Goal: Task Accomplishment & Management: Use online tool/utility

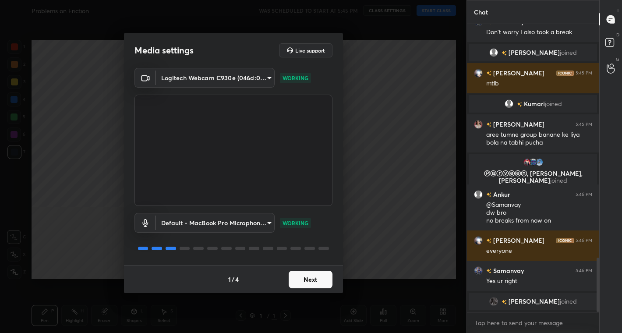
scroll to position [1248, 0]
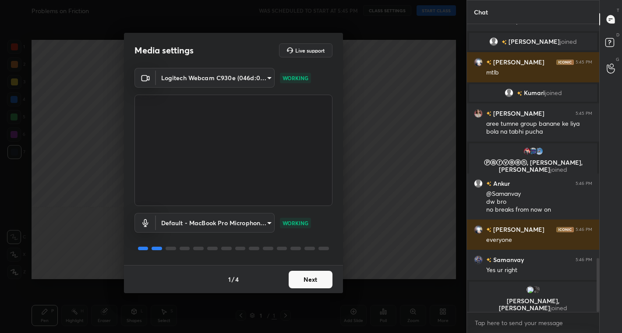
click at [309, 281] on button "Next" at bounding box center [311, 280] width 44 height 18
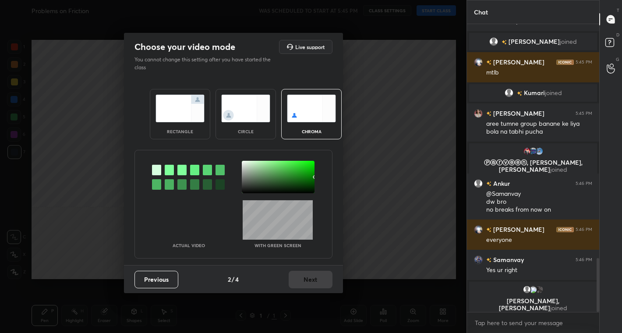
click at [248, 115] on img at bounding box center [245, 109] width 49 height 28
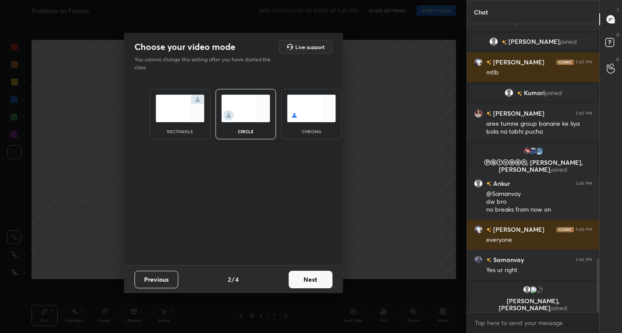
click at [312, 278] on button "Next" at bounding box center [311, 280] width 44 height 18
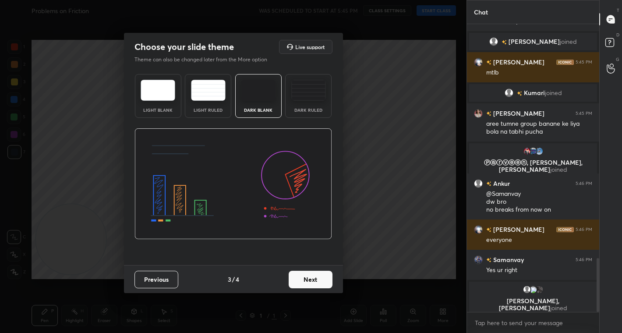
click at [312, 278] on button "Next" at bounding box center [311, 280] width 44 height 18
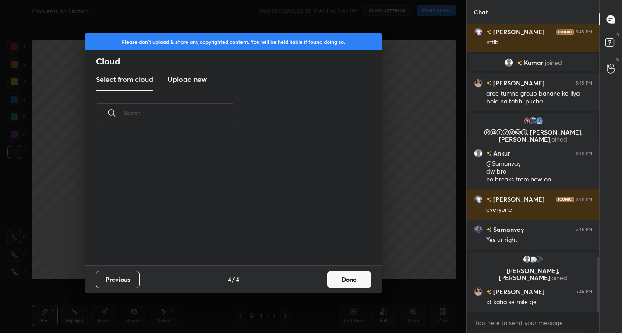
scroll to position [129, 281]
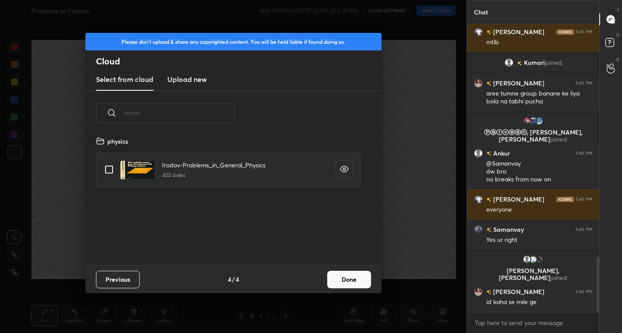
click at [352, 280] on button "Done" at bounding box center [349, 280] width 44 height 18
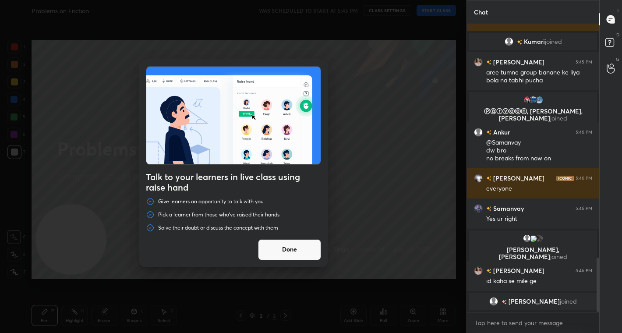
click at [302, 256] on button "Done" at bounding box center [289, 249] width 63 height 21
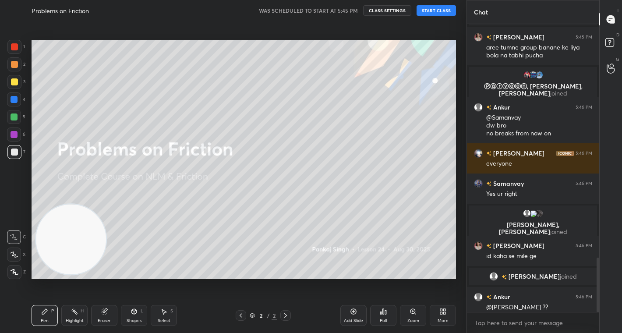
scroll to position [1239, 0]
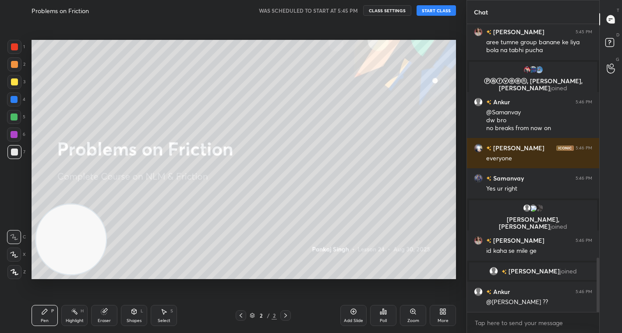
click at [431, 10] on button "START CLASS" at bounding box center [436, 10] width 39 height 11
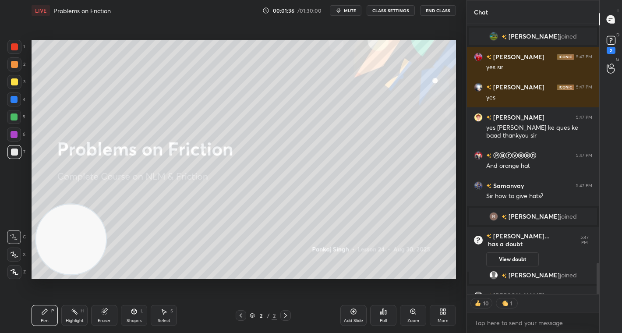
scroll to position [2071, 0]
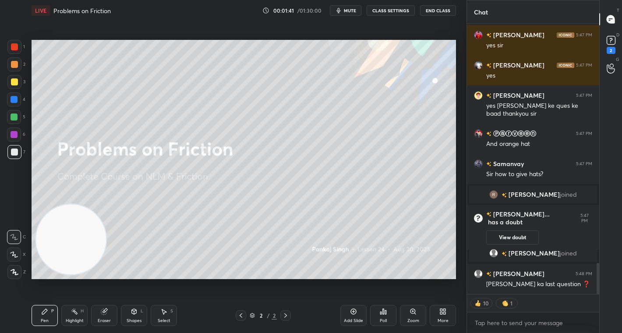
click at [444, 314] on icon at bounding box center [444, 313] width 2 height 2
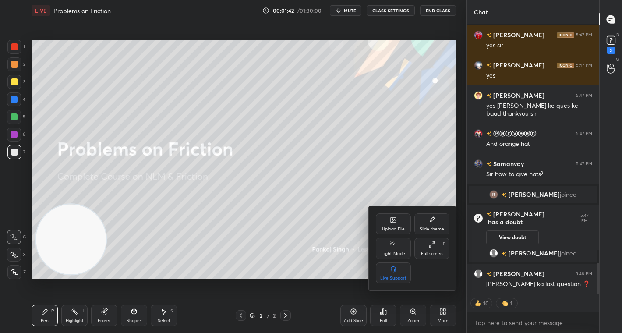
click at [394, 228] on div "Upload File" at bounding box center [393, 229] width 23 height 4
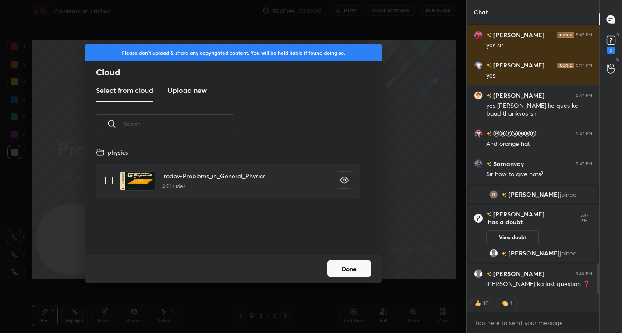
scroll to position [2092, 0]
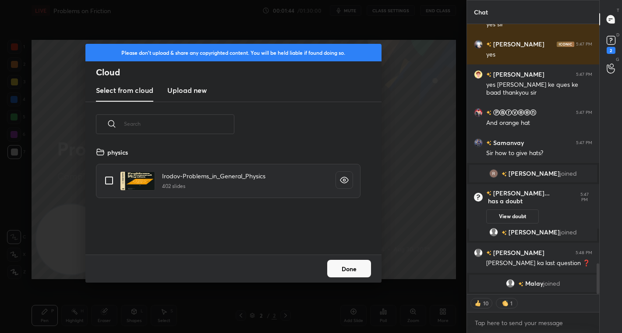
click at [188, 94] on h3 "Upload new" at bounding box center [186, 90] width 39 height 11
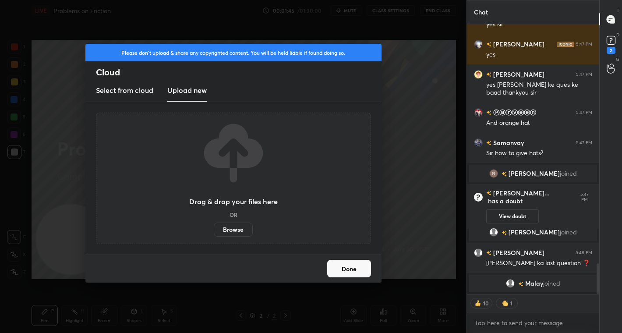
click at [234, 230] on label "Browse" at bounding box center [233, 230] width 39 height 14
click at [214, 230] on input "Browse" at bounding box center [214, 230] width 0 height 14
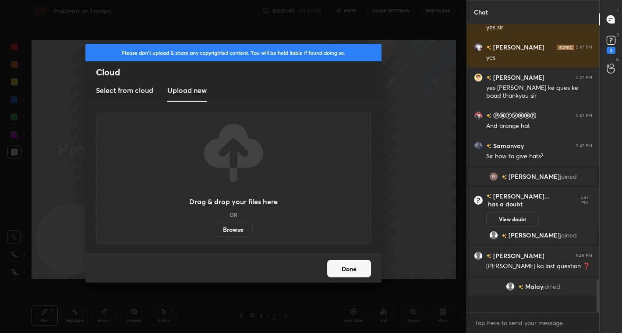
scroll to position [2074, 0]
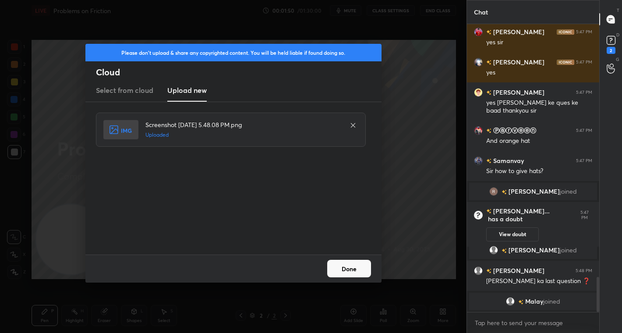
click at [355, 272] on button "Done" at bounding box center [349, 269] width 44 height 18
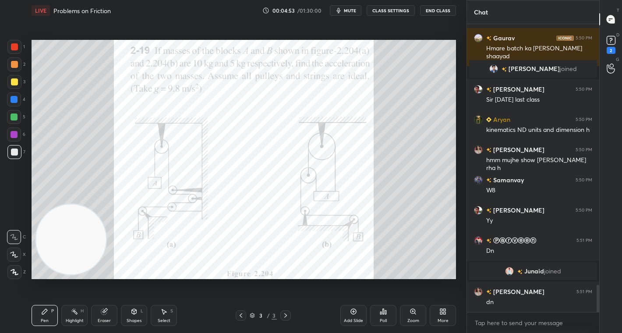
scroll to position [2786, 0]
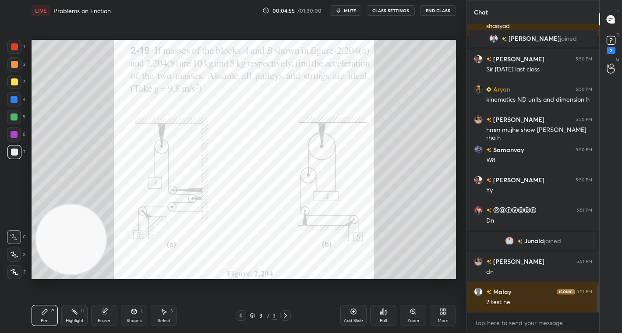
click at [353, 7] on span "mute" at bounding box center [350, 10] width 12 height 6
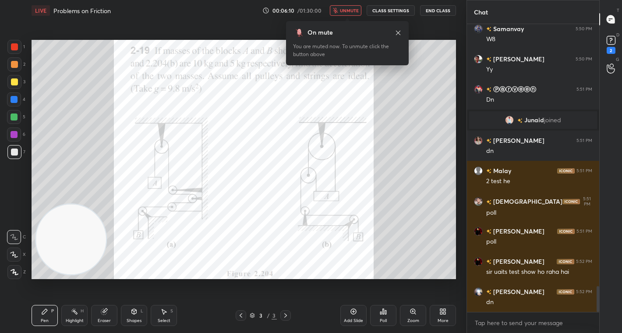
scroll to position [2928, 0]
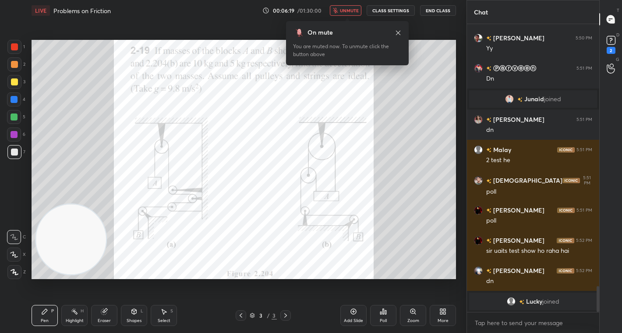
click at [353, 7] on span "unmute" at bounding box center [349, 10] width 19 height 6
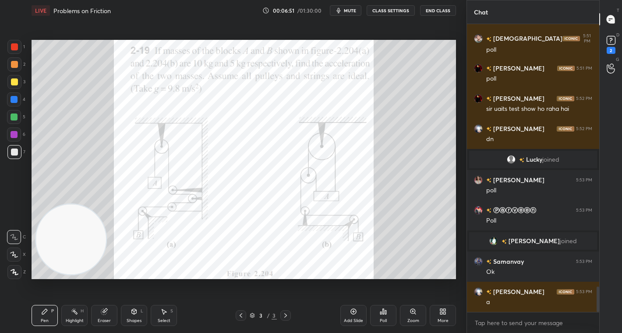
scroll to position [3000, 0]
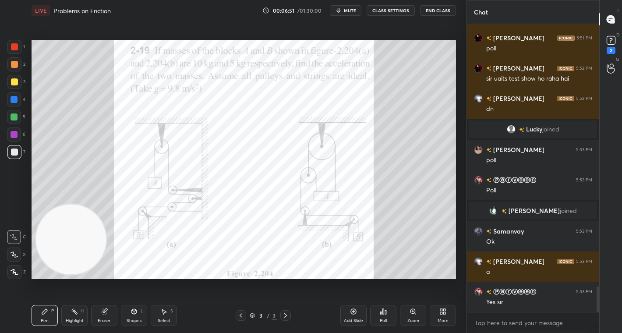
click at [17, 43] on div at bounding box center [14, 47] width 14 height 14
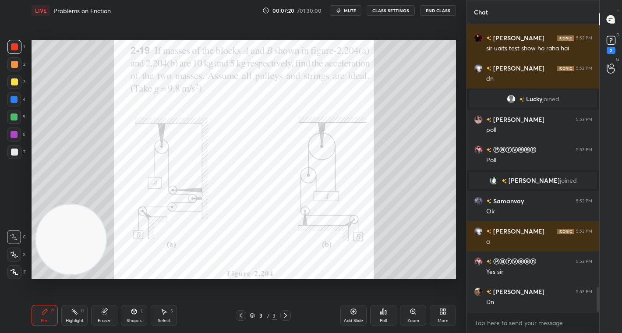
click at [17, 41] on div at bounding box center [14, 47] width 14 height 14
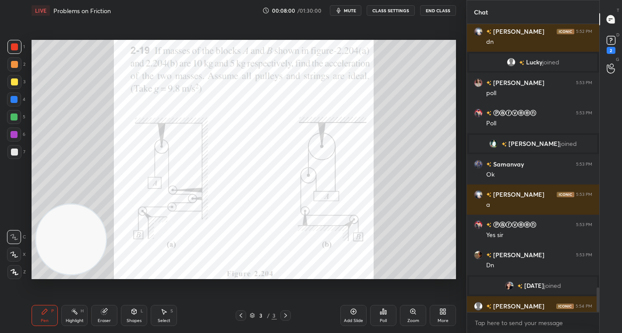
scroll to position [3066, 0]
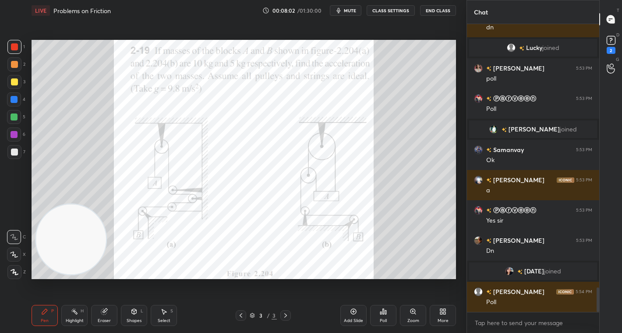
click at [387, 318] on div "Poll" at bounding box center [383, 315] width 26 height 21
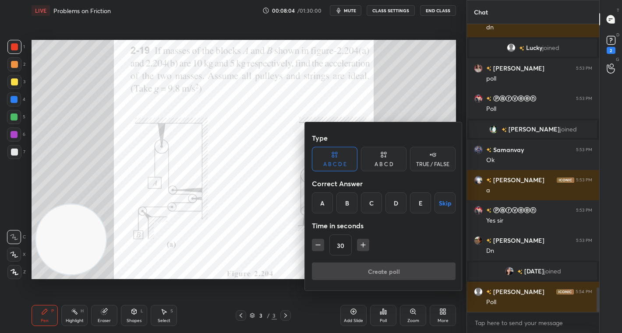
drag, startPoint x: 323, startPoint y: 203, endPoint x: 337, endPoint y: 219, distance: 20.5
click at [325, 203] on div "A" at bounding box center [322, 202] width 21 height 21
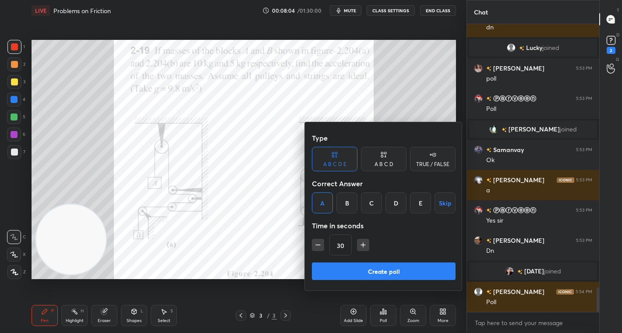
click at [386, 270] on button "Create poll" at bounding box center [384, 271] width 144 height 18
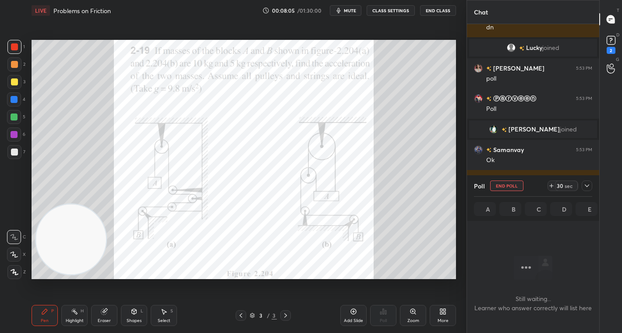
scroll to position [3, 3]
click at [559, 185] on div "30" at bounding box center [560, 185] width 7 height 7
click at [560, 184] on div "30" at bounding box center [560, 185] width 7 height 7
click at [560, 184] on div "43" at bounding box center [560, 185] width 7 height 7
click at [561, 184] on div "73" at bounding box center [560, 185] width 7 height 7
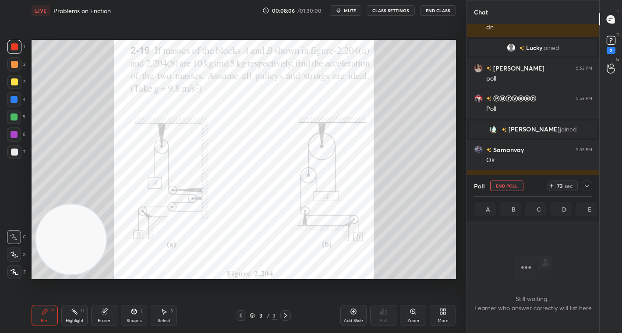
click at [561, 184] on div "73" at bounding box center [560, 185] width 7 height 7
click at [585, 189] on div at bounding box center [587, 186] width 11 height 11
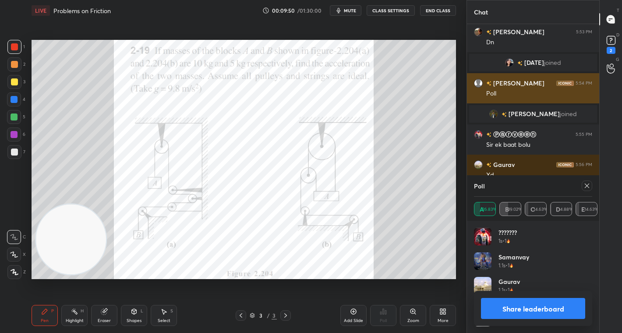
scroll to position [103, 116]
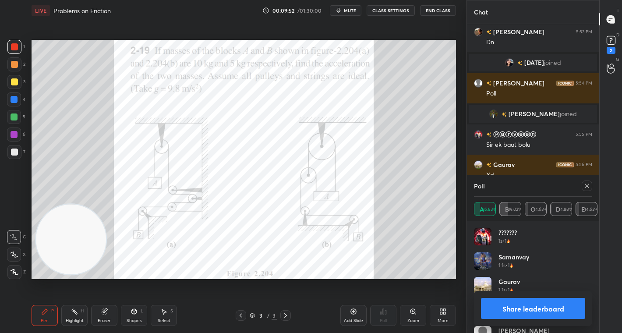
click at [512, 316] on button "Share leaderboard" at bounding box center [533, 308] width 104 height 21
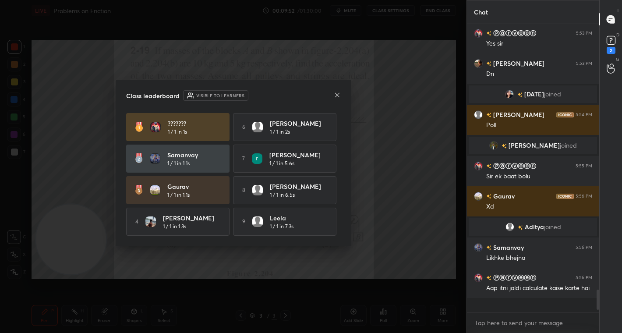
scroll to position [280, 130]
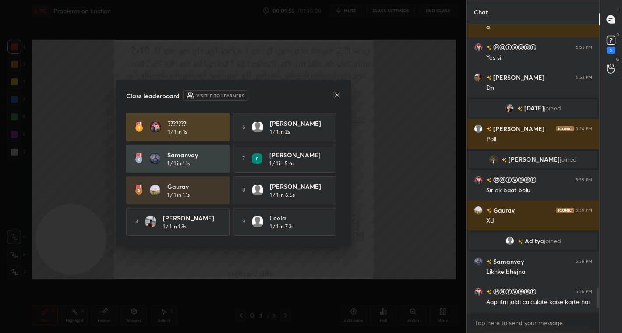
click at [336, 95] on icon at bounding box center [337, 95] width 7 height 7
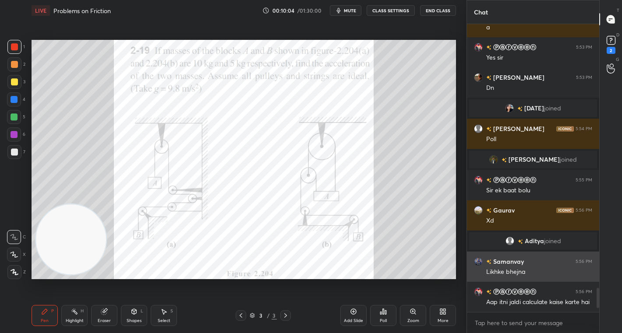
scroll to position [3188, 0]
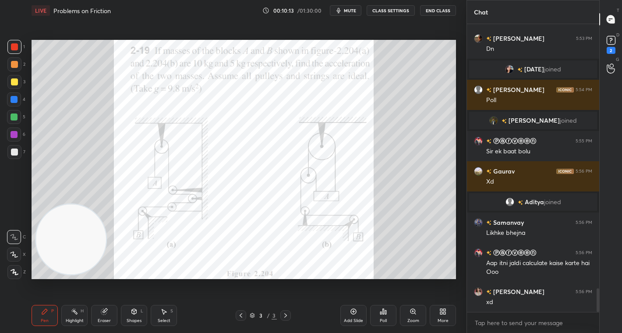
click at [163, 316] on div "Select S" at bounding box center [164, 315] width 26 height 21
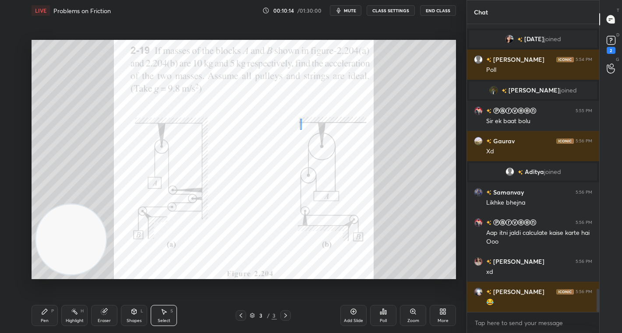
drag, startPoint x: 300, startPoint y: 130, endPoint x: 357, endPoint y: 175, distance: 72.7
click at [357, 176] on div "0 ° Undo Copy Duplicate Duplicate to new slide Delete" at bounding box center [244, 159] width 425 height 239
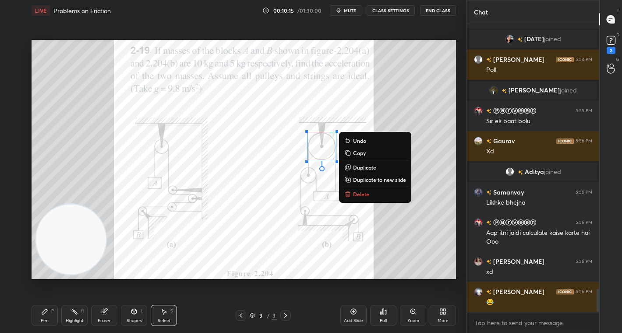
click at [370, 200] on div "0 ° Undo Copy Duplicate Duplicate to new slide Delete" at bounding box center [244, 159] width 425 height 239
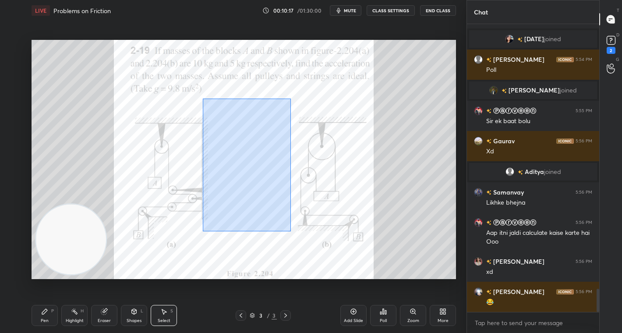
drag, startPoint x: 203, startPoint y: 98, endPoint x: 273, endPoint y: 228, distance: 147.7
click at [289, 231] on div "0 ° Undo Copy Duplicate Duplicate to new slide Delete" at bounding box center [244, 159] width 425 height 239
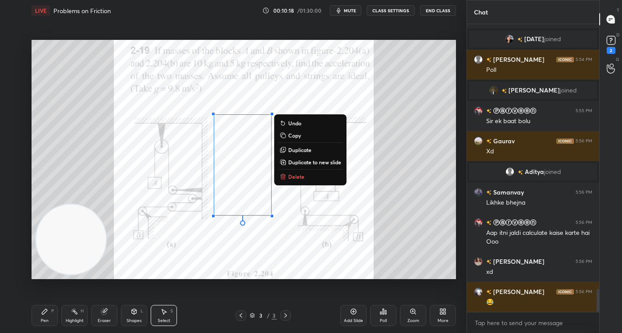
click at [298, 177] on p "Delete" at bounding box center [296, 176] width 16 height 7
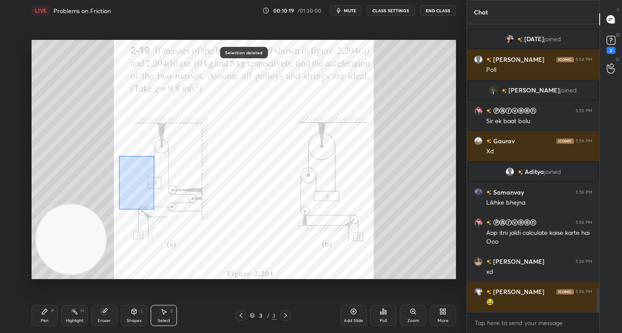
drag, startPoint x: 120, startPoint y: 177, endPoint x: 160, endPoint y: 214, distance: 54.6
click at [160, 209] on div "0 ° Undo Copy Duplicate Duplicate to new slide Delete" at bounding box center [244, 159] width 425 height 239
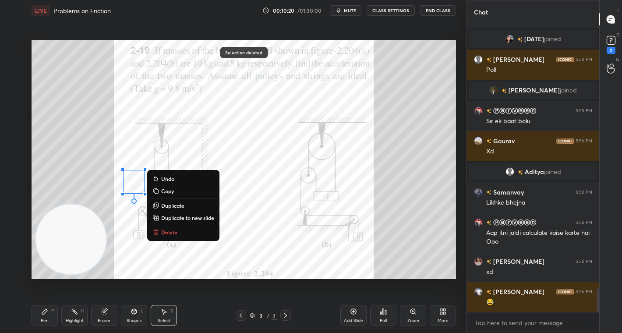
click at [169, 228] on button "Delete" at bounding box center [183, 232] width 65 height 11
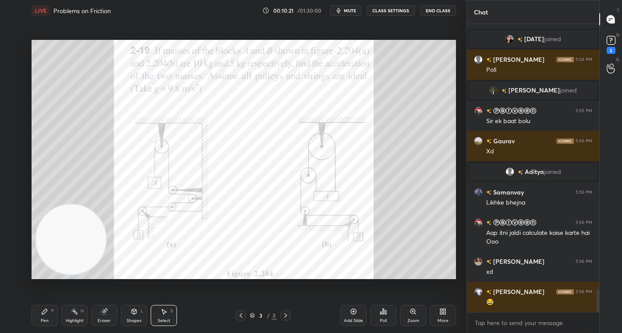
drag, startPoint x: 46, startPoint y: 314, endPoint x: 46, endPoint y: 309, distance: 4.4
click at [47, 313] on icon at bounding box center [44, 311] width 7 height 7
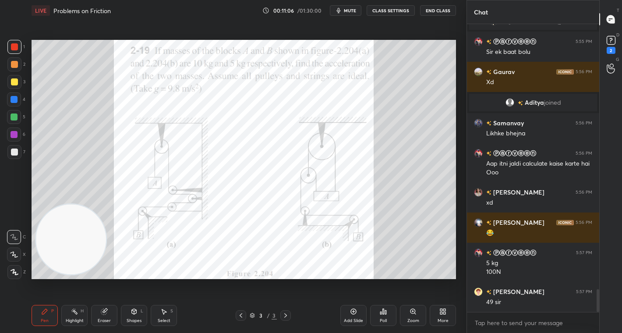
scroll to position [3347, 0]
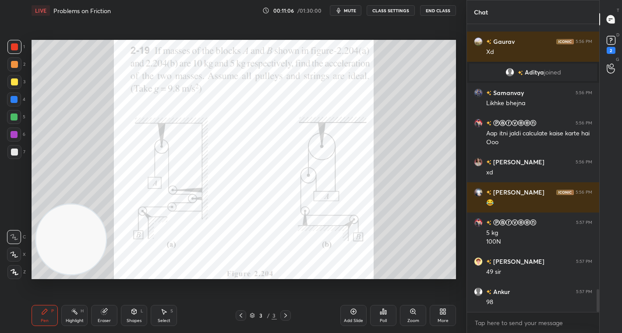
drag, startPoint x: 100, startPoint y: 309, endPoint x: 131, endPoint y: 281, distance: 41.9
click at [102, 311] on div "Eraser" at bounding box center [104, 315] width 26 height 21
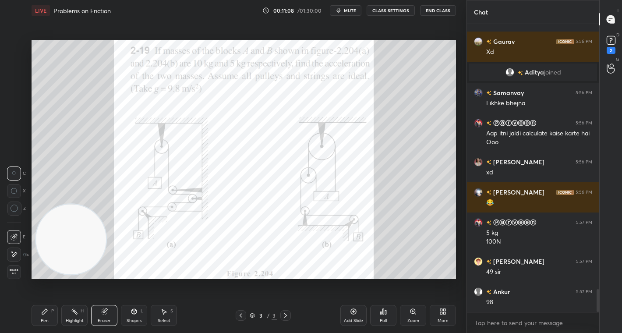
drag, startPoint x: 43, startPoint y: 310, endPoint x: 50, endPoint y: 300, distance: 12.3
click at [44, 309] on icon at bounding box center [44, 311] width 7 height 7
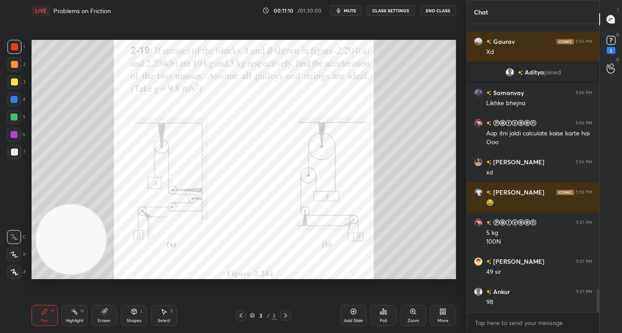
click at [105, 313] on div "Eraser" at bounding box center [104, 315] width 26 height 21
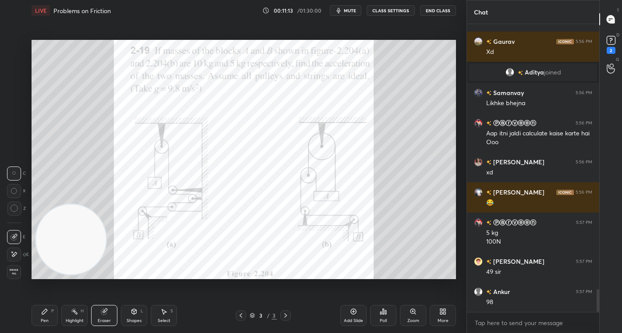
click at [47, 312] on icon at bounding box center [44, 311] width 7 height 7
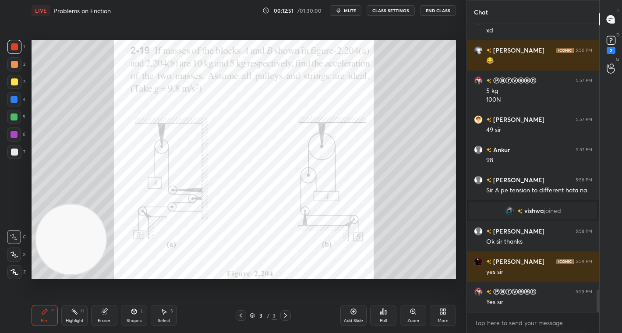
scroll to position [3455, 0]
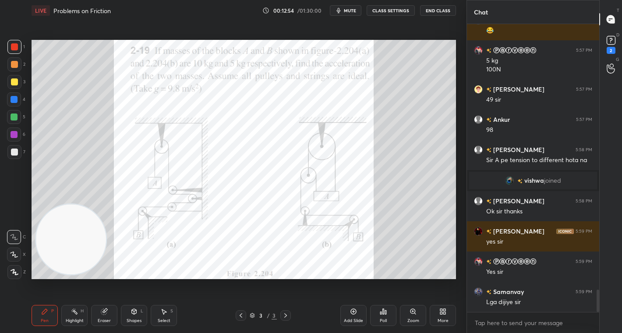
click at [24, 75] on div "1 2 3 4 5 6 7 C X Z C X Z E E Erase all H H LIVE Problems on Friction 00:12:54 …" at bounding box center [230, 166] width 460 height 333
drag, startPoint x: 14, startPoint y: 48, endPoint x: 20, endPoint y: 47, distance: 6.2
click at [16, 47] on div at bounding box center [14, 46] width 7 height 7
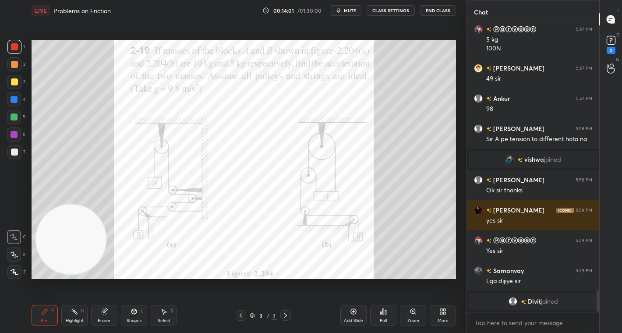
click at [11, 84] on div at bounding box center [14, 81] width 7 height 7
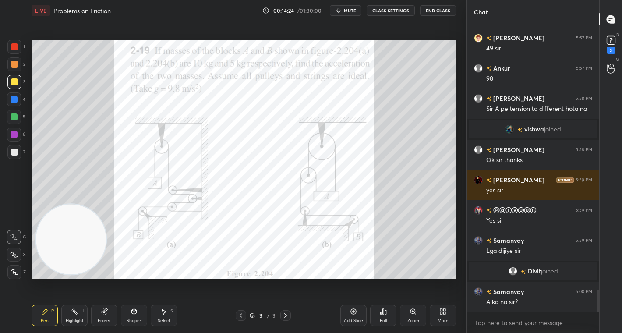
scroll to position [3512, 0]
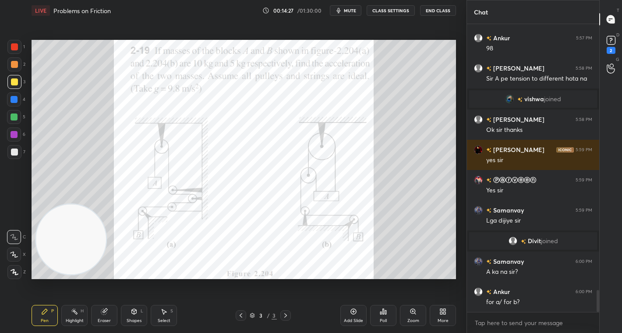
click at [106, 314] on icon at bounding box center [104, 311] width 7 height 7
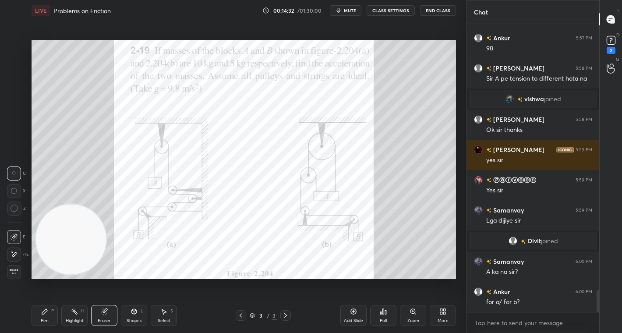
click at [46, 320] on div "Pen" at bounding box center [45, 321] width 8 height 4
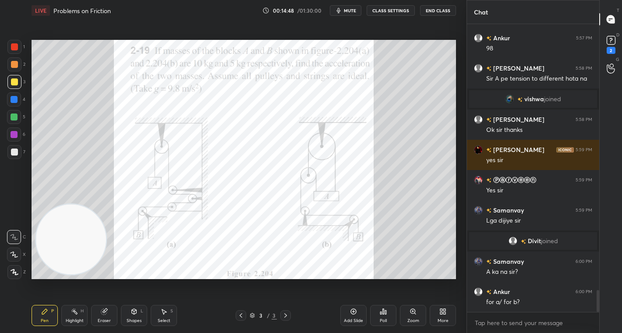
scroll to position [3542, 0]
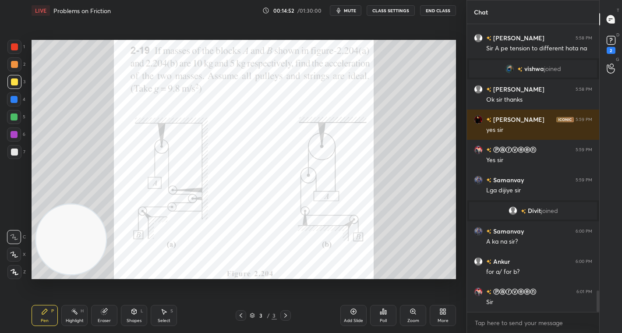
click at [20, 41] on div at bounding box center [14, 47] width 14 height 14
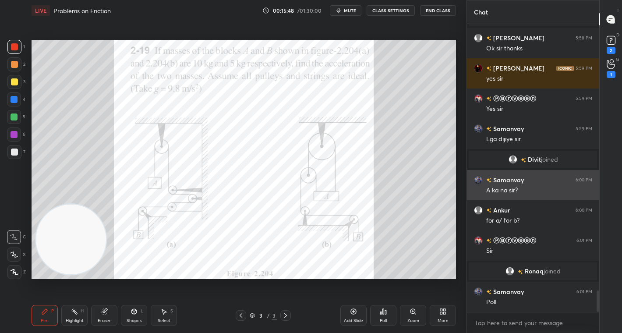
scroll to position [3608, 0]
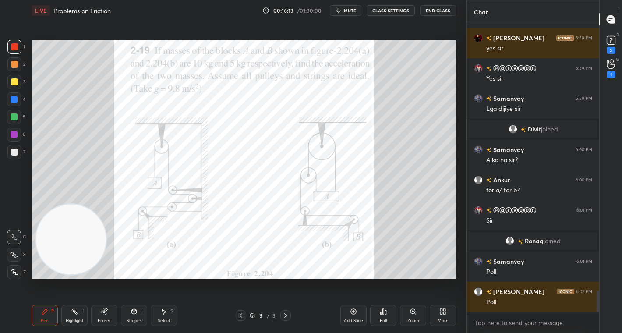
click at [384, 312] on icon at bounding box center [383, 311] width 1 height 5
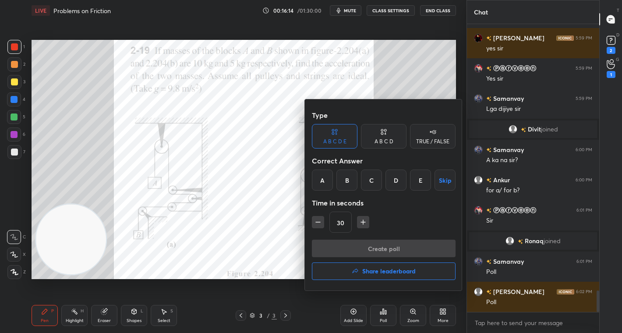
click at [324, 183] on div "A" at bounding box center [322, 180] width 21 height 21
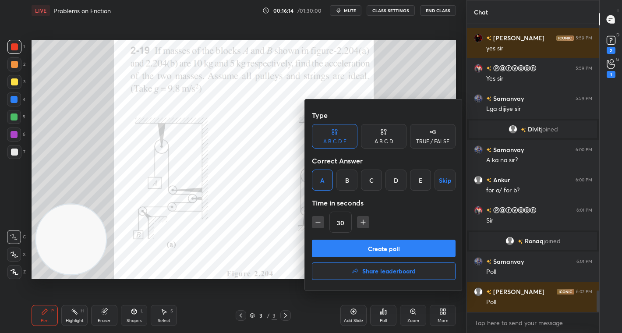
click at [384, 248] on button "Create poll" at bounding box center [384, 249] width 144 height 18
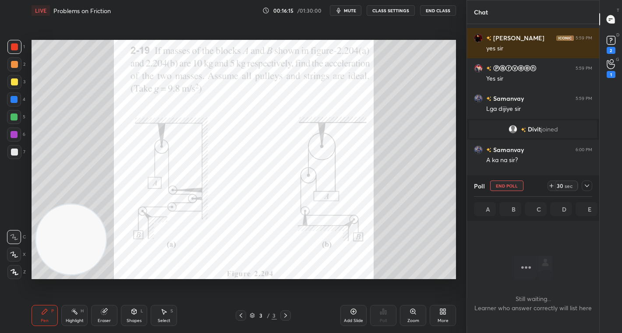
scroll to position [3684, 0]
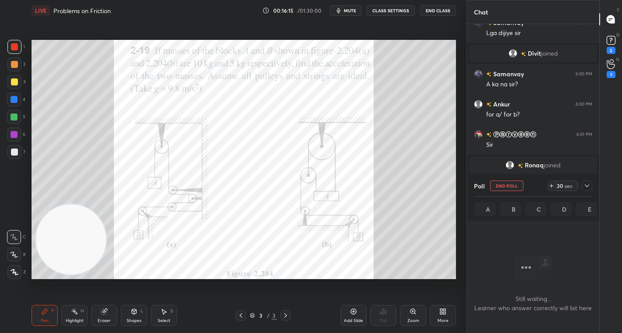
click at [559, 187] on div "30" at bounding box center [560, 185] width 7 height 7
click at [559, 187] on div "29" at bounding box center [560, 185] width 7 height 7
click at [559, 187] on div "59" at bounding box center [560, 185] width 7 height 7
click at [583, 185] on div at bounding box center [587, 186] width 11 height 11
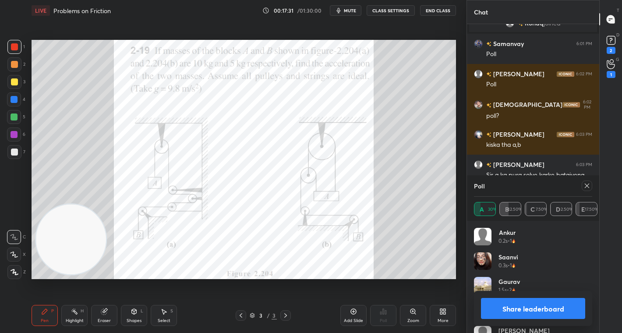
scroll to position [103, 116]
click at [507, 308] on button "Share leaderboard" at bounding box center [533, 308] width 104 height 21
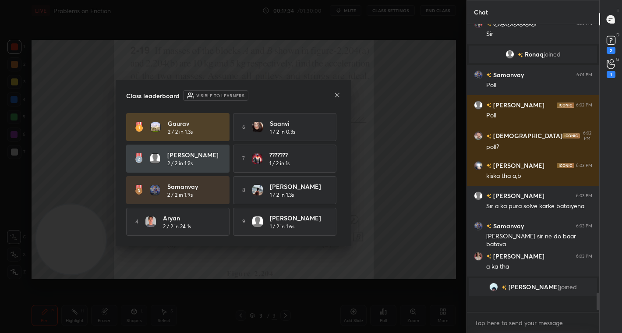
scroll to position [285, 130]
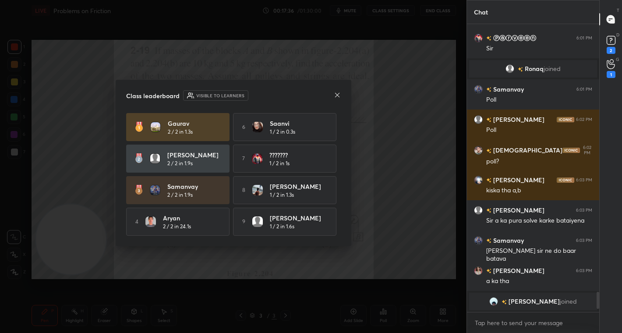
click at [336, 95] on icon at bounding box center [337, 95] width 7 height 7
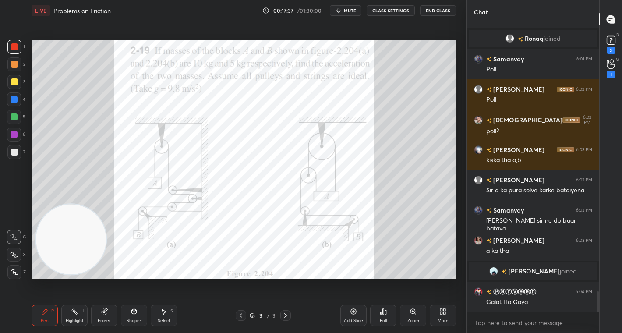
scroll to position [3737, 0]
click at [15, 60] on div at bounding box center [14, 64] width 14 height 14
click at [12, 40] on div at bounding box center [14, 47] width 14 height 14
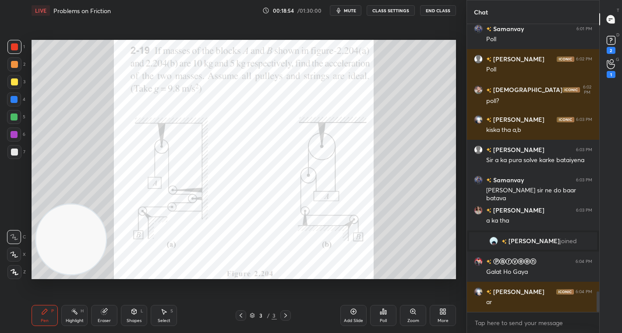
click at [376, 284] on div "Setting up your live class Poll for secs No correct answer Start poll" at bounding box center [244, 159] width 432 height 277
click at [394, 278] on div "Setting up your live class Poll for secs No correct answer Start poll" at bounding box center [244, 159] width 432 height 277
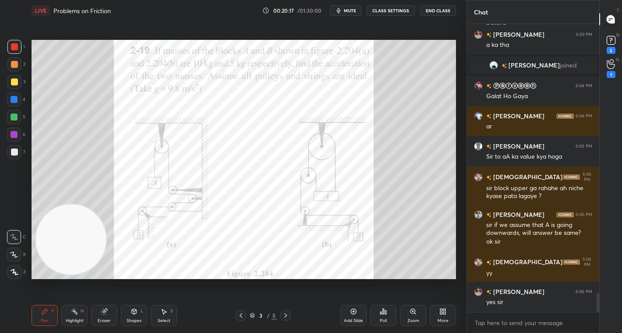
scroll to position [3973, 0]
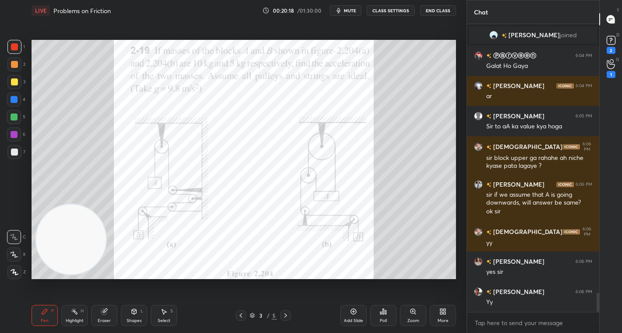
click at [440, 315] on icon at bounding box center [443, 311] width 7 height 7
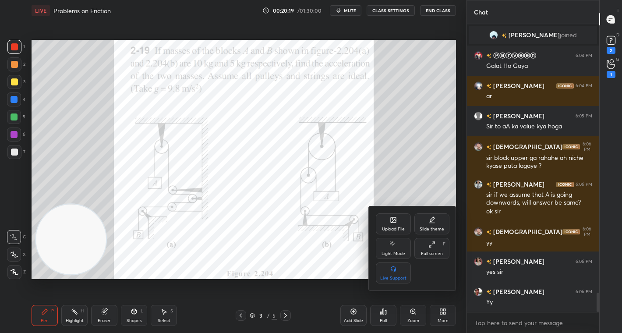
click at [390, 235] on div "Upload File Slide theme Light Mode Full screen F Live Support" at bounding box center [413, 248] width 74 height 70
click at [389, 222] on div "Upload File" at bounding box center [393, 223] width 35 height 21
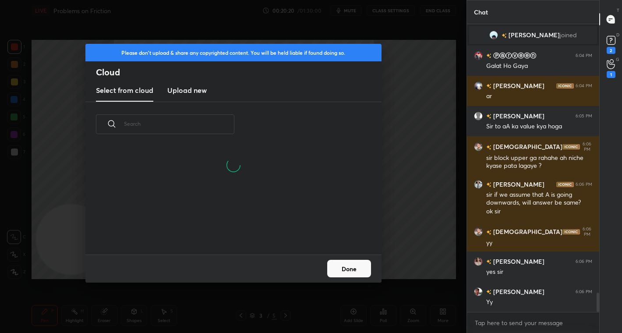
click at [186, 87] on h3 "Upload new" at bounding box center [186, 90] width 39 height 11
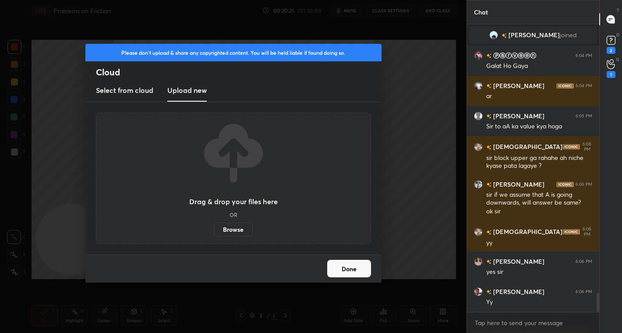
click at [239, 227] on label "Browse" at bounding box center [233, 230] width 39 height 14
click at [214, 227] on input "Browse" at bounding box center [214, 230] width 0 height 14
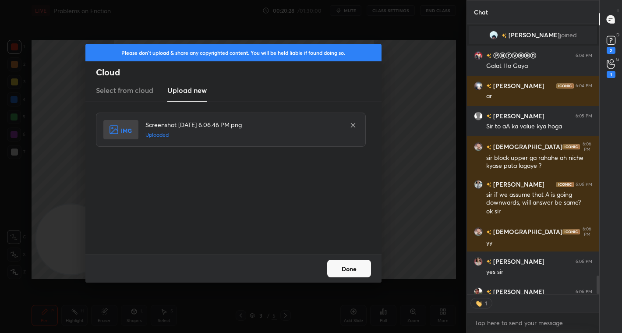
scroll to position [267, 130]
click at [347, 272] on button "Done" at bounding box center [349, 269] width 44 height 18
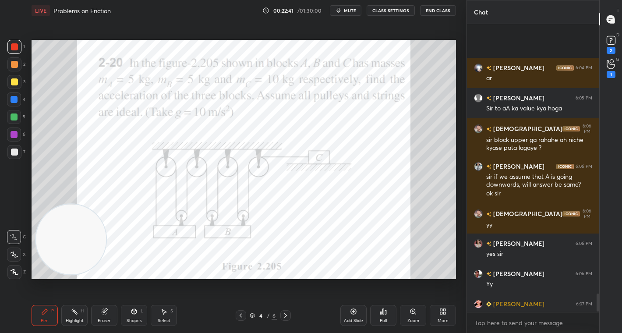
scroll to position [4062, 0]
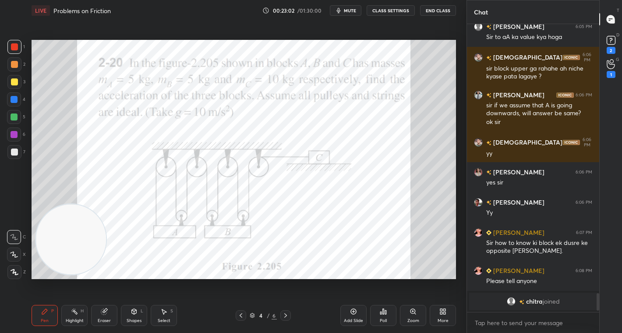
click at [165, 316] on div "Select S" at bounding box center [164, 315] width 26 height 21
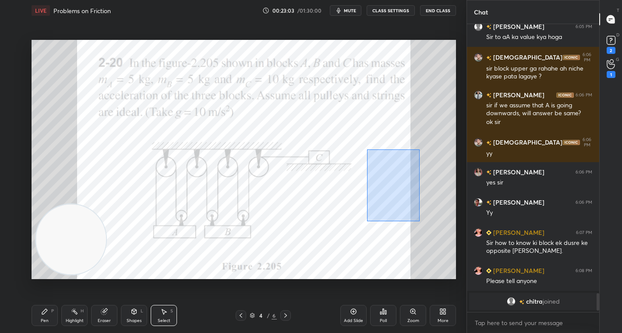
drag, startPoint x: 367, startPoint y: 149, endPoint x: 403, endPoint y: 216, distance: 76.1
click at [416, 220] on div "0 ° Undo Copy Duplicate Duplicate to new slide Delete" at bounding box center [244, 159] width 425 height 239
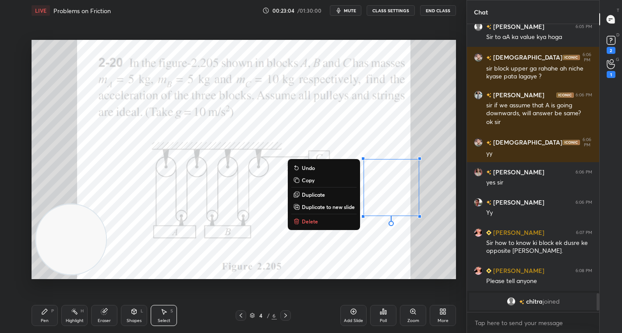
click at [327, 222] on button "Delete" at bounding box center [323, 221] width 65 height 11
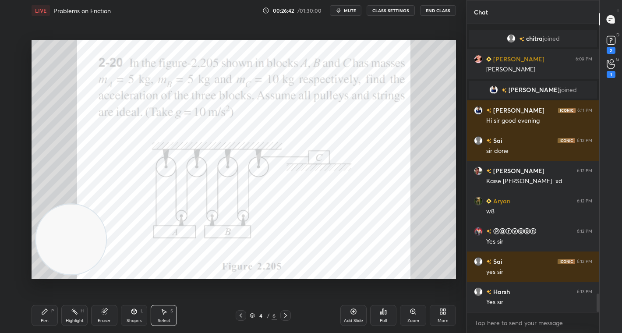
scroll to position [4266, 0]
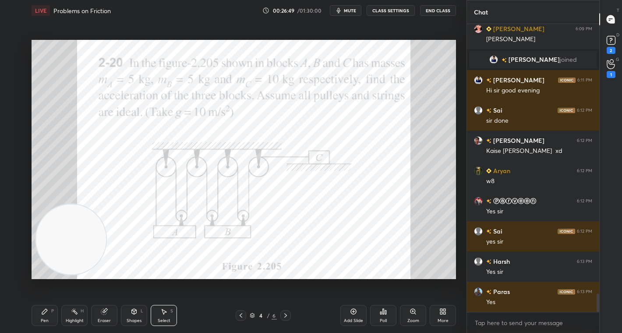
drag, startPoint x: 44, startPoint y: 316, endPoint x: 46, endPoint y: 308, distance: 7.7
click at [45, 315] on div "Pen P" at bounding box center [45, 315] width 26 height 21
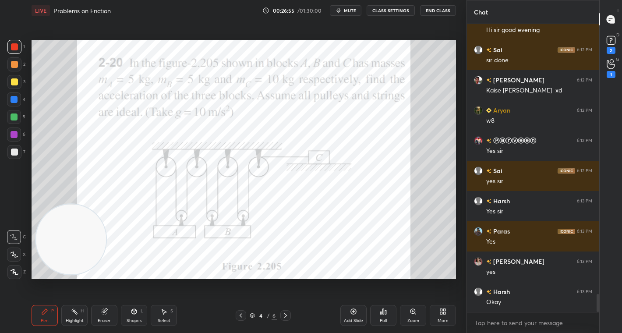
scroll to position [4357, 0]
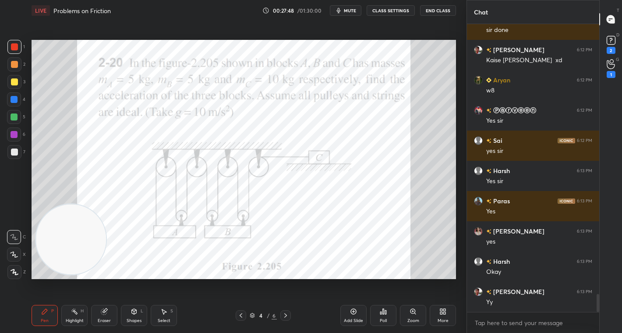
click at [378, 315] on div "Poll" at bounding box center [383, 315] width 26 height 21
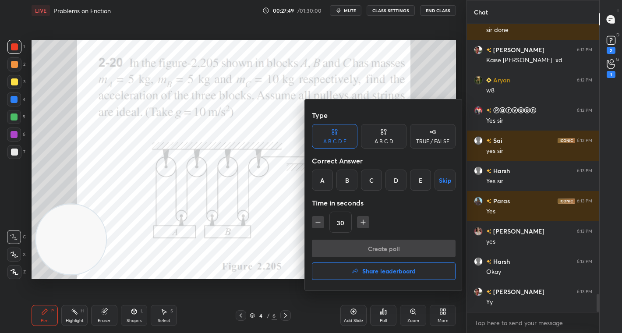
click at [345, 179] on div "B" at bounding box center [347, 180] width 21 height 21
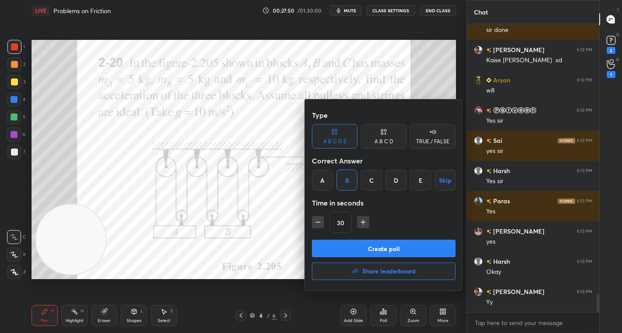
click at [386, 243] on button "Create poll" at bounding box center [384, 249] width 144 height 18
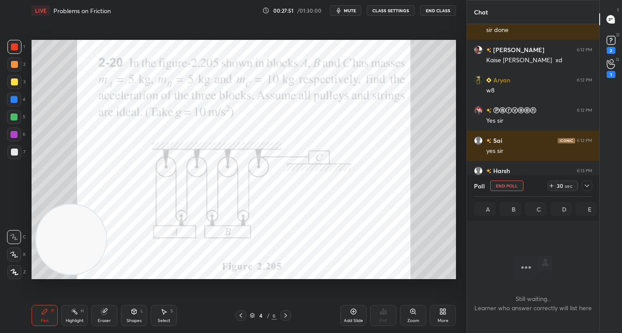
scroll to position [3, 3]
click at [560, 181] on div "30 sec" at bounding box center [566, 186] width 23 height 11
click at [560, 181] on div "29 sec" at bounding box center [566, 186] width 23 height 11
click at [560, 181] on div "59 sec" at bounding box center [566, 186] width 23 height 11
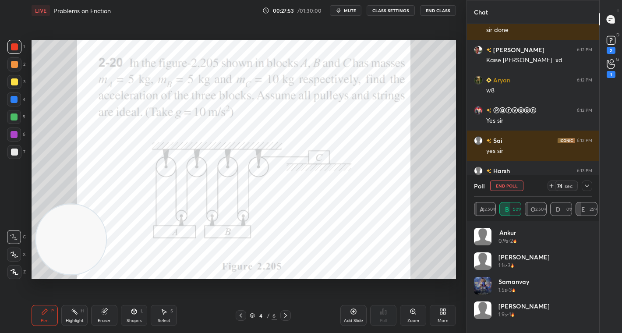
scroll to position [3, 3]
click at [588, 188] on icon at bounding box center [587, 185] width 7 height 7
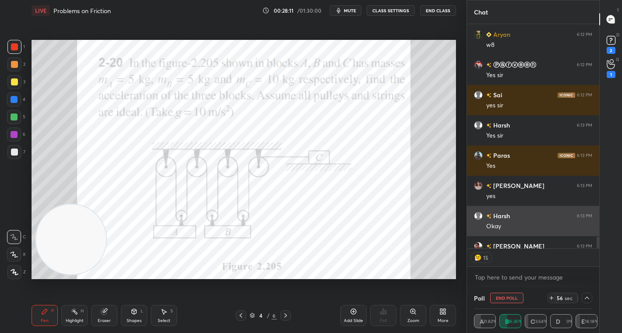
scroll to position [4421, 0]
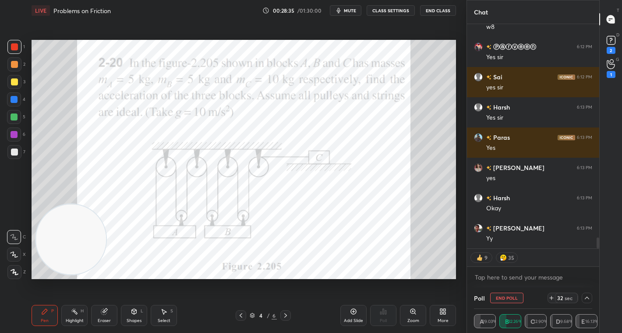
click at [560, 298] on div "32" at bounding box center [560, 297] width 7 height 7
click at [560, 298] on div "46" at bounding box center [560, 297] width 7 height 7
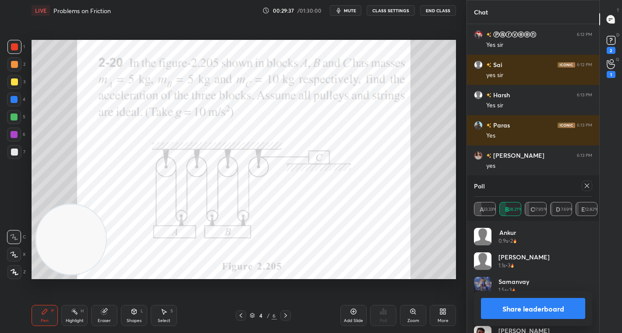
scroll to position [103, 116]
click at [546, 315] on button "Share leaderboard" at bounding box center [533, 308] width 104 height 21
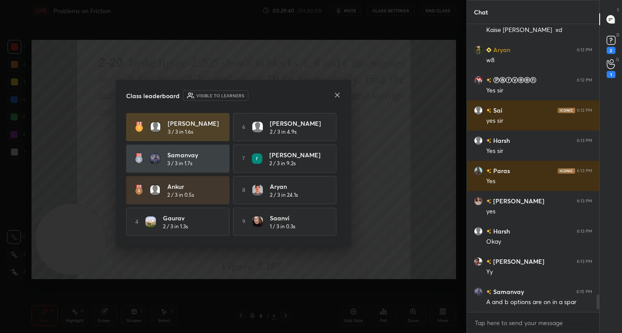
scroll to position [4387, 0]
click at [337, 94] on icon at bounding box center [337, 95] width 7 height 7
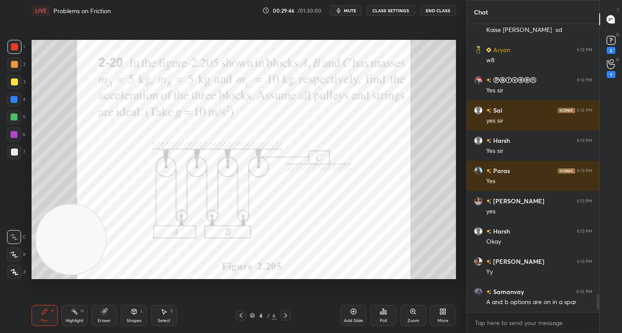
click at [170, 317] on div "Select S" at bounding box center [164, 315] width 26 height 21
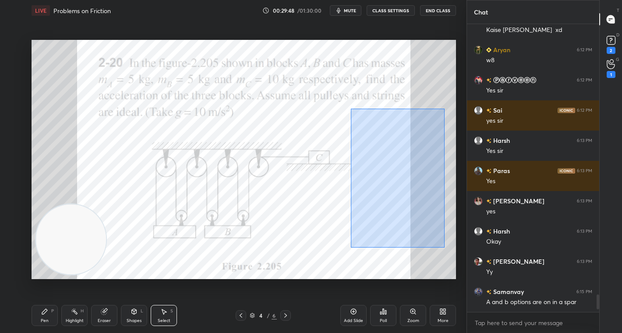
drag, startPoint x: 351, startPoint y: 108, endPoint x: 443, endPoint y: 245, distance: 164.4
click at [445, 247] on div "0 ° Undo Copy Duplicate Duplicate to new slide Delete" at bounding box center [244, 159] width 425 height 239
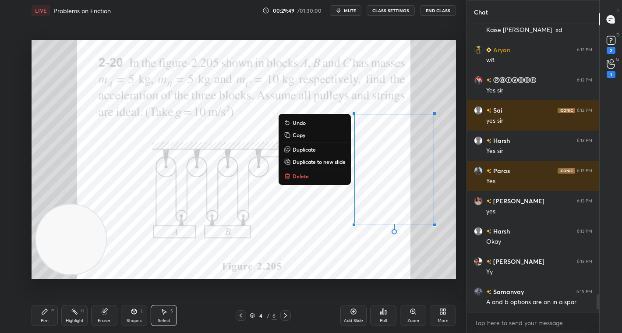
click at [310, 175] on button "Delete" at bounding box center [314, 176] width 65 height 11
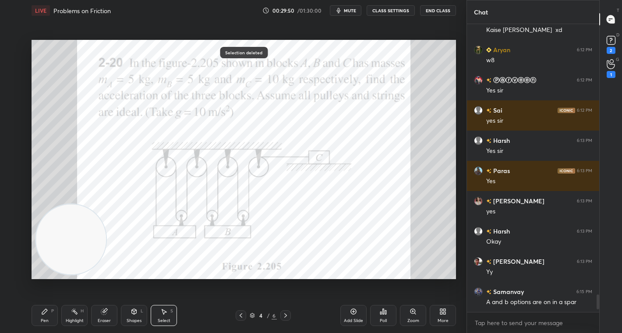
click at [41, 314] on div "Pen P" at bounding box center [45, 315] width 26 height 21
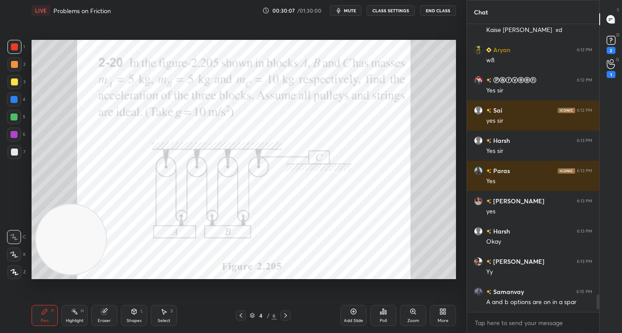
click at [25, 41] on div "1" at bounding box center [16, 47] width 18 height 14
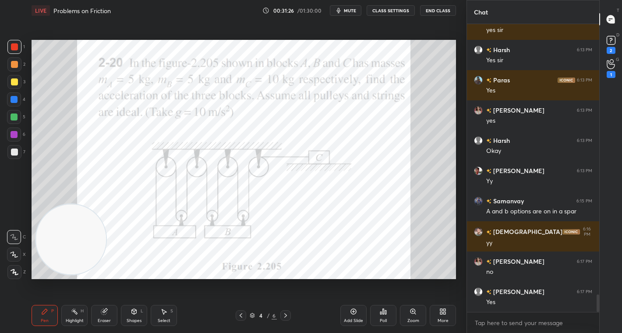
scroll to position [4508, 0]
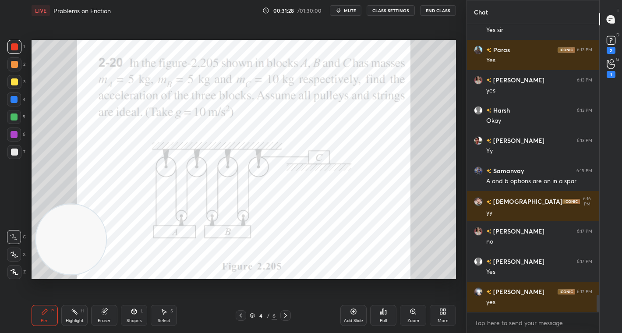
click at [10, 45] on div at bounding box center [14, 47] width 14 height 14
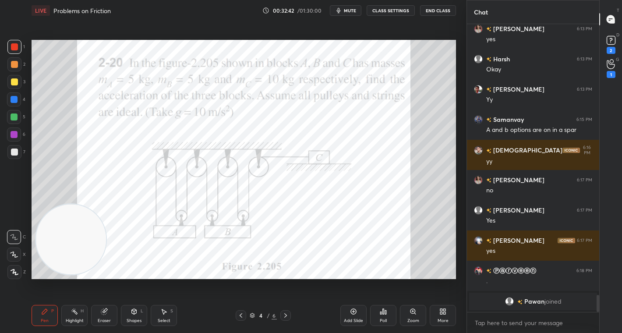
scroll to position [4425, 0]
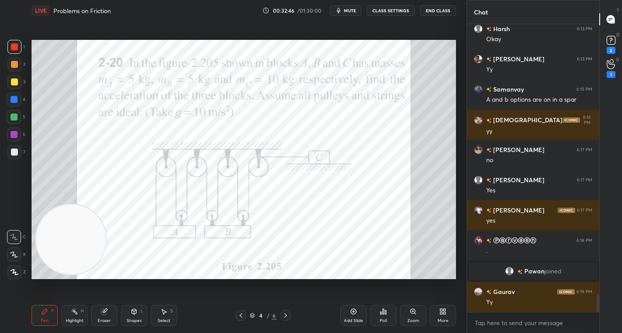
click at [435, 311] on div "More" at bounding box center [443, 315] width 26 height 21
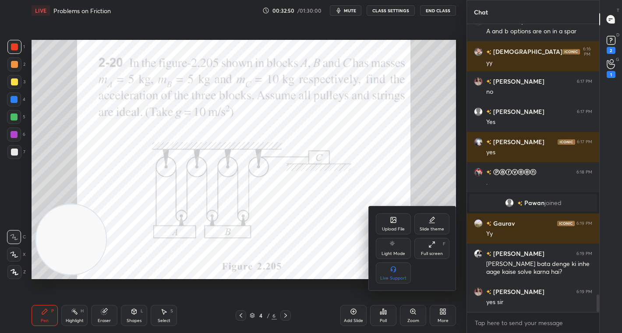
scroll to position [4524, 0]
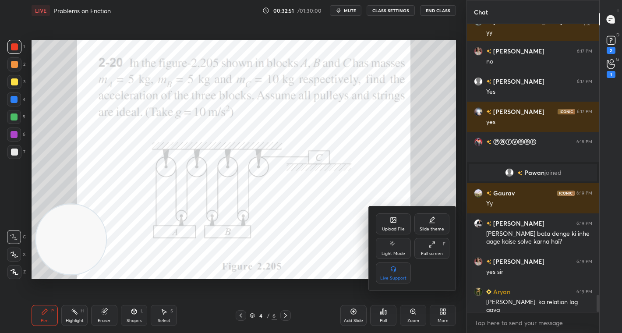
click at [316, 267] on div at bounding box center [311, 166] width 622 height 333
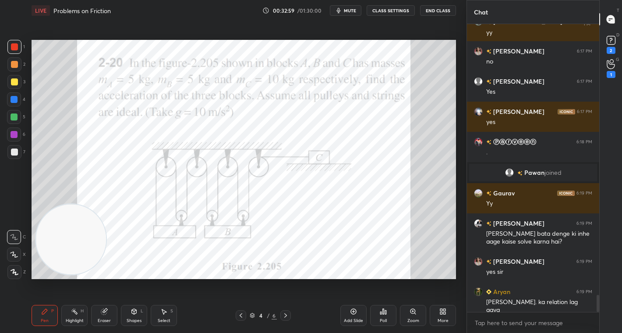
click at [241, 315] on icon at bounding box center [241, 315] width 3 height 4
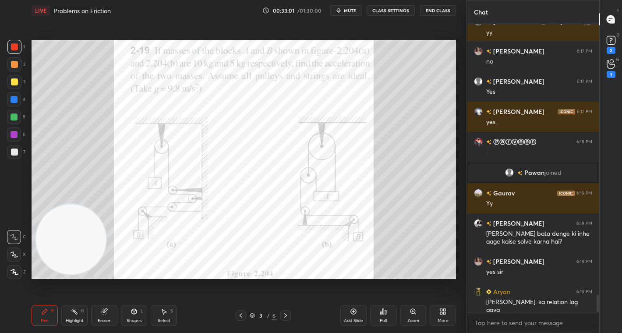
scroll to position [4532, 0]
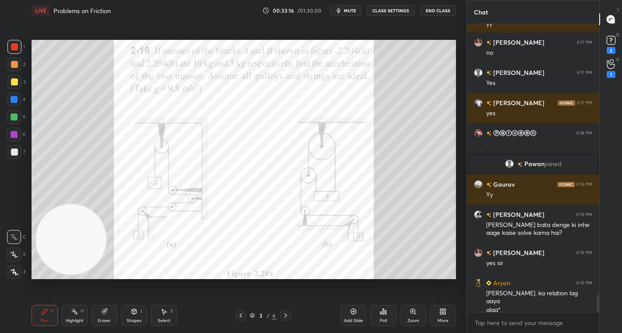
click at [12, 67] on div at bounding box center [14, 64] width 7 height 7
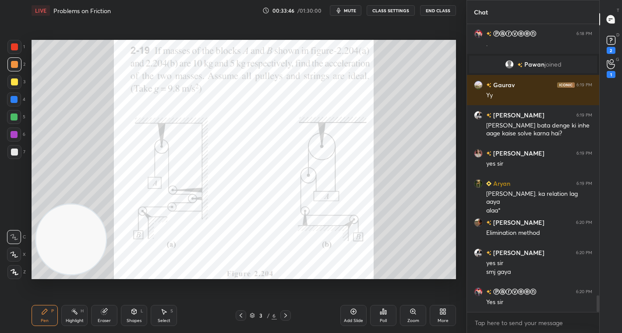
scroll to position [4653, 0]
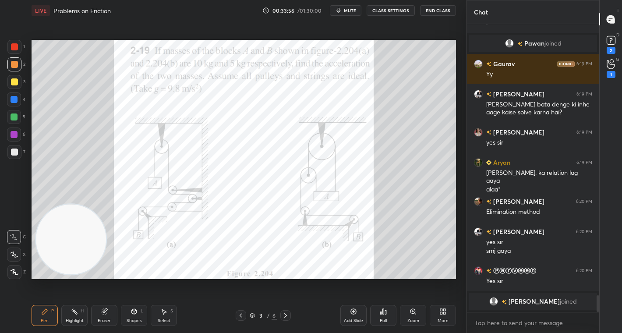
click at [440, 313] on icon at bounding box center [441, 313] width 2 height 2
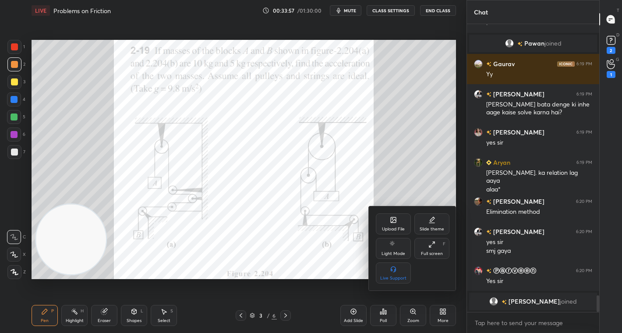
click at [391, 223] on icon at bounding box center [393, 219] width 7 height 7
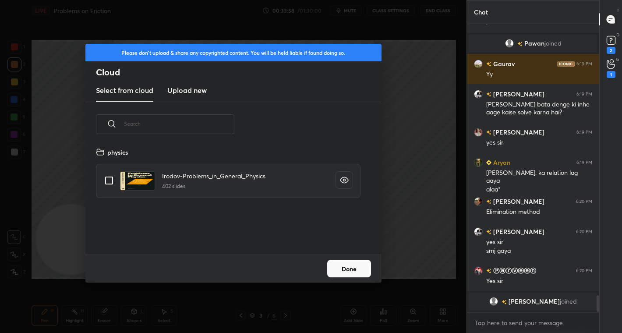
scroll to position [108, 281]
click at [189, 85] on h3 "Upload new" at bounding box center [186, 90] width 39 height 11
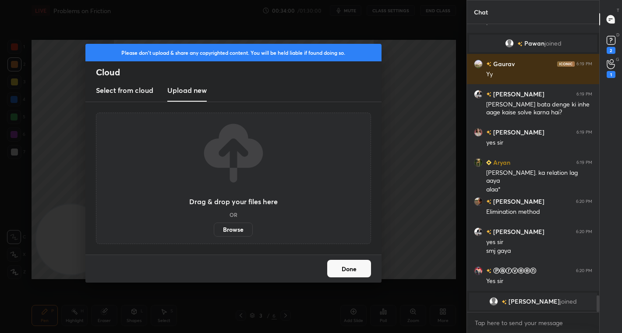
click at [232, 223] on label "Browse" at bounding box center [233, 230] width 39 height 14
click at [214, 223] on input "Browse" at bounding box center [214, 230] width 0 height 14
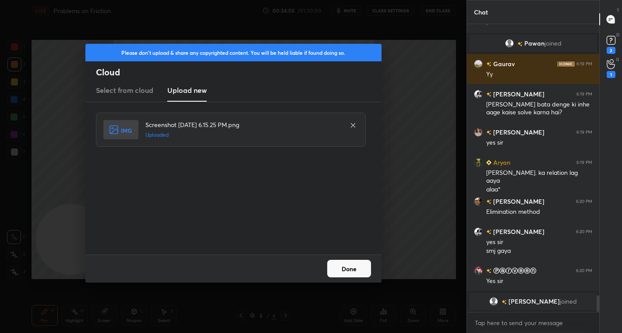
click at [361, 268] on button "Done" at bounding box center [349, 269] width 44 height 18
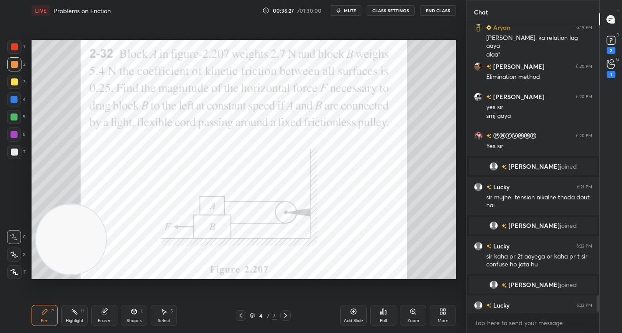
scroll to position [4720, 0]
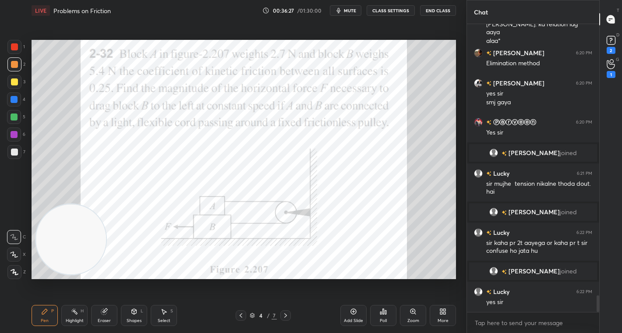
drag, startPoint x: 172, startPoint y: 313, endPoint x: 170, endPoint y: 309, distance: 4.5
click at [170, 310] on div "S" at bounding box center [171, 311] width 3 height 4
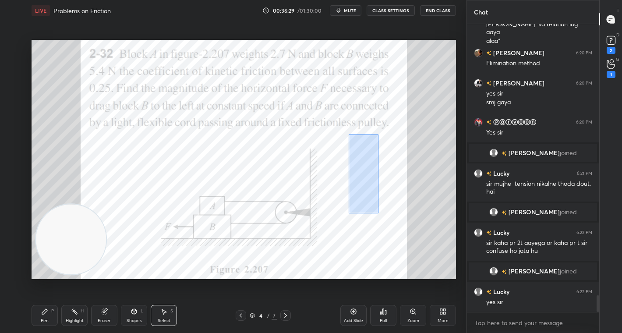
drag, startPoint x: 347, startPoint y: 131, endPoint x: 420, endPoint y: 219, distance: 113.6
click at [421, 221] on div "0 ° Undo Copy Duplicate Duplicate to new slide Delete" at bounding box center [244, 159] width 425 height 239
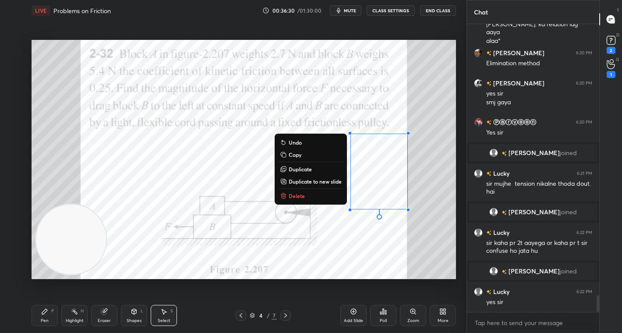
click at [329, 199] on button "Delete" at bounding box center [310, 196] width 65 height 11
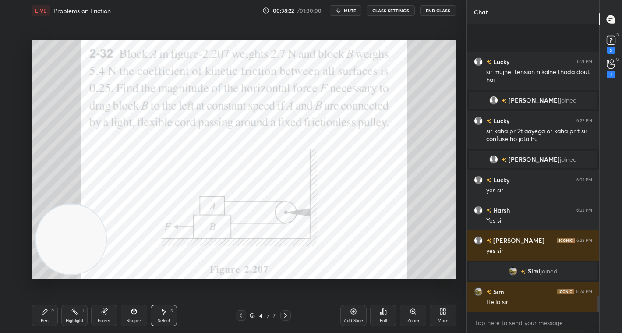
scroll to position [4807, 0]
click at [353, 10] on span "mute" at bounding box center [350, 10] width 12 height 6
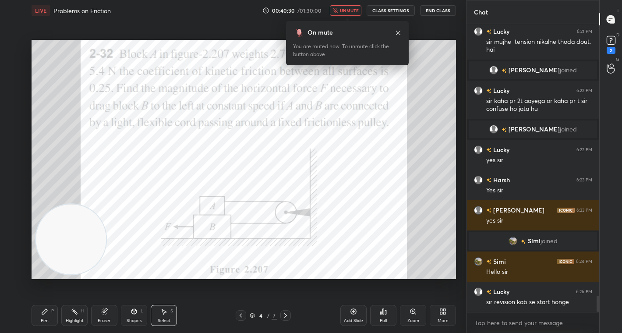
scroll to position [3, 3]
click at [353, 10] on span "unmute" at bounding box center [349, 10] width 19 height 6
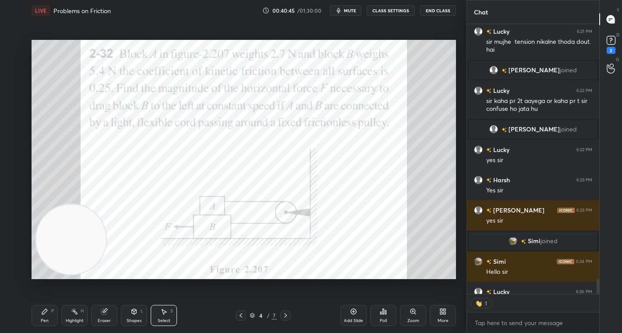
scroll to position [267, 130]
click at [353, 10] on span "mute" at bounding box center [350, 10] width 12 height 6
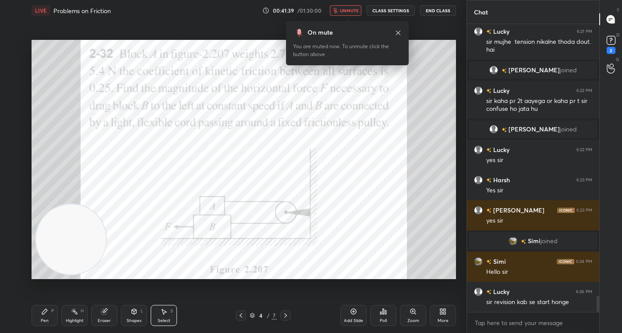
scroll to position [4867, 0]
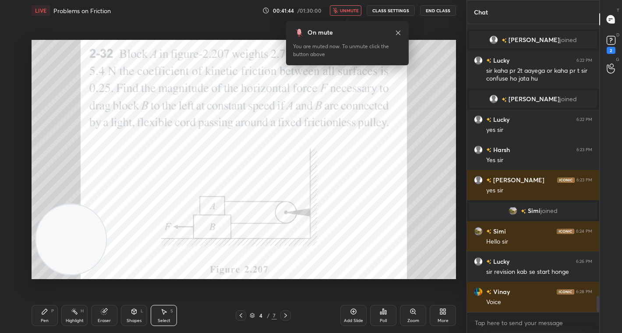
click at [353, 10] on span "unmute" at bounding box center [349, 10] width 19 height 6
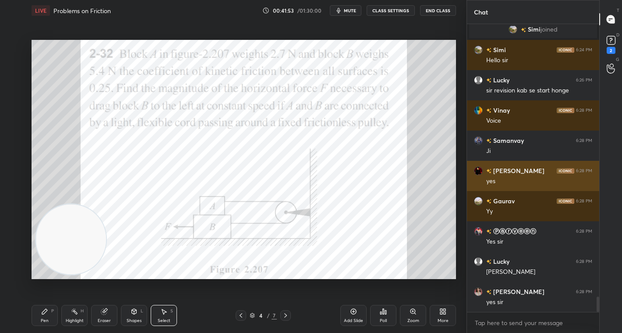
scroll to position [5079, 0]
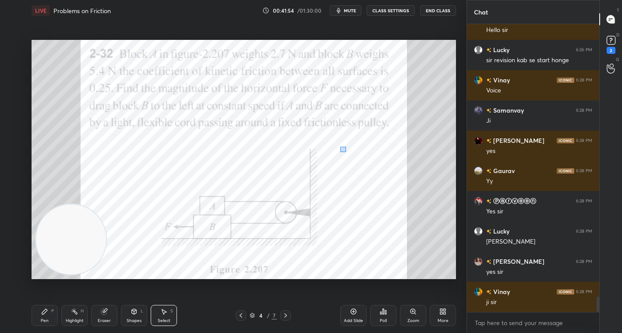
drag, startPoint x: 340, startPoint y: 146, endPoint x: 347, endPoint y: 157, distance: 12.8
click at [347, 151] on div "0 ° Undo Copy Duplicate Duplicate to new slide Delete" at bounding box center [244, 159] width 425 height 239
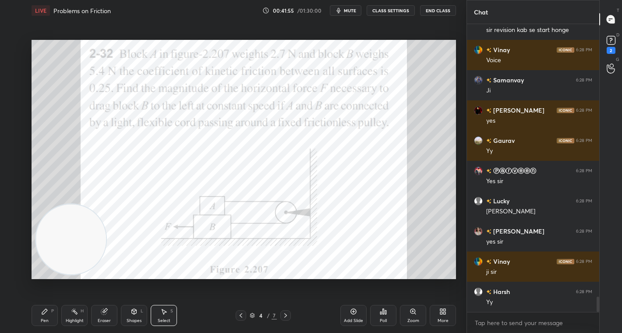
click at [39, 308] on div "Pen P" at bounding box center [45, 315] width 26 height 21
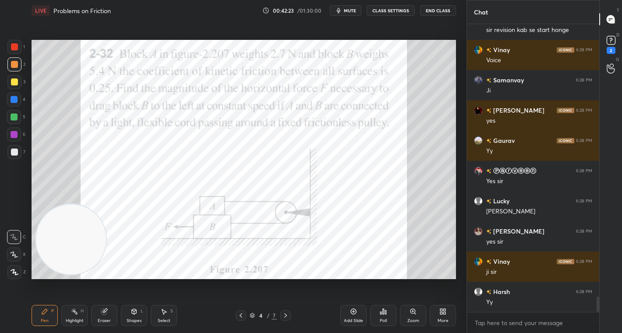
click at [12, 46] on div at bounding box center [14, 46] width 7 height 7
click at [382, 314] on div "Poll" at bounding box center [383, 315] width 26 height 21
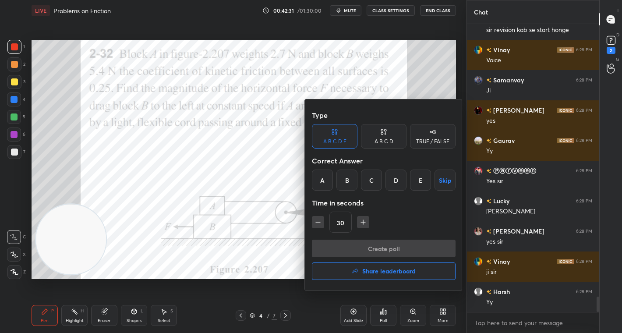
drag, startPoint x: 433, startPoint y: 135, endPoint x: 404, endPoint y: 157, distance: 35.6
click at [431, 136] on div "TRUE / FALSE" at bounding box center [433, 136] width 46 height 25
click at [343, 176] on div "True" at bounding box center [335, 180] width 46 height 21
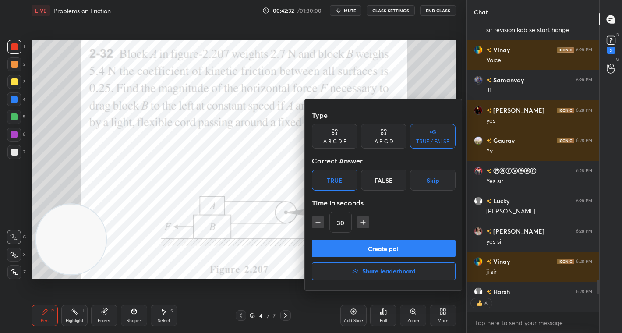
click at [397, 249] on button "Create poll" at bounding box center [384, 249] width 144 height 18
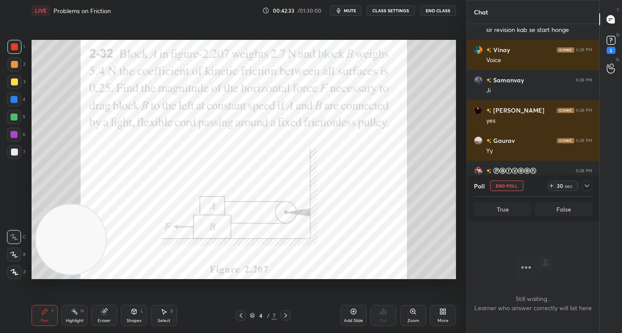
scroll to position [3, 3]
click at [571, 188] on div "sec" at bounding box center [569, 185] width 11 height 7
click at [570, 185] on div "sec" at bounding box center [569, 185] width 11 height 7
click at [569, 185] on div "sec" at bounding box center [569, 185] width 11 height 7
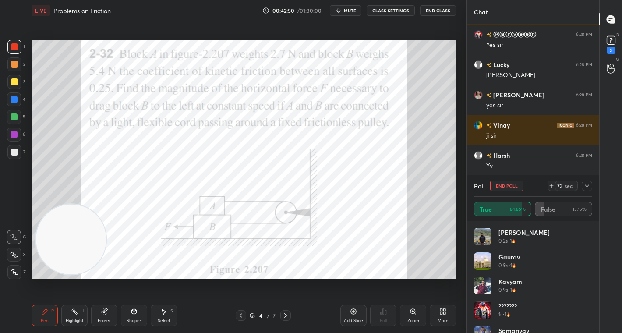
scroll to position [5276, 0]
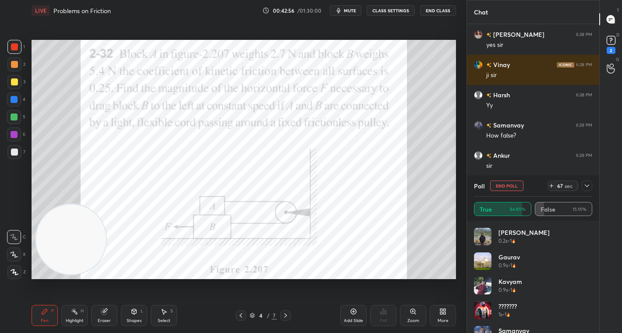
click at [562, 187] on div "67" at bounding box center [560, 185] width 7 height 7
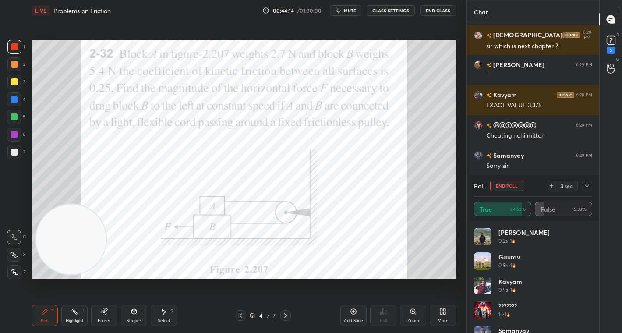
scroll to position [5571, 0]
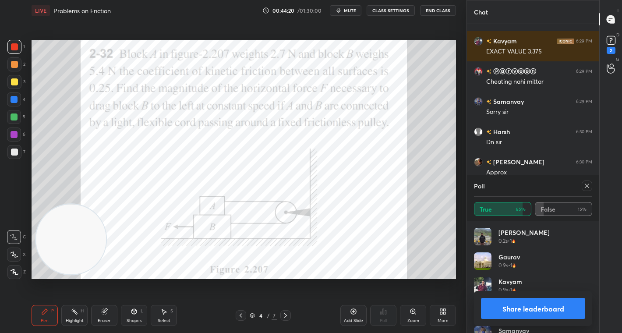
click at [559, 306] on button "Share leaderboard" at bounding box center [533, 308] width 104 height 21
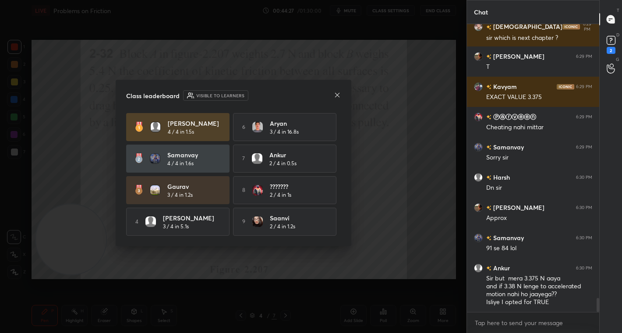
scroll to position [5556, 0]
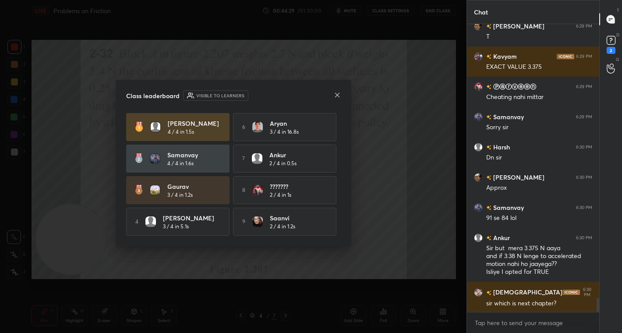
click at [339, 94] on icon at bounding box center [337, 95] width 7 height 7
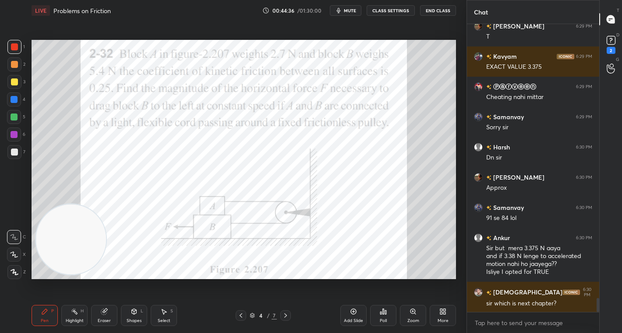
scroll to position [5586, 0]
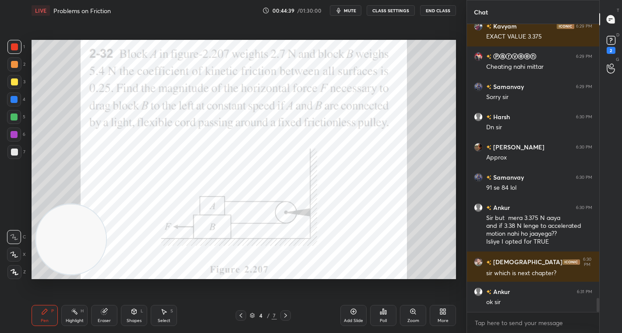
click at [5, 55] on div "1 2 3 4 5 6 7 C X Z C X Z E E Erase all H H" at bounding box center [14, 159] width 28 height 239
click at [11, 46] on div at bounding box center [14, 46] width 7 height 7
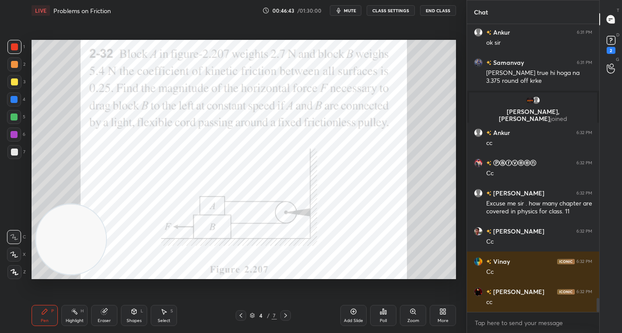
scroll to position [5639, 0]
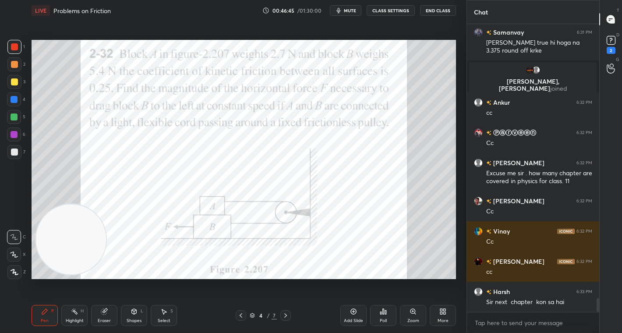
click at [441, 310] on icon at bounding box center [441, 310] width 2 height 2
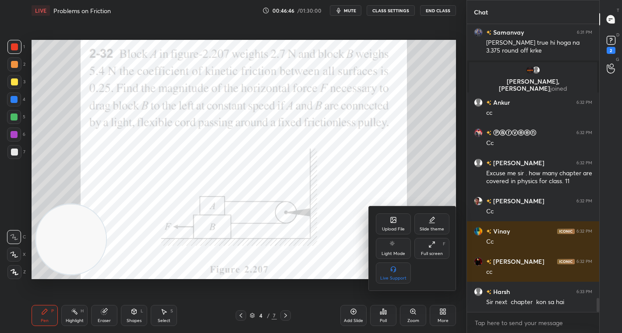
click at [390, 224] on div "Upload File" at bounding box center [393, 223] width 35 height 21
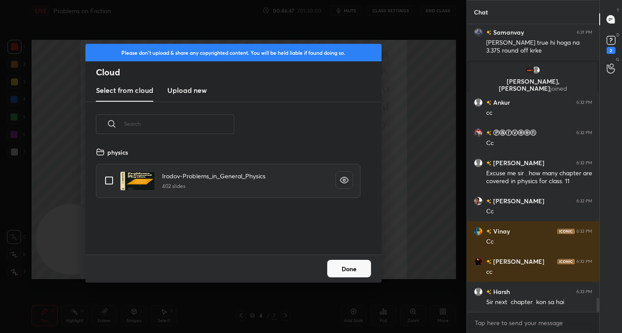
scroll to position [108, 281]
click at [189, 94] on h3 "Upload new" at bounding box center [186, 90] width 39 height 11
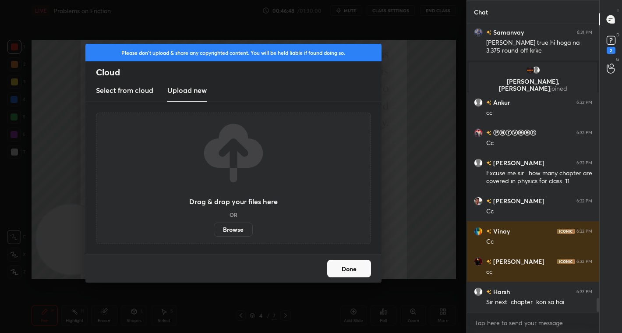
click at [235, 231] on label "Browse" at bounding box center [233, 230] width 39 height 14
click at [214, 231] on input "Browse" at bounding box center [214, 230] width 0 height 14
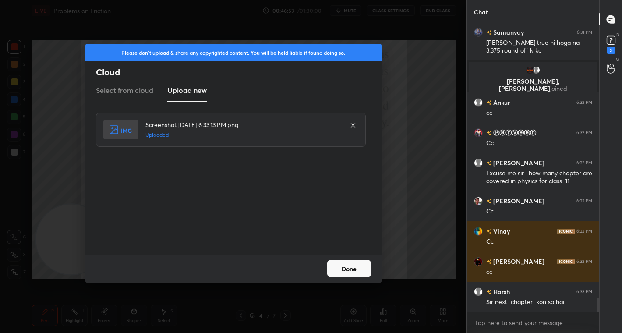
click at [348, 267] on button "Done" at bounding box center [349, 269] width 44 height 18
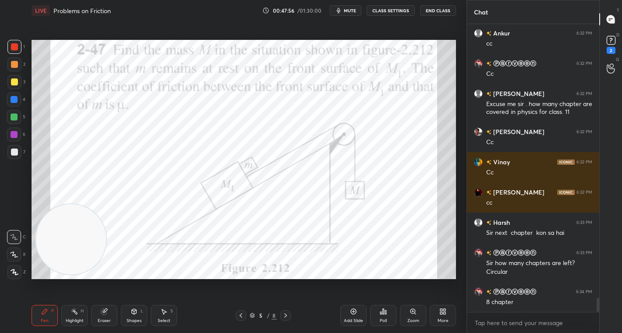
scroll to position [5769, 0]
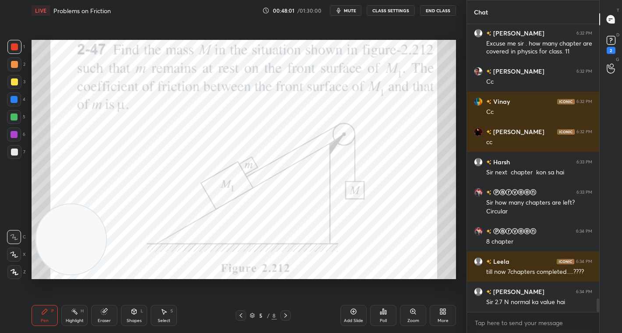
click at [239, 313] on icon at bounding box center [241, 315] width 7 height 7
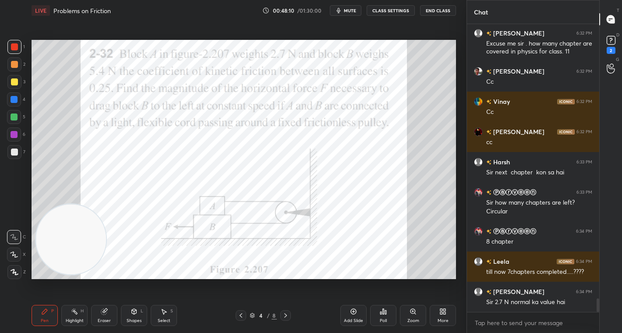
scroll to position [5799, 0]
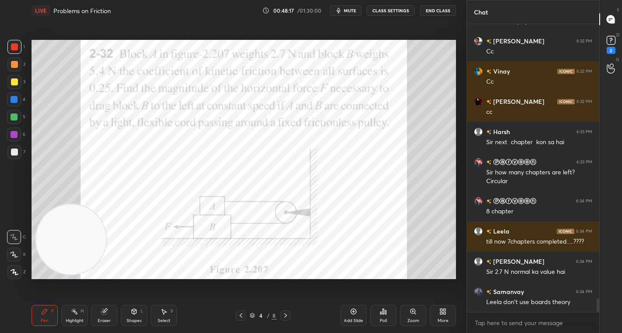
click at [285, 316] on icon at bounding box center [285, 315] width 7 height 7
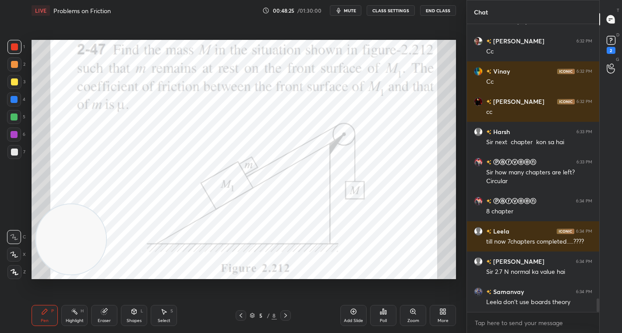
click at [16, 45] on div at bounding box center [14, 46] width 7 height 7
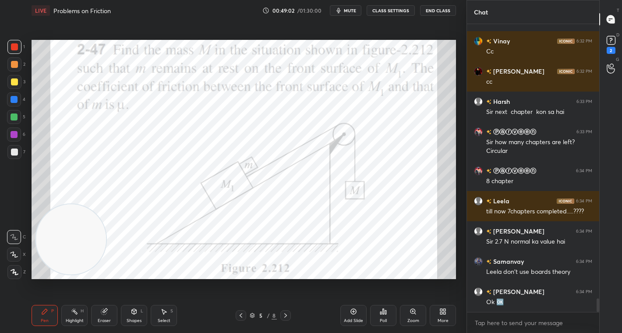
scroll to position [5860, 0]
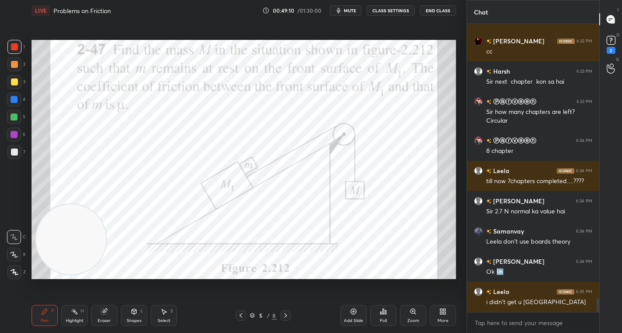
drag, startPoint x: 100, startPoint y: 315, endPoint x: 102, endPoint y: 286, distance: 29.0
click at [102, 312] on div "Eraser" at bounding box center [104, 315] width 26 height 21
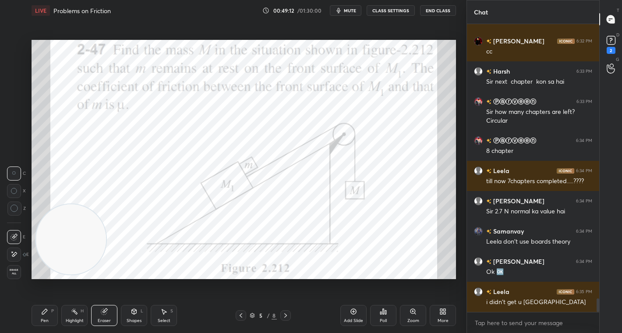
click at [48, 312] on icon at bounding box center [44, 311] width 7 height 7
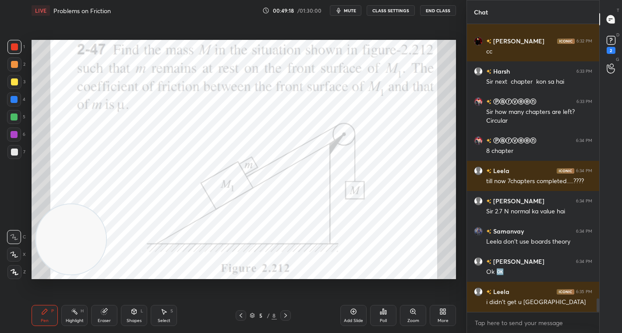
drag, startPoint x: 13, startPoint y: 62, endPoint x: 26, endPoint y: 71, distance: 15.4
click at [13, 63] on div at bounding box center [14, 64] width 7 height 7
click at [13, 135] on div at bounding box center [14, 134] width 7 height 7
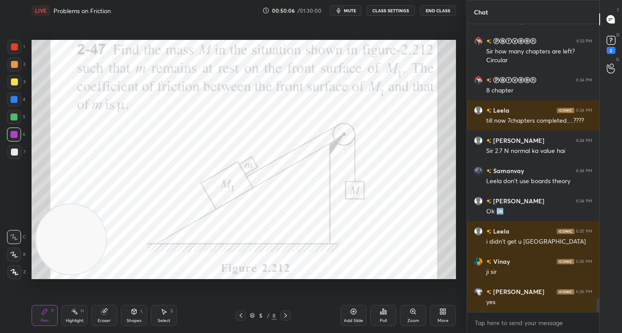
scroll to position [5950, 0]
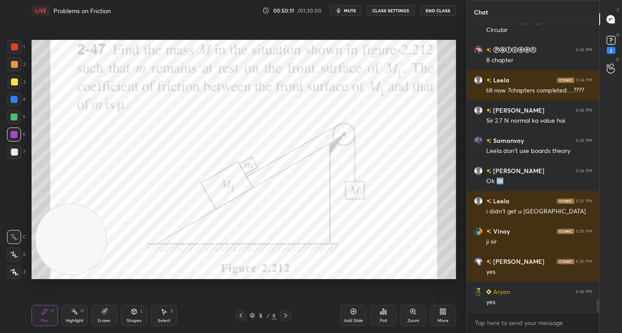
click at [14, 69] on div at bounding box center [14, 64] width 14 height 14
click at [14, 119] on div at bounding box center [14, 116] width 7 height 7
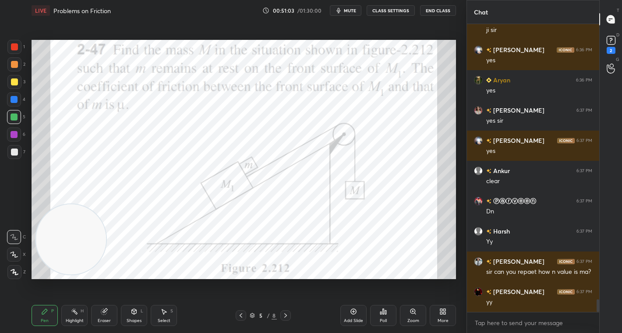
scroll to position [6192, 0]
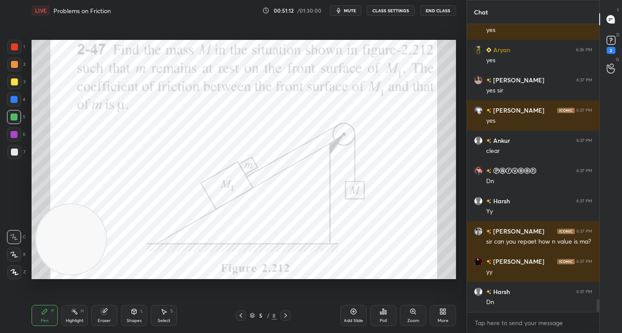
click at [445, 313] on icon at bounding box center [444, 313] width 2 height 2
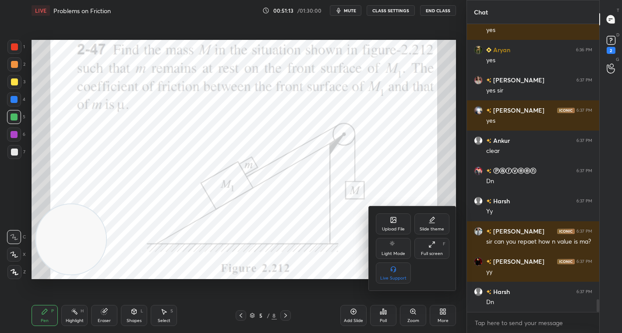
click at [390, 222] on div "Upload File" at bounding box center [393, 223] width 35 height 21
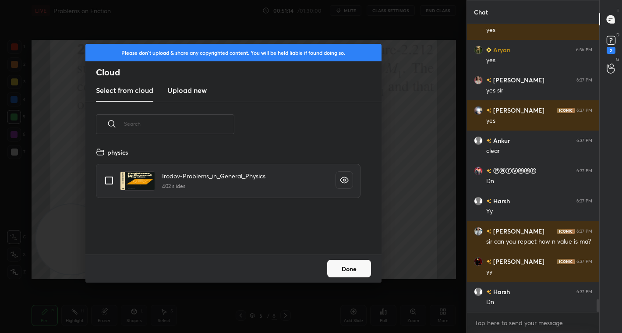
scroll to position [108, 281]
click at [190, 92] on h3 "Upload new" at bounding box center [186, 90] width 39 height 11
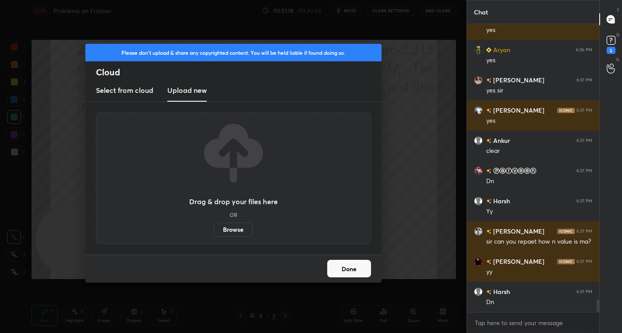
click at [232, 229] on label "Browse" at bounding box center [233, 230] width 39 height 14
click at [214, 229] on input "Browse" at bounding box center [214, 230] width 0 height 14
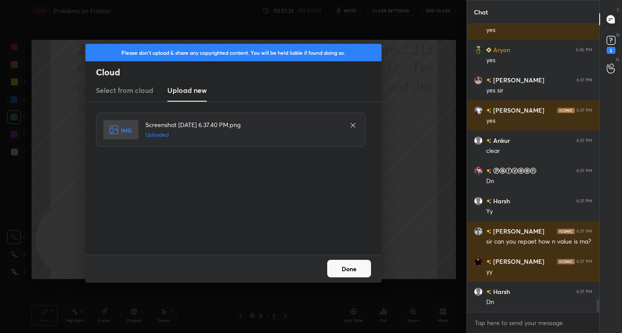
click at [348, 271] on button "Done" at bounding box center [349, 269] width 44 height 18
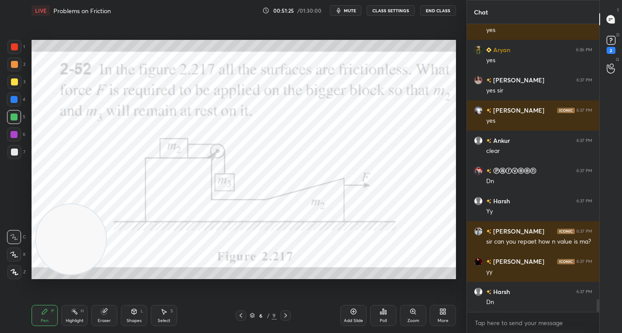
click at [241, 316] on icon at bounding box center [241, 315] width 3 height 4
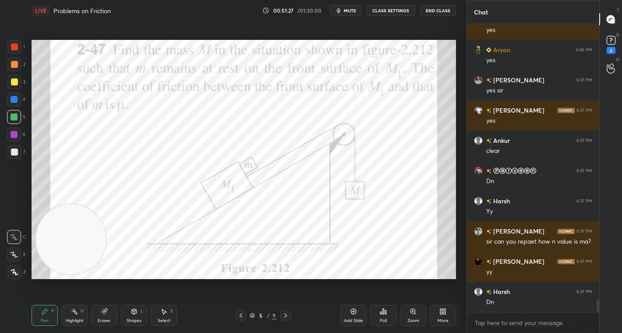
scroll to position [6223, 0]
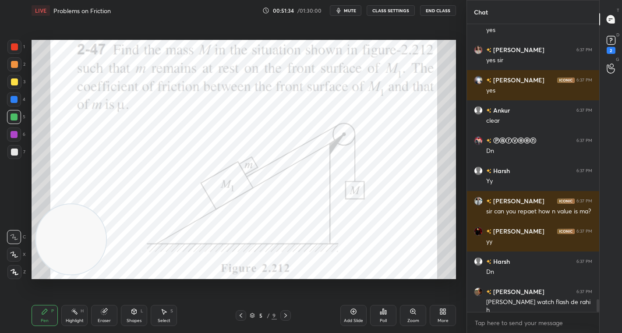
click at [14, 48] on div at bounding box center [14, 46] width 7 height 7
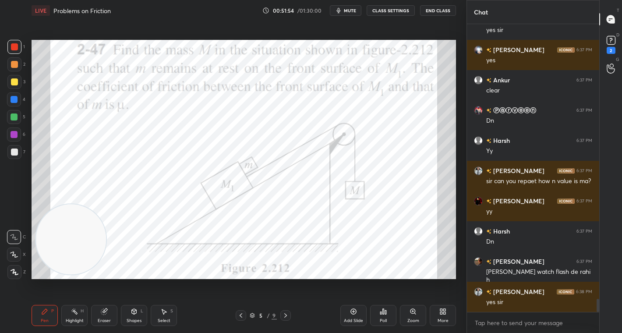
scroll to position [6003, 0]
click at [440, 311] on icon at bounding box center [441, 310] width 2 height 2
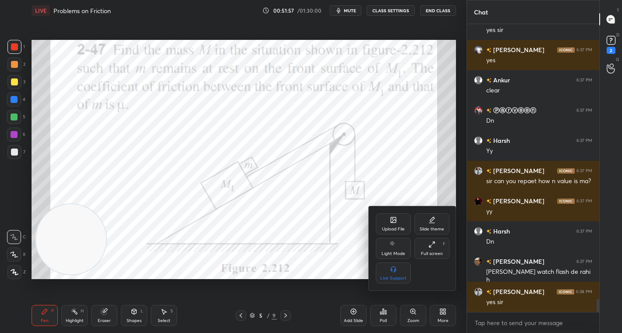
click at [391, 223] on div "Upload File" at bounding box center [393, 223] width 35 height 21
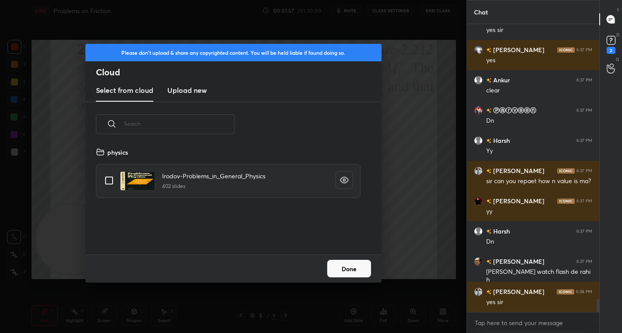
scroll to position [108, 281]
click at [190, 93] on h3 "Upload new" at bounding box center [186, 90] width 39 height 11
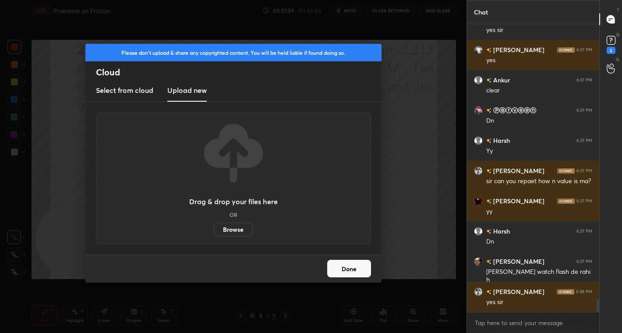
click at [228, 227] on label "Browse" at bounding box center [233, 230] width 39 height 14
click at [214, 227] on input "Browse" at bounding box center [214, 230] width 0 height 14
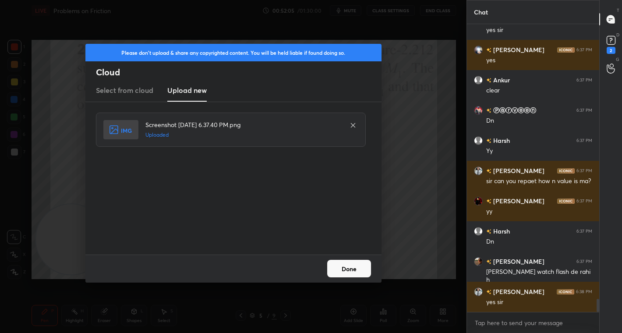
click at [358, 268] on button "Done" at bounding box center [349, 269] width 44 height 18
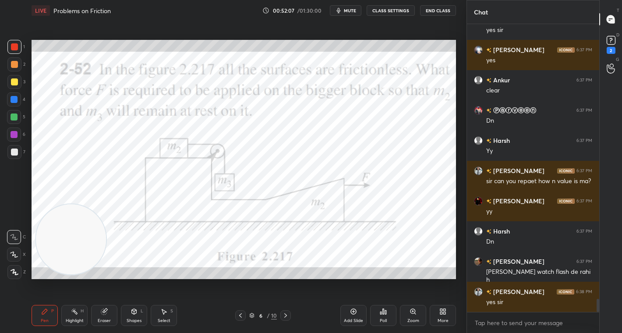
scroll to position [6034, 0]
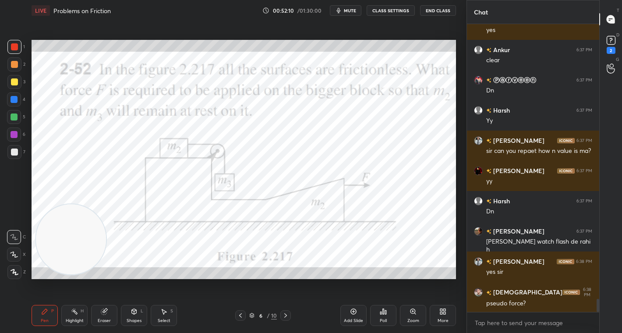
click at [241, 316] on icon at bounding box center [240, 315] width 7 height 7
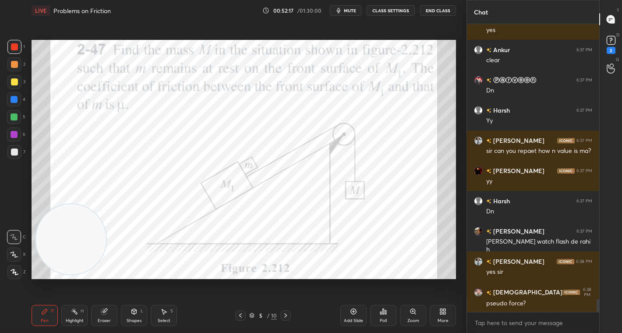
click at [284, 317] on icon at bounding box center [285, 315] width 3 height 4
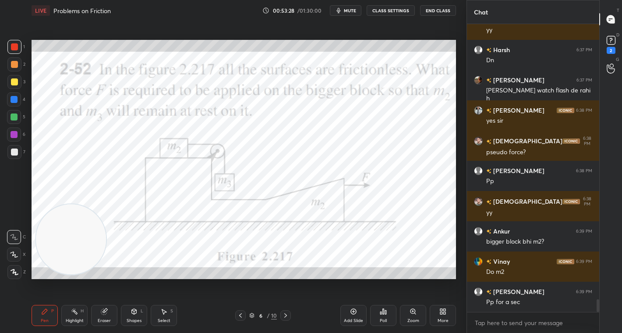
scroll to position [6215, 0]
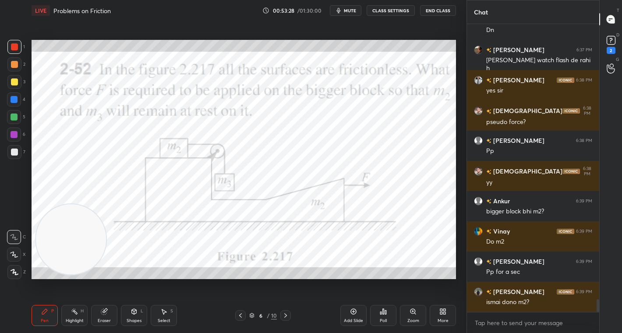
click at [240, 315] on icon at bounding box center [240, 315] width 7 height 7
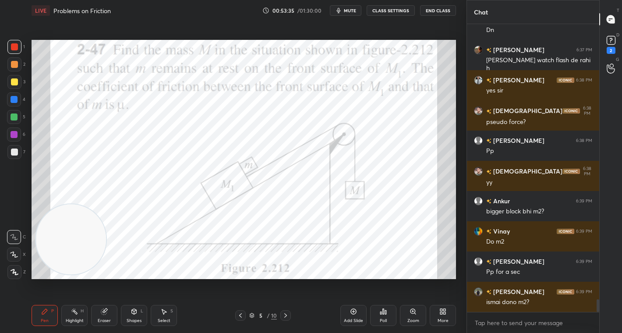
click at [286, 315] on icon at bounding box center [285, 315] width 3 height 4
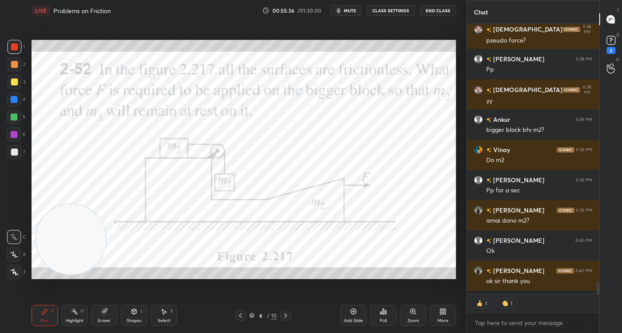
scroll to position [285, 130]
click at [356, 13] on span "mute" at bounding box center [350, 10] width 12 height 6
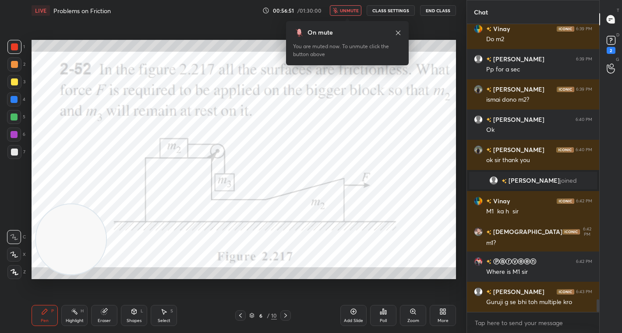
scroll to position [6347, 0]
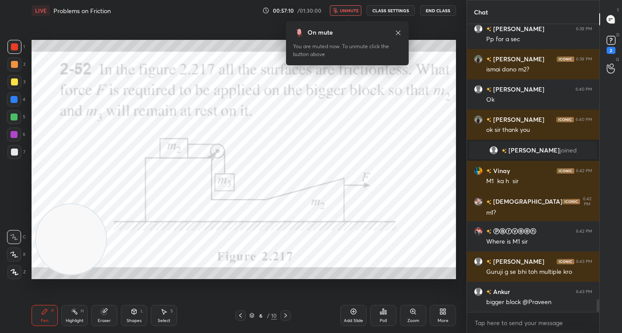
click at [354, 8] on span "unmute" at bounding box center [349, 10] width 19 height 6
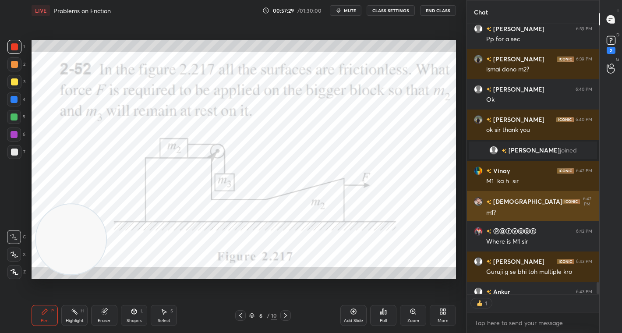
scroll to position [3, 3]
type textarea "x"
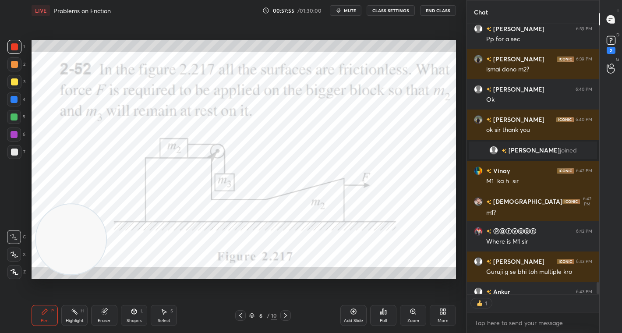
click at [356, 11] on span "mute" at bounding box center [350, 10] width 12 height 6
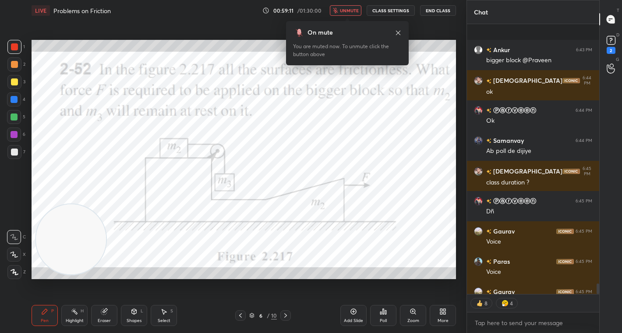
scroll to position [6637, 0]
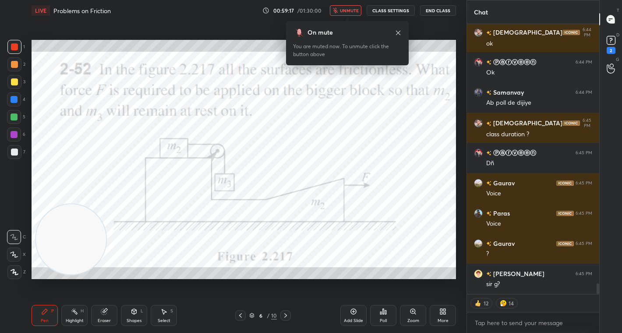
click at [349, 11] on span "unmute" at bounding box center [349, 10] width 19 height 6
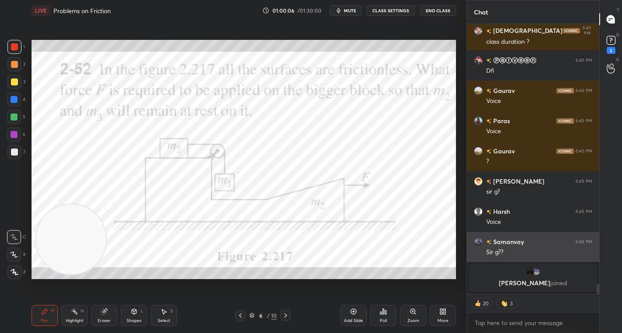
scroll to position [6610, 0]
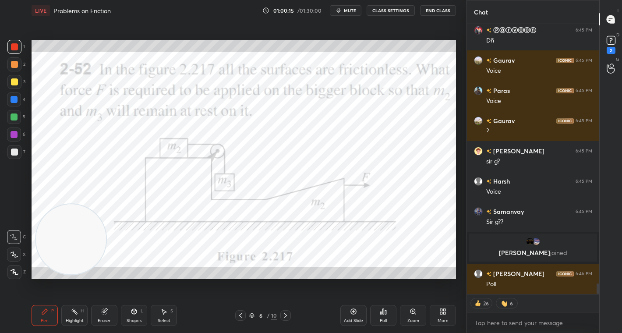
click at [381, 313] on icon at bounding box center [380, 313] width 1 height 2
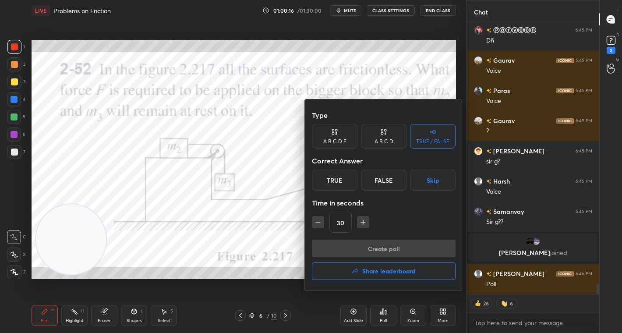
click at [335, 187] on div "True" at bounding box center [335, 180] width 46 height 21
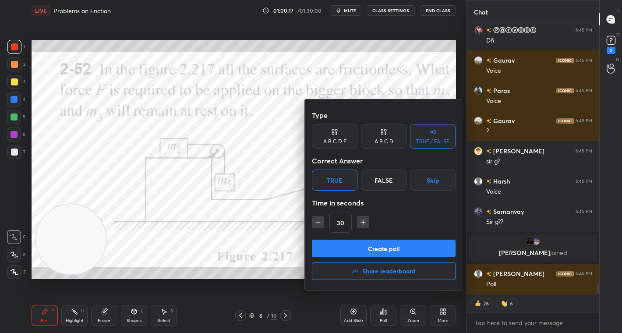
scroll to position [6648, 0]
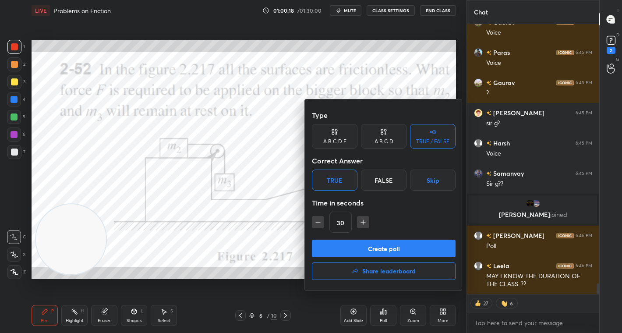
click at [337, 141] on div "A B C D E" at bounding box center [334, 141] width 23 height 5
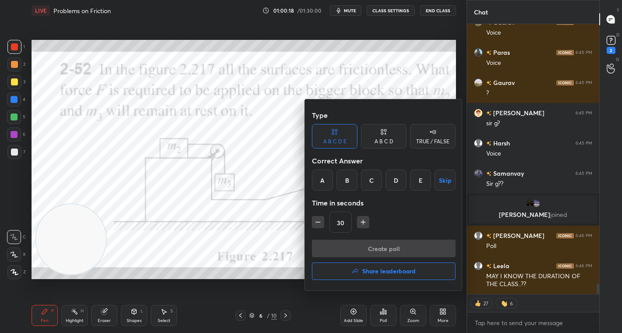
click at [324, 178] on div "A" at bounding box center [322, 180] width 21 height 21
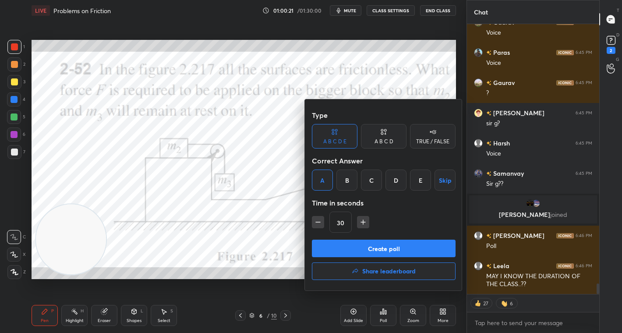
click at [371, 246] on button "Create poll" at bounding box center [384, 249] width 144 height 18
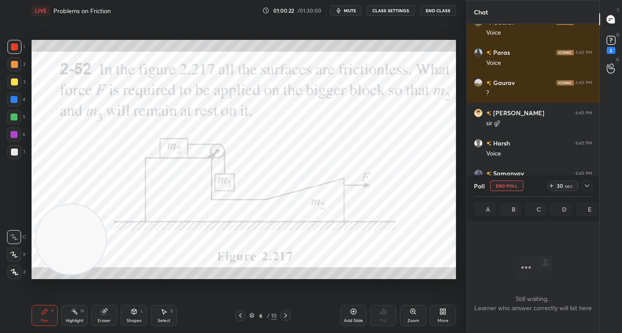
scroll to position [167, 130]
click at [568, 183] on div "sec" at bounding box center [569, 185] width 11 height 7
click at [584, 184] on icon at bounding box center [587, 185] width 7 height 7
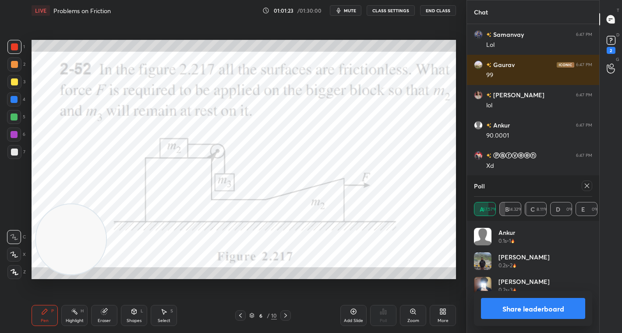
scroll to position [103, 116]
click at [561, 317] on button "Share leaderboard" at bounding box center [533, 308] width 104 height 21
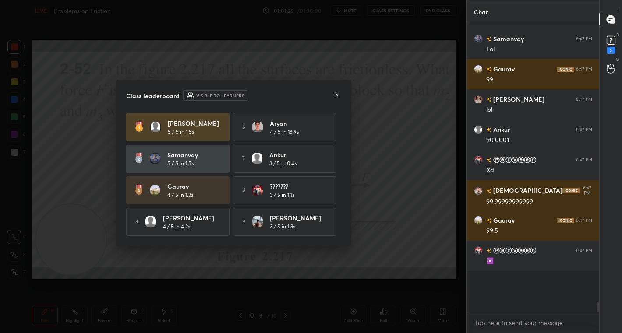
scroll to position [207, 130]
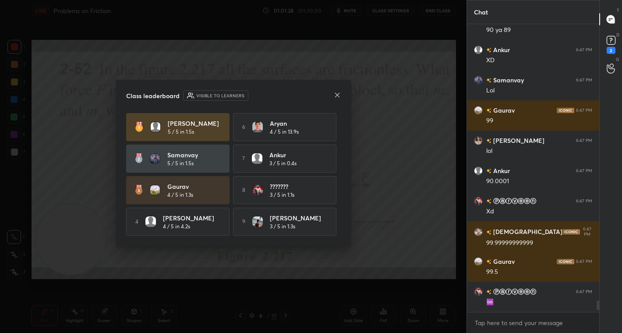
click at [336, 95] on icon at bounding box center [337, 94] width 4 height 4
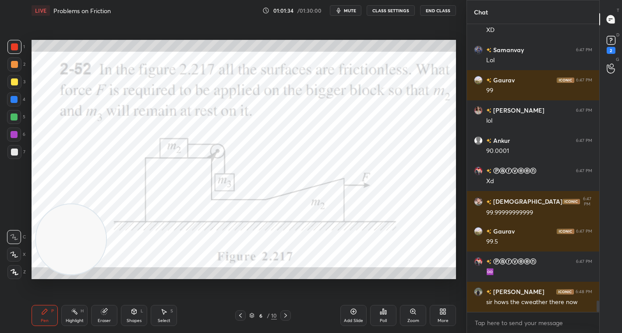
click at [164, 316] on div "Select S" at bounding box center [164, 315] width 26 height 21
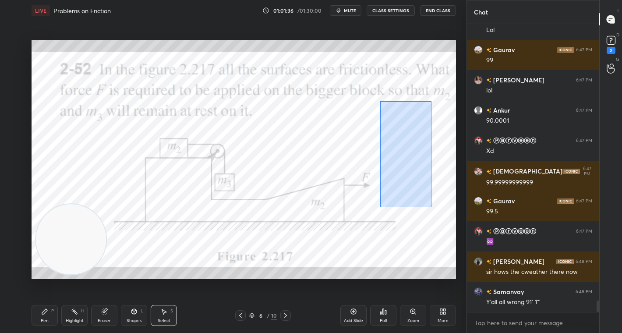
drag, startPoint x: 380, startPoint y: 101, endPoint x: 430, endPoint y: 206, distance: 116.2
click at [440, 210] on div "0 ° Undo Copy Duplicate Duplicate to new slide Delete" at bounding box center [244, 159] width 425 height 239
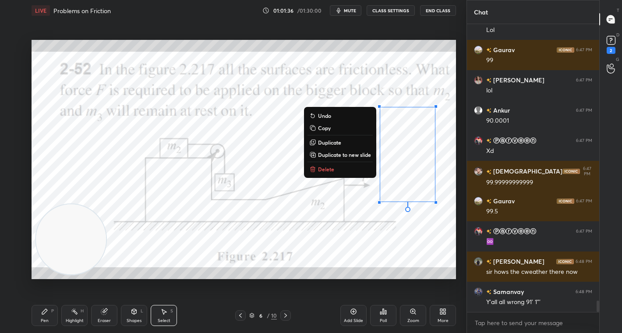
click at [337, 170] on button "Delete" at bounding box center [340, 169] width 65 height 11
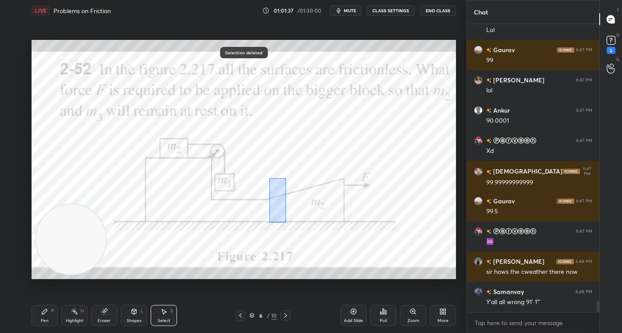
drag, startPoint x: 269, startPoint y: 178, endPoint x: 344, endPoint y: 233, distance: 93.2
click at [349, 235] on div "0 ° Undo Copy Duplicate Duplicate to new slide Delete" at bounding box center [244, 159] width 425 height 239
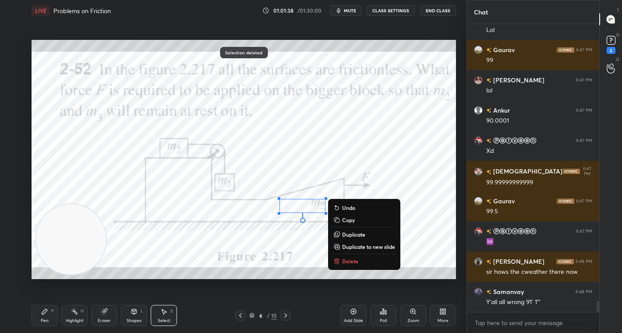
click at [362, 255] on div "0 ° Undo Copy Duplicate Duplicate to new slide Delete" at bounding box center [244, 159] width 425 height 239
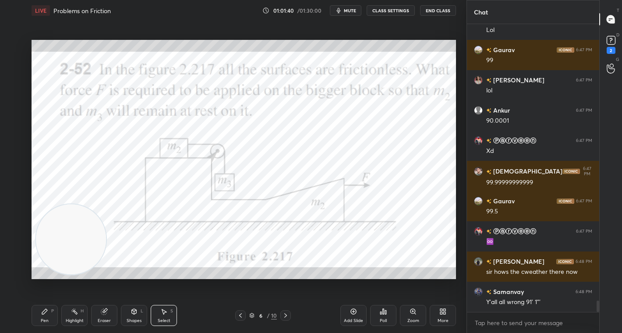
click at [32, 318] on div "Pen P" at bounding box center [45, 315] width 26 height 21
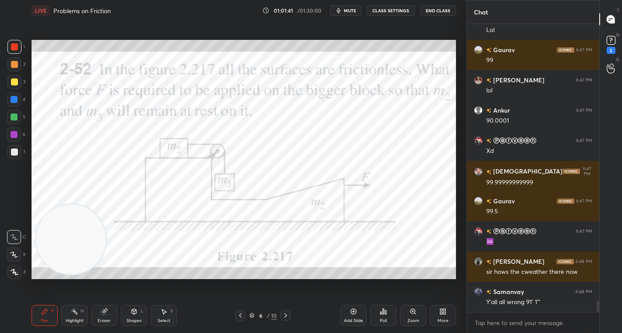
click at [21, 41] on div "1" at bounding box center [16, 47] width 18 height 14
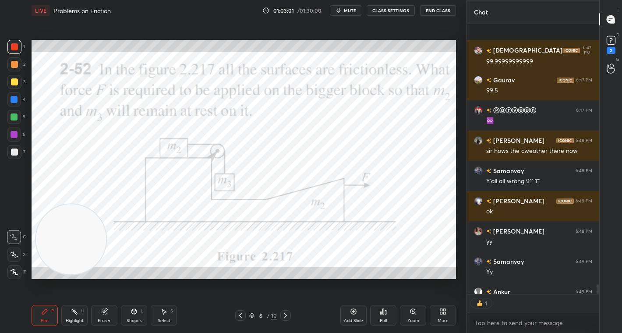
scroll to position [7162, 0]
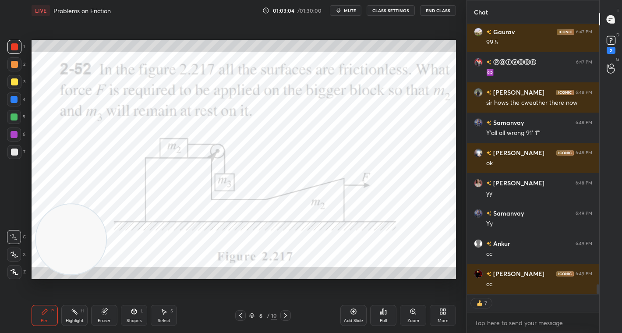
click at [443, 312] on icon at bounding box center [444, 313] width 2 height 2
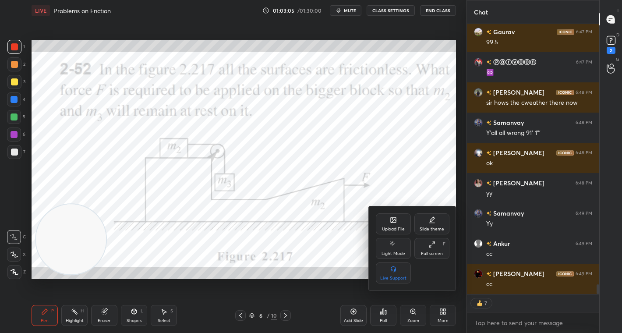
click at [386, 228] on div "Upload File" at bounding box center [393, 229] width 23 height 4
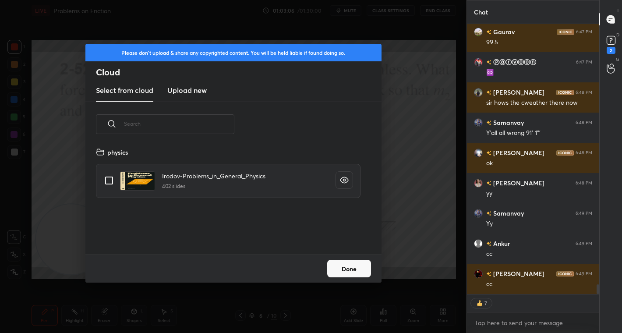
scroll to position [108, 281]
click at [186, 91] on h3 "Upload new" at bounding box center [186, 90] width 39 height 11
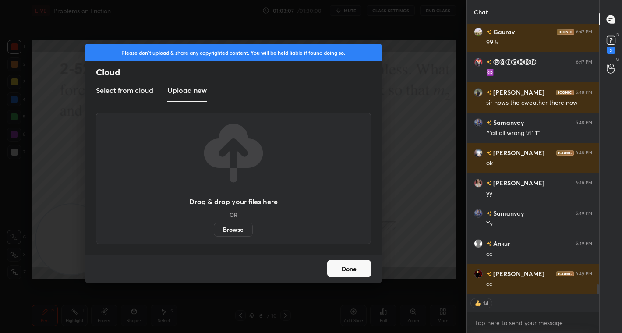
click at [230, 226] on label "Browse" at bounding box center [233, 230] width 39 height 14
click at [214, 226] on input "Browse" at bounding box center [214, 230] width 0 height 14
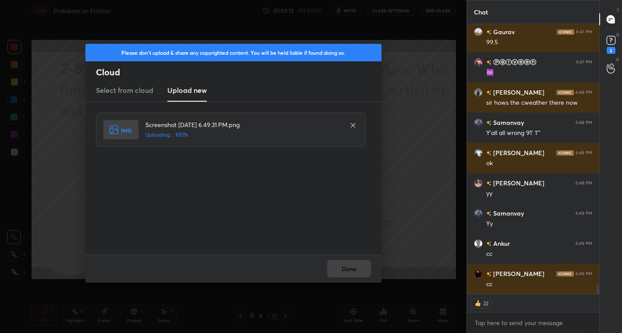
click at [359, 262] on div "Done" at bounding box center [233, 269] width 296 height 28
click at [359, 262] on button "Done" at bounding box center [349, 269] width 44 height 18
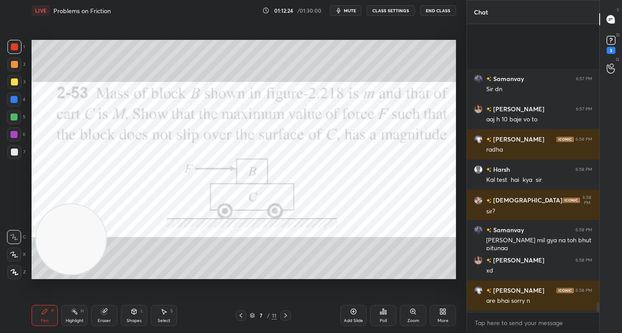
scroll to position [285, 130]
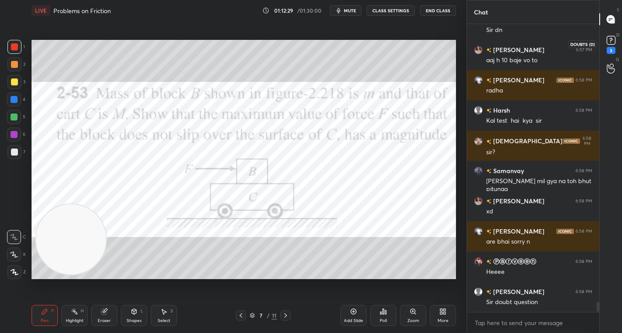
click at [613, 39] on rect at bounding box center [611, 40] width 8 height 8
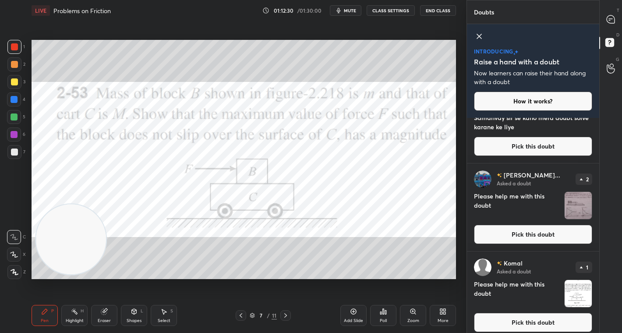
scroll to position [40, 0]
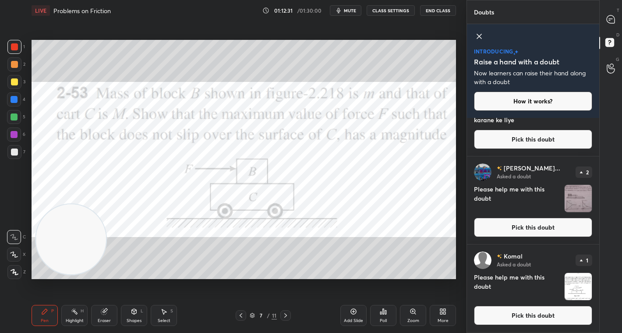
click at [533, 316] on button "Pick this doubt" at bounding box center [533, 315] width 118 height 19
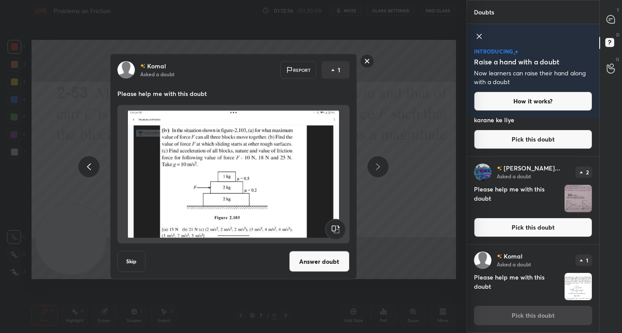
click at [366, 61] on rect at bounding box center [367, 61] width 14 height 14
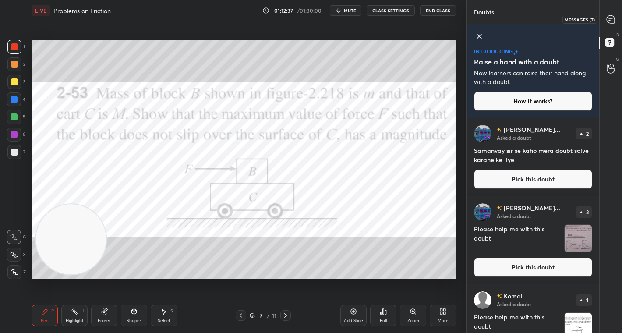
click at [613, 14] on div at bounding box center [612, 19] width 18 height 16
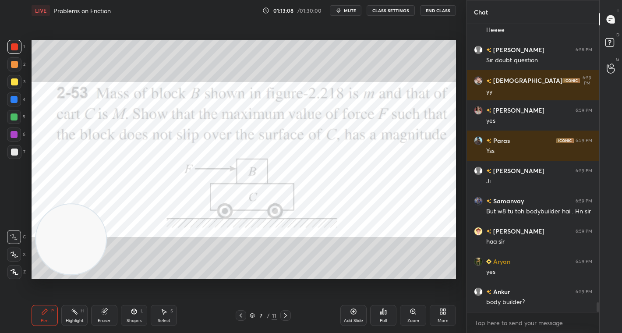
scroll to position [8340, 0]
click at [387, 313] on div "Poll" at bounding box center [383, 315] width 26 height 21
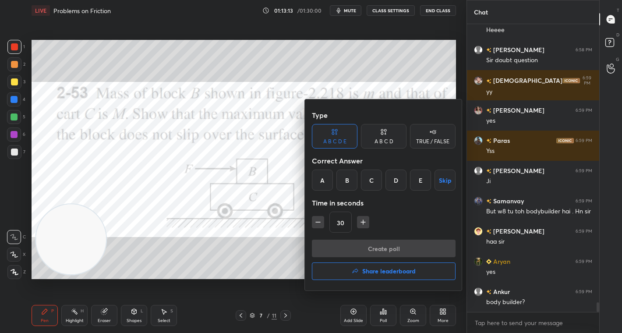
click at [324, 175] on div "A" at bounding box center [322, 180] width 21 height 21
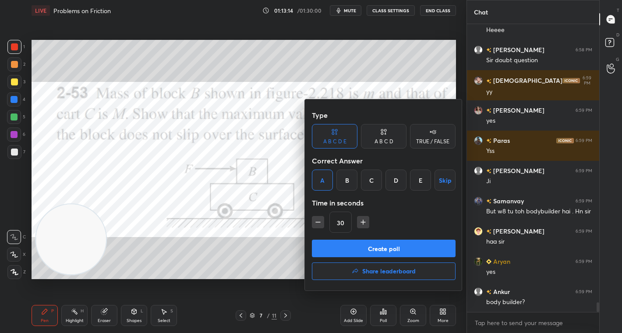
drag, startPoint x: 430, startPoint y: 135, endPoint x: 372, endPoint y: 164, distance: 64.3
click at [428, 134] on div "TRUE / FALSE" at bounding box center [433, 136] width 46 height 25
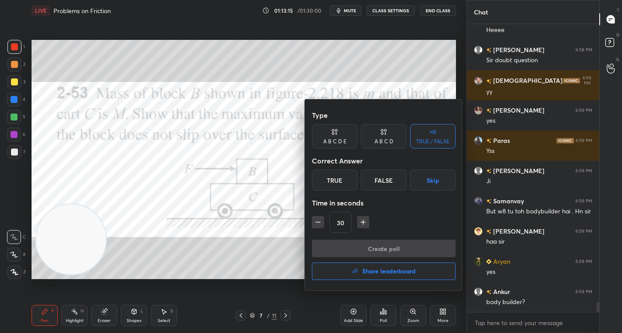
drag, startPoint x: 332, startPoint y: 174, endPoint x: 352, endPoint y: 205, distance: 36.5
click at [332, 176] on div "True" at bounding box center [335, 180] width 46 height 21
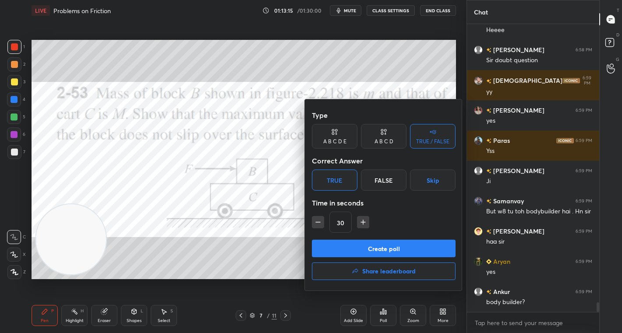
click at [393, 255] on button "Create poll" at bounding box center [384, 249] width 144 height 18
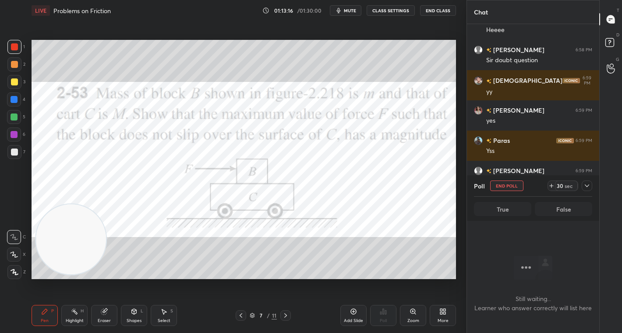
scroll to position [3, 3]
click at [566, 184] on div "sec" at bounding box center [569, 185] width 11 height 7
click at [567, 184] on div "sec" at bounding box center [569, 185] width 11 height 7
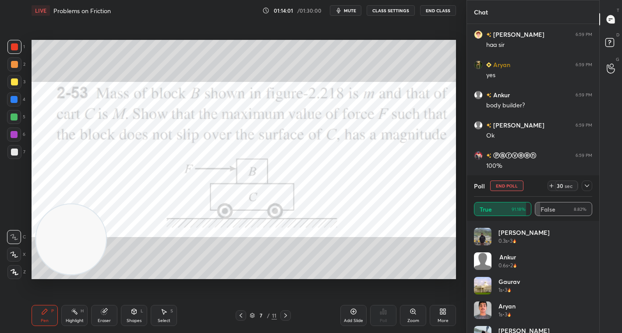
scroll to position [8575, 0]
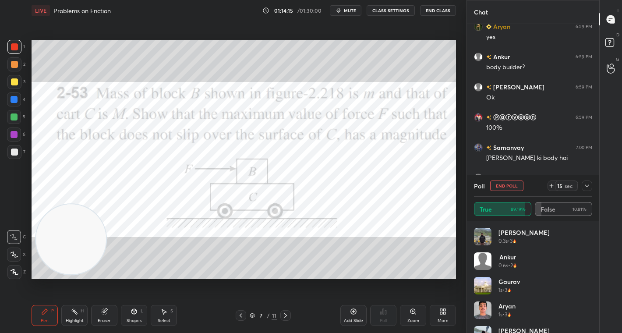
click at [586, 182] on icon at bounding box center [587, 185] width 7 height 7
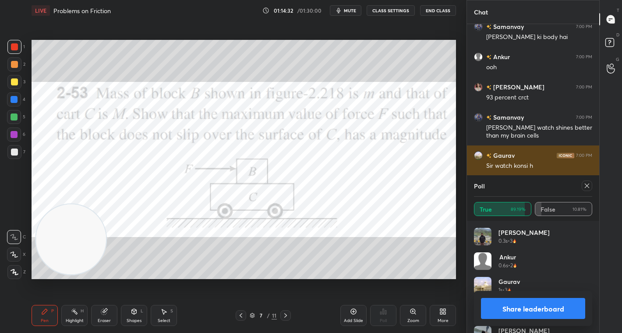
scroll to position [8726, 0]
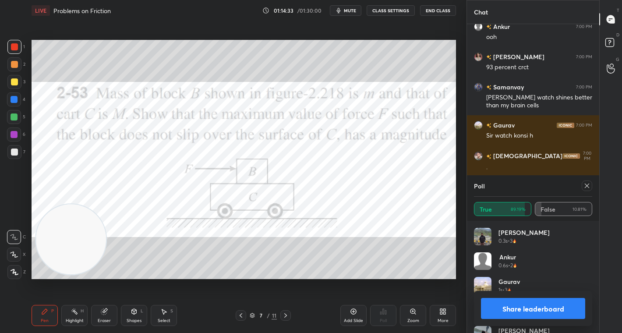
click at [523, 323] on div "Share leaderboard" at bounding box center [533, 308] width 118 height 35
click at [527, 312] on button "Share leaderboard" at bounding box center [533, 308] width 104 height 21
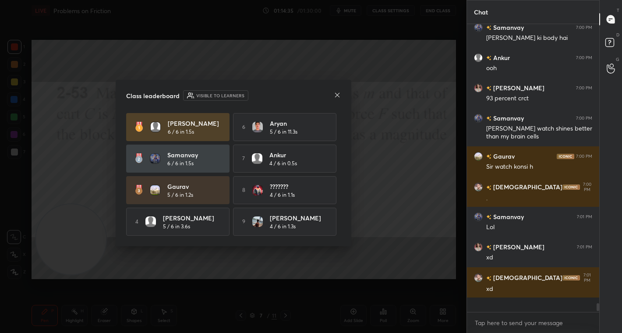
scroll to position [207, 130]
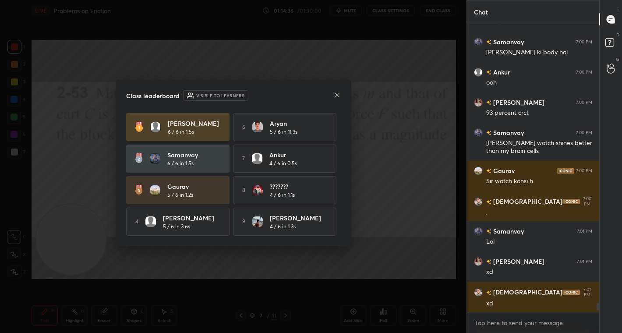
click at [338, 92] on icon at bounding box center [337, 95] width 7 height 7
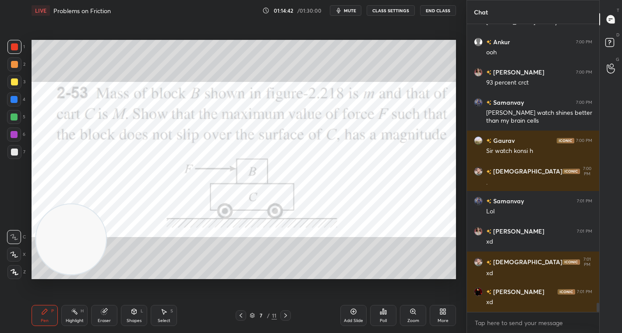
click at [164, 314] on icon at bounding box center [163, 311] width 7 height 7
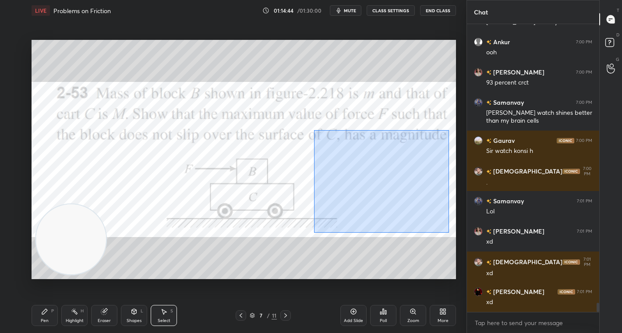
drag, startPoint x: 312, startPoint y: 140, endPoint x: 418, endPoint y: 218, distance: 130.7
click at [448, 231] on div "0 ° Undo Copy Duplicate Duplicate to new slide Delete" at bounding box center [244, 159] width 425 height 239
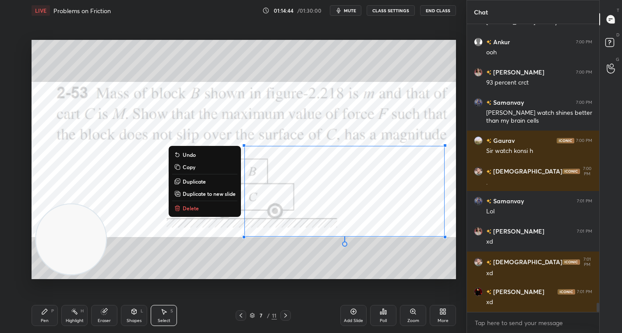
click at [221, 202] on div "0 ° Undo Copy Duplicate Duplicate to new slide Delete" at bounding box center [244, 159] width 425 height 239
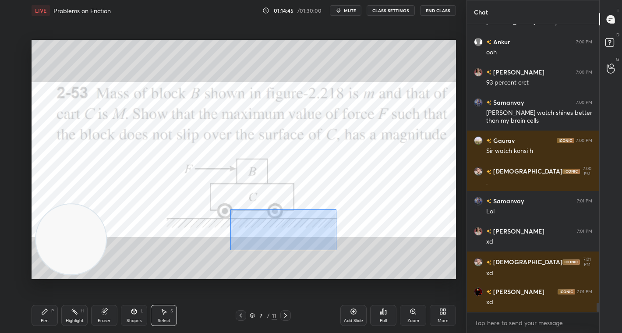
drag, startPoint x: 230, startPoint y: 209, endPoint x: 339, endPoint y: 250, distance: 115.8
click at [340, 251] on div "0 ° Undo Copy Duplicate Duplicate to new slide Delete" at bounding box center [244, 159] width 425 height 239
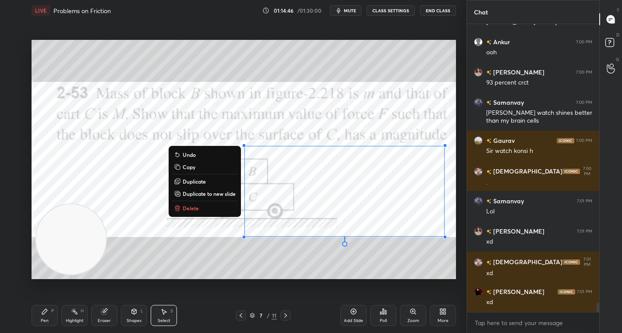
click at [206, 208] on button "Delete" at bounding box center [204, 208] width 65 height 11
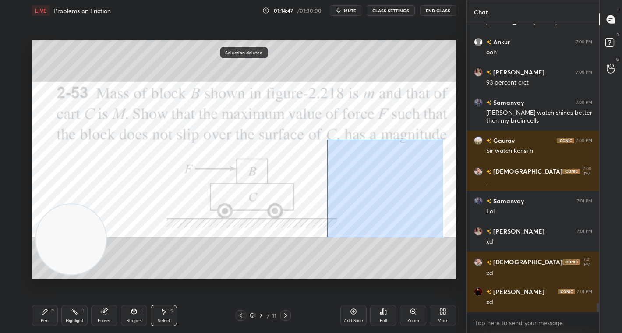
drag, startPoint x: 327, startPoint y: 139, endPoint x: 418, endPoint y: 223, distance: 123.7
click at [443, 236] on div "0 ° Undo Copy Duplicate Duplicate to new slide Delete" at bounding box center [244, 159] width 425 height 239
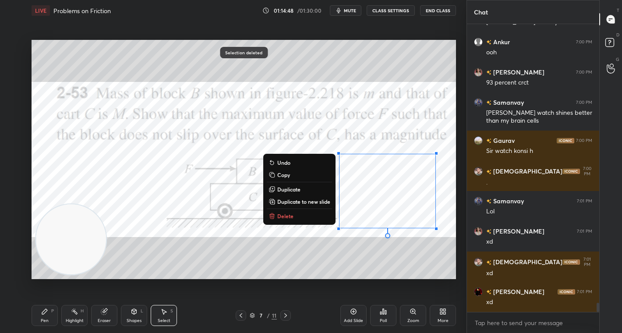
click at [297, 216] on button "Delete" at bounding box center [299, 216] width 65 height 11
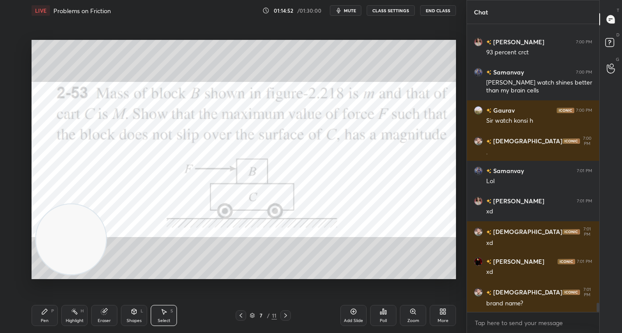
click at [43, 316] on div "Pen P" at bounding box center [45, 315] width 26 height 21
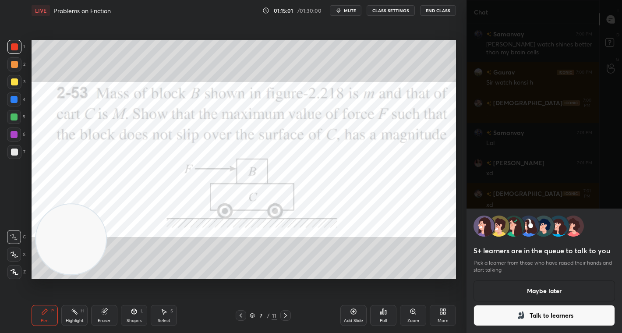
drag, startPoint x: 545, startPoint y: 289, endPoint x: 496, endPoint y: 241, distance: 68.8
click at [545, 286] on button "Maybe later" at bounding box center [545, 290] width 142 height 21
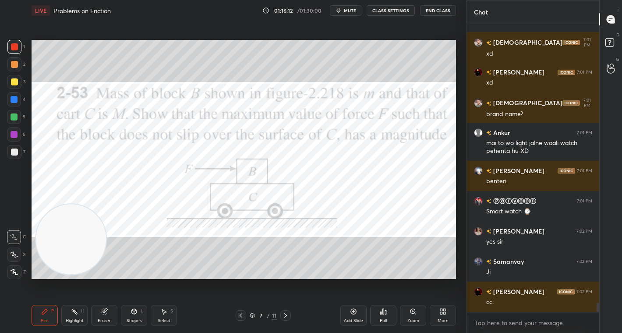
scroll to position [8961, 0]
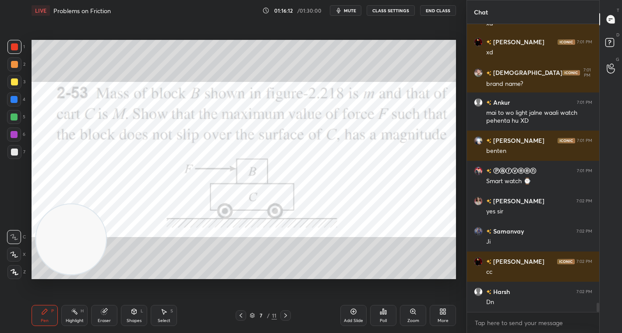
click at [437, 314] on div "More" at bounding box center [443, 315] width 26 height 21
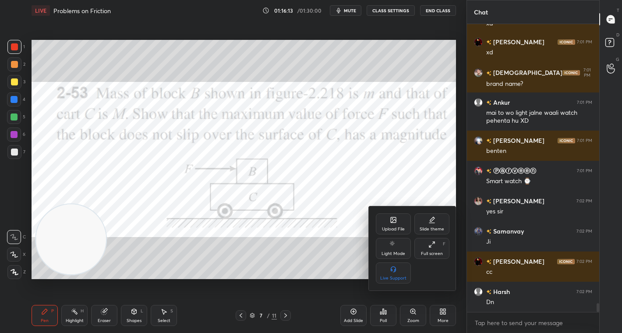
click at [391, 223] on div "Upload File" at bounding box center [393, 223] width 35 height 21
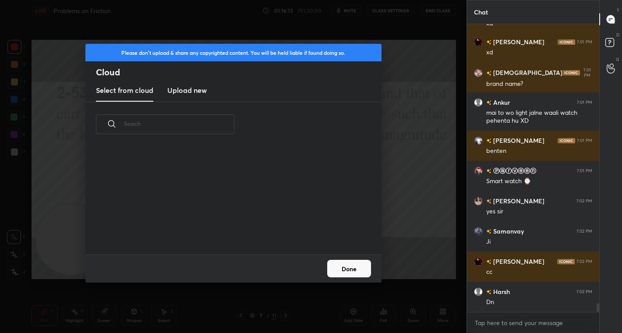
scroll to position [3, 5]
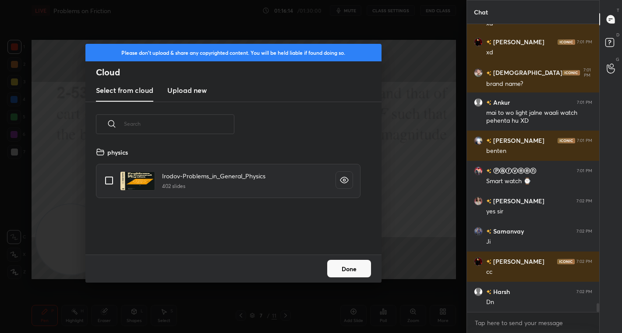
click at [189, 92] on h3 "Upload new" at bounding box center [186, 90] width 39 height 11
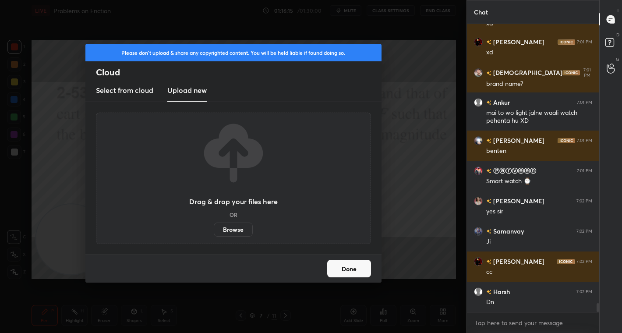
click at [235, 231] on label "Browse" at bounding box center [233, 230] width 39 height 14
click at [214, 231] on input "Browse" at bounding box center [214, 230] width 0 height 14
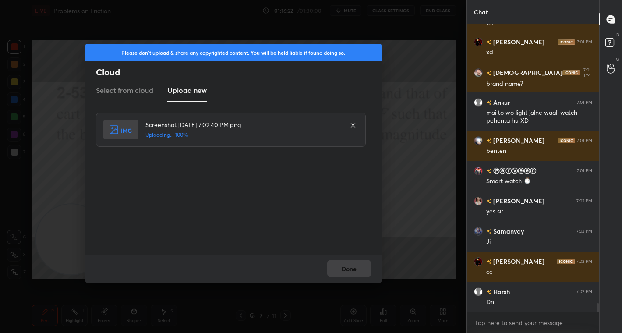
click at [355, 272] on div "Done" at bounding box center [233, 269] width 296 height 28
click at [355, 272] on button "Done" at bounding box center [349, 269] width 44 height 18
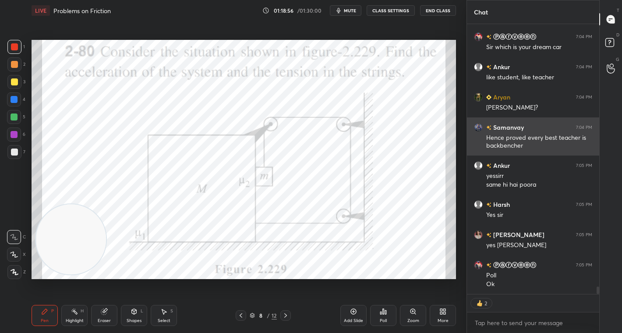
scroll to position [9367, 0]
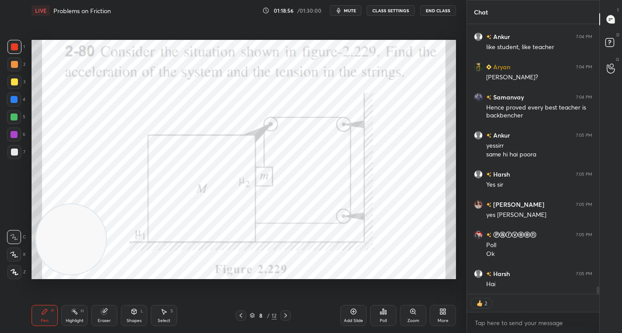
click at [20, 48] on div at bounding box center [14, 47] width 14 height 14
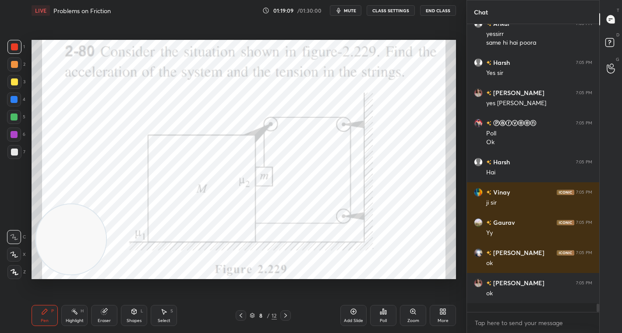
scroll to position [9470, 0]
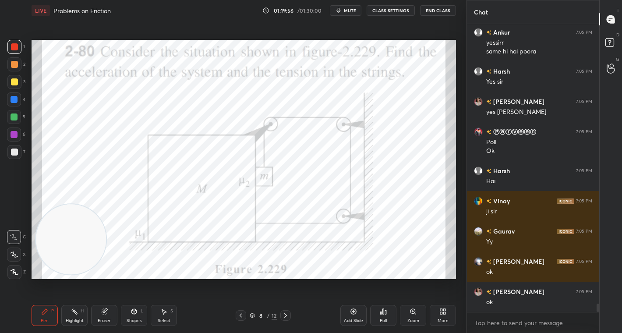
click at [18, 43] on div at bounding box center [14, 47] width 14 height 14
drag, startPoint x: 14, startPoint y: 61, endPoint x: 21, endPoint y: 61, distance: 6.2
click at [18, 61] on div at bounding box center [14, 64] width 14 height 14
drag, startPoint x: 14, startPoint y: 117, endPoint x: 19, endPoint y: 113, distance: 6.6
click at [15, 116] on div at bounding box center [14, 116] width 7 height 7
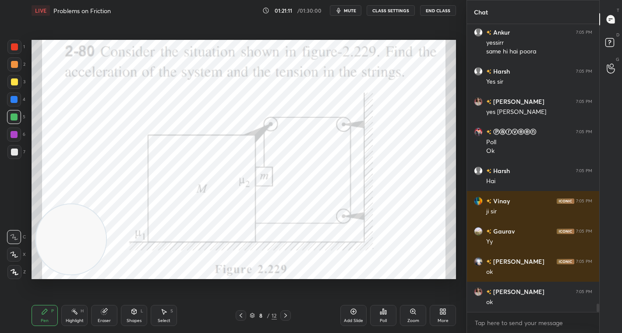
click at [17, 44] on div at bounding box center [14, 46] width 7 height 7
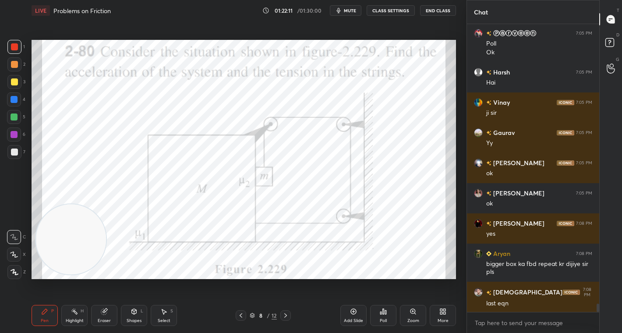
scroll to position [9599, 0]
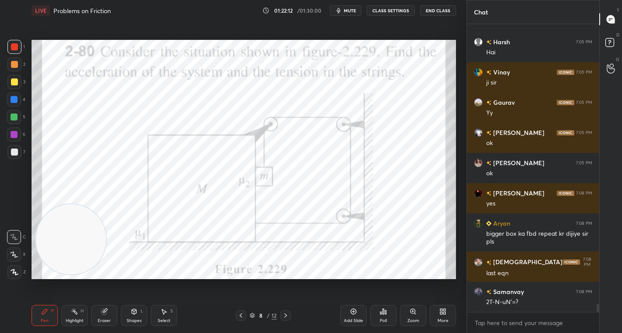
drag, startPoint x: 162, startPoint y: 315, endPoint x: 158, endPoint y: 289, distance: 26.1
click at [161, 311] on div "Select S" at bounding box center [164, 315] width 26 height 21
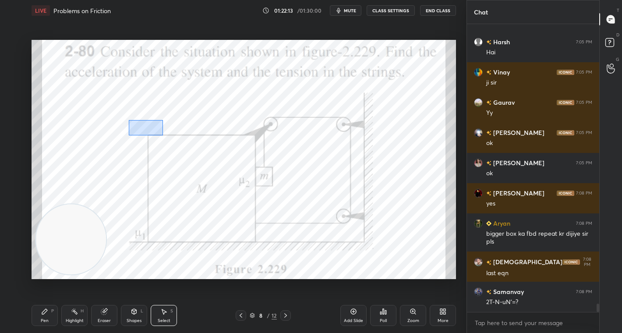
drag, startPoint x: 129, startPoint y: 120, endPoint x: 160, endPoint y: 133, distance: 33.5
click at [163, 136] on div "0 ° Undo Copy Duplicate Duplicate to new slide Delete" at bounding box center [244, 159] width 425 height 239
drag, startPoint x: 147, startPoint y: 130, endPoint x: 163, endPoint y: 157, distance: 31.3
click at [163, 129] on div "0 ° Undo Copy Duplicate Duplicate to new slide Delete" at bounding box center [244, 159] width 425 height 239
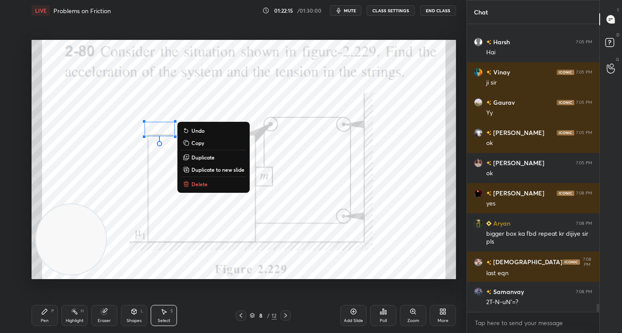
click at [125, 296] on div "0 ° Undo Copy Duplicate Duplicate to new slide Delete Setting up your live clas…" at bounding box center [244, 159] width 432 height 277
click at [131, 135] on div "0 ° Undo Copy Duplicate Duplicate to new slide Delete" at bounding box center [244, 159] width 425 height 239
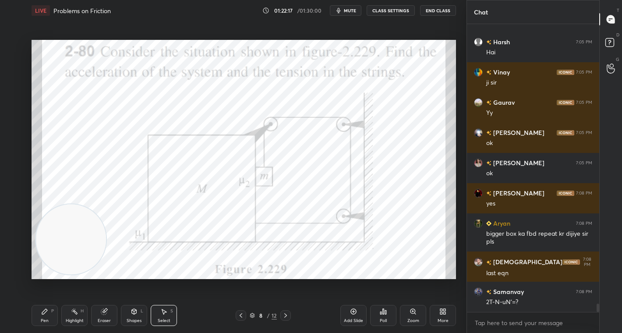
drag, startPoint x: 43, startPoint y: 314, endPoint x: 70, endPoint y: 237, distance: 81.9
click at [47, 312] on icon at bounding box center [44, 311] width 7 height 7
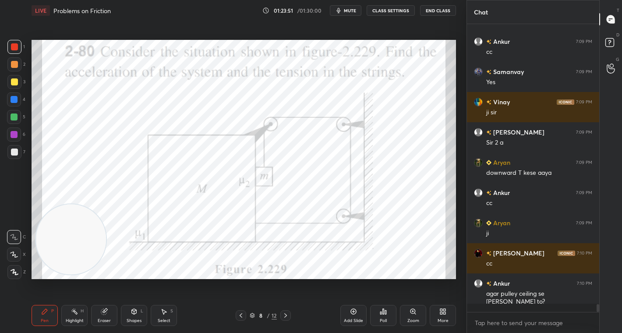
scroll to position [9901, 0]
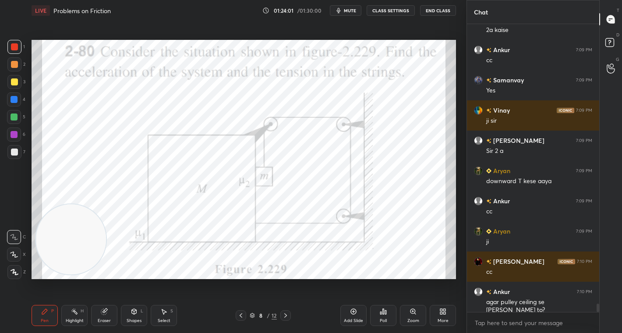
click at [436, 294] on div "Add Slide Poll Zoom More" at bounding box center [398, 315] width 116 height 49
click at [438, 316] on div "More" at bounding box center [443, 315] width 26 height 21
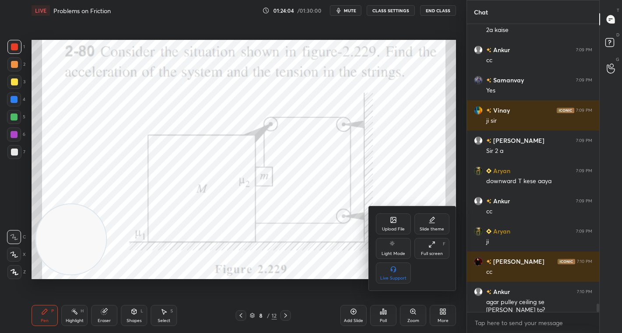
click at [390, 224] on div "Upload File" at bounding box center [393, 223] width 35 height 21
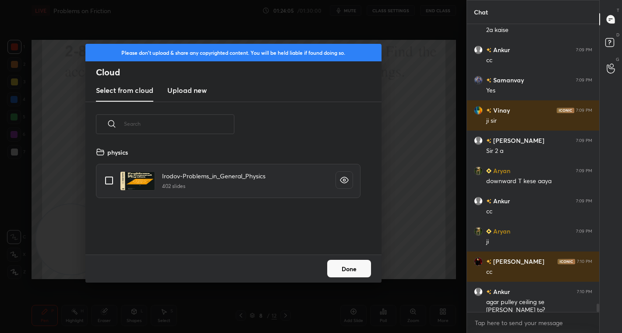
scroll to position [108, 281]
click at [180, 87] on h3 "Upload new" at bounding box center [186, 90] width 39 height 11
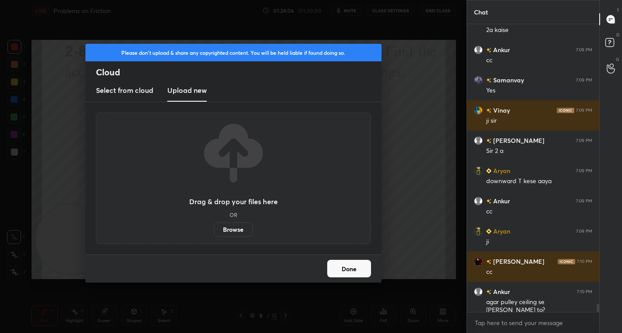
click at [227, 230] on label "Browse" at bounding box center [233, 230] width 39 height 14
click at [214, 230] on input "Browse" at bounding box center [214, 230] width 0 height 14
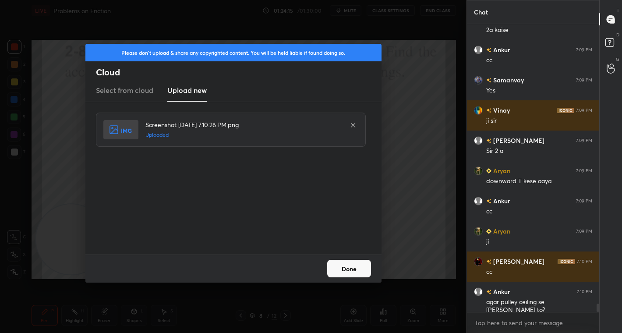
click at [343, 269] on button "Done" at bounding box center [349, 269] width 44 height 18
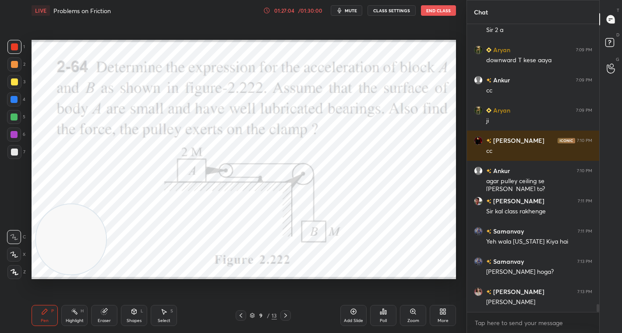
scroll to position [10052, 0]
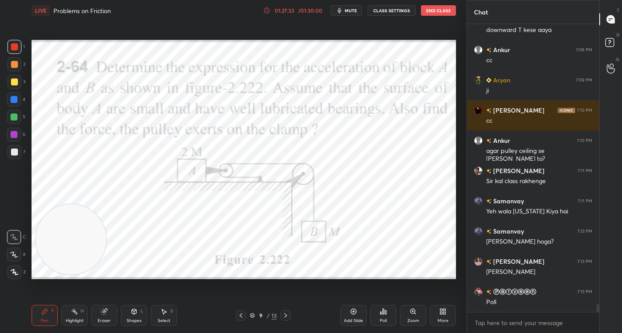
click at [385, 319] on div "Poll" at bounding box center [383, 321] width 7 height 4
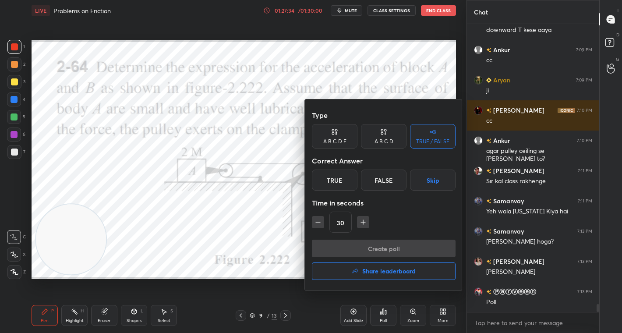
click at [343, 186] on div "True" at bounding box center [335, 180] width 46 height 21
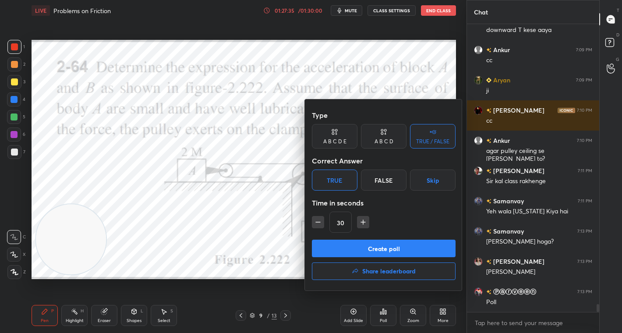
click at [391, 243] on button "Create poll" at bounding box center [384, 249] width 144 height 18
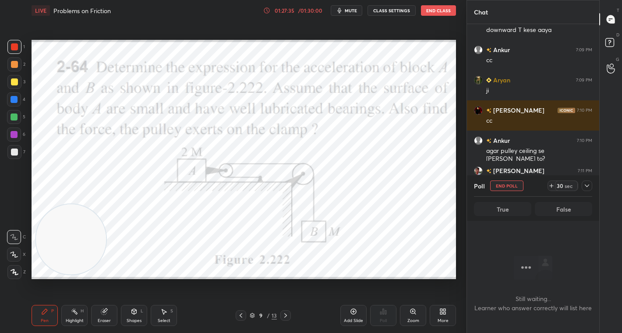
scroll to position [3, 3]
click at [558, 188] on div "30" at bounding box center [560, 185] width 7 height 7
click at [559, 187] on div "30" at bounding box center [560, 185] width 7 height 7
drag, startPoint x: 561, startPoint y: 185, endPoint x: 581, endPoint y: 181, distance: 20.9
click at [561, 185] on div "44" at bounding box center [560, 185] width 7 height 7
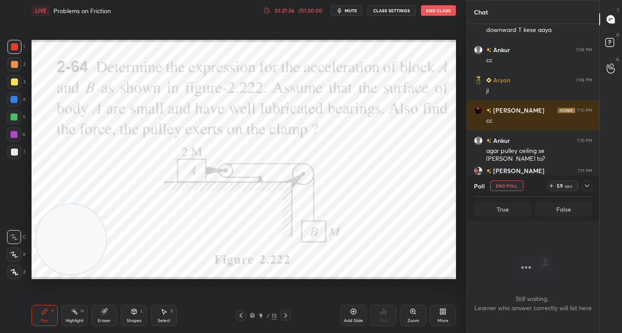
click at [585, 184] on icon at bounding box center [587, 185] width 7 height 7
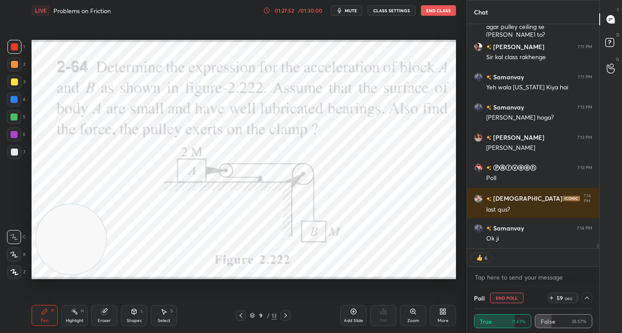
scroll to position [10207, 0]
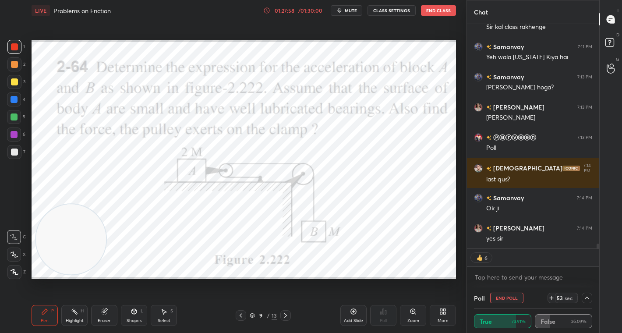
type textarea "x"
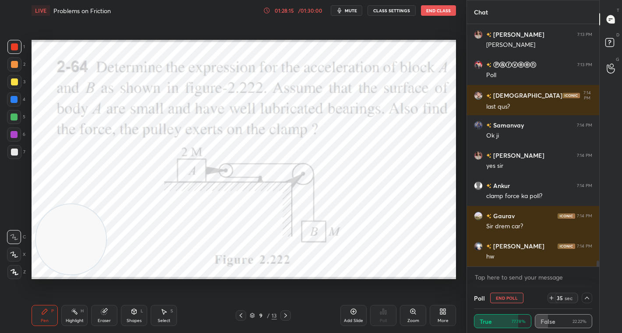
scroll to position [10310, 0]
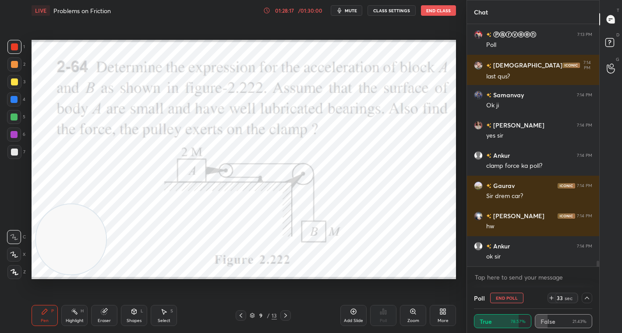
click at [354, 12] on span "mute" at bounding box center [351, 10] width 12 height 6
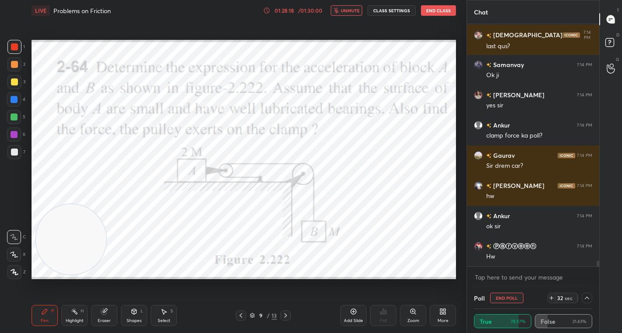
click at [394, 7] on button "CLASS SETTINGS" at bounding box center [392, 10] width 48 height 11
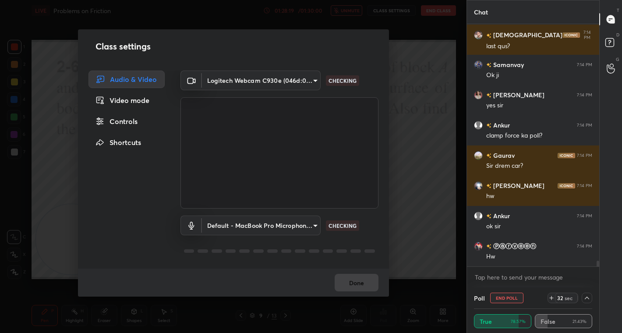
scroll to position [10370, 0]
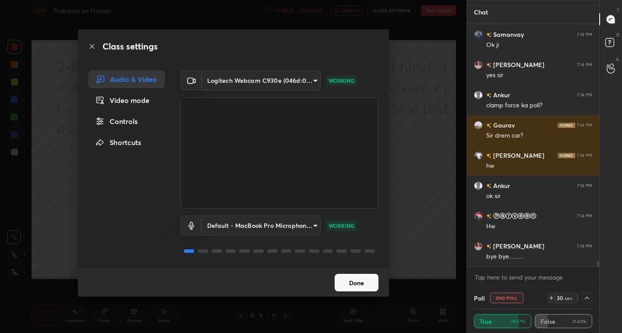
click at [438, 118] on div "Class settings Audio & Video Video mode Controls Shortcuts Logitech Webcam C930…" at bounding box center [233, 166] width 467 height 333
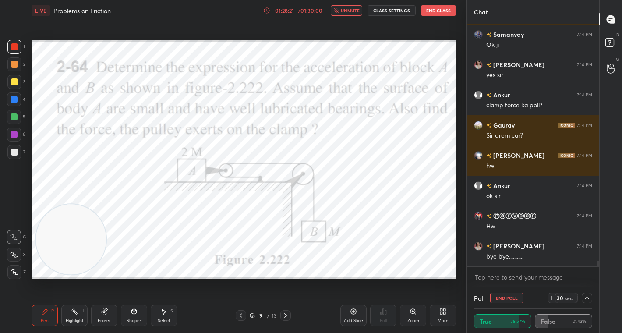
scroll to position [10400, 0]
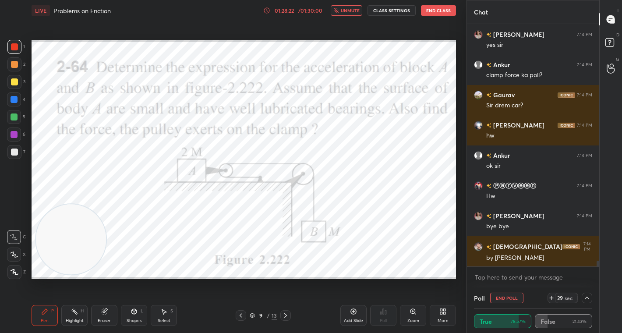
click at [395, 8] on button "CLASS SETTINGS" at bounding box center [392, 10] width 48 height 11
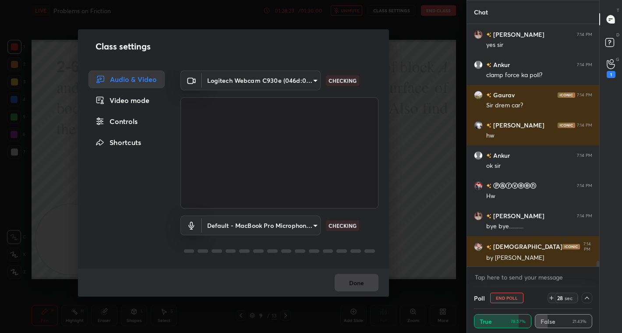
click at [134, 121] on div "Controls" at bounding box center [127, 122] width 76 height 18
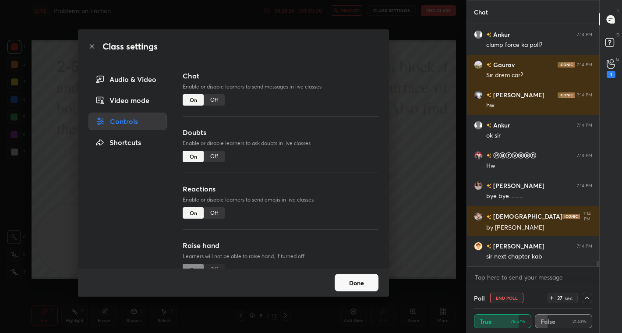
click at [215, 100] on div "Off" at bounding box center [214, 99] width 21 height 11
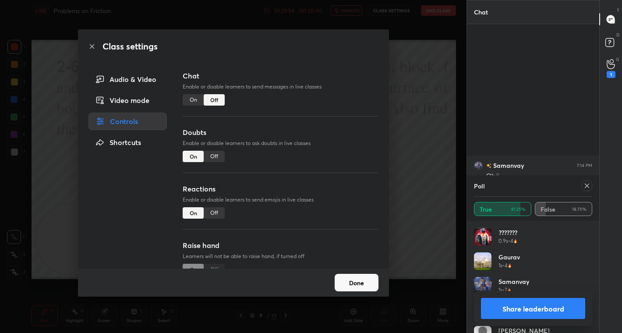
scroll to position [9620, 0]
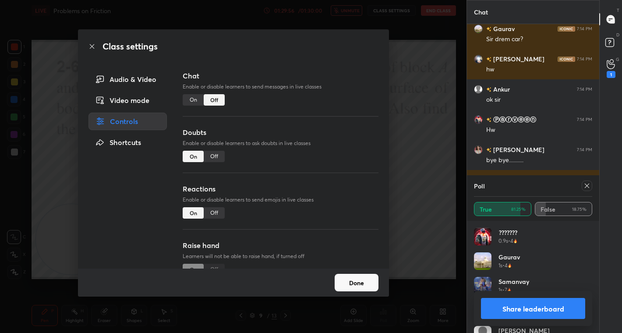
click at [351, 285] on button "Done" at bounding box center [357, 283] width 44 height 18
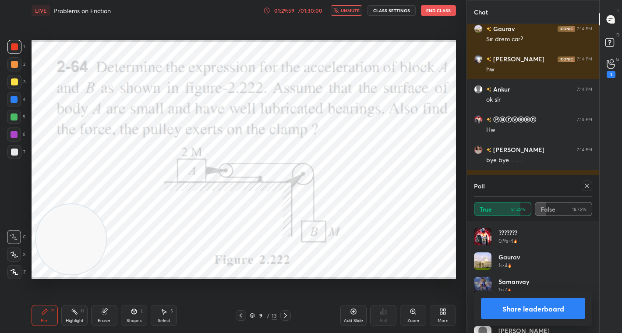
click at [518, 308] on button "Share leaderboard" at bounding box center [533, 308] width 104 height 21
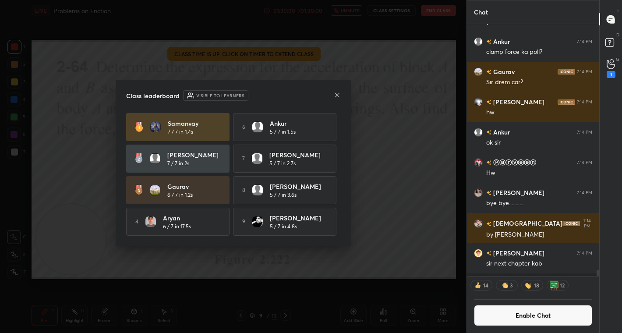
scroll to position [9575, 0]
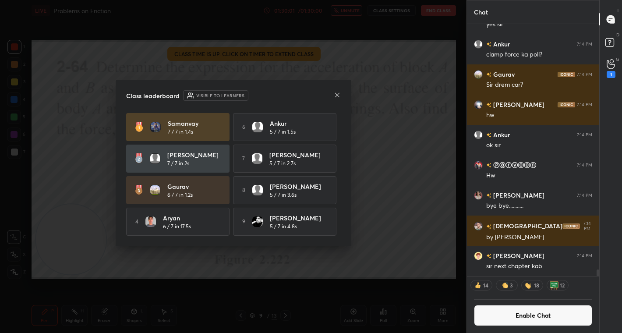
click at [337, 94] on icon at bounding box center [337, 95] width 7 height 7
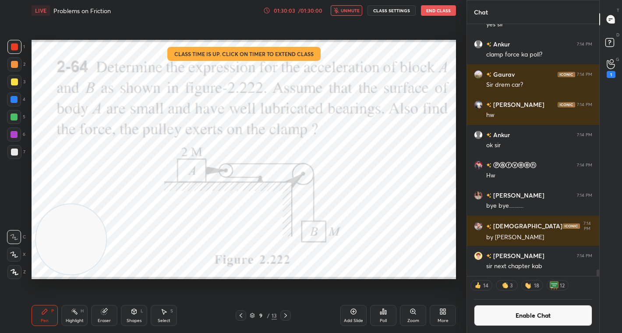
click at [439, 9] on button "End Class" at bounding box center [438, 10] width 35 height 11
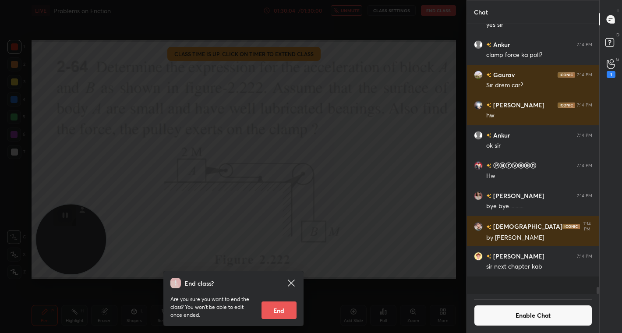
scroll to position [9557, 0]
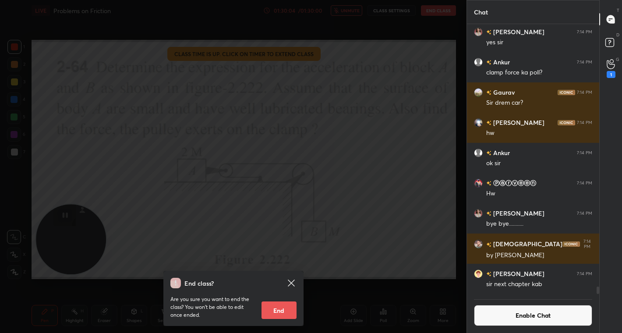
click at [279, 310] on button "End" at bounding box center [279, 310] width 35 height 18
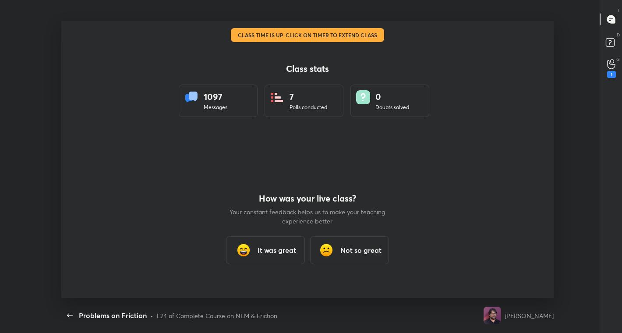
scroll to position [0, 0]
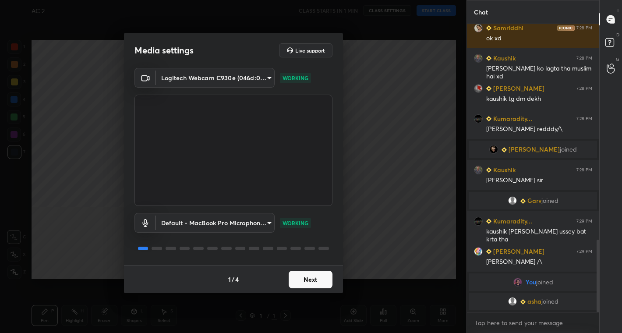
scroll to position [904, 0]
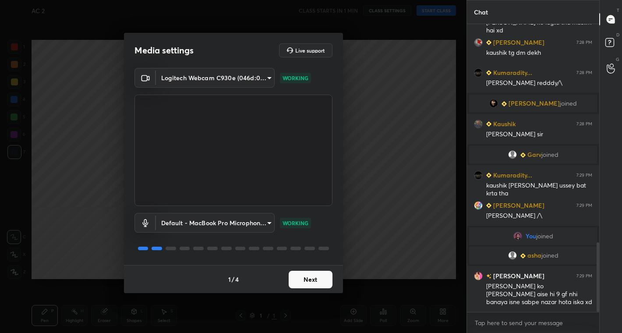
click at [311, 280] on button "Next" at bounding box center [311, 280] width 44 height 18
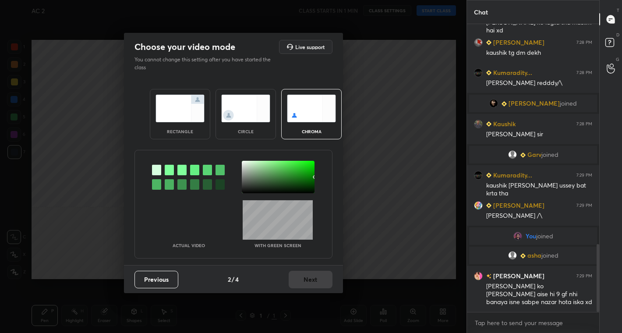
scroll to position [934, 0]
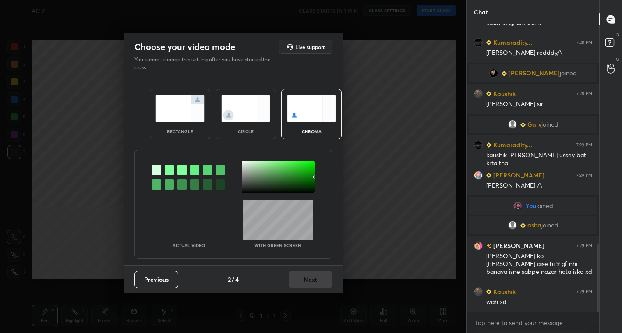
click at [245, 106] on img at bounding box center [245, 109] width 49 height 28
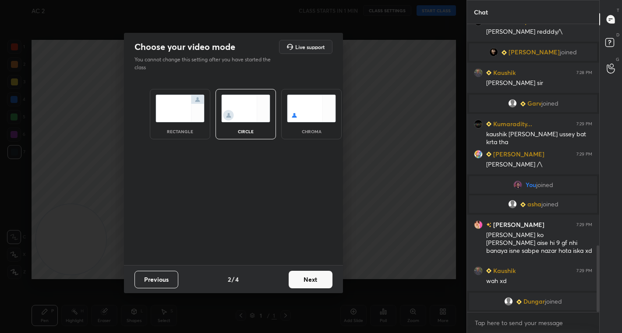
click at [309, 281] on button "Next" at bounding box center [311, 280] width 44 height 18
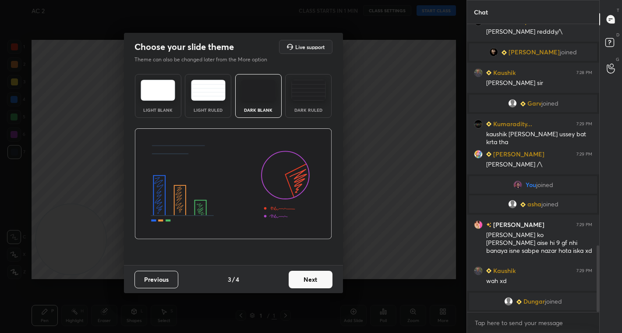
click at [323, 278] on button "Next" at bounding box center [311, 280] width 44 height 18
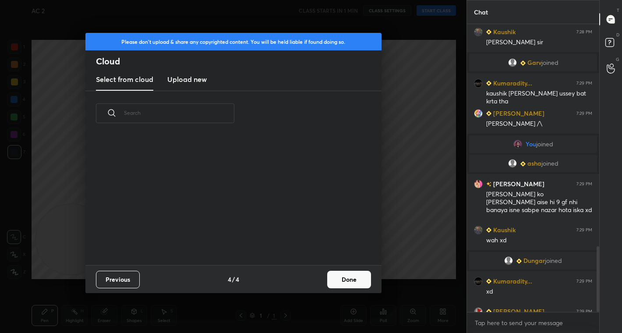
scroll to position [975, 0]
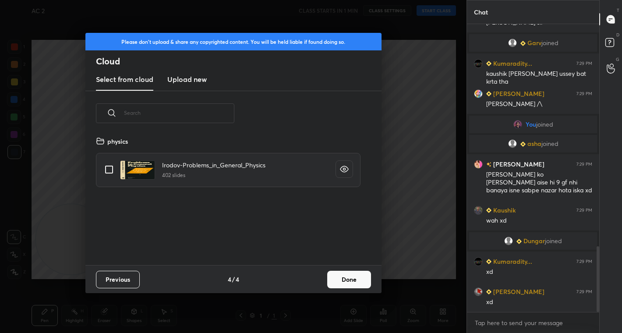
click at [350, 280] on button "Done" at bounding box center [349, 280] width 44 height 18
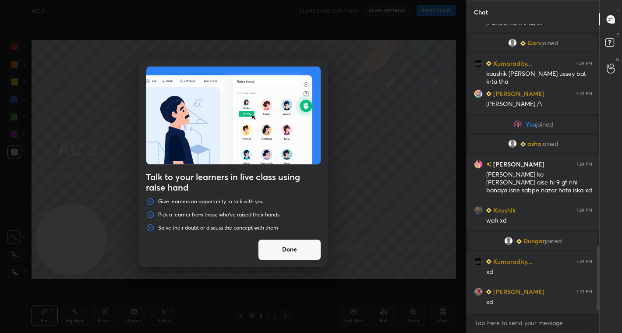
click at [303, 253] on button "Done" at bounding box center [289, 249] width 63 height 21
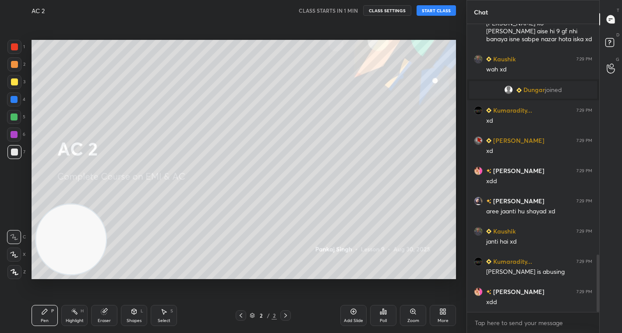
scroll to position [1156, 0]
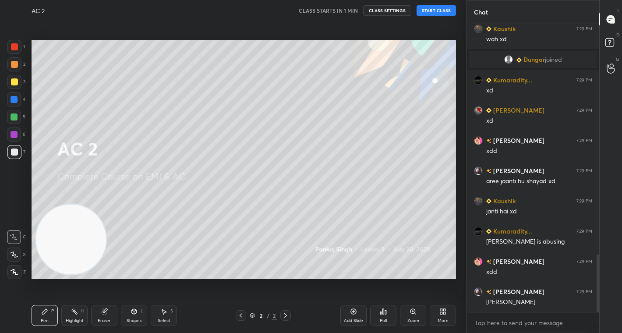
click at [426, 13] on button "START CLASS" at bounding box center [436, 10] width 39 height 11
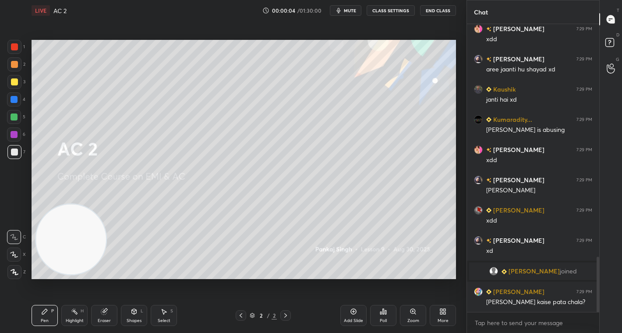
scroll to position [1213, 0]
click at [355, 12] on span "mute" at bounding box center [350, 10] width 12 height 6
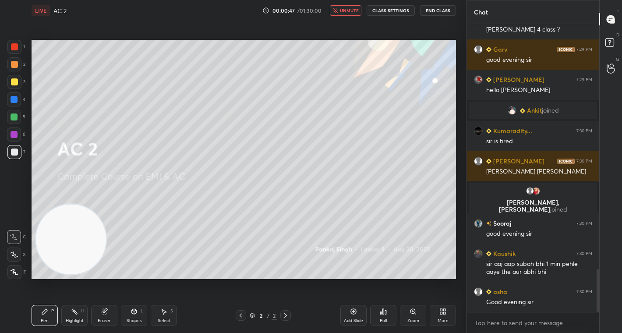
scroll to position [1685, 0]
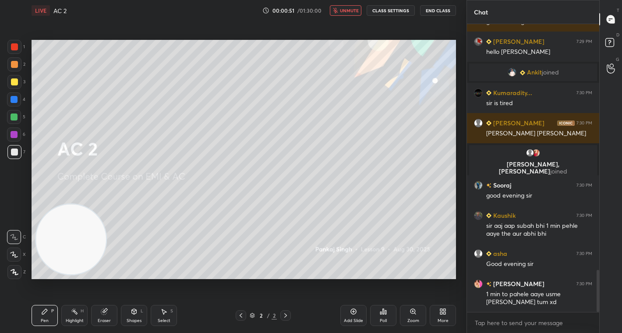
click at [344, 11] on span "unmute" at bounding box center [349, 10] width 19 height 6
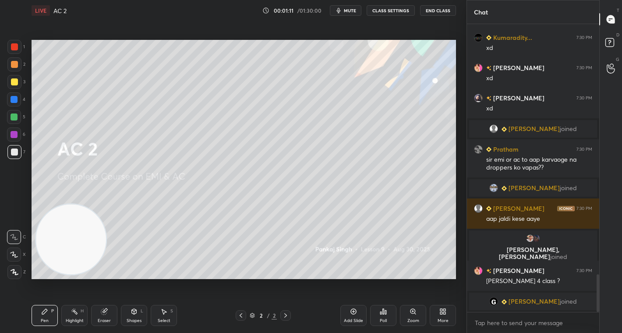
scroll to position [1932, 0]
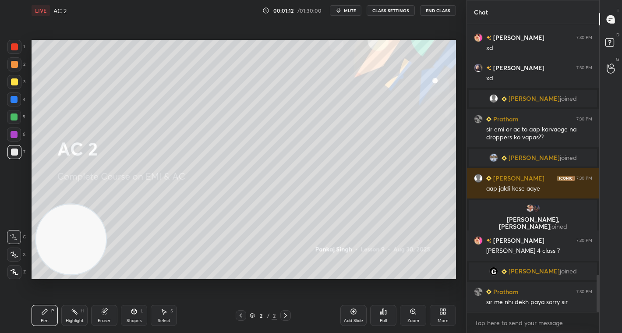
click at [446, 313] on icon at bounding box center [444, 313] width 2 height 2
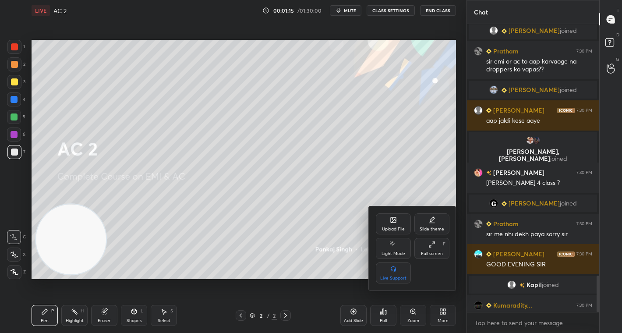
scroll to position [1996, 0]
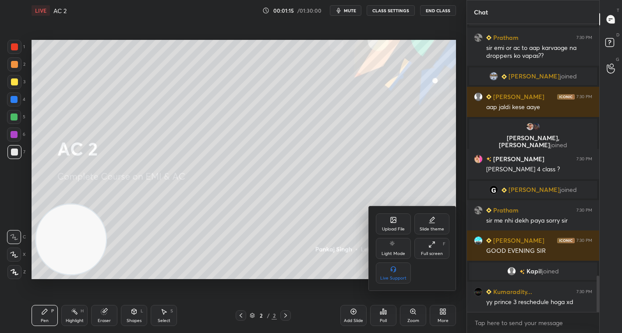
click at [390, 222] on icon at bounding box center [393, 219] width 7 height 7
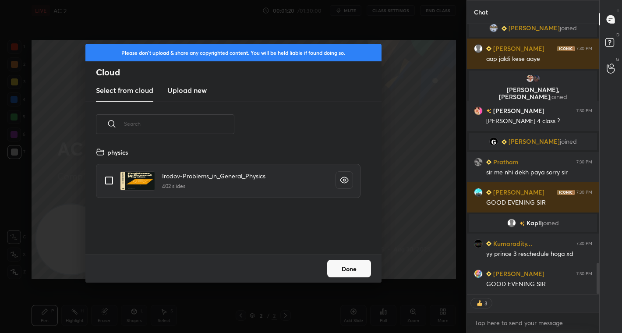
scroll to position [2075, 0]
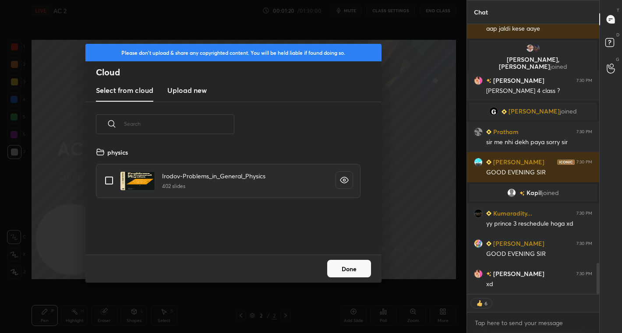
click at [191, 90] on h3 "Upload new" at bounding box center [186, 90] width 39 height 11
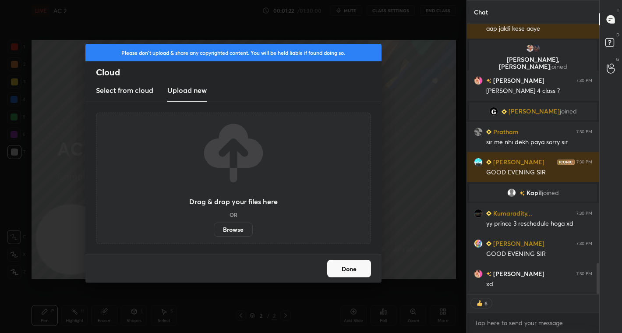
click at [238, 230] on label "Browse" at bounding box center [233, 230] width 39 height 14
click at [214, 230] on input "Browse" at bounding box center [214, 230] width 0 height 14
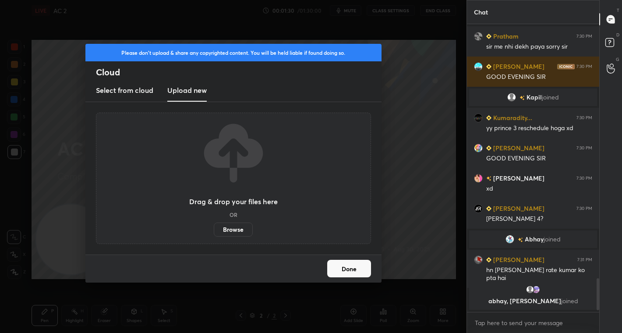
scroll to position [3, 3]
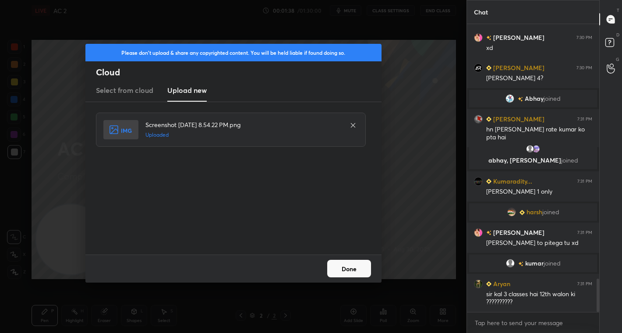
click at [351, 264] on button "Done" at bounding box center [349, 269] width 44 height 18
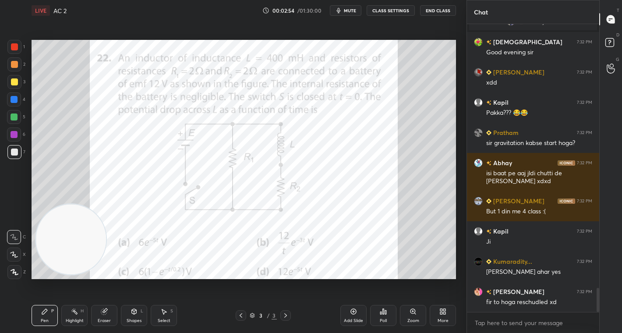
scroll to position [3212, 0]
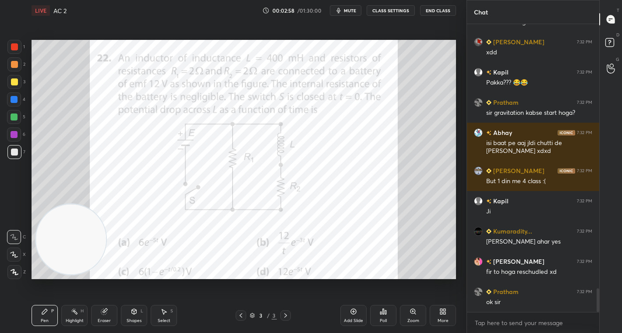
drag, startPoint x: 359, startPoint y: 314, endPoint x: 355, endPoint y: 301, distance: 13.3
click at [359, 313] on div "Add Slide" at bounding box center [353, 315] width 26 height 21
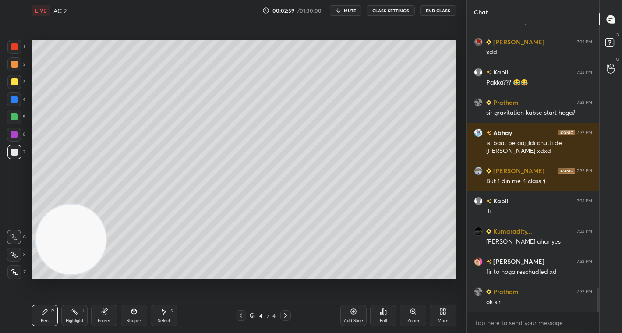
click at [6, 39] on div "1 2 3 4 5 6 7 C X Z C X Z E E Erase all H H LIVE AC 2 00:02:59 / 01:30:00 mute …" at bounding box center [230, 166] width 460 height 333
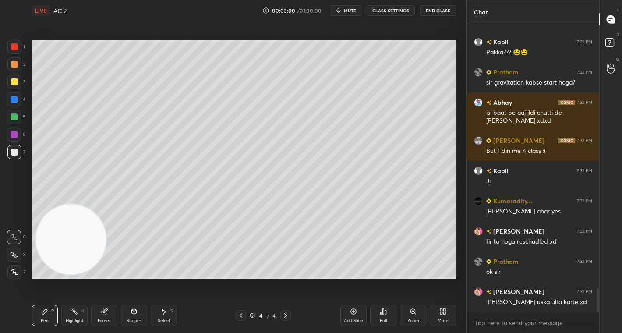
click at [15, 48] on div at bounding box center [14, 46] width 7 height 7
click at [11, 84] on div at bounding box center [14, 81] width 7 height 7
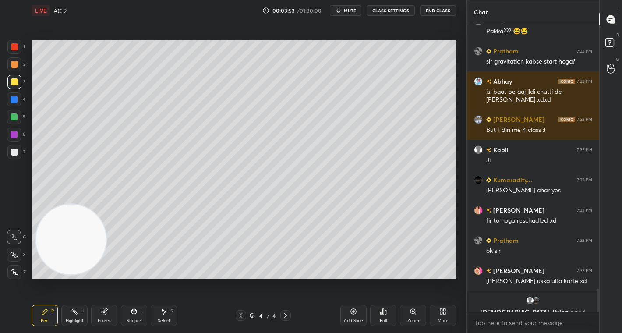
scroll to position [3274, 0]
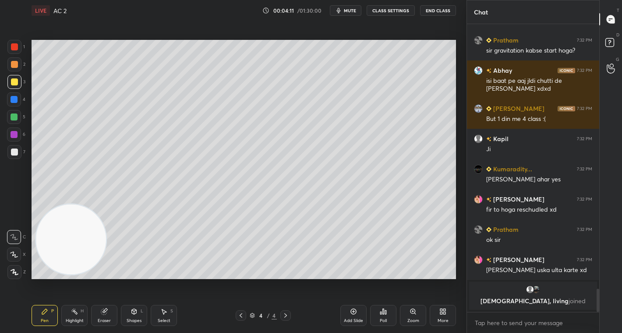
click at [355, 11] on span "mute" at bounding box center [350, 10] width 12 height 6
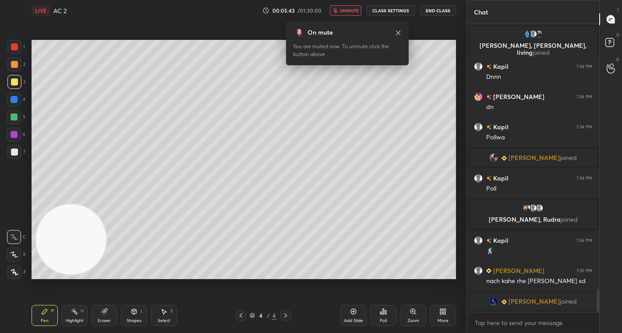
scroll to position [3377, 0]
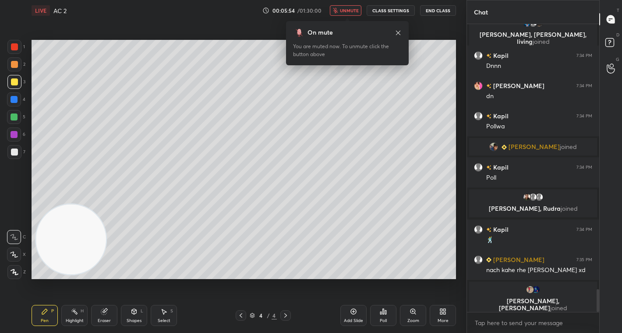
click at [355, 11] on span "unmute" at bounding box center [349, 10] width 19 height 6
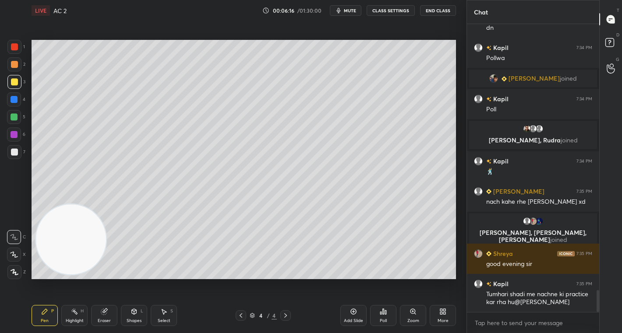
scroll to position [3458, 0]
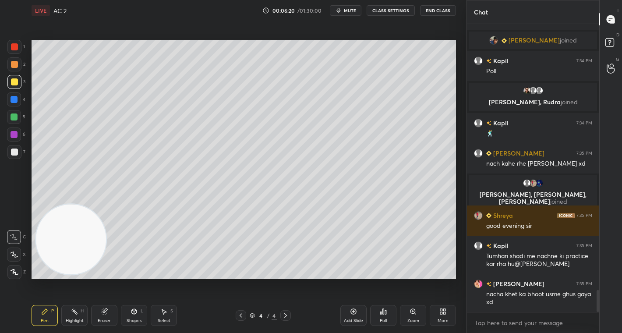
click at [12, 64] on div at bounding box center [14, 64] width 7 height 7
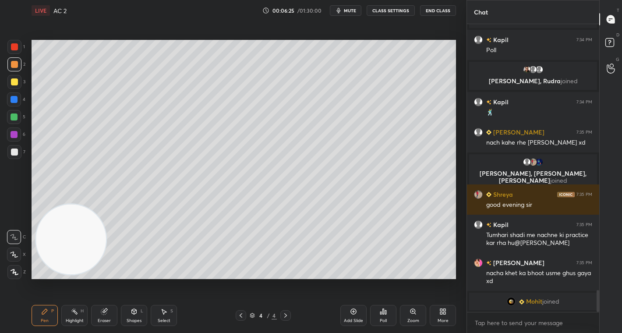
click at [14, 117] on div at bounding box center [14, 116] width 7 height 7
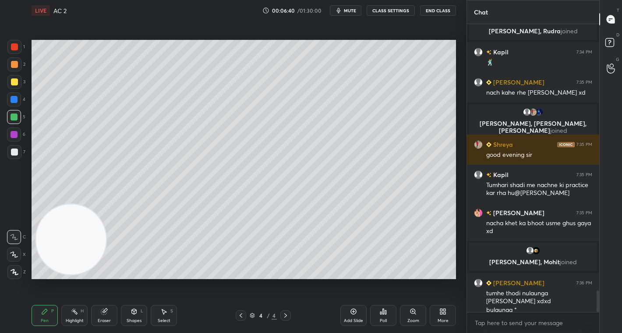
scroll to position [3535, 0]
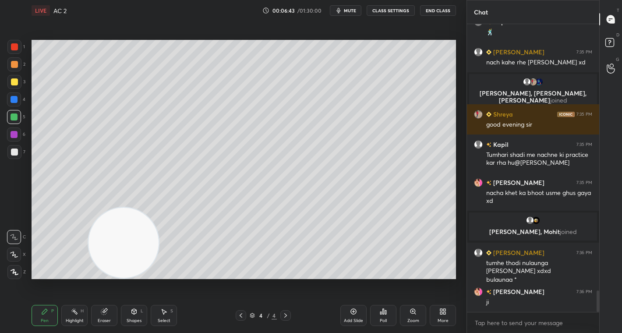
drag, startPoint x: 72, startPoint y: 220, endPoint x: 365, endPoint y: 243, distance: 294.0
click at [159, 255] on video at bounding box center [124, 243] width 70 height 70
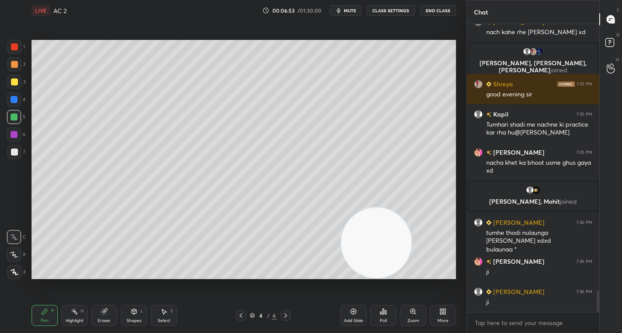
click at [15, 64] on div at bounding box center [14, 64] width 7 height 7
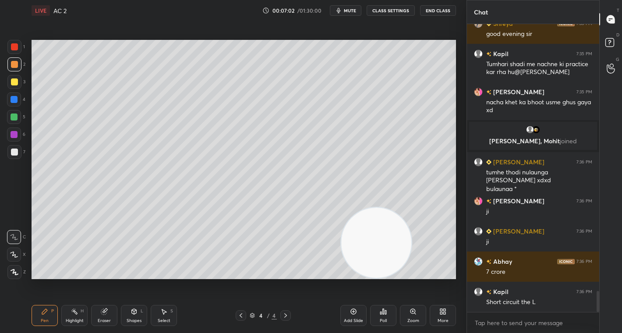
scroll to position [3656, 0]
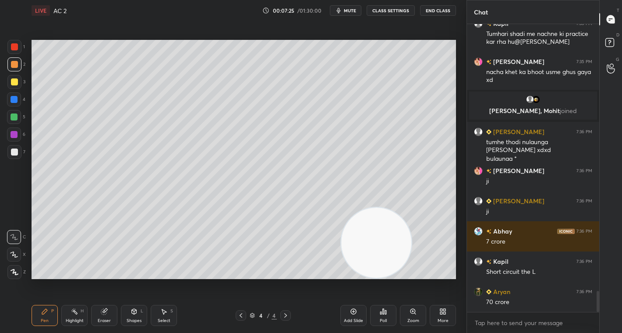
drag, startPoint x: 11, startPoint y: 82, endPoint x: 30, endPoint y: 98, distance: 25.2
click at [14, 82] on div at bounding box center [14, 81] width 7 height 7
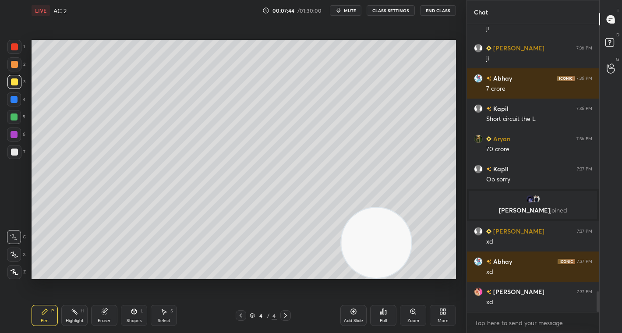
scroll to position [3746, 0]
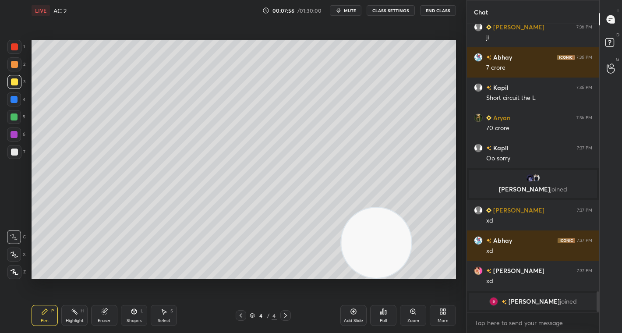
click at [104, 313] on div "Eraser" at bounding box center [104, 315] width 26 height 21
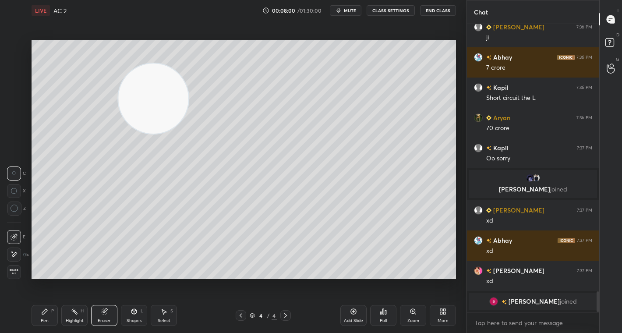
drag, startPoint x: 376, startPoint y: 254, endPoint x: 36, endPoint y: 60, distance: 391.6
click at [31, 59] on div "Setting up your live class Poll for secs No correct answer Start poll" at bounding box center [244, 159] width 432 height 277
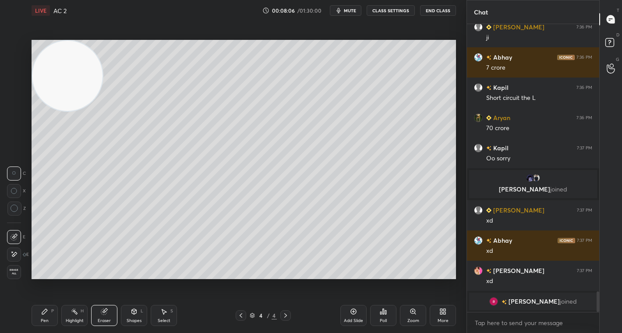
drag, startPoint x: 41, startPoint y: 315, endPoint x: 62, endPoint y: 296, distance: 27.6
click at [48, 310] on div "Pen P" at bounding box center [45, 315] width 26 height 21
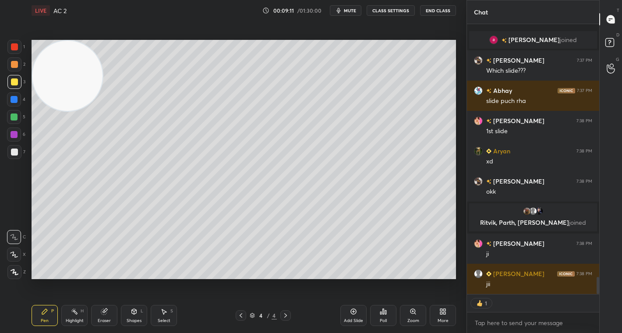
scroll to position [3978, 0]
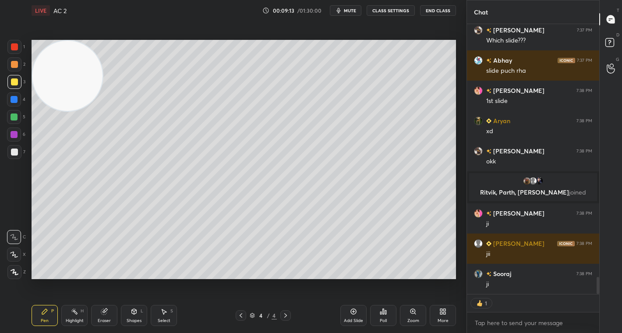
click at [428, 39] on div "Setting up your live class Poll for secs No correct answer Start poll" at bounding box center [244, 159] width 432 height 277
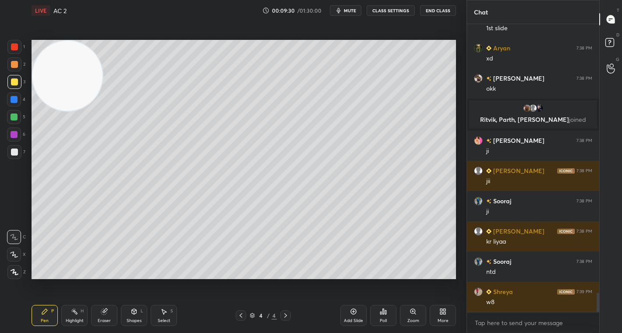
scroll to position [4081, 0]
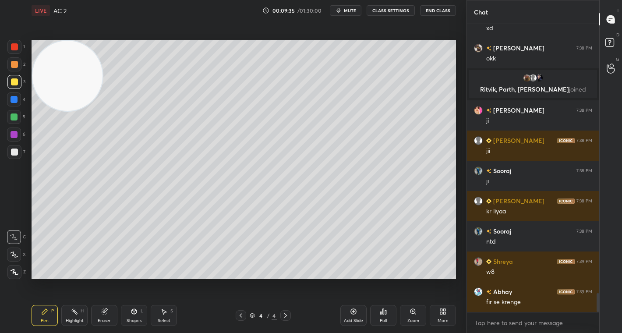
drag, startPoint x: 349, startPoint y: 316, endPoint x: 351, endPoint y: 299, distance: 16.4
click at [347, 314] on div "Add Slide" at bounding box center [353, 315] width 26 height 21
click at [14, 65] on div at bounding box center [14, 64] width 7 height 7
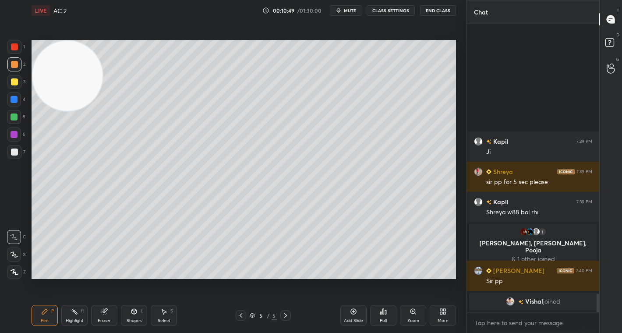
scroll to position [4116, 0]
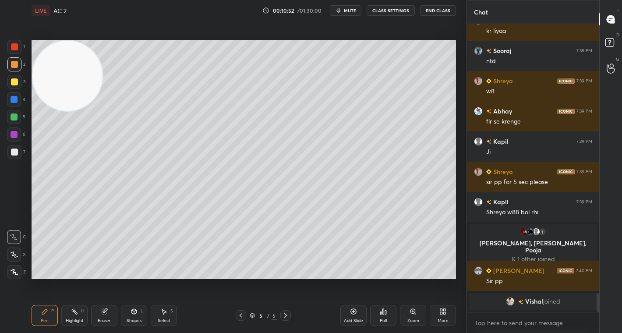
click at [238, 315] on icon at bounding box center [241, 315] width 7 height 7
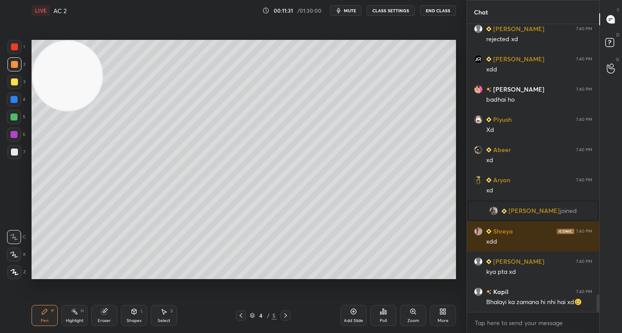
scroll to position [4498, 0]
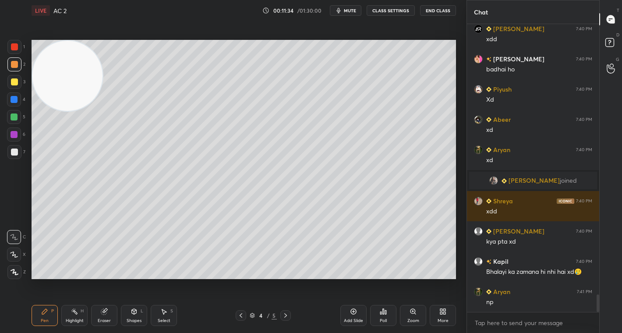
click at [284, 314] on icon at bounding box center [285, 315] width 7 height 7
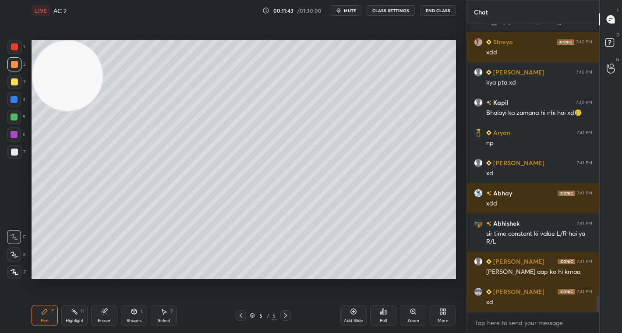
scroll to position [4687, 0]
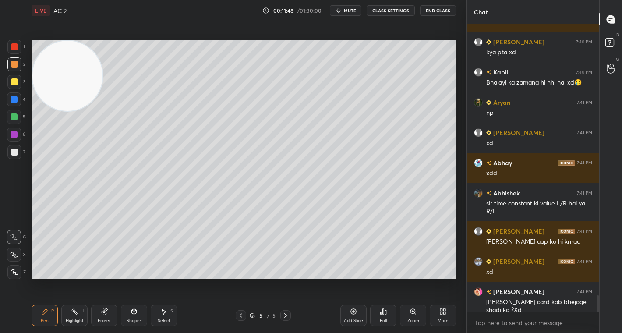
click at [239, 314] on icon at bounding box center [241, 315] width 7 height 7
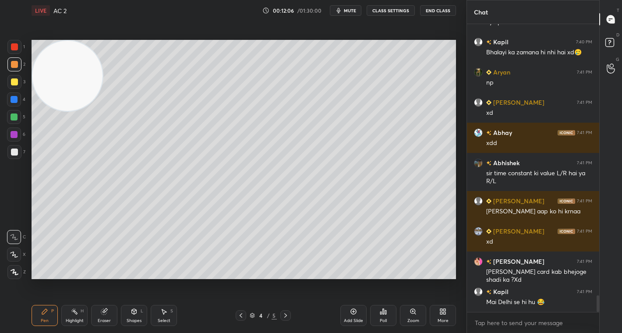
scroll to position [4748, 0]
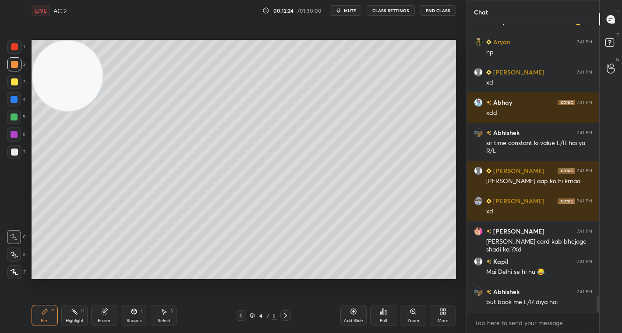
click at [98, 315] on div "Eraser" at bounding box center [104, 315] width 26 height 21
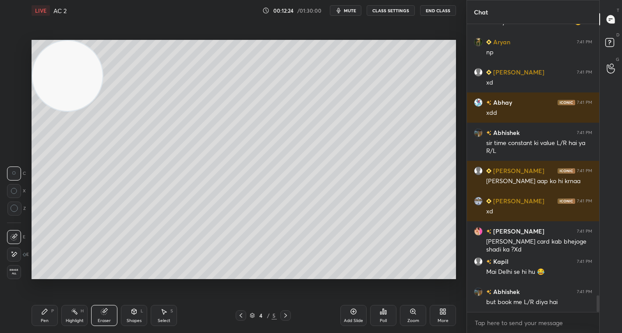
scroll to position [4756, 0]
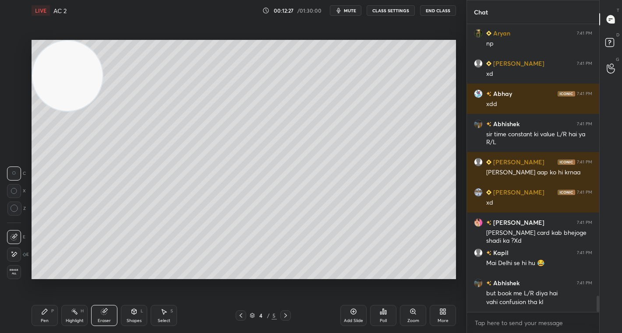
drag, startPoint x: 44, startPoint y: 312, endPoint x: 59, endPoint y: 284, distance: 32.7
click at [46, 310] on icon at bounding box center [44, 311] width 5 height 5
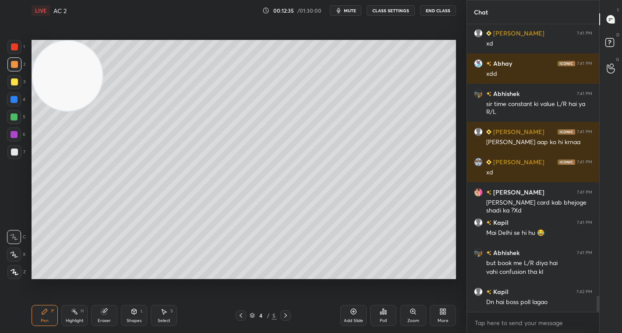
scroll to position [4817, 0]
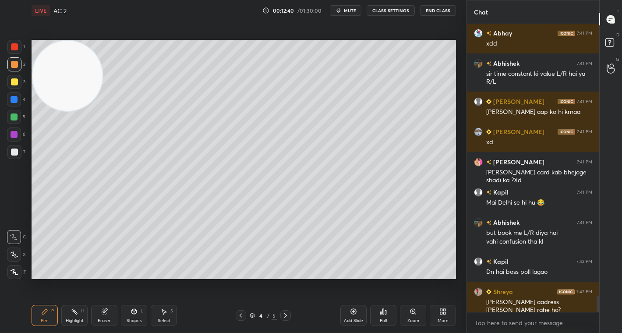
click at [286, 316] on icon at bounding box center [285, 315] width 3 height 4
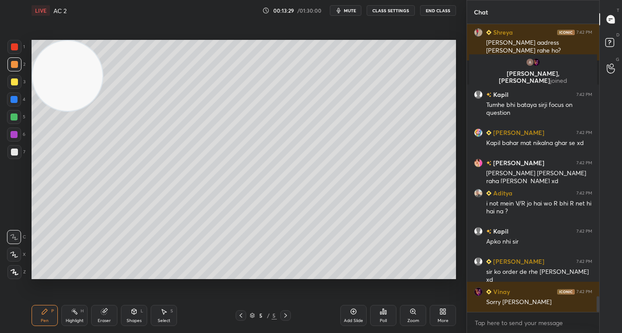
scroll to position [4966, 0]
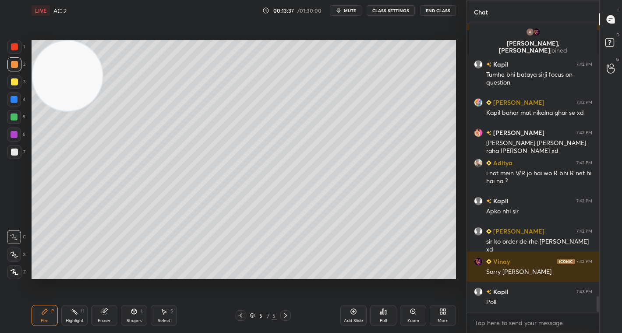
drag, startPoint x: 105, startPoint y: 316, endPoint x: 106, endPoint y: 299, distance: 16.7
click at [104, 312] on div "Eraser" at bounding box center [104, 315] width 26 height 21
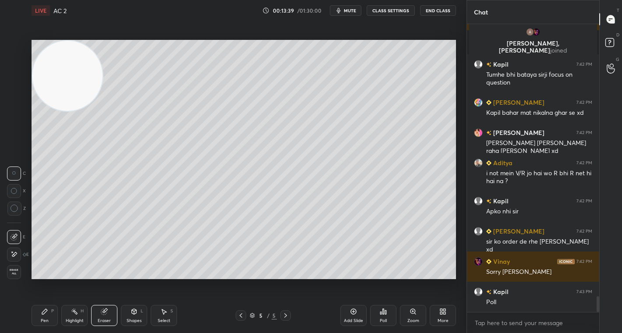
click at [41, 313] on icon at bounding box center [44, 311] width 7 height 7
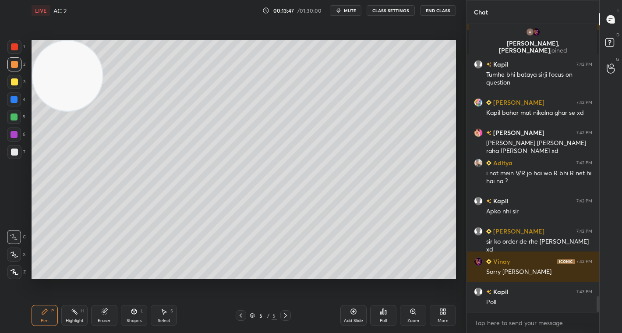
click at [12, 113] on div at bounding box center [14, 117] width 14 height 14
click at [385, 316] on div "Poll" at bounding box center [383, 315] width 26 height 21
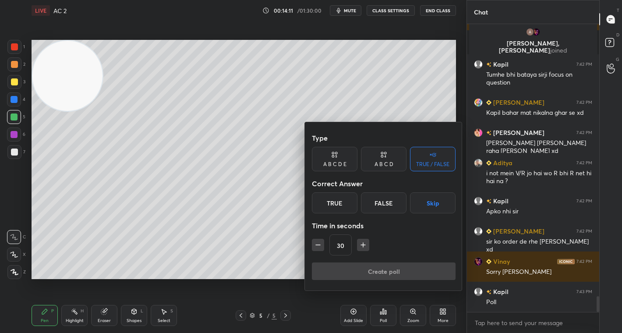
click at [389, 196] on div "False" at bounding box center [384, 202] width 46 height 21
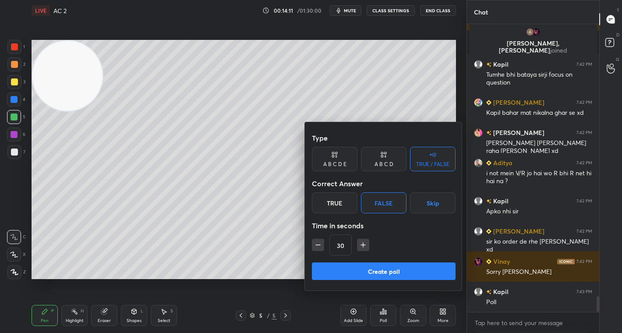
click at [400, 268] on button "Create poll" at bounding box center [384, 271] width 144 height 18
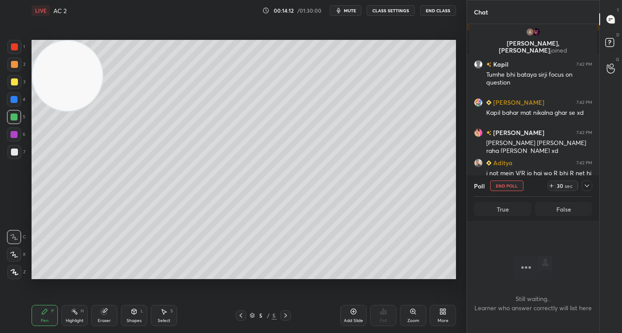
scroll to position [167, 130]
click at [563, 186] on div "30" at bounding box center [560, 185] width 7 height 7
click at [562, 185] on div "44" at bounding box center [560, 185] width 7 height 7
click at [562, 183] on div "59" at bounding box center [560, 185] width 7 height 7
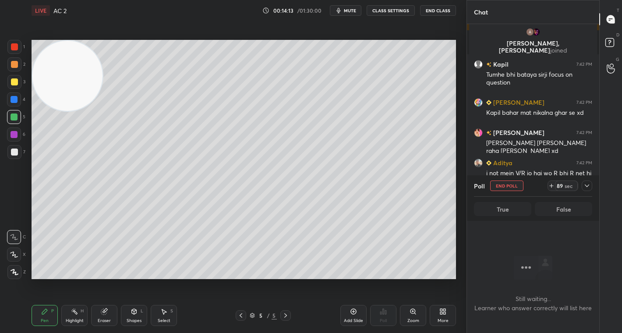
click at [562, 183] on div "89" at bounding box center [560, 185] width 7 height 7
click at [561, 183] on div "89" at bounding box center [560, 185] width 7 height 7
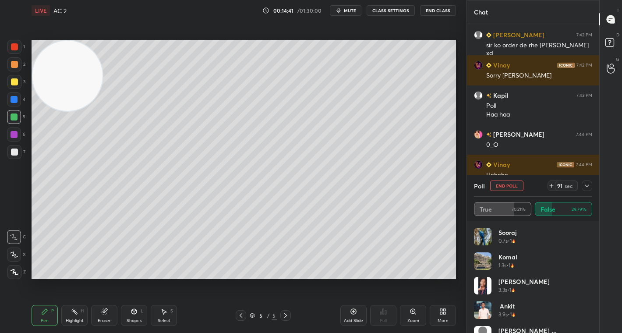
scroll to position [5080, 0]
click at [346, 9] on span "mute" at bounding box center [350, 10] width 12 height 6
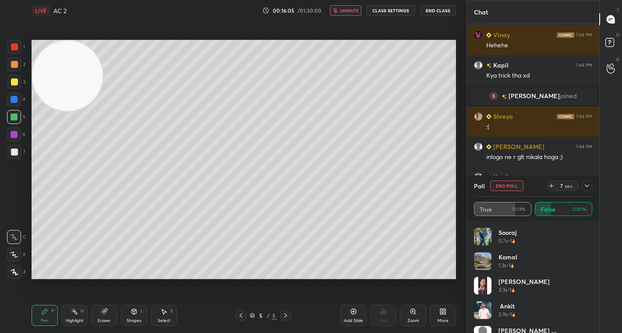
scroll to position [5240, 0]
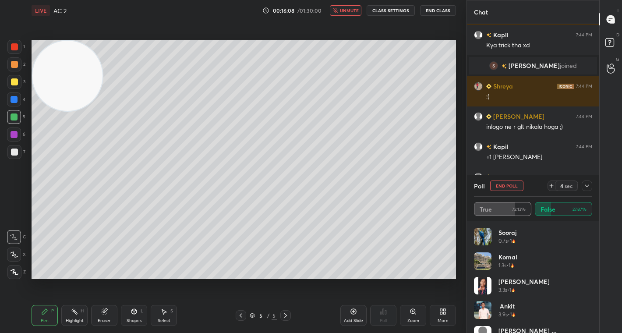
click at [586, 185] on icon at bounding box center [587, 185] width 7 height 7
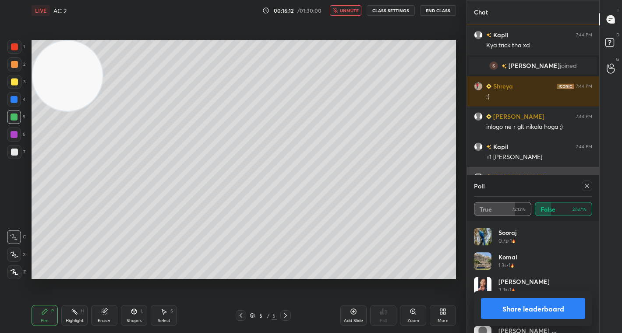
scroll to position [103, 116]
click at [509, 312] on button "Share leaderboard" at bounding box center [533, 308] width 104 height 21
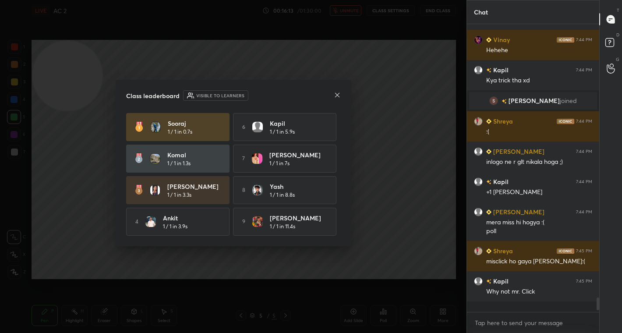
scroll to position [5194, 0]
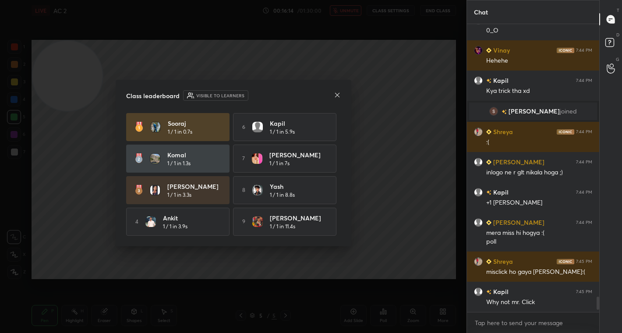
click at [336, 96] on icon at bounding box center [337, 95] width 7 height 7
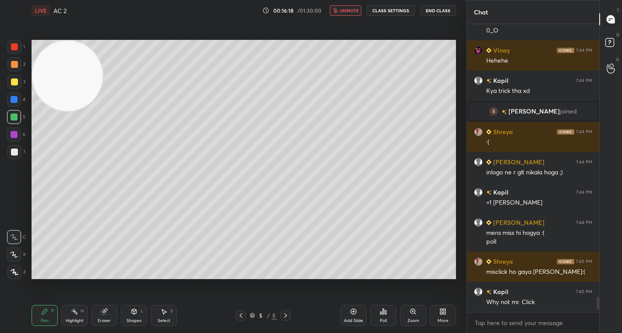
click at [166, 319] on div "Select" at bounding box center [164, 321] width 13 height 4
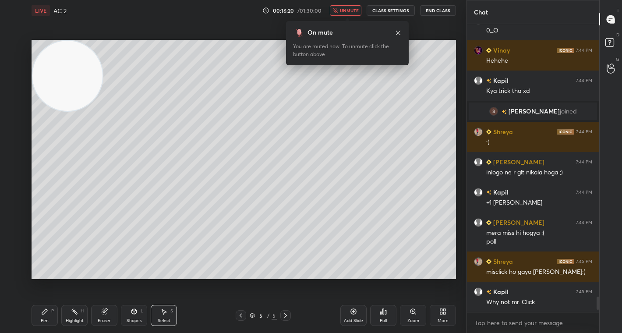
drag, startPoint x: 48, startPoint y: 318, endPoint x: 61, endPoint y: 285, distance: 35.2
click at [51, 318] on div "Pen P" at bounding box center [45, 315] width 26 height 21
drag, startPoint x: 353, startPoint y: 8, endPoint x: 350, endPoint y: 16, distance: 8.9
click at [354, 9] on span "unmute" at bounding box center [349, 10] width 19 height 6
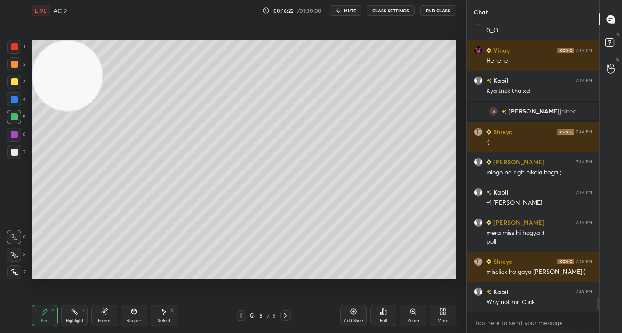
drag, startPoint x: 61, startPoint y: 99, endPoint x: 52, endPoint y: 238, distance: 139.2
click at [51, 111] on video at bounding box center [67, 76] width 70 height 70
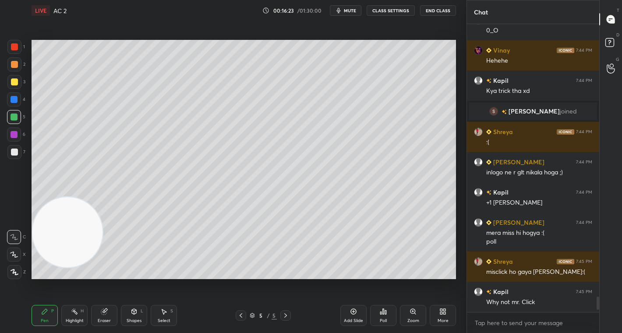
drag, startPoint x: 14, startPoint y: 65, endPoint x: 27, endPoint y: 59, distance: 14.3
click at [12, 65] on div at bounding box center [14, 64] width 7 height 7
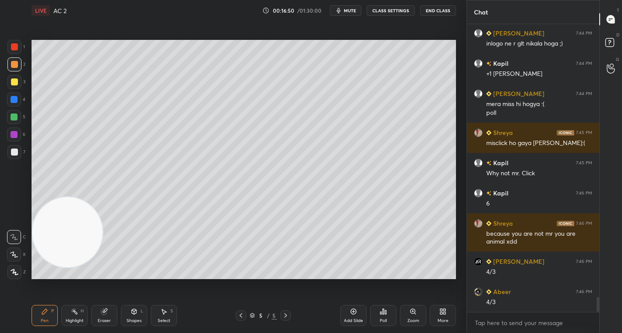
scroll to position [5353, 0]
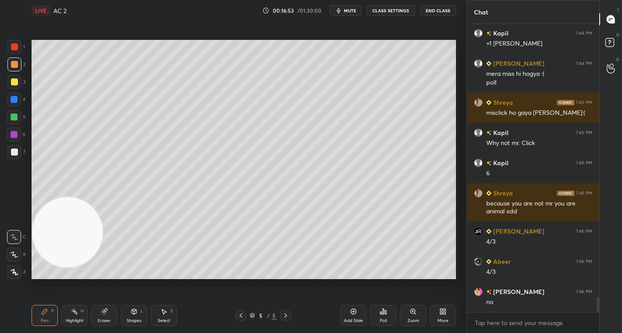
click at [13, 84] on div at bounding box center [14, 81] width 7 height 7
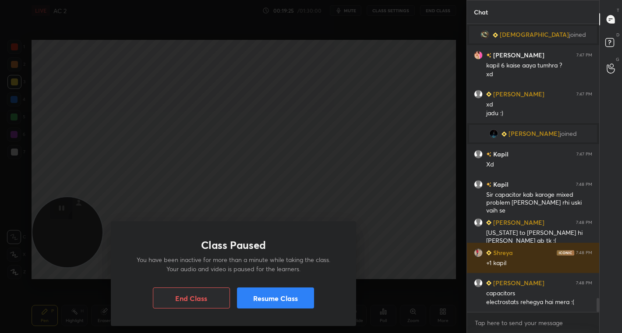
scroll to position [5674, 0]
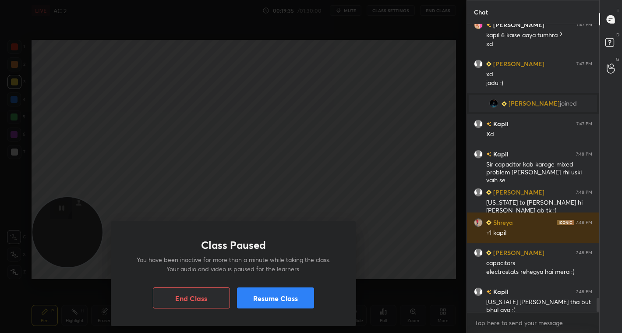
click at [275, 297] on button "Resume Class" at bounding box center [275, 297] width 77 height 21
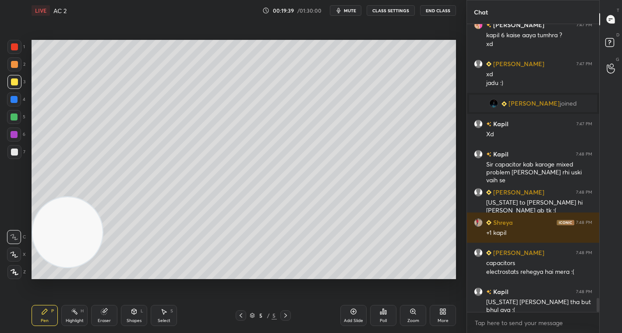
scroll to position [5695, 0]
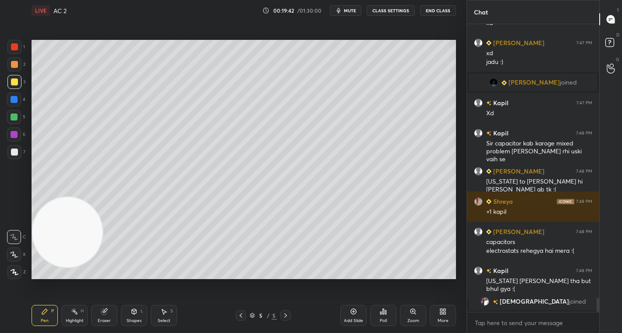
click at [349, 317] on div "Add Slide" at bounding box center [353, 315] width 26 height 21
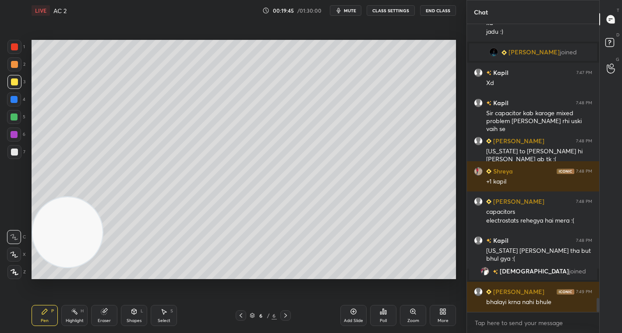
drag, startPoint x: 13, startPoint y: 65, endPoint x: 26, endPoint y: 66, distance: 12.7
click at [14, 66] on div at bounding box center [14, 64] width 7 height 7
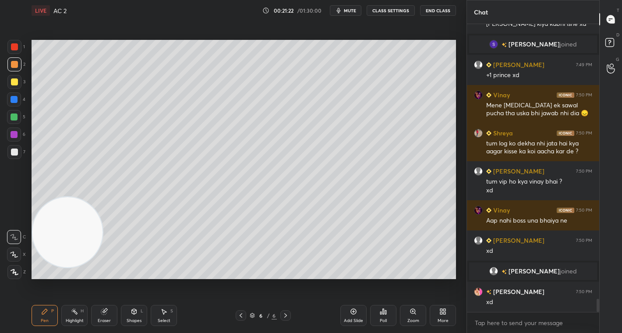
scroll to position [6022, 0]
click at [350, 8] on span "mute" at bounding box center [350, 10] width 12 height 6
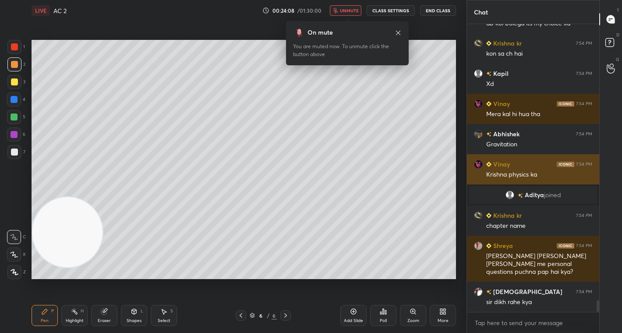
scroll to position [6731, 0]
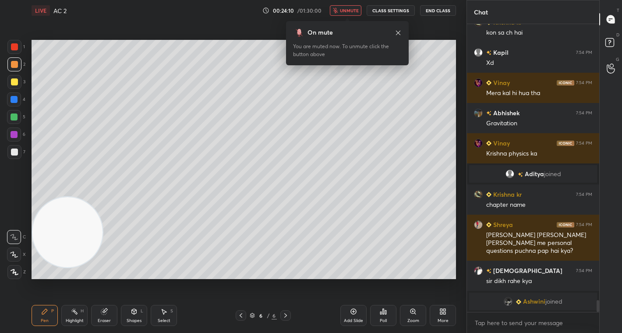
click at [345, 13] on span "unmute" at bounding box center [349, 10] width 19 height 6
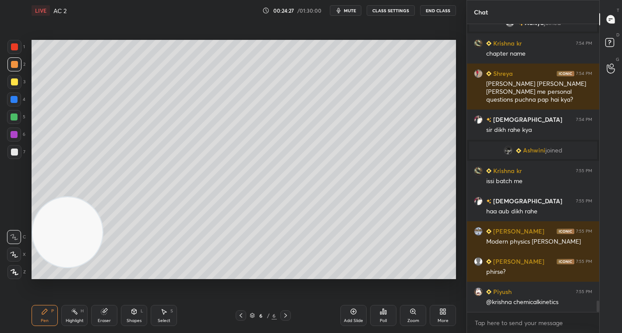
scroll to position [6937, 0]
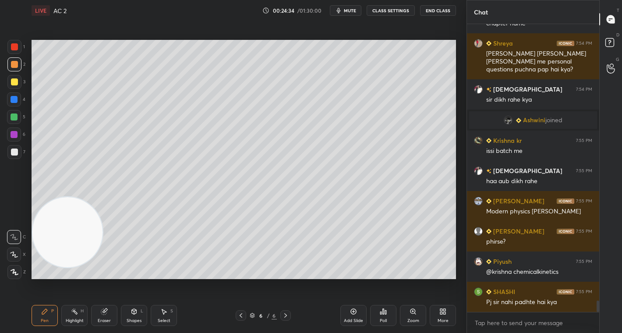
drag, startPoint x: 15, startPoint y: 45, endPoint x: 20, endPoint y: 36, distance: 10.2
click at [15, 44] on div at bounding box center [14, 46] width 7 height 7
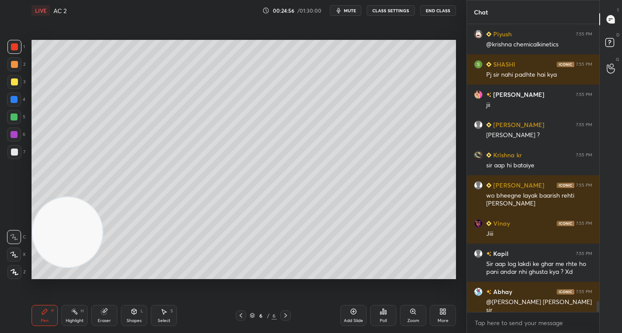
scroll to position [7195, 0]
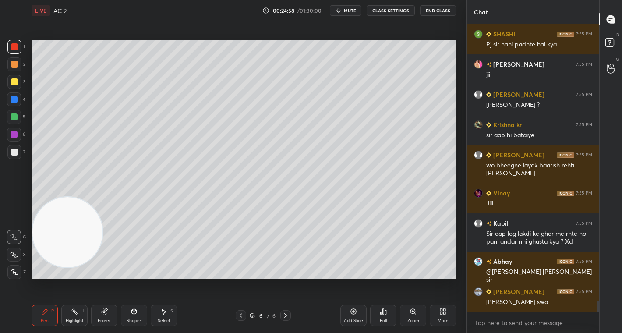
click at [441, 314] on icon at bounding box center [441, 313] width 2 height 2
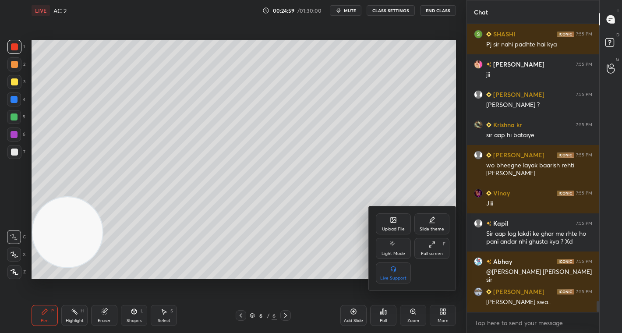
scroll to position [7233, 0]
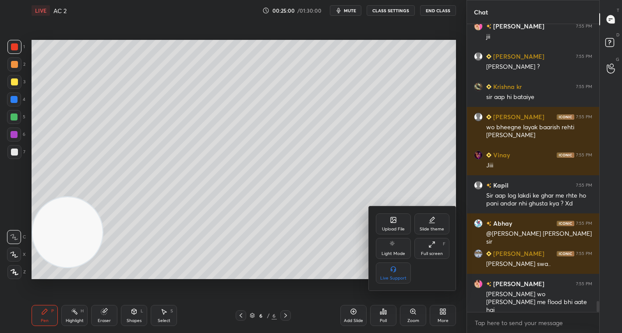
click at [382, 224] on div "Upload File" at bounding box center [393, 223] width 35 height 21
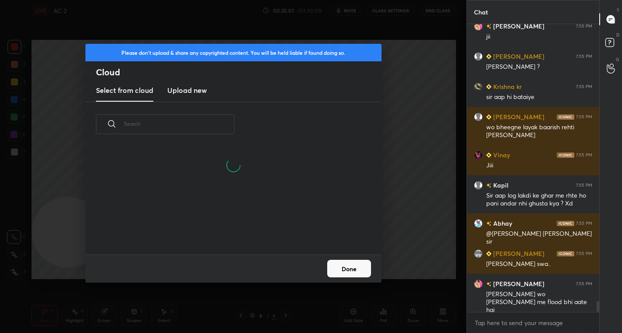
scroll to position [108, 281]
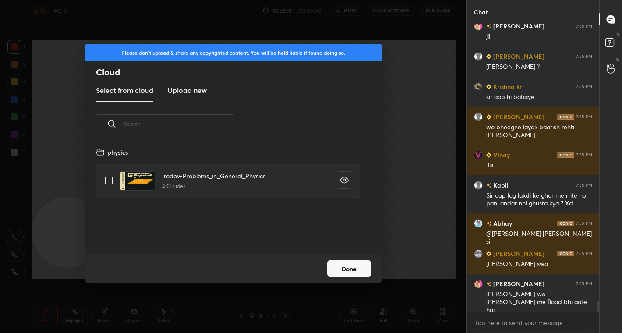
click at [188, 92] on h3 "Upload new" at bounding box center [186, 90] width 39 height 11
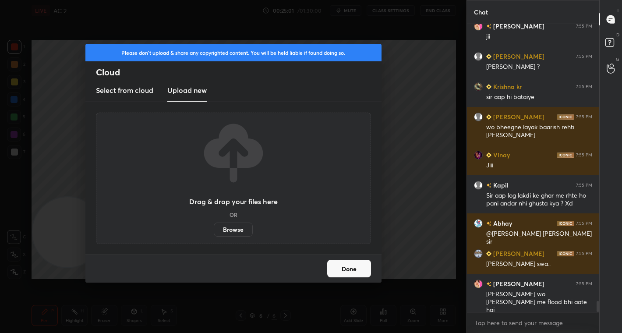
scroll to position [7263, 0]
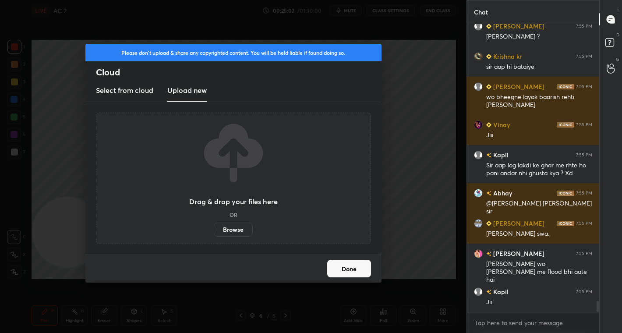
click at [235, 233] on label "Browse" at bounding box center [233, 230] width 39 height 14
click at [214, 233] on input "Browse" at bounding box center [214, 230] width 0 height 14
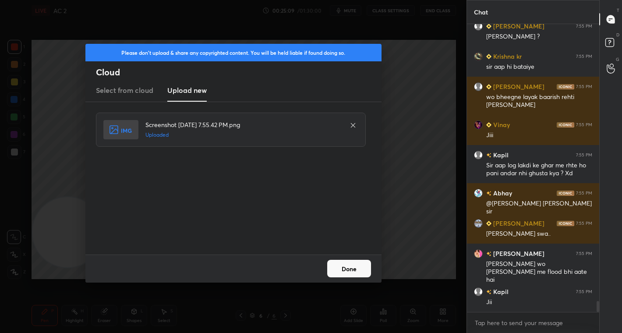
click at [353, 268] on button "Done" at bounding box center [349, 269] width 44 height 18
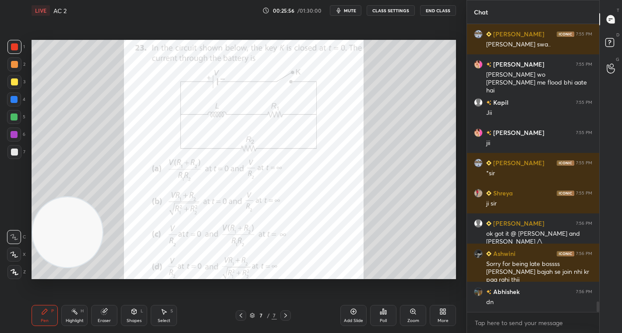
scroll to position [7491, 0]
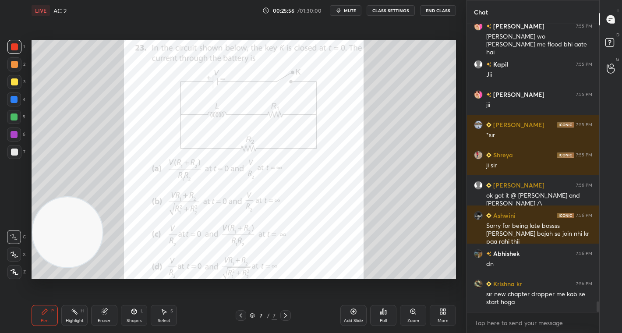
click at [384, 312] on icon at bounding box center [383, 311] width 7 height 7
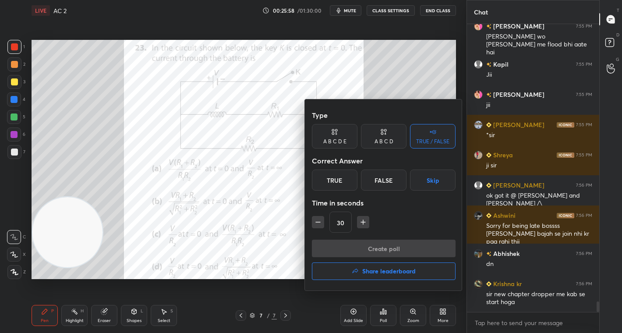
click at [383, 141] on div "A B C D" at bounding box center [384, 141] width 19 height 5
click at [387, 179] on div "C" at bounding box center [384, 180] width 26 height 21
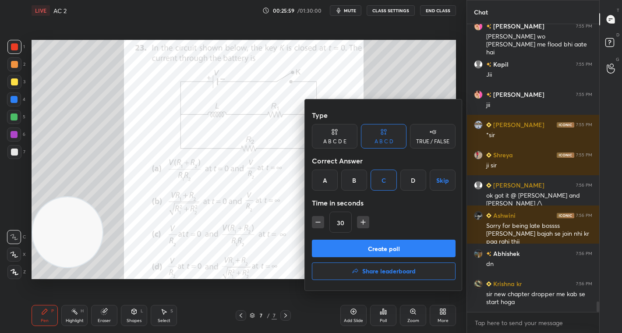
drag, startPoint x: 393, startPoint y: 245, endPoint x: 393, endPoint y: 241, distance: 4.4
click at [393, 244] on button "Create poll" at bounding box center [384, 249] width 144 height 18
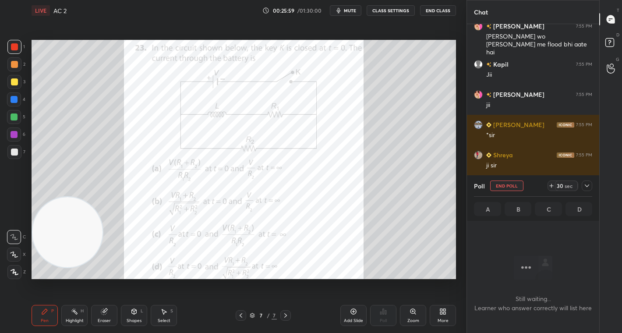
scroll to position [167, 130]
click at [565, 192] on div "Poll End Poll 30 sec" at bounding box center [533, 185] width 118 height 21
click at [564, 187] on div "sec" at bounding box center [569, 185] width 11 height 7
click at [564, 185] on div "sec" at bounding box center [569, 185] width 11 height 7
click at [563, 185] on div "44" at bounding box center [560, 185] width 7 height 7
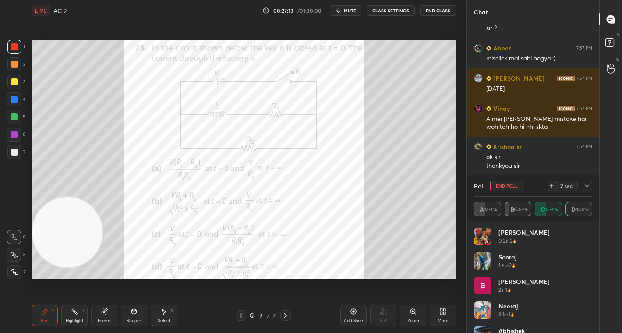
scroll to position [7825, 0]
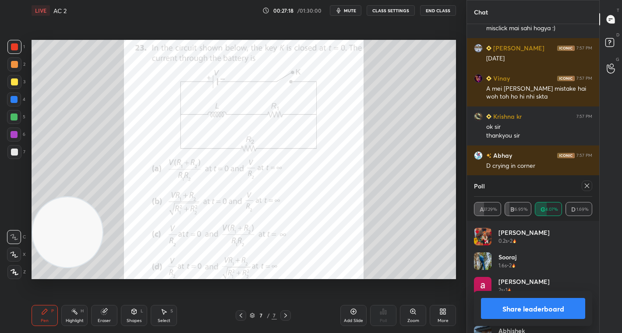
click at [550, 313] on button "Share leaderboard" at bounding box center [533, 308] width 104 height 21
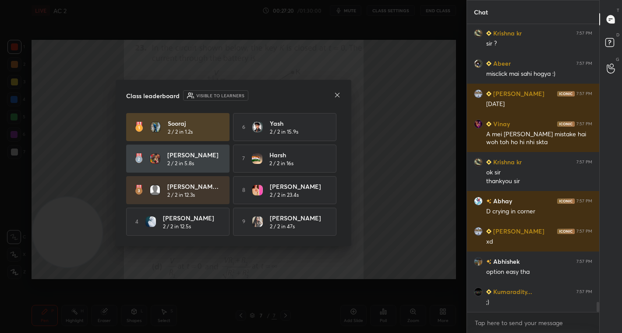
scroll to position [7810, 0]
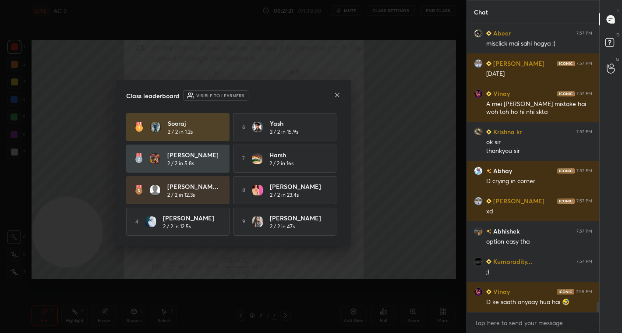
click at [338, 93] on icon at bounding box center [337, 95] width 7 height 7
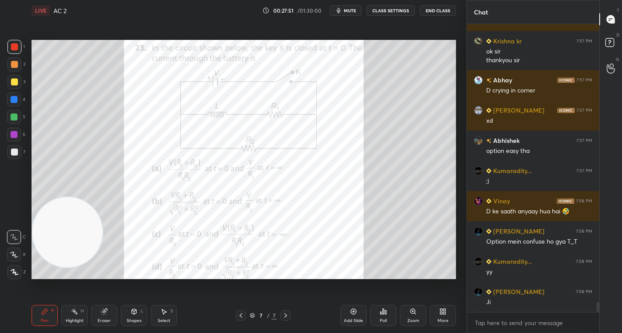
scroll to position [7931, 0]
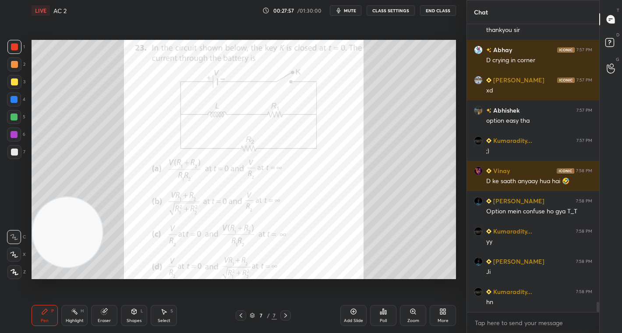
click at [17, 51] on div at bounding box center [14, 47] width 14 height 14
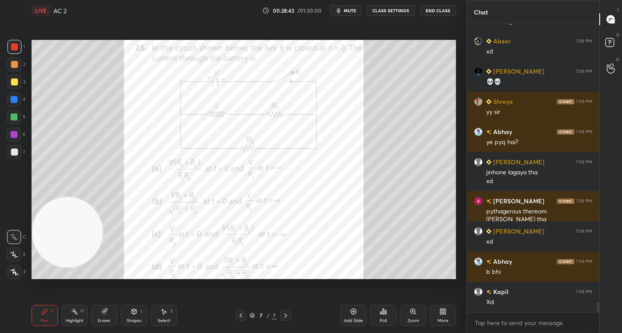
scroll to position [8423, 0]
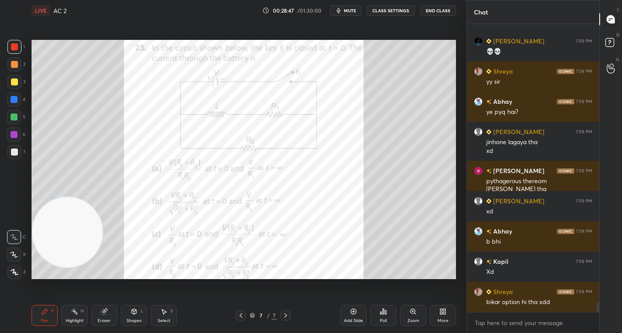
click at [445, 316] on div "More" at bounding box center [443, 315] width 26 height 21
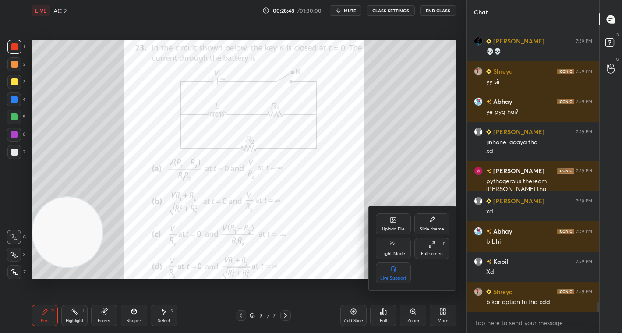
click at [387, 223] on div "Upload File" at bounding box center [393, 223] width 35 height 21
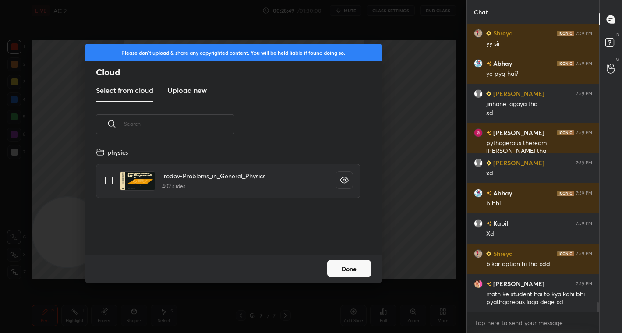
scroll to position [108, 281]
click at [180, 85] on h3 "Upload new" at bounding box center [186, 90] width 39 height 11
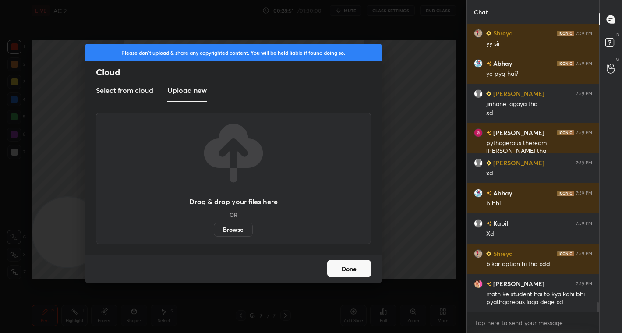
click at [234, 232] on label "Browse" at bounding box center [233, 230] width 39 height 14
click at [214, 232] on input "Browse" at bounding box center [214, 230] width 0 height 14
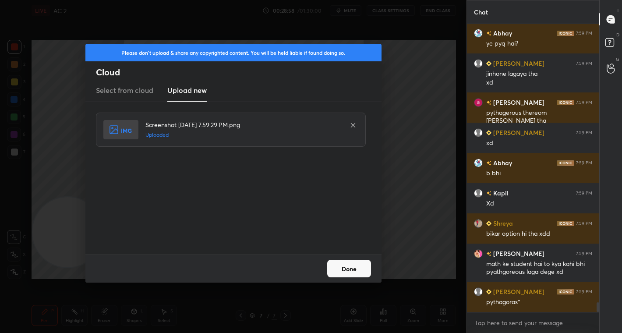
click at [356, 268] on button "Done" at bounding box center [349, 269] width 44 height 18
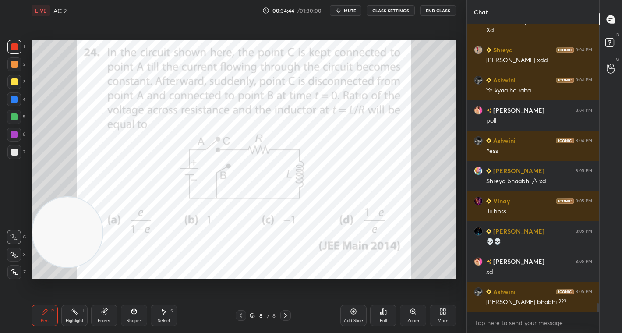
scroll to position [9182, 0]
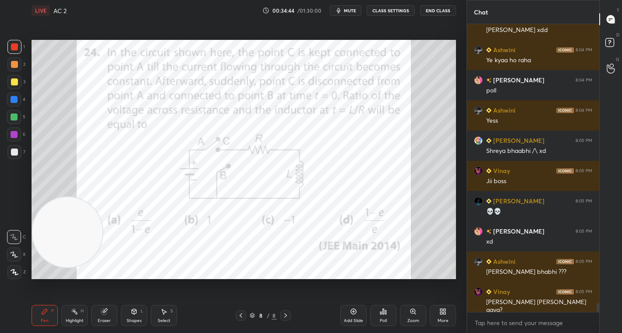
click at [378, 311] on div "Poll" at bounding box center [383, 315] width 26 height 21
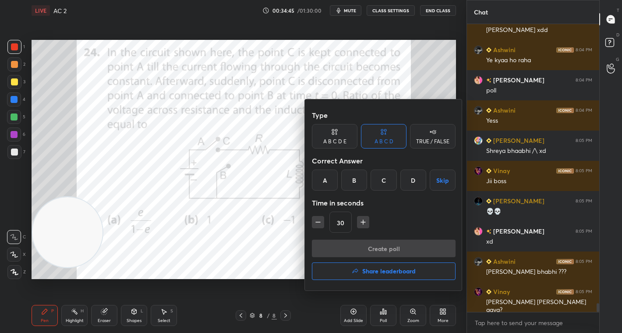
click at [387, 179] on div "C" at bounding box center [384, 180] width 26 height 21
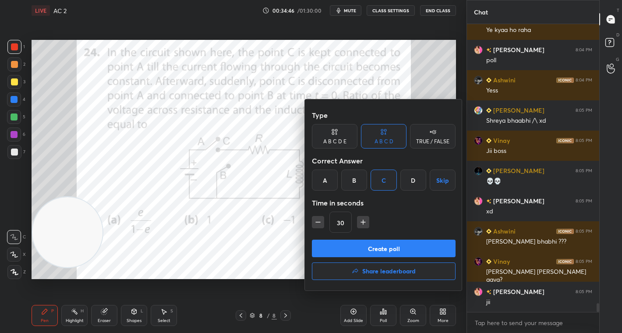
click at [369, 248] on button "Create poll" at bounding box center [384, 249] width 144 height 18
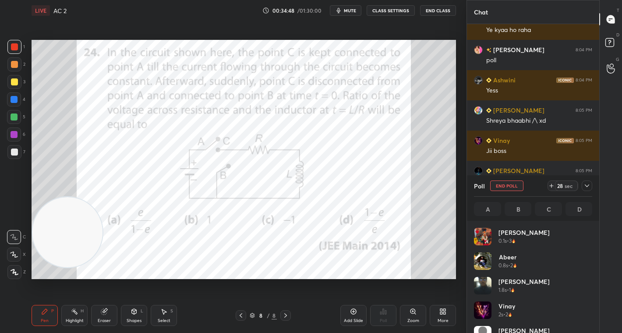
scroll to position [103, 116]
click at [560, 184] on div "28" at bounding box center [560, 185] width 7 height 7
click at [588, 185] on icon at bounding box center [587, 185] width 7 height 7
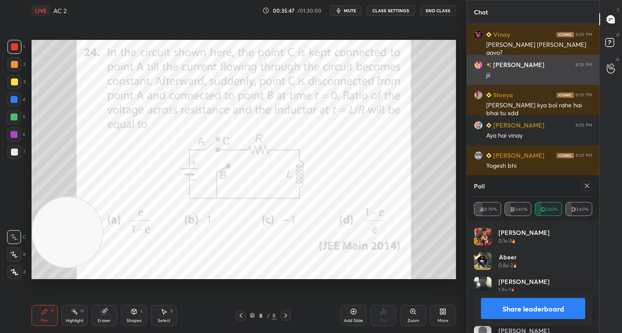
scroll to position [9470, 0]
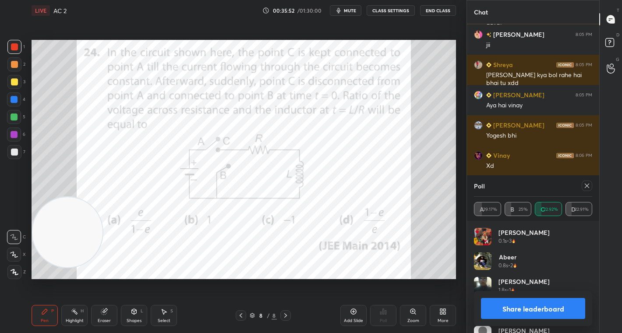
click at [519, 312] on button "Share leaderboard" at bounding box center [533, 308] width 104 height 21
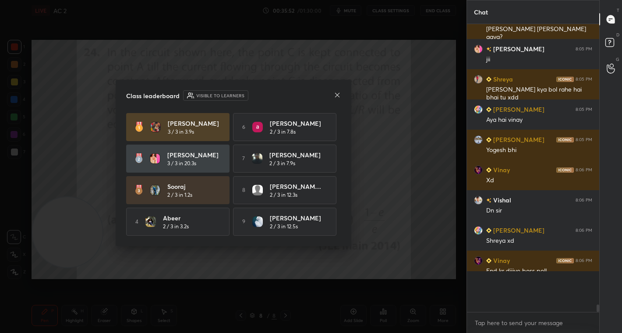
scroll to position [9428, 0]
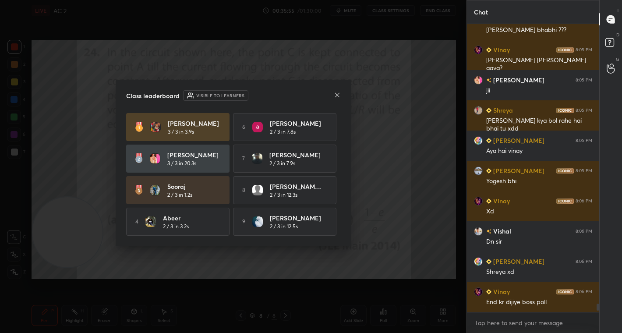
click at [336, 93] on icon at bounding box center [337, 94] width 4 height 4
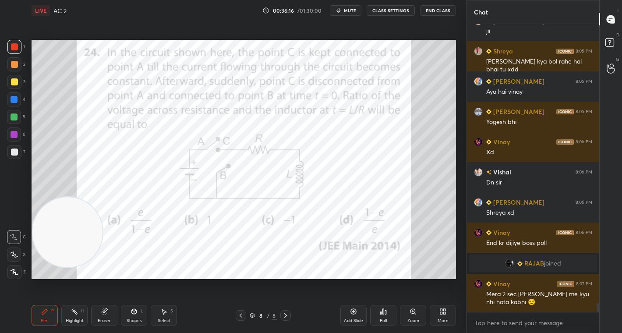
scroll to position [9069, 0]
click at [350, 319] on div "Add Slide" at bounding box center [353, 321] width 19 height 4
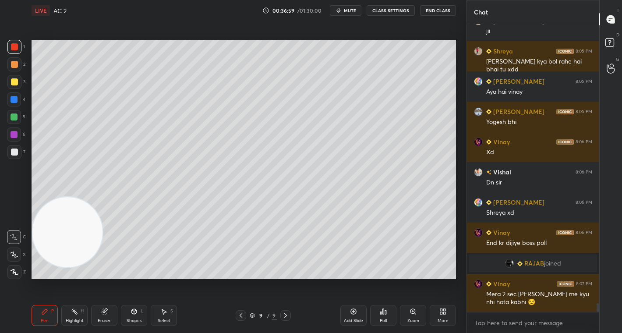
drag, startPoint x: 12, startPoint y: 63, endPoint x: 19, endPoint y: 60, distance: 7.7
click at [14, 60] on div at bounding box center [14, 64] width 14 height 14
click at [108, 314] on div "Eraser" at bounding box center [104, 315] width 26 height 21
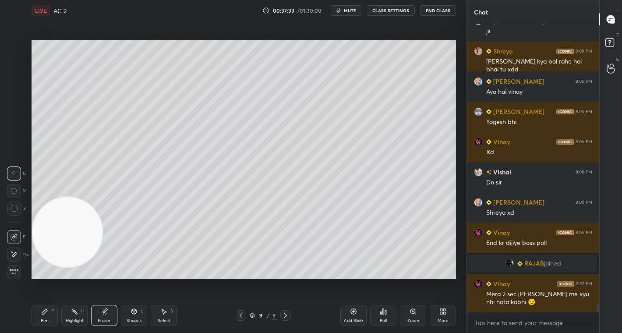
click at [52, 311] on div "Pen P" at bounding box center [45, 315] width 26 height 21
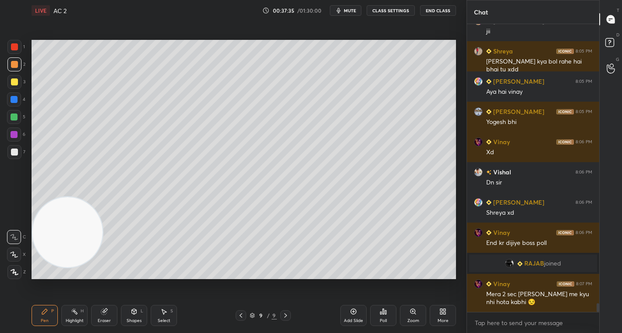
click at [17, 82] on div at bounding box center [14, 82] width 14 height 14
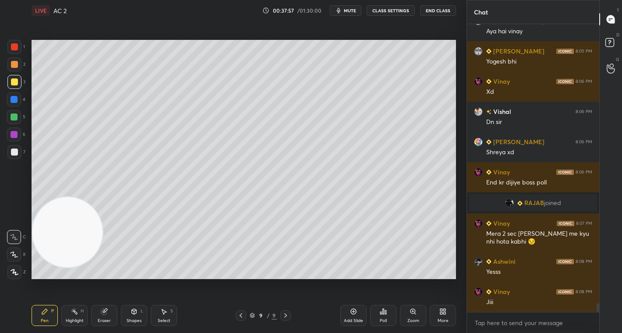
scroll to position [9160, 0]
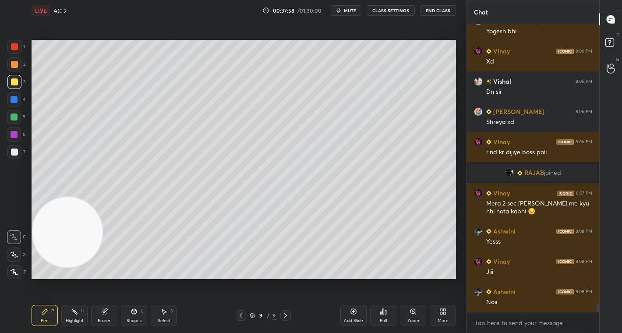
click at [12, 55] on div "1" at bounding box center [16, 49] width 18 height 18
drag, startPoint x: 13, startPoint y: 66, endPoint x: 7, endPoint y: 72, distance: 8.4
click at [14, 67] on div at bounding box center [14, 64] width 7 height 7
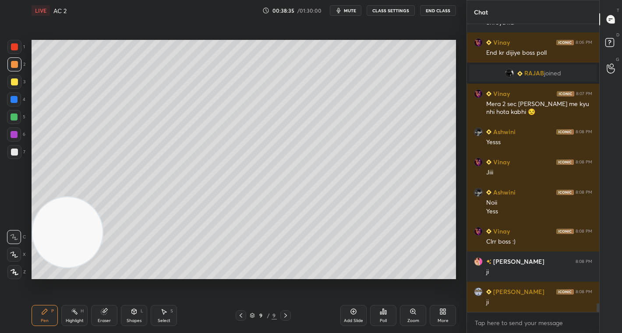
scroll to position [9290, 0]
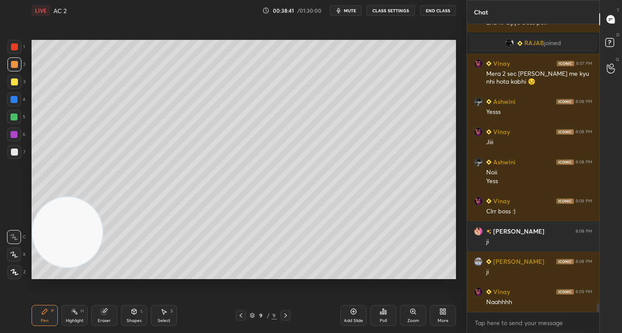
click at [13, 81] on div at bounding box center [14, 81] width 7 height 7
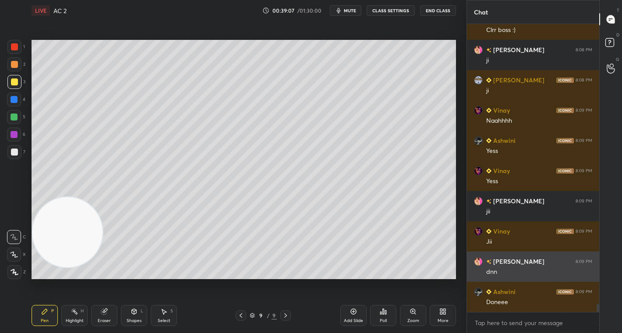
scroll to position [9501, 0]
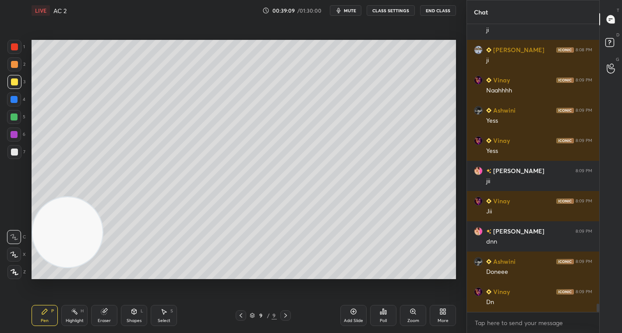
click at [243, 315] on icon at bounding box center [241, 315] width 7 height 7
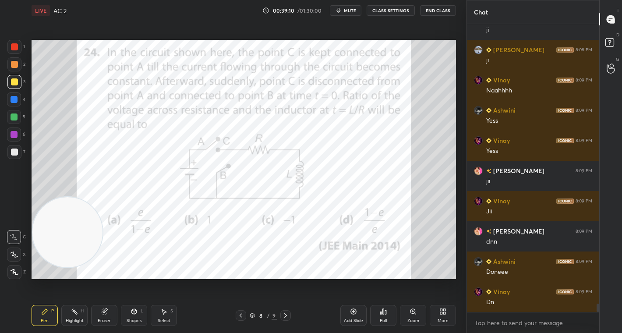
scroll to position [9522, 0]
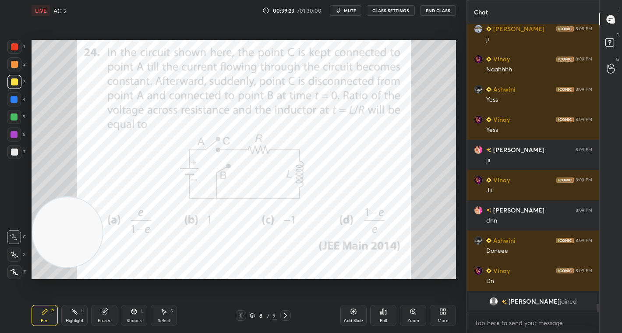
click at [11, 46] on div at bounding box center [14, 46] width 7 height 7
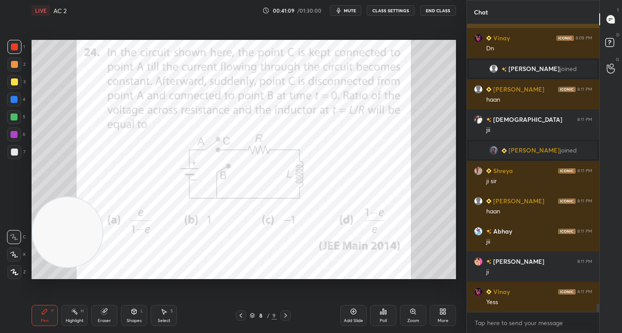
scroll to position [9627, 0]
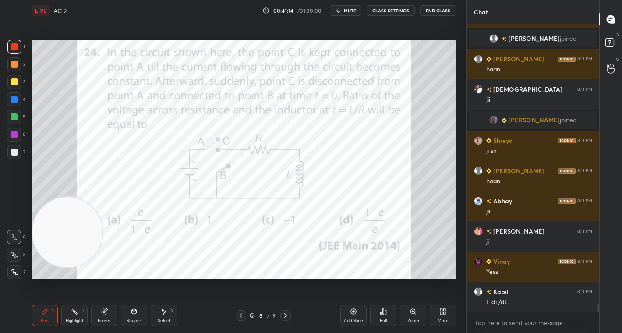
click at [13, 41] on div at bounding box center [14, 47] width 14 height 14
click at [14, 132] on div at bounding box center [14, 134] width 7 height 7
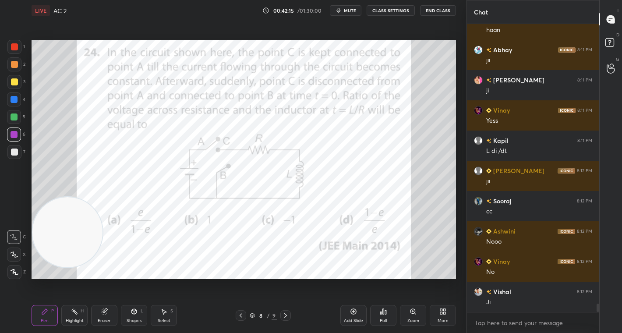
scroll to position [9808, 0]
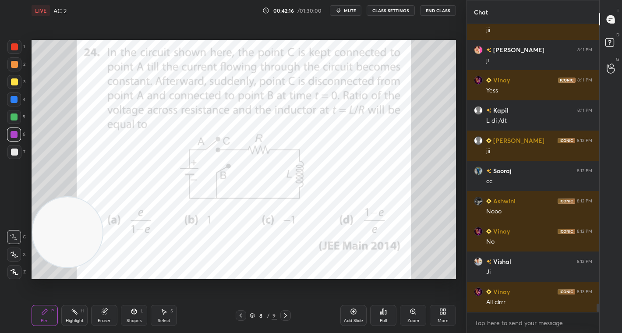
click at [442, 314] on icon at bounding box center [441, 313] width 2 height 2
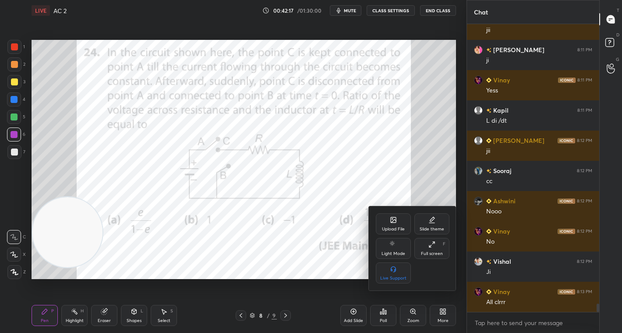
click at [390, 233] on div "Upload File" at bounding box center [393, 223] width 35 height 21
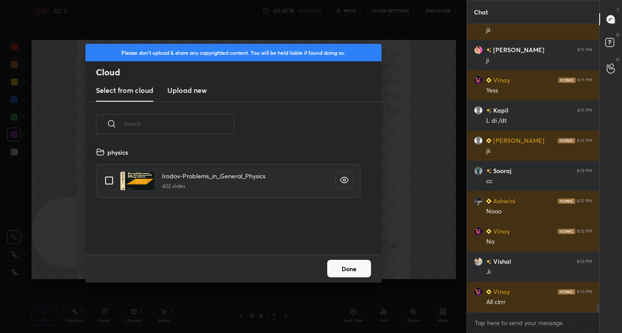
scroll to position [108, 281]
click at [180, 90] on h3 "Upload new" at bounding box center [186, 90] width 39 height 11
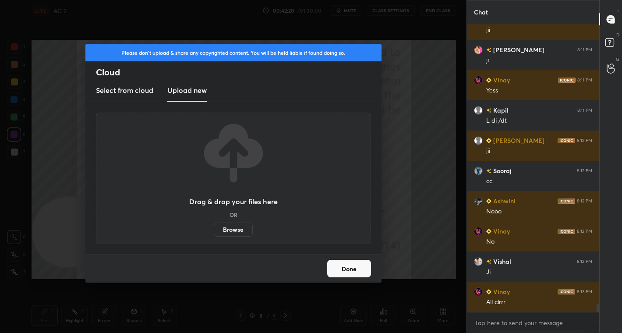
click at [241, 229] on label "Browse" at bounding box center [233, 230] width 39 height 14
click at [214, 229] on input "Browse" at bounding box center [214, 230] width 0 height 14
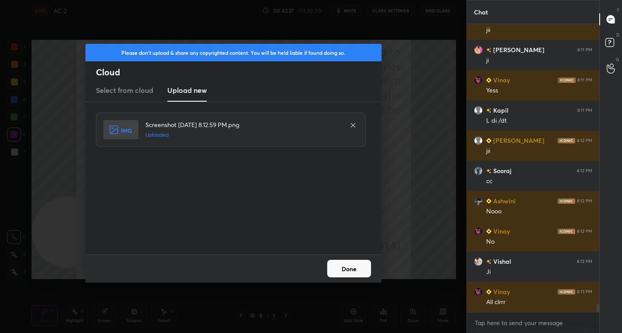
click at [352, 259] on div "Done" at bounding box center [233, 269] width 296 height 28
click at [354, 273] on button "Done" at bounding box center [349, 269] width 44 height 18
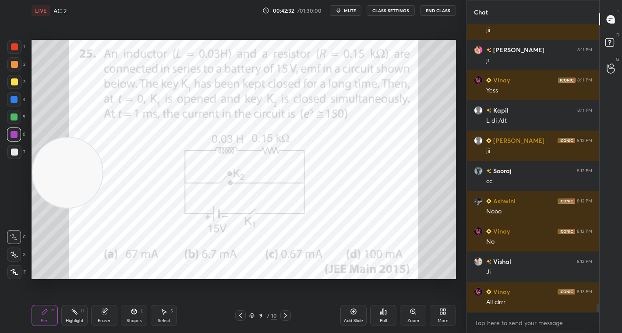
drag, startPoint x: 66, startPoint y: 246, endPoint x: 64, endPoint y: 186, distance: 60.1
click at [64, 186] on video at bounding box center [67, 173] width 70 height 70
click at [349, 10] on span "mute" at bounding box center [350, 10] width 12 height 6
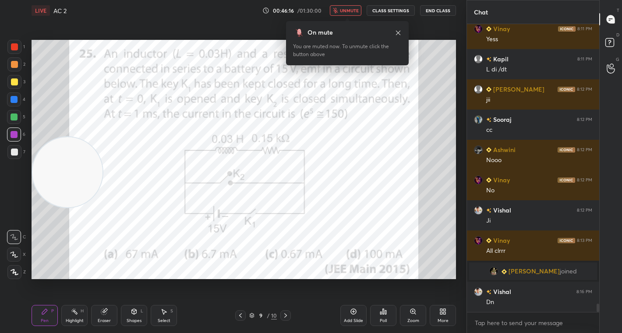
scroll to position [9758, 0]
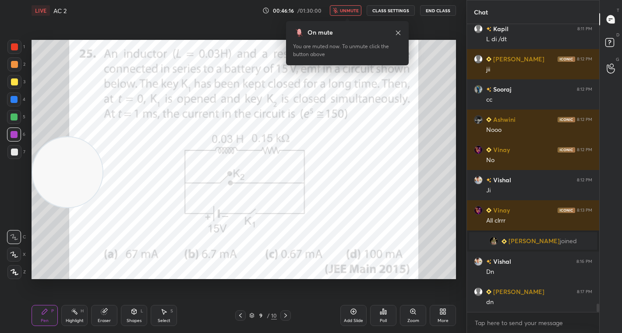
click at [349, 10] on span "unmute" at bounding box center [349, 10] width 19 height 6
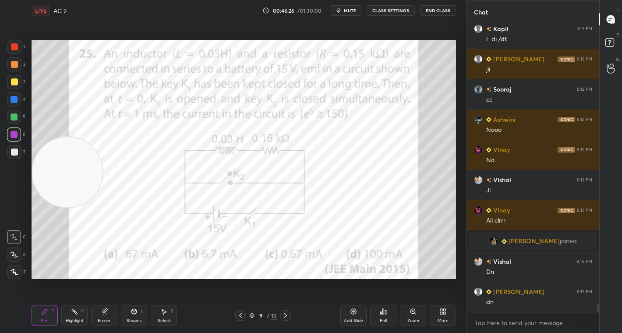
scroll to position [9788, 0]
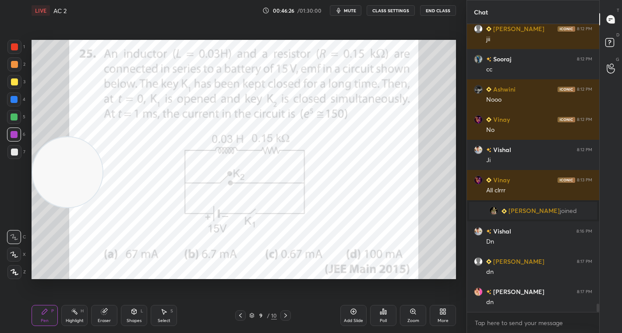
click at [380, 313] on icon at bounding box center [383, 311] width 7 height 7
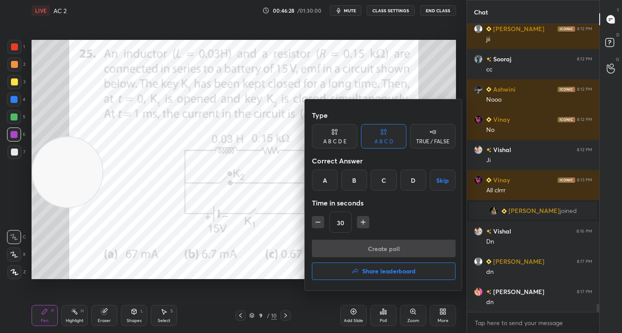
click at [383, 176] on div "C" at bounding box center [384, 180] width 26 height 21
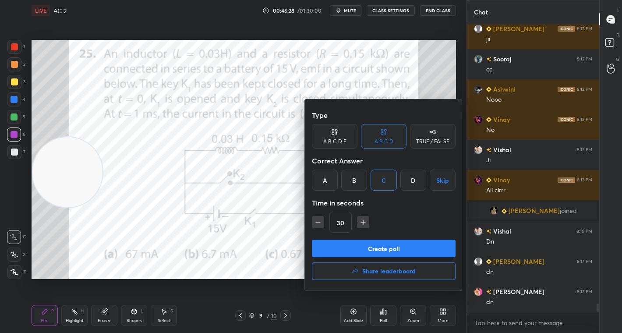
click at [381, 246] on button "Create poll" at bounding box center [384, 249] width 144 height 18
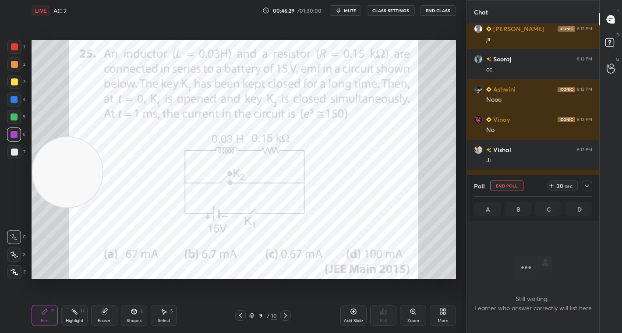
scroll to position [3, 3]
click at [562, 184] on div "29" at bounding box center [560, 185] width 7 height 7
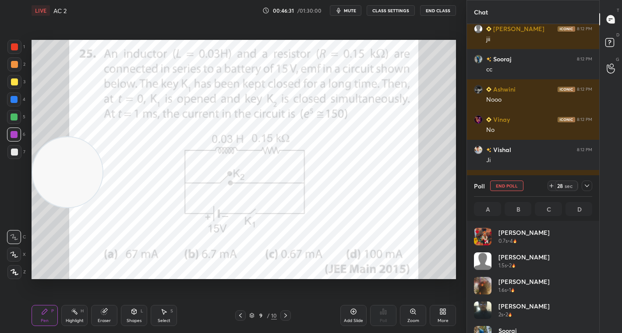
scroll to position [103, 116]
click at [562, 184] on div "28" at bounding box center [560, 185] width 7 height 7
click at [564, 178] on div "Poll End Poll 51 sec" at bounding box center [533, 185] width 118 height 21
click at [564, 186] on div "sec" at bounding box center [569, 185] width 11 height 7
click at [590, 181] on div at bounding box center [587, 186] width 11 height 11
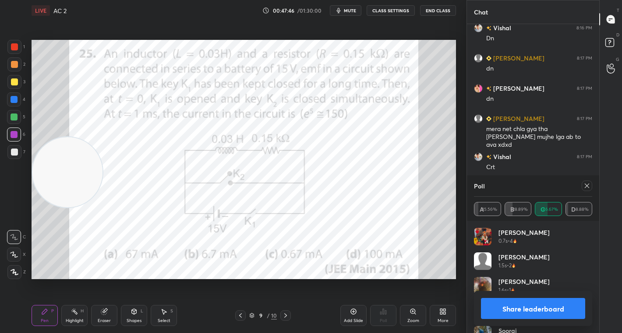
click at [535, 301] on button "Share leaderboard" at bounding box center [533, 308] width 104 height 21
type textarea "x"
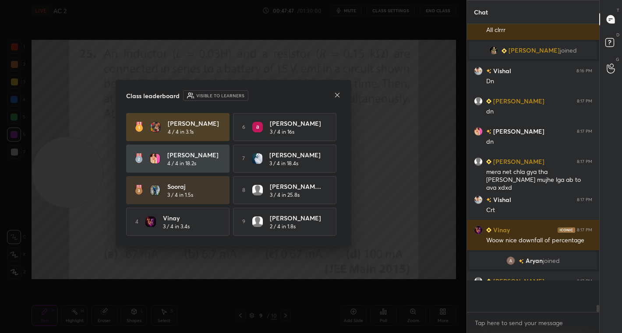
scroll to position [285, 130]
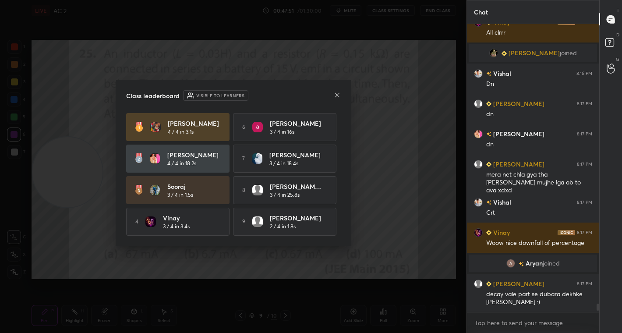
click at [340, 94] on icon at bounding box center [337, 95] width 7 height 7
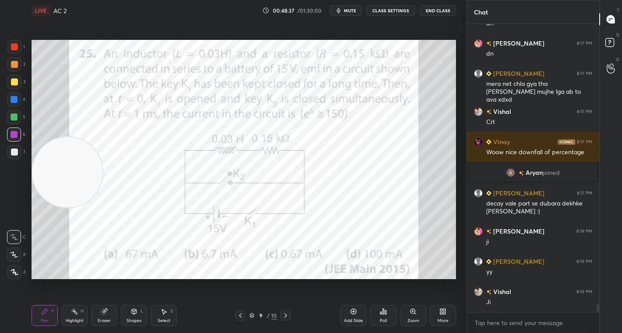
scroll to position [10018, 0]
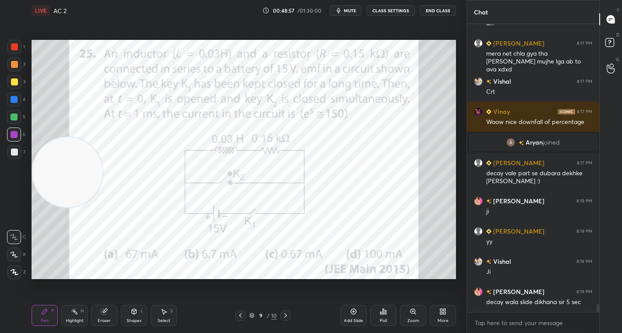
click at [446, 312] on icon at bounding box center [443, 311] width 7 height 7
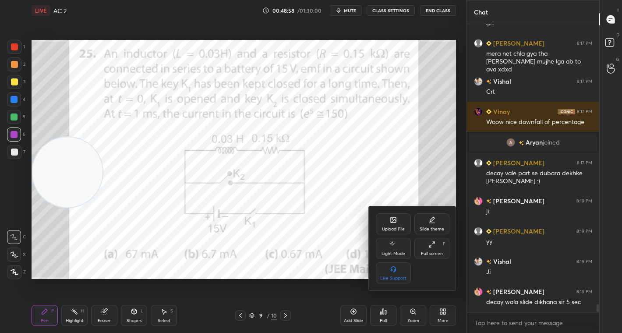
click at [386, 221] on div "Upload File" at bounding box center [393, 223] width 35 height 21
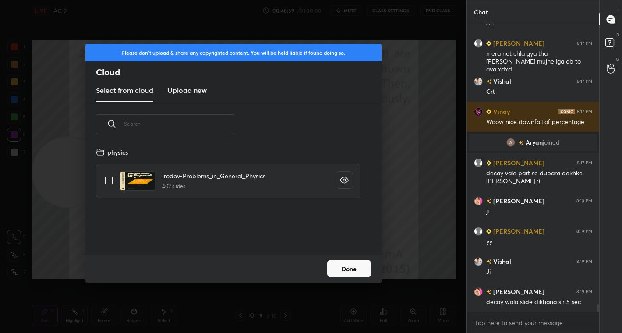
scroll to position [108, 281]
click at [189, 91] on h3 "Upload new" at bounding box center [186, 90] width 39 height 11
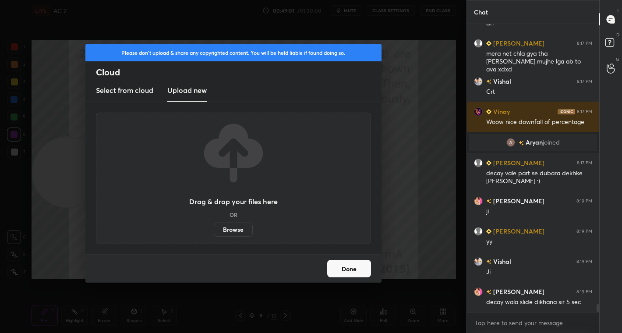
click at [238, 223] on label "Browse" at bounding box center [233, 230] width 39 height 14
click at [214, 223] on input "Browse" at bounding box center [214, 230] width 0 height 14
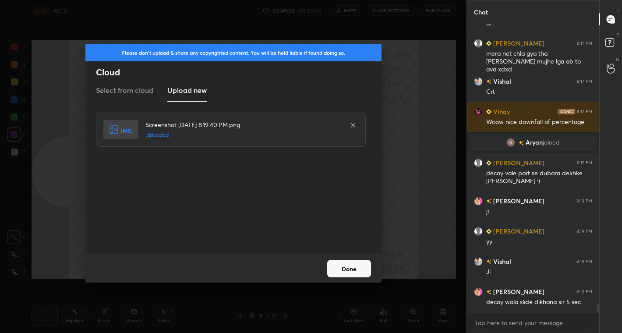
click at [367, 264] on button "Done" at bounding box center [349, 269] width 44 height 18
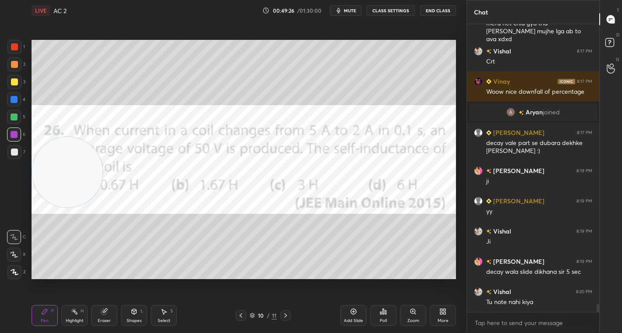
scroll to position [10070, 0]
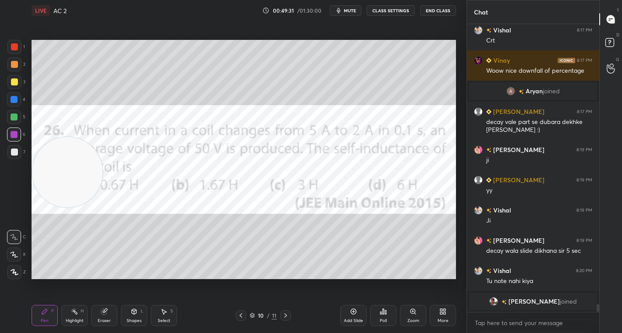
click at [242, 317] on icon at bounding box center [241, 315] width 3 height 4
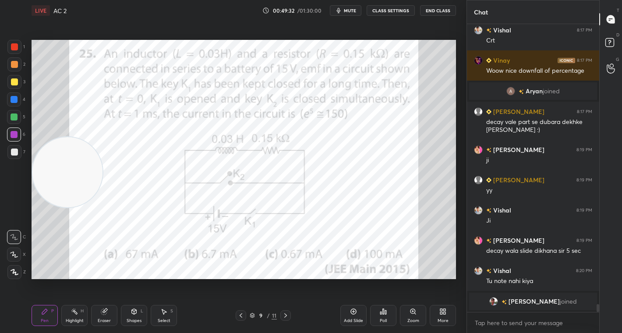
click at [242, 317] on icon at bounding box center [241, 315] width 3 height 4
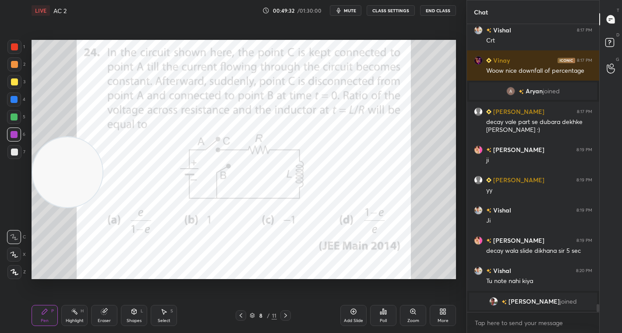
click at [242, 317] on icon at bounding box center [241, 315] width 3 height 4
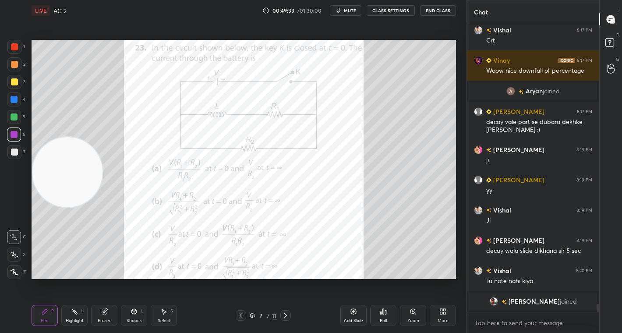
click at [242, 317] on icon at bounding box center [241, 315] width 3 height 4
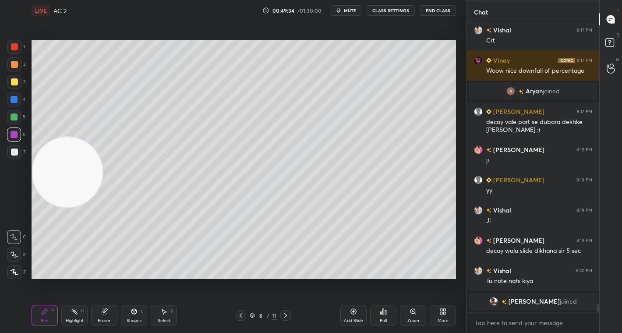
click at [242, 317] on icon at bounding box center [241, 315] width 3 height 4
click at [286, 316] on icon at bounding box center [285, 315] width 7 height 7
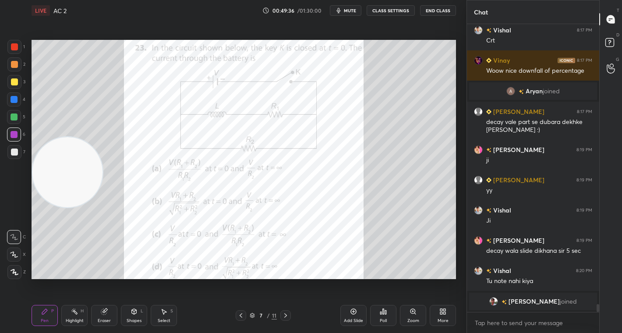
click at [286, 316] on icon at bounding box center [285, 315] width 7 height 7
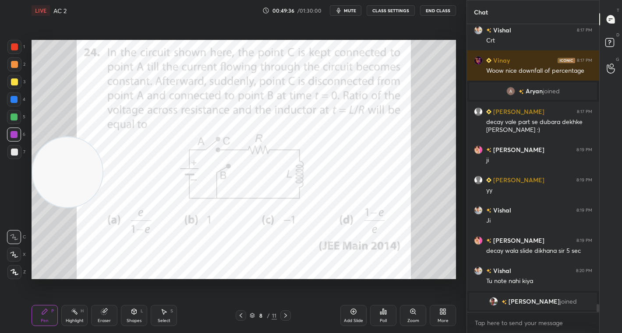
click at [286, 316] on icon at bounding box center [285, 315] width 7 height 7
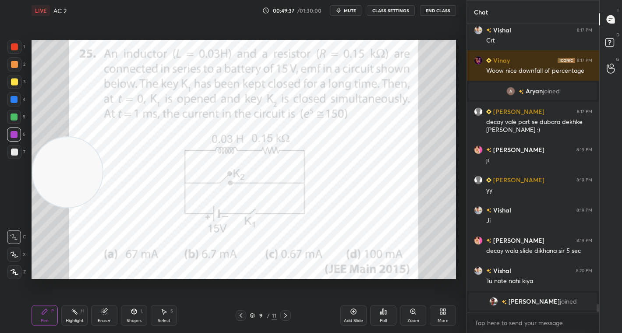
click at [286, 316] on icon at bounding box center [285, 315] width 7 height 7
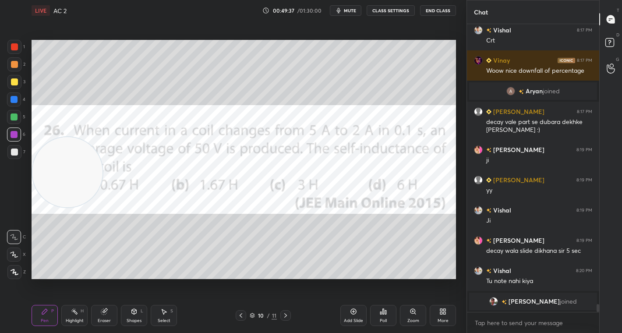
click at [286, 316] on icon at bounding box center [285, 315] width 7 height 7
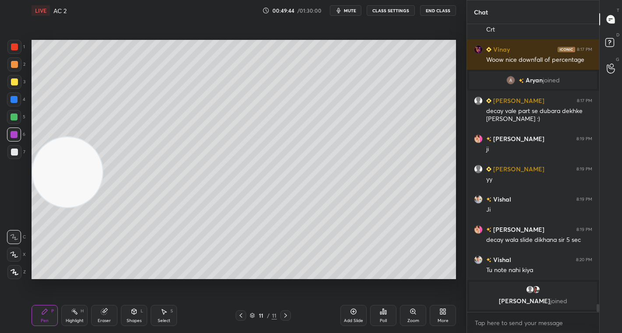
scroll to position [10061, 0]
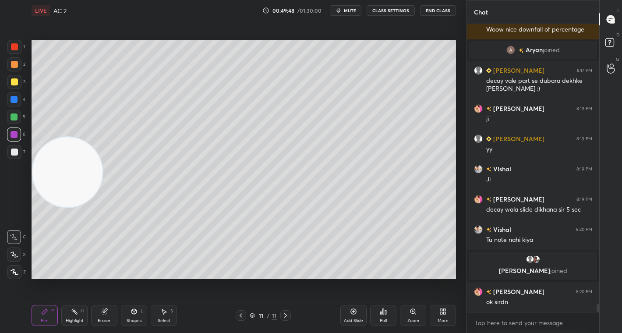
click at [287, 314] on icon at bounding box center [285, 315] width 7 height 7
click at [241, 314] on icon at bounding box center [241, 315] width 3 height 4
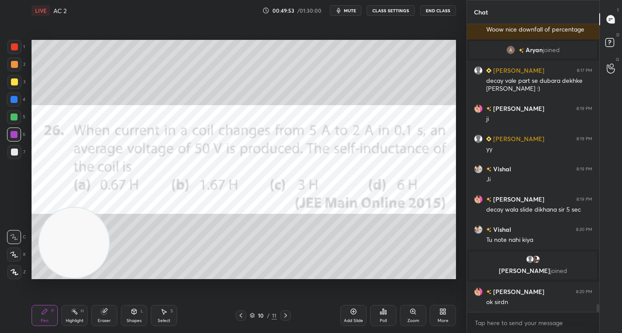
drag, startPoint x: 86, startPoint y: 172, endPoint x: 91, endPoint y: 280, distance: 107.9
click at [91, 280] on div "Setting up your live class Poll for secs No correct answer Start poll" at bounding box center [244, 159] width 432 height 277
click at [356, 11] on span "mute" at bounding box center [350, 10] width 12 height 6
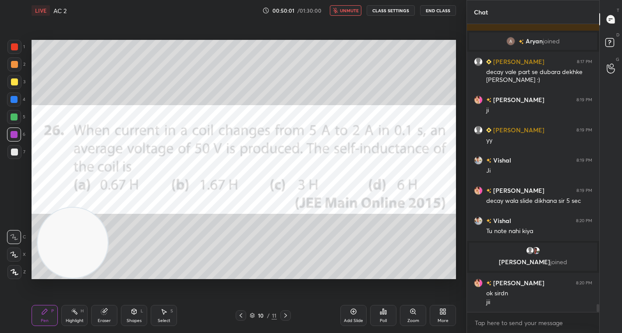
click at [396, 4] on div "LIVE AC 2 00:50:01 / 01:30:00 unmute CLASS SETTINGS End Class" at bounding box center [244, 10] width 425 height 21
click at [396, 8] on button "CLASS SETTINGS" at bounding box center [391, 10] width 48 height 11
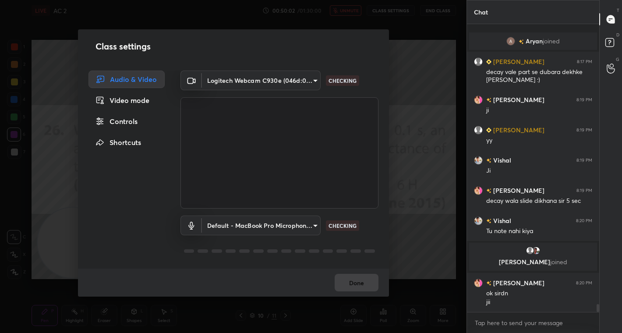
scroll to position [10100, 0]
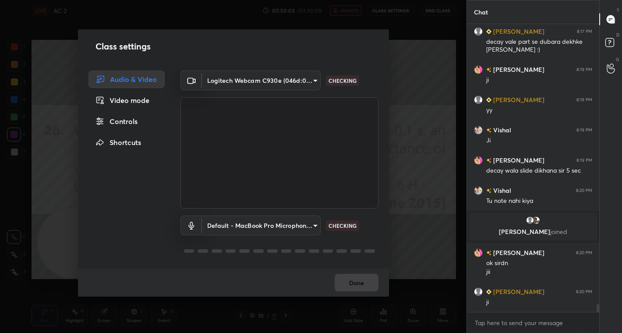
click at [128, 124] on div "Controls" at bounding box center [127, 122] width 76 height 18
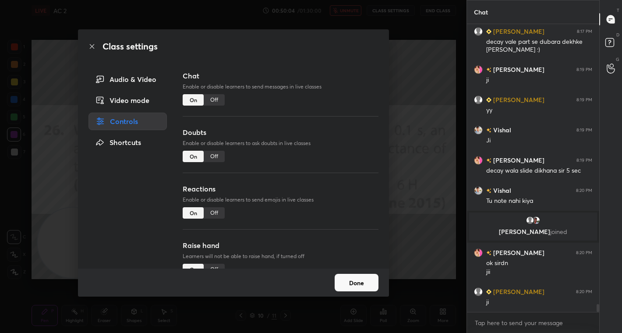
click at [214, 103] on div "Off" at bounding box center [214, 99] width 21 height 11
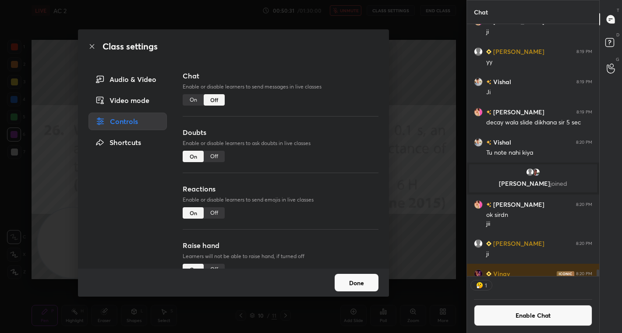
scroll to position [3, 3]
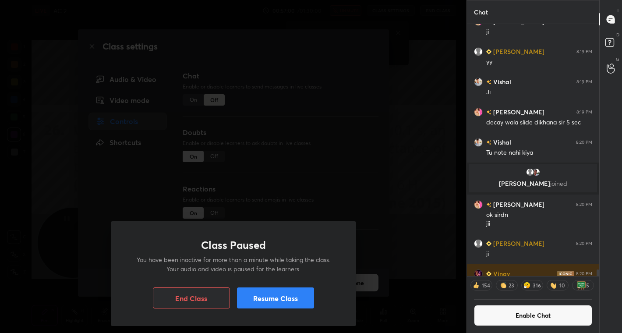
click at [278, 295] on button "Resume Class" at bounding box center [275, 297] width 77 height 21
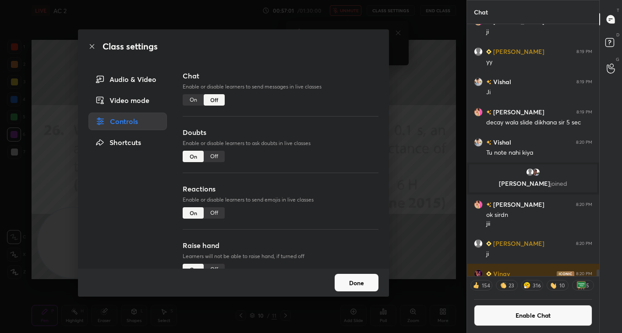
click at [352, 285] on button "Done" at bounding box center [357, 283] width 44 height 18
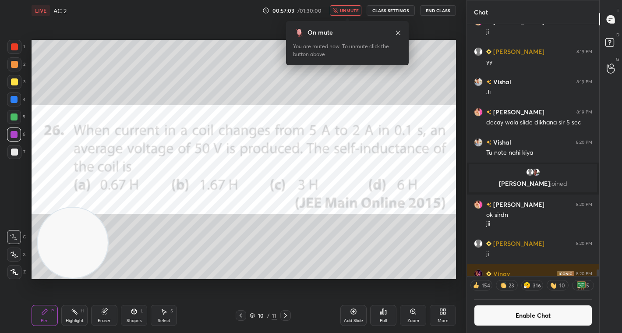
click at [352, 15] on button "unmute" at bounding box center [346, 10] width 32 height 11
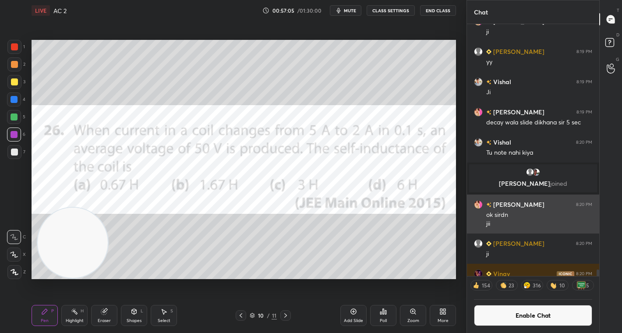
scroll to position [10166, 0]
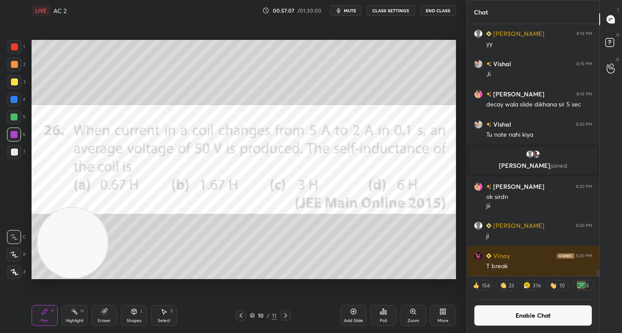
click at [514, 317] on button "Enable Chat" at bounding box center [533, 315] width 118 height 21
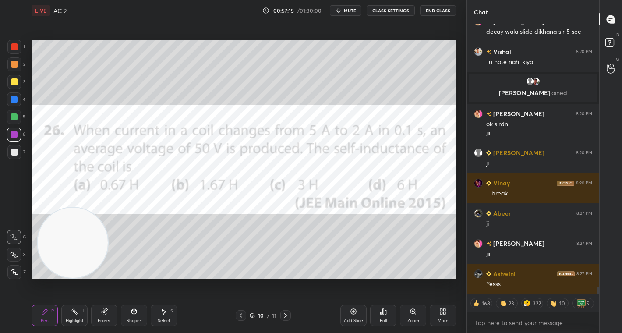
scroll to position [10277, 0]
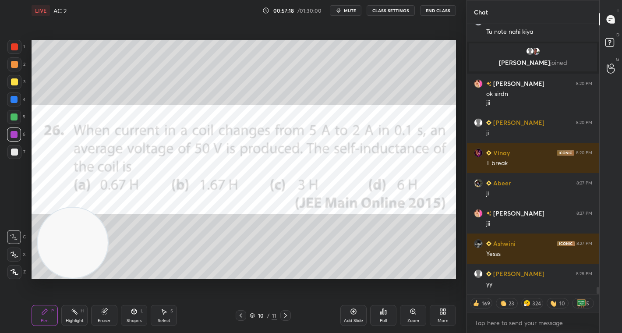
click at [387, 318] on div "Poll" at bounding box center [383, 315] width 26 height 21
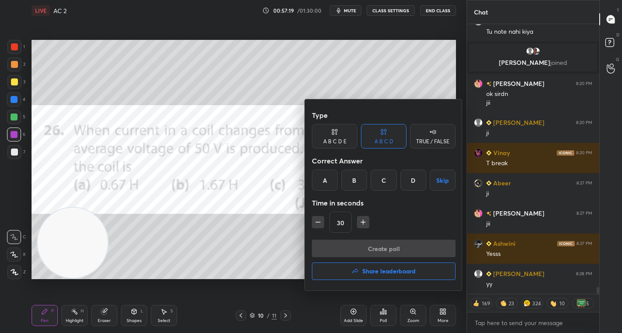
click at [357, 178] on div "B" at bounding box center [354, 180] width 26 height 21
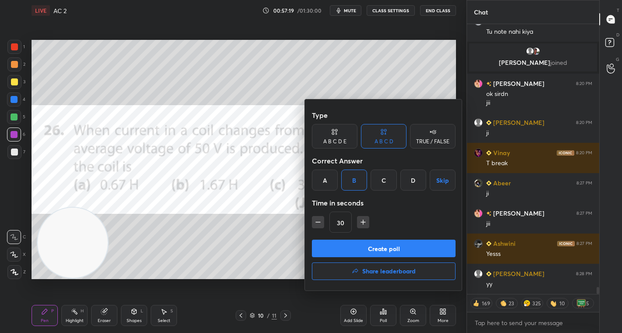
click at [382, 246] on button "Create poll" at bounding box center [384, 249] width 144 height 18
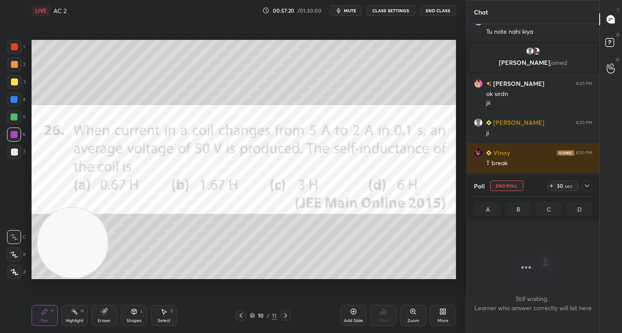
scroll to position [222, 130]
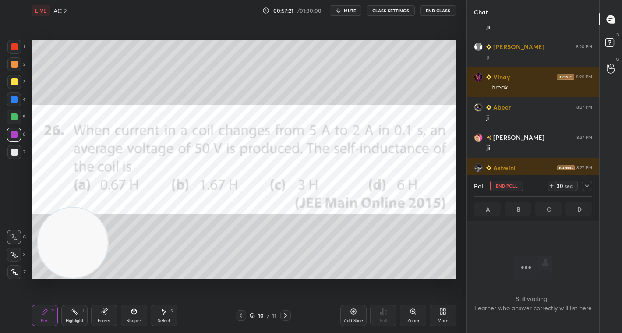
click at [564, 187] on div "sec" at bounding box center [569, 185] width 11 height 7
click at [562, 185] on div "44" at bounding box center [560, 185] width 7 height 7
drag, startPoint x: 562, startPoint y: 185, endPoint x: 561, endPoint y: 180, distance: 4.9
click at [562, 185] on div "44" at bounding box center [560, 185] width 7 height 7
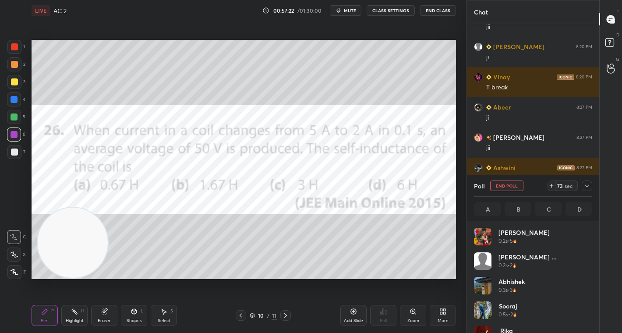
scroll to position [103, 116]
click at [564, 183] on div "sec" at bounding box center [569, 185] width 11 height 7
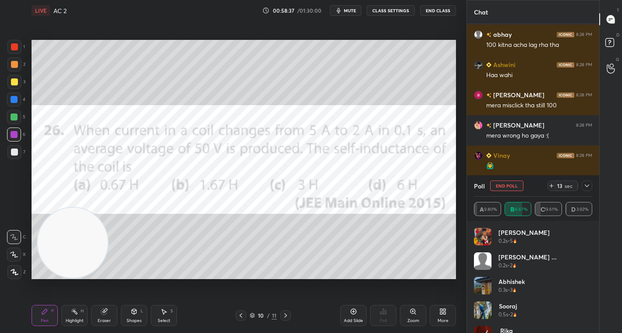
scroll to position [10676, 0]
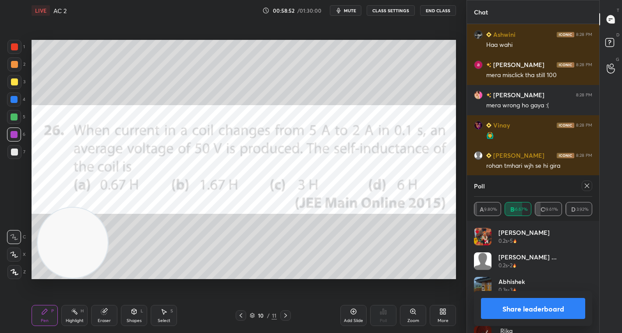
click at [508, 310] on button "Share leaderboard" at bounding box center [533, 308] width 104 height 21
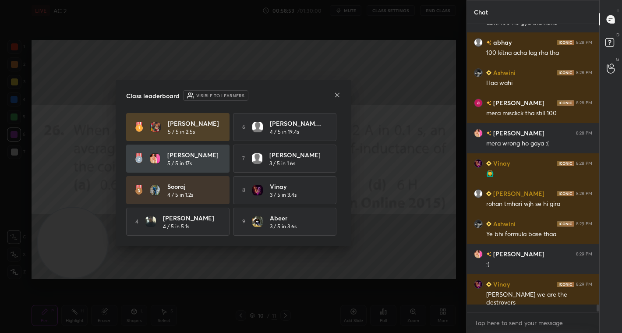
scroll to position [10632, 0]
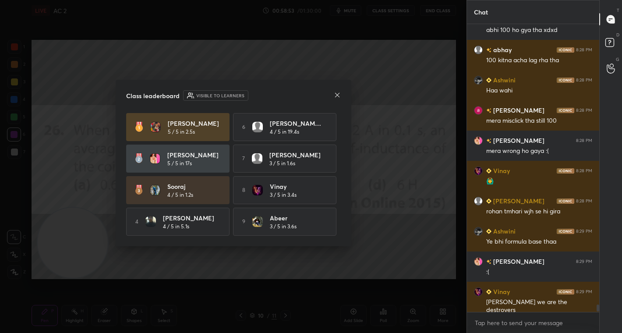
click at [337, 93] on icon at bounding box center [337, 95] width 7 height 7
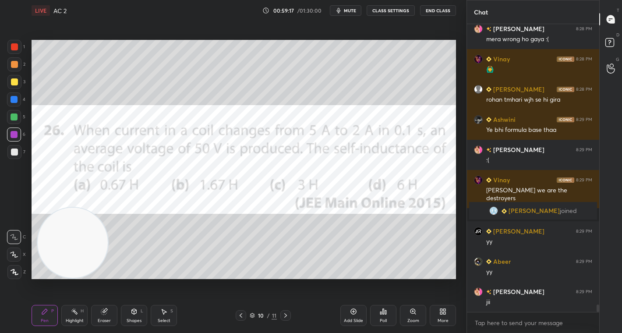
scroll to position [10601, 0]
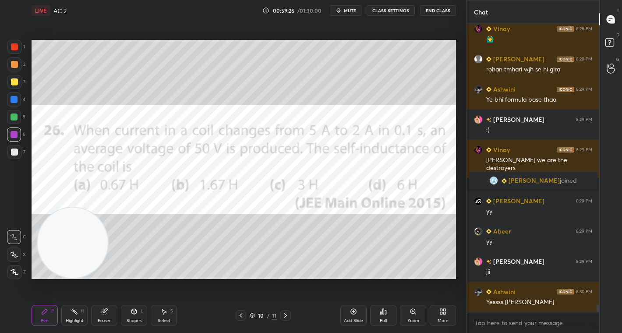
click at [446, 319] on div "More" at bounding box center [443, 321] width 11 height 4
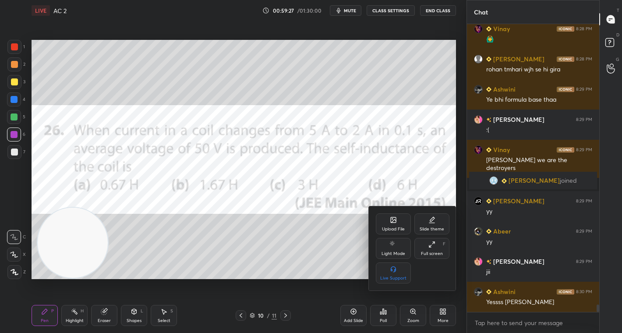
scroll to position [10631, 0]
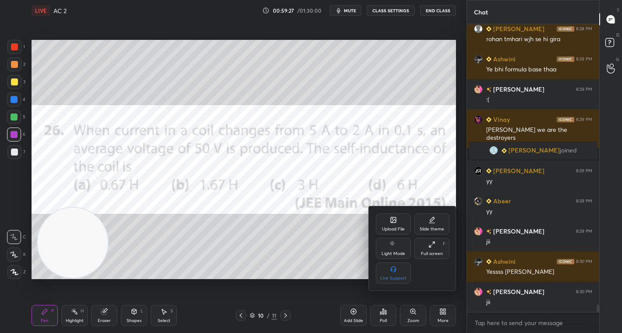
click at [390, 223] on icon at bounding box center [393, 219] width 7 height 7
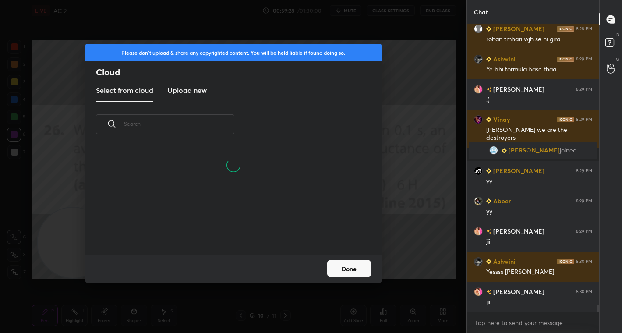
scroll to position [66, 281]
click at [184, 85] on h3 "Upload new" at bounding box center [186, 90] width 39 height 11
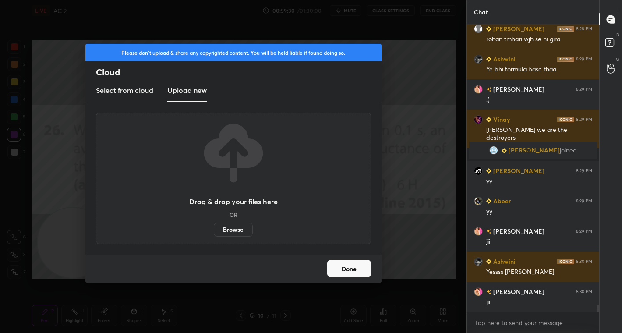
scroll to position [10661, 0]
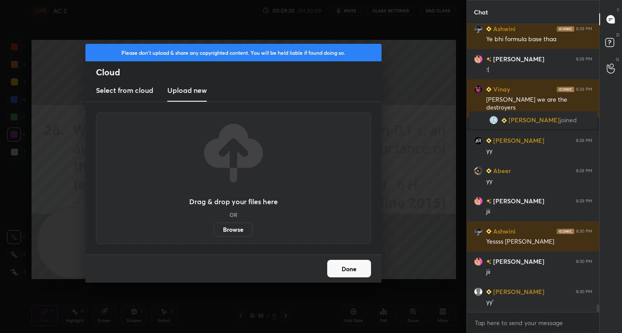
click at [232, 232] on label "Browse" at bounding box center [233, 230] width 39 height 14
click at [214, 232] on input "Browse" at bounding box center [214, 230] width 0 height 14
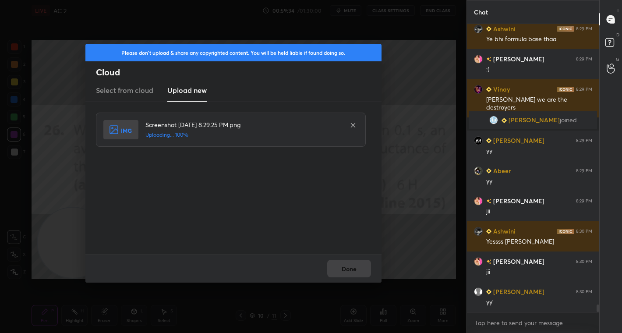
scroll to position [10691, 0]
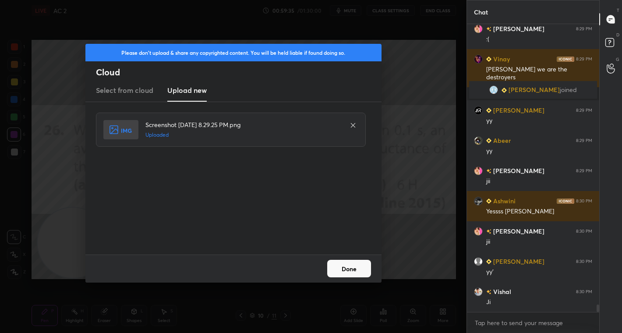
click at [356, 269] on button "Done" at bounding box center [349, 269] width 44 height 18
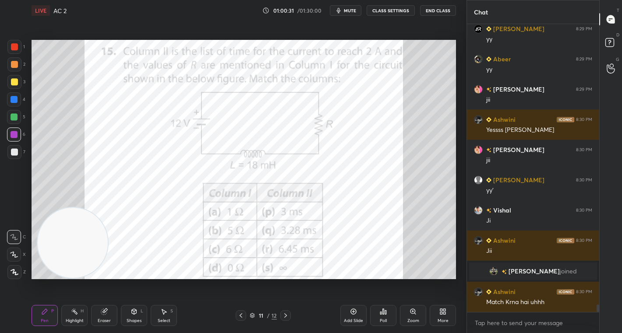
scroll to position [10765, 0]
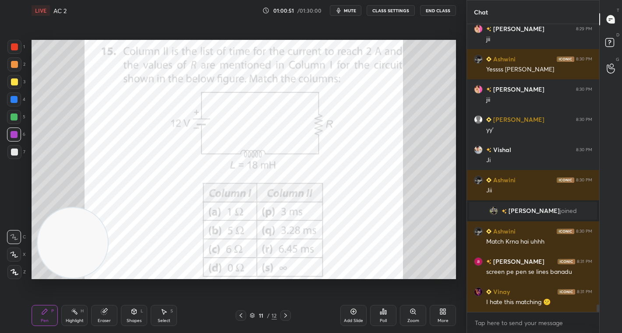
click at [14, 46] on div at bounding box center [14, 46] width 7 height 7
click at [14, 116] on div at bounding box center [14, 116] width 7 height 7
click at [13, 47] on div at bounding box center [14, 46] width 7 height 7
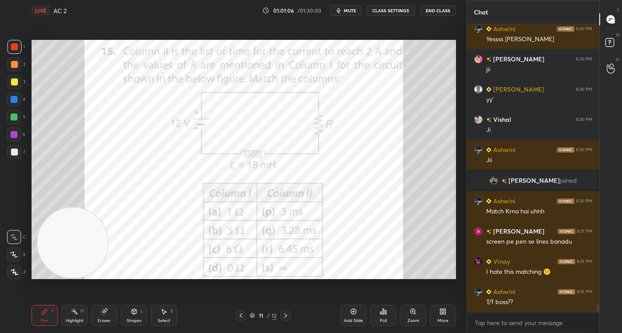
scroll to position [10825, 0]
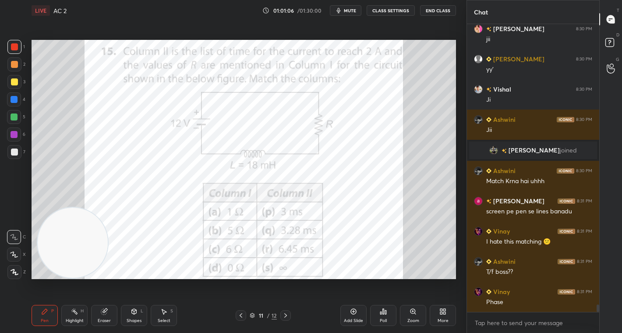
click at [14, 100] on div at bounding box center [14, 99] width 7 height 7
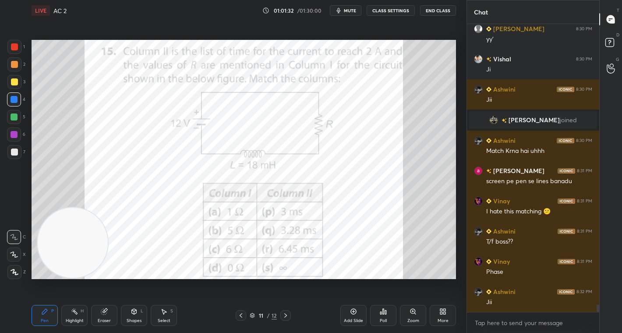
click at [11, 47] on div at bounding box center [14, 46] width 7 height 7
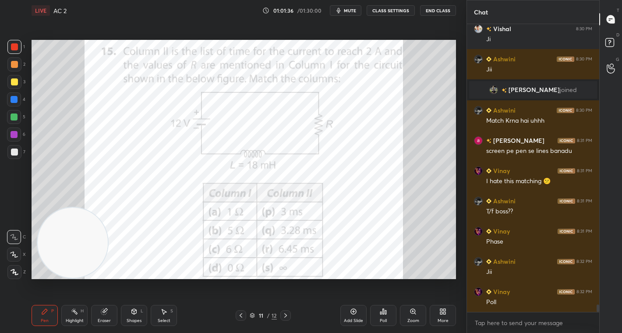
click at [381, 313] on div "Poll" at bounding box center [383, 315] width 26 height 21
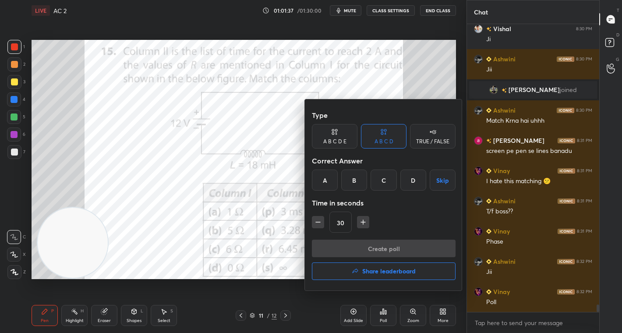
drag, startPoint x: 439, startPoint y: 142, endPoint x: 407, endPoint y: 160, distance: 36.7
click at [437, 141] on div "TRUE / FALSE" at bounding box center [432, 141] width 33 height 5
drag, startPoint x: 343, startPoint y: 190, endPoint x: 341, endPoint y: 182, distance: 8.0
click at [342, 188] on div "True" at bounding box center [335, 180] width 46 height 21
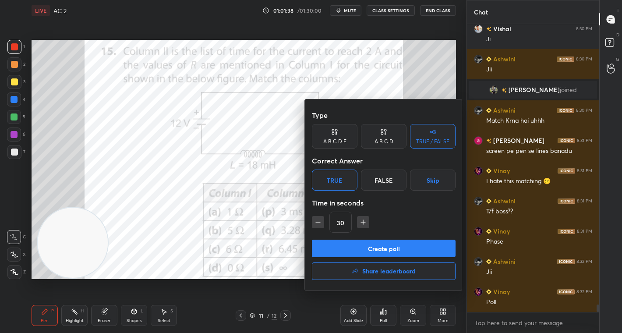
drag, startPoint x: 385, startPoint y: 251, endPoint x: 385, endPoint y: 247, distance: 4.4
click at [385, 250] on button "Create poll" at bounding box center [384, 249] width 144 height 18
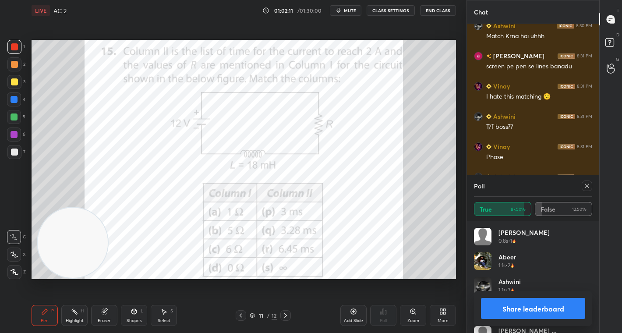
scroll to position [10991, 0]
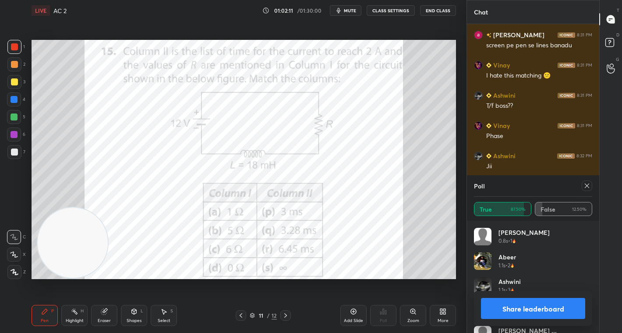
click at [547, 316] on button "Share leaderboard" at bounding box center [533, 308] width 104 height 21
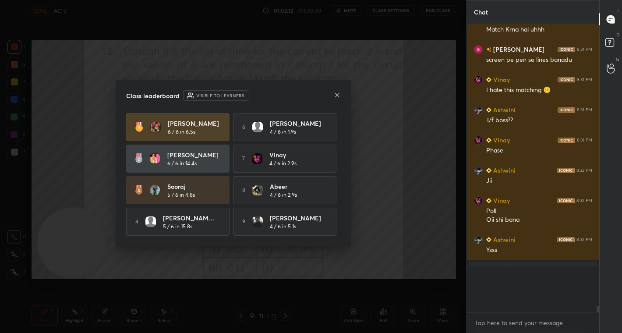
scroll to position [208, 130]
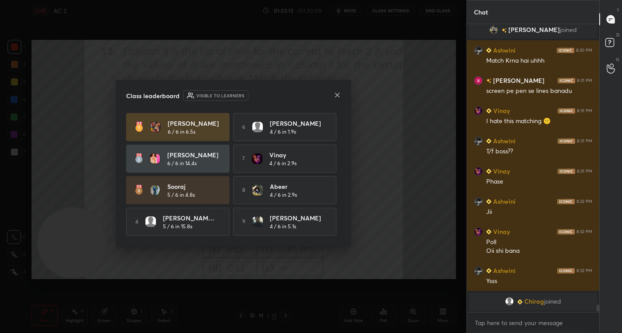
click at [337, 95] on icon at bounding box center [337, 94] width 4 height 4
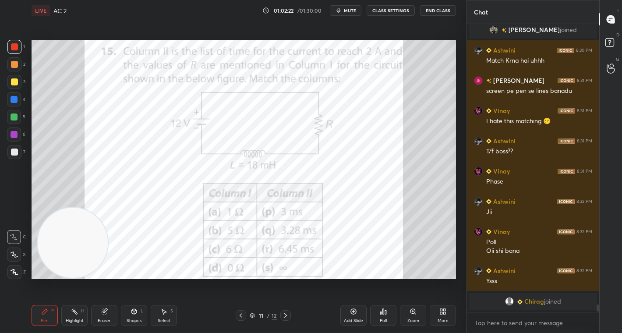
click at [387, 321] on div "Poll" at bounding box center [383, 315] width 26 height 21
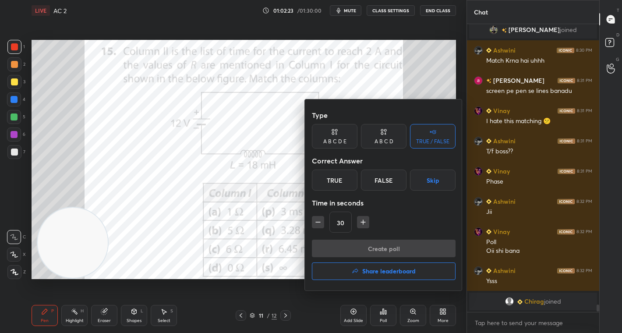
click at [335, 179] on div "True" at bounding box center [335, 180] width 46 height 21
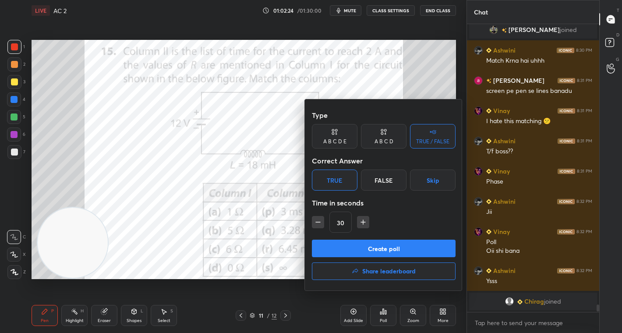
drag, startPoint x: 379, startPoint y: 249, endPoint x: 371, endPoint y: 237, distance: 14.7
click at [378, 248] on button "Create poll" at bounding box center [384, 249] width 144 height 18
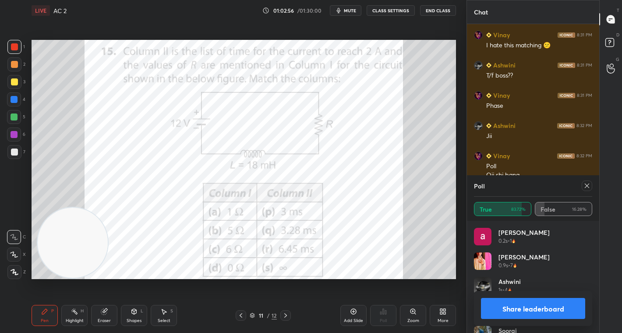
click at [522, 286] on div "Ashwini 1s • 4" at bounding box center [533, 289] width 118 height 25
click at [520, 313] on button "Share leaderboard" at bounding box center [533, 308] width 104 height 21
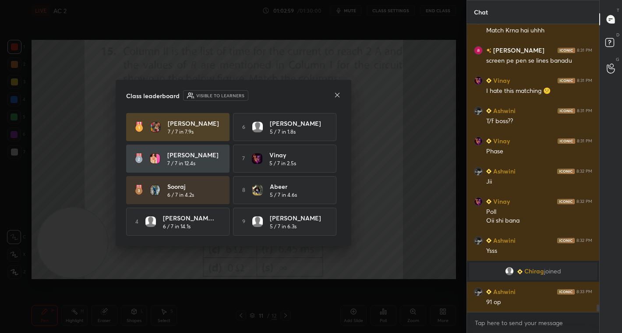
click at [339, 95] on icon at bounding box center [337, 95] width 7 height 7
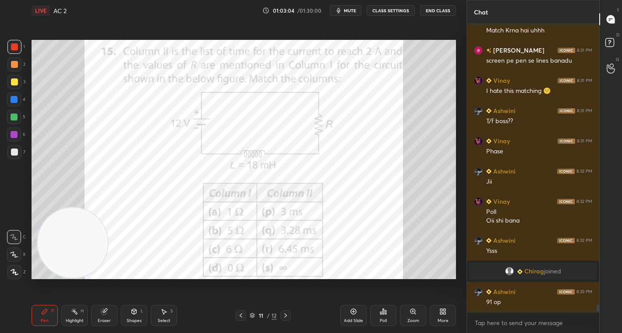
click at [384, 322] on div "Poll" at bounding box center [383, 321] width 7 height 4
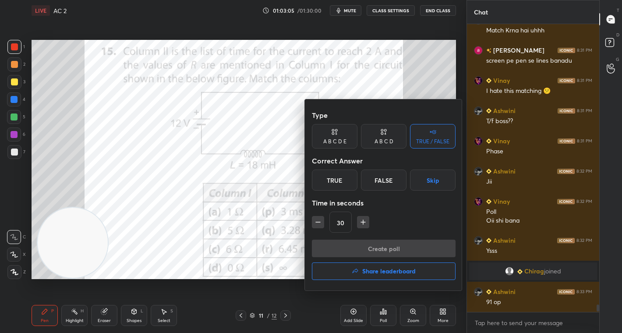
click at [336, 179] on div "True" at bounding box center [335, 180] width 46 height 21
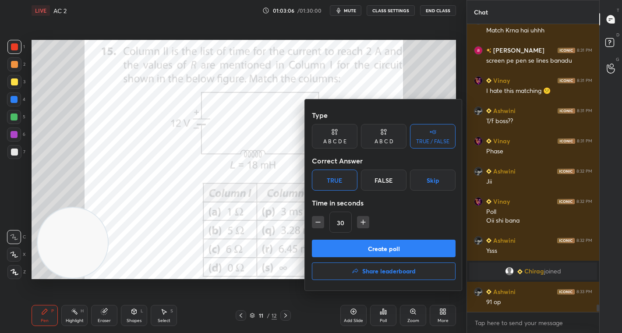
click at [392, 247] on button "Create poll" at bounding box center [384, 249] width 144 height 18
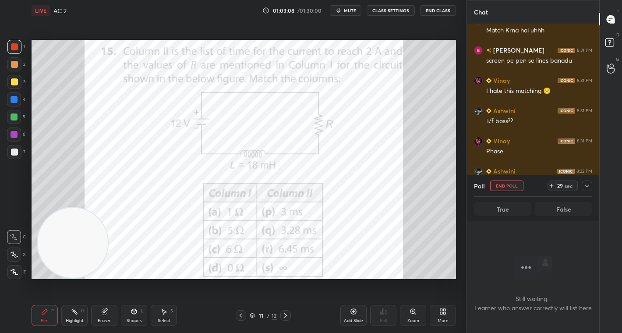
click at [560, 186] on div "29" at bounding box center [560, 185] width 7 height 7
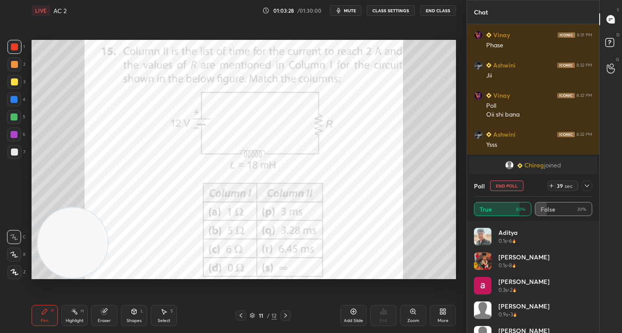
scroll to position [11003, 0]
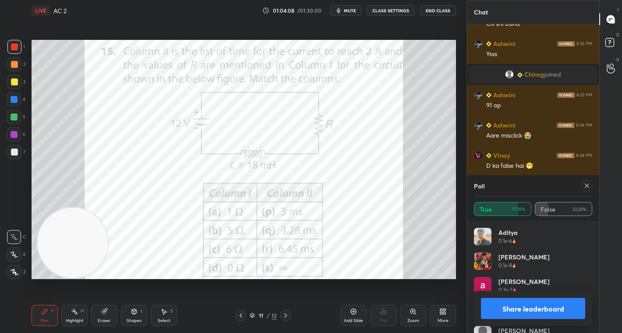
click at [541, 312] on button "Share leaderboard" at bounding box center [533, 308] width 104 height 21
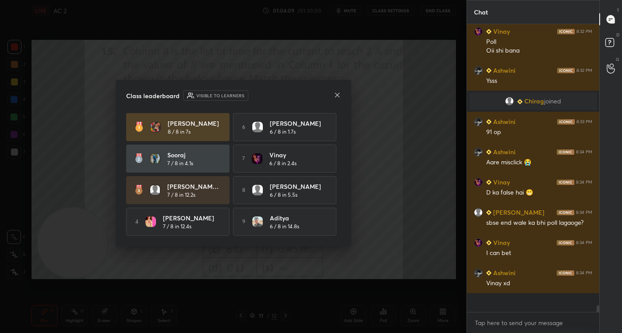
scroll to position [205, 130]
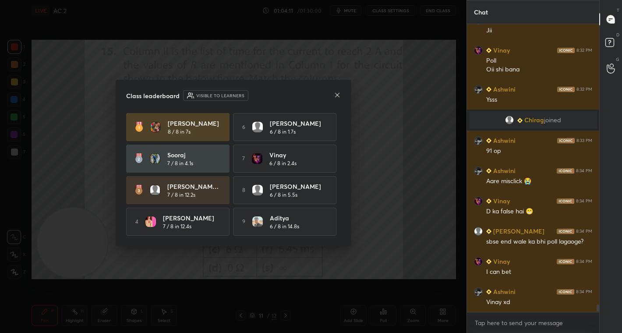
click at [336, 96] on icon at bounding box center [337, 95] width 7 height 7
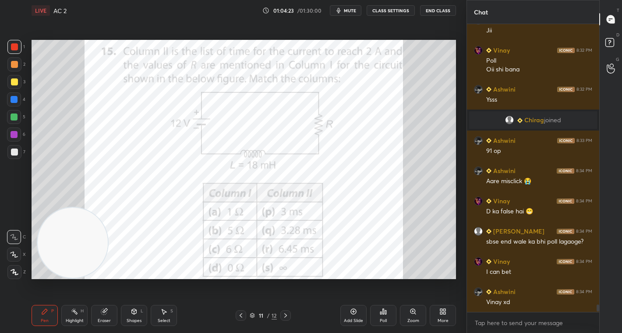
click at [381, 313] on icon at bounding box center [383, 311] width 7 height 7
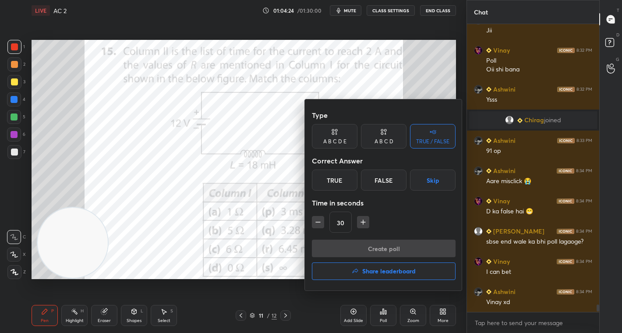
drag, startPoint x: 335, startPoint y: 184, endPoint x: 368, endPoint y: 202, distance: 37.3
click at [337, 186] on div "True" at bounding box center [335, 180] width 46 height 21
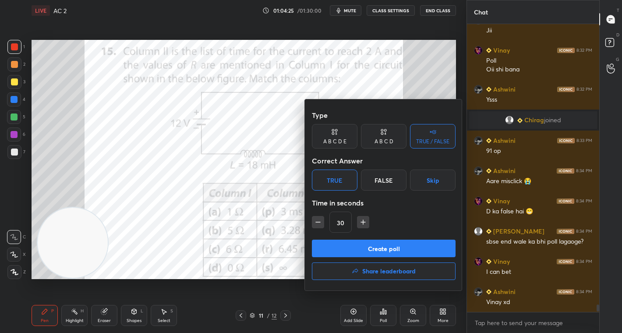
click at [383, 247] on button "Create poll" at bounding box center [384, 249] width 144 height 18
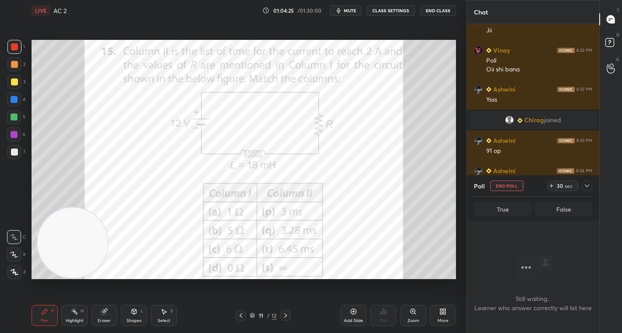
scroll to position [240, 130]
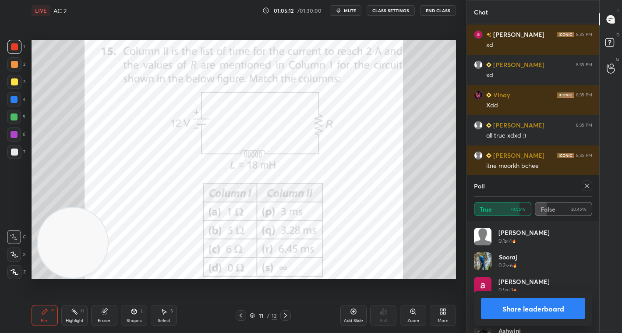
click at [522, 308] on button "Share leaderboard" at bounding box center [533, 308] width 104 height 21
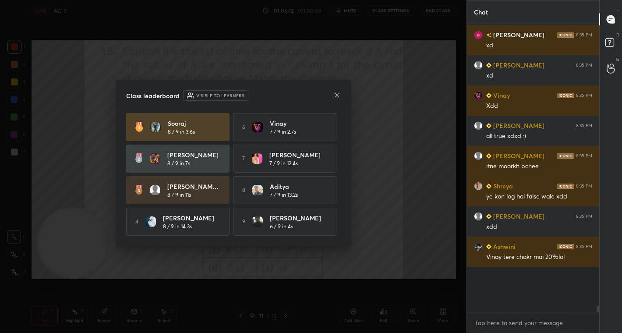
scroll to position [3, 3]
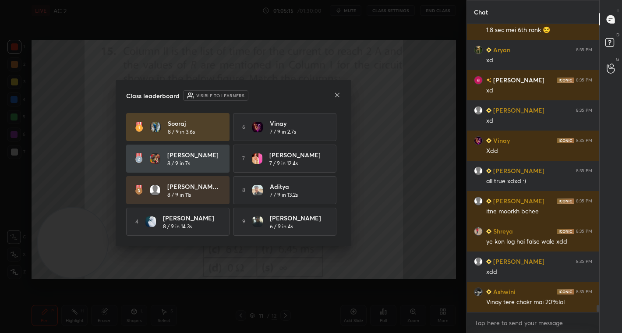
click at [340, 93] on icon at bounding box center [337, 95] width 7 height 7
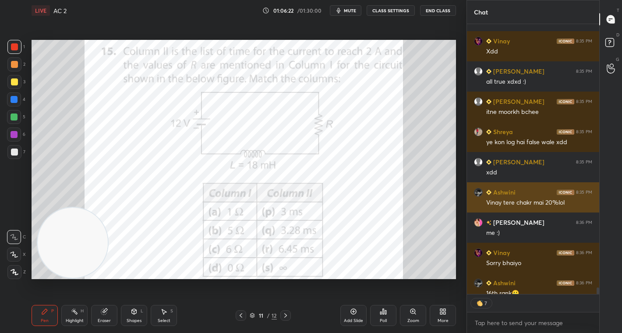
scroll to position [11438, 0]
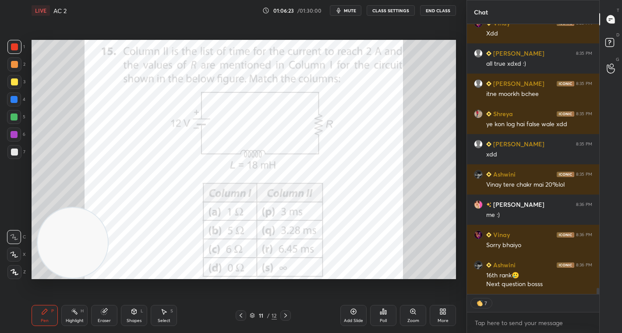
click at [440, 317] on div "More" at bounding box center [443, 315] width 26 height 21
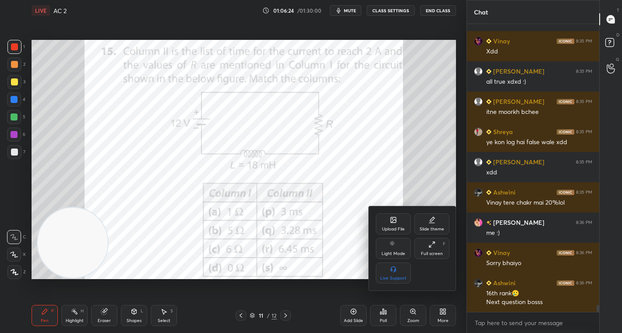
scroll to position [3, 3]
click at [381, 225] on div "Upload File" at bounding box center [393, 223] width 35 height 21
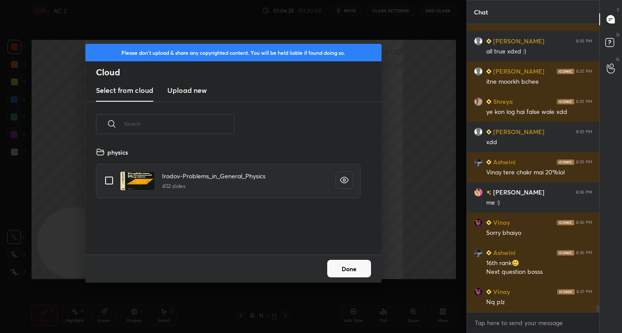
scroll to position [108, 281]
click at [196, 90] on h3 "Upload new" at bounding box center [186, 90] width 39 height 11
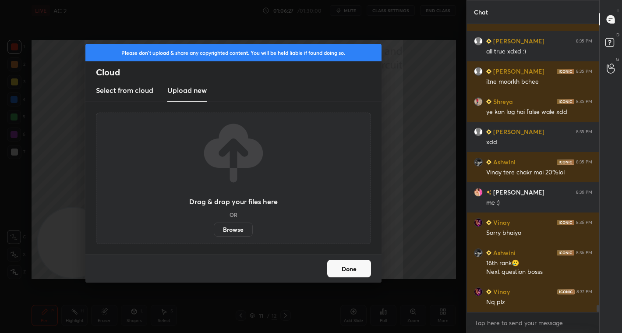
click at [238, 229] on label "Browse" at bounding box center [233, 230] width 39 height 14
click at [214, 229] on input "Browse" at bounding box center [214, 230] width 0 height 14
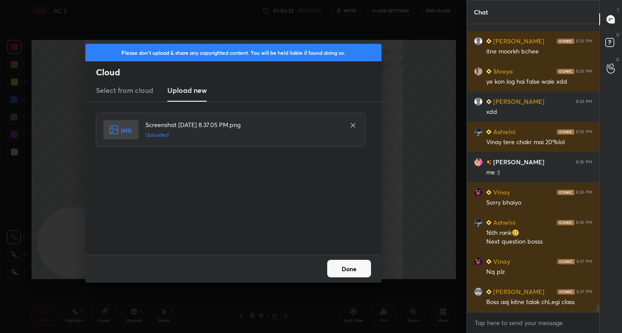
click at [361, 270] on button "Done" at bounding box center [349, 269] width 44 height 18
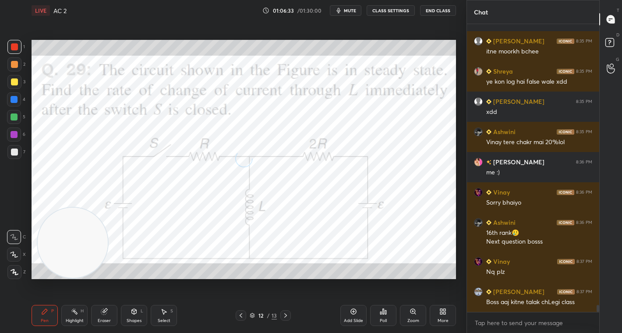
scroll to position [11511, 0]
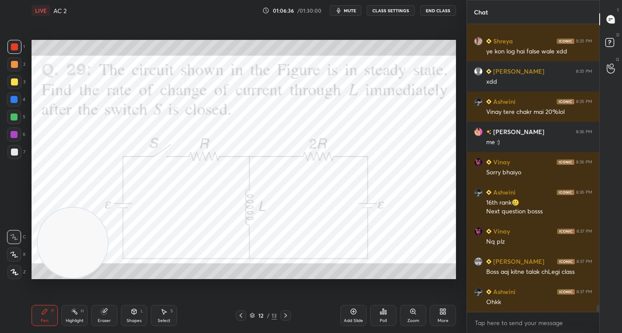
drag, startPoint x: 18, startPoint y: 43, endPoint x: 30, endPoint y: 42, distance: 12.3
click at [19, 43] on div at bounding box center [14, 47] width 14 height 14
drag, startPoint x: 351, startPoint y: 310, endPoint x: 336, endPoint y: 281, distance: 32.4
click at [351, 308] on icon at bounding box center [353, 311] width 7 height 7
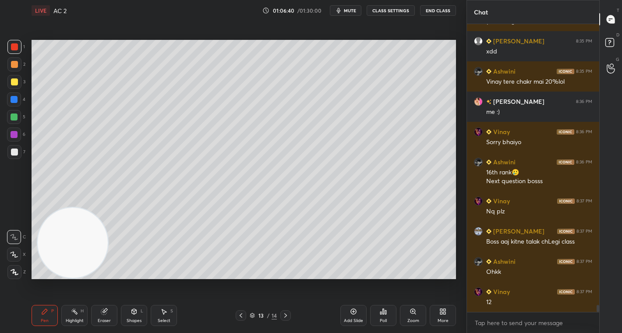
scroll to position [11571, 0]
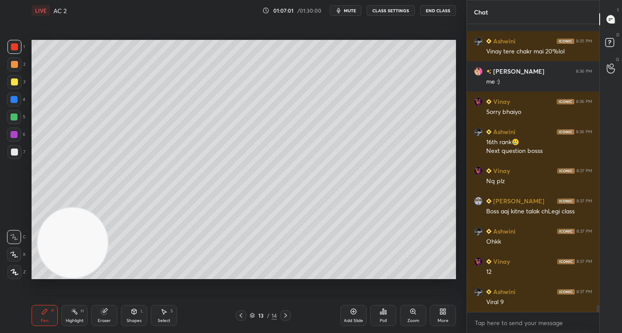
click at [15, 82] on div at bounding box center [14, 81] width 7 height 7
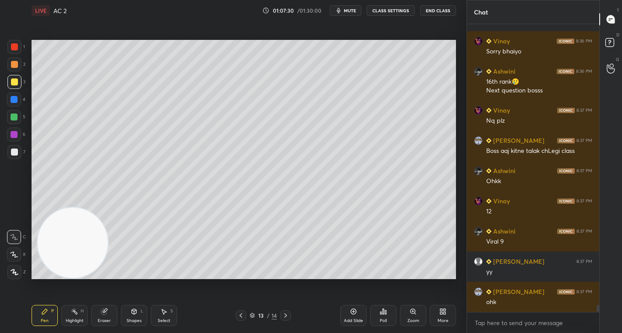
scroll to position [11662, 0]
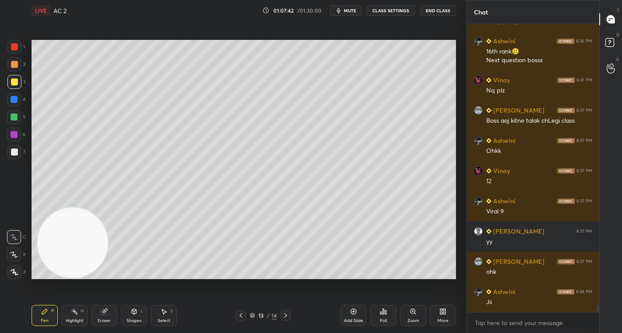
click at [242, 312] on icon at bounding box center [241, 315] width 7 height 7
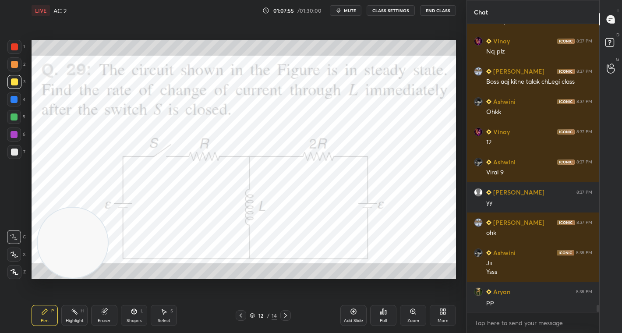
scroll to position [11722, 0]
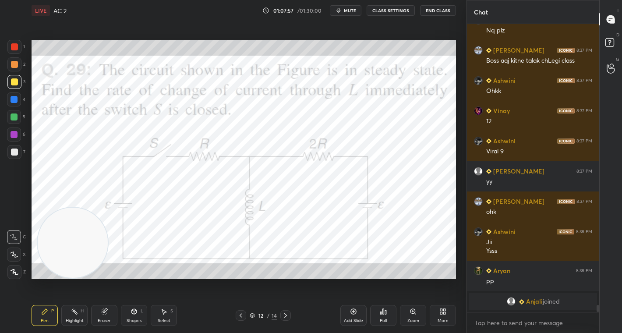
click at [286, 317] on icon at bounding box center [285, 315] width 7 height 7
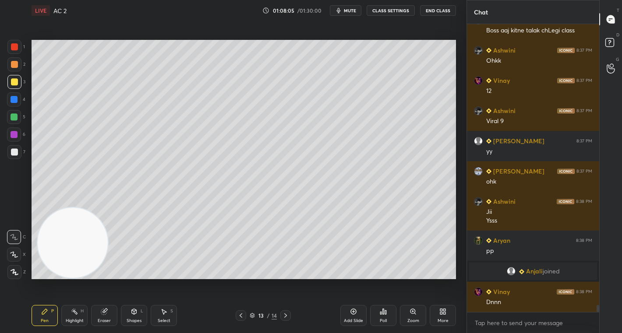
scroll to position [11538, 0]
click at [285, 319] on icon at bounding box center [285, 315] width 7 height 7
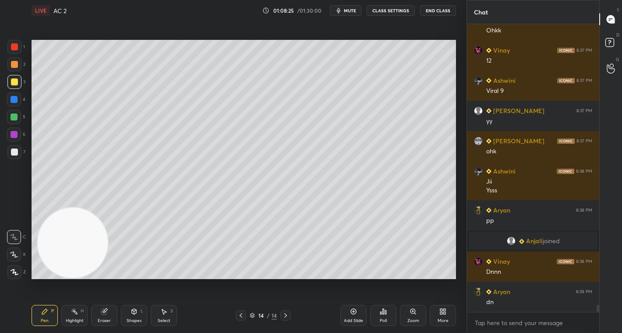
click at [240, 317] on icon at bounding box center [241, 315] width 7 height 7
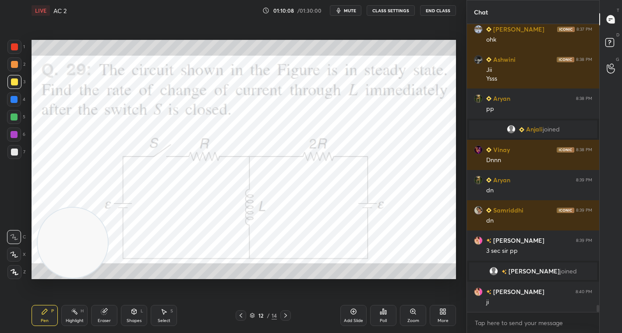
scroll to position [11647, 0]
drag, startPoint x: 289, startPoint y: 316, endPoint x: 284, endPoint y: 316, distance: 5.3
click at [288, 316] on icon at bounding box center [285, 315] width 7 height 7
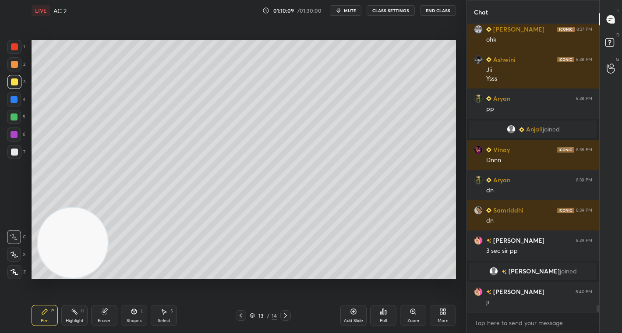
click at [241, 314] on icon at bounding box center [241, 315] width 7 height 7
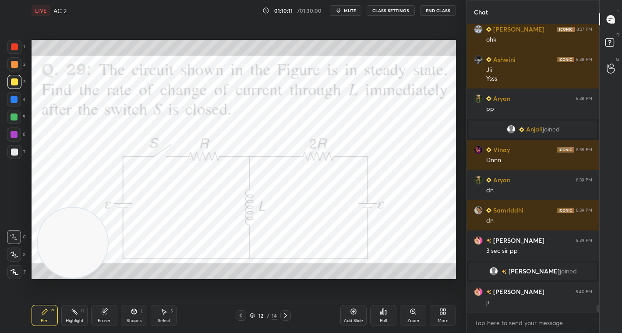
click at [15, 48] on div at bounding box center [14, 46] width 7 height 7
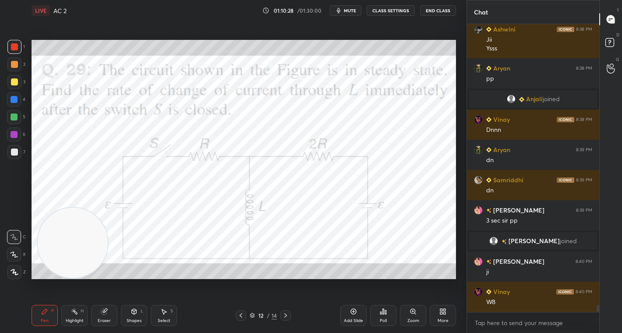
click at [457, 189] on div "Setting up your live class Poll for secs No correct answer Start poll" at bounding box center [244, 159] width 432 height 277
click at [457, 186] on div "Setting up your live class Poll for secs No correct answer Start poll" at bounding box center [244, 159] width 432 height 277
click at [456, 188] on div "Setting up your live class Poll for secs No correct answer Start poll" at bounding box center [244, 159] width 432 height 277
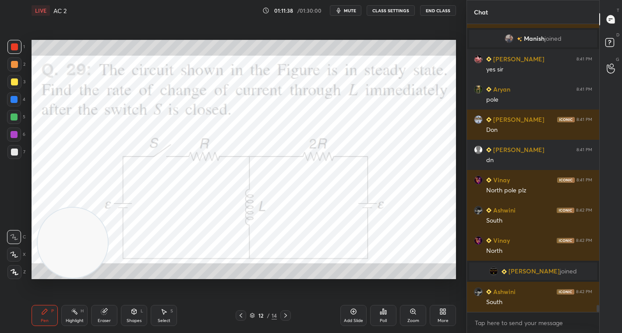
scroll to position [11895, 0]
click at [383, 314] on icon at bounding box center [383, 311] width 1 height 5
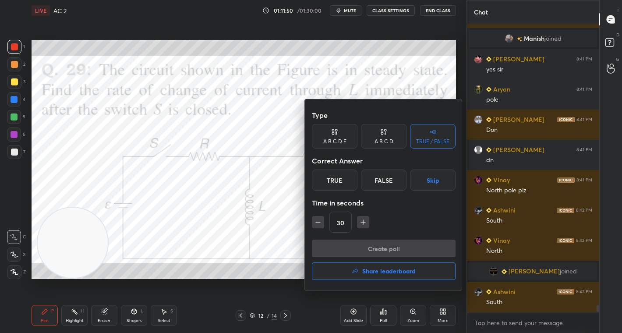
click at [330, 139] on div "A B C D E" at bounding box center [334, 141] width 23 height 5
click at [370, 177] on div "C" at bounding box center [371, 180] width 21 height 21
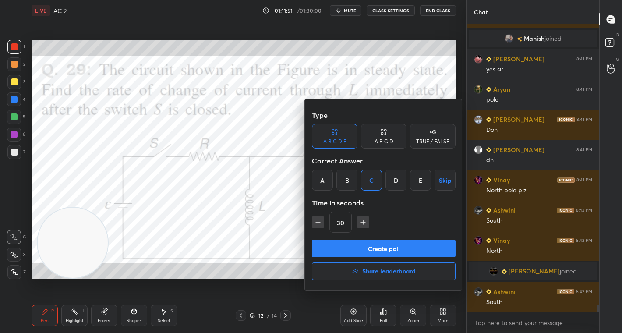
click at [368, 249] on button "Create poll" at bounding box center [384, 249] width 144 height 18
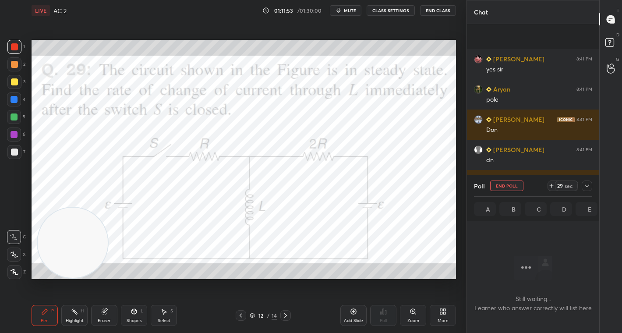
scroll to position [11971, 0]
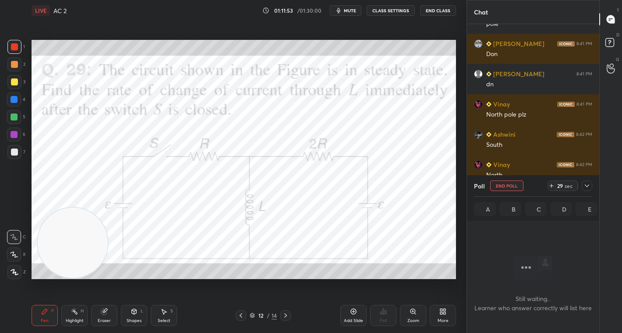
click at [566, 176] on div "Poll End Poll 29 sec" at bounding box center [533, 185] width 118 height 21
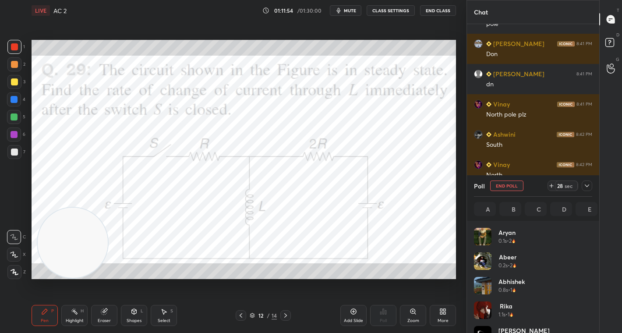
scroll to position [103, 116]
click at [563, 184] on div "28" at bounding box center [560, 185] width 7 height 7
click at [563, 184] on div "42" at bounding box center [560, 185] width 7 height 7
click at [586, 182] on icon at bounding box center [587, 185] width 7 height 7
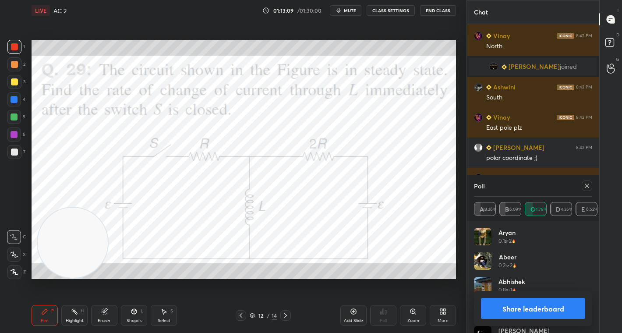
click at [525, 305] on button "Share leaderboard" at bounding box center [533, 308] width 104 height 21
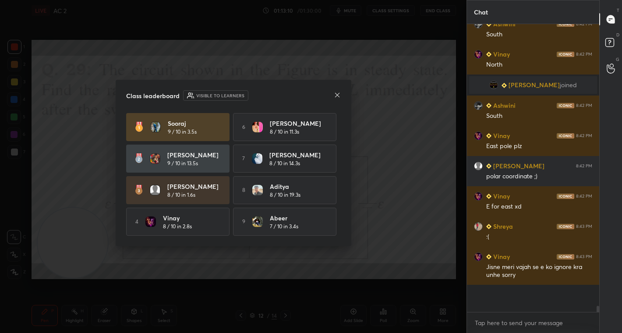
scroll to position [280, 130]
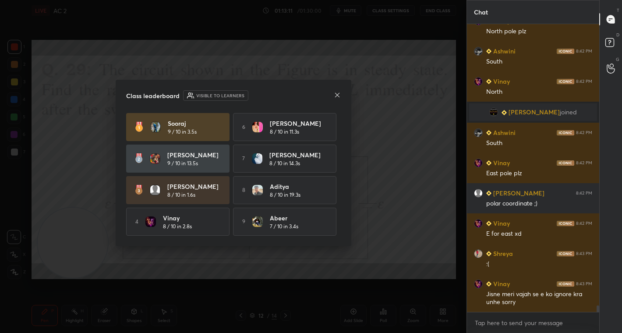
click at [338, 97] on icon at bounding box center [337, 95] width 7 height 7
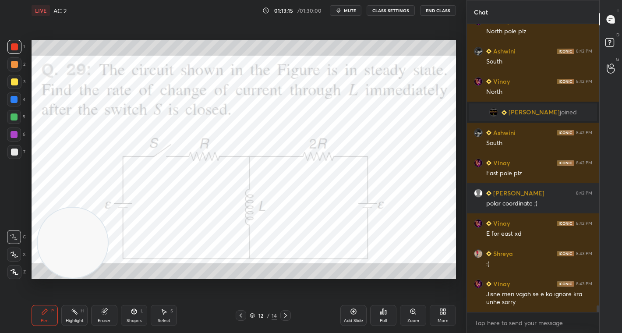
scroll to position [12100, 0]
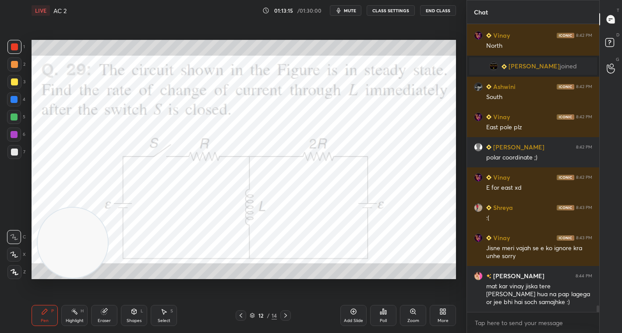
click at [14, 68] on div at bounding box center [14, 64] width 7 height 7
click at [16, 46] on div at bounding box center [14, 46] width 7 height 7
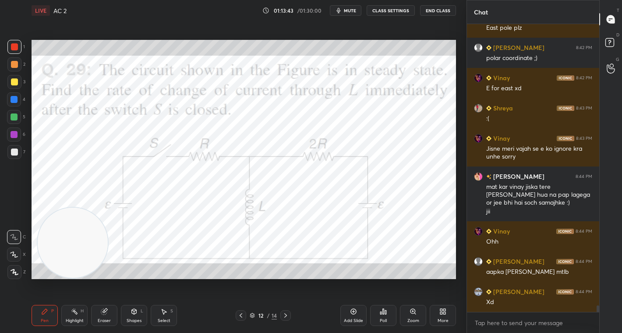
scroll to position [12230, 0]
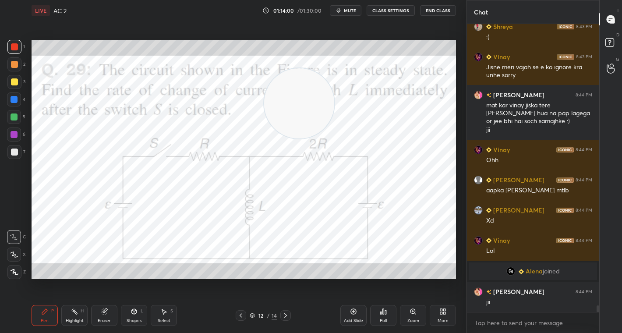
drag, startPoint x: 75, startPoint y: 247, endPoint x: 327, endPoint y: 91, distance: 296.1
click at [328, 91] on video at bounding box center [299, 103] width 70 height 70
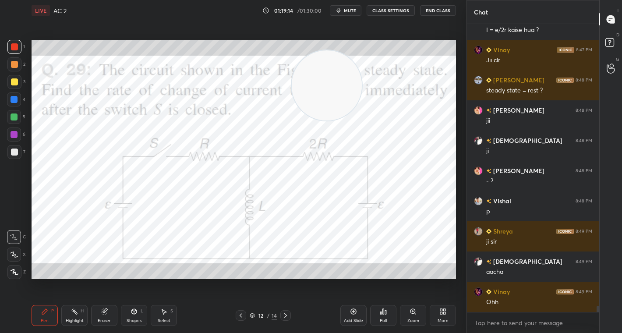
scroll to position [12978, 0]
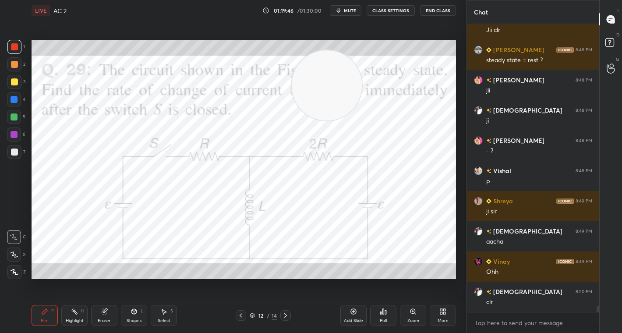
click at [445, 315] on icon at bounding box center [443, 311] width 7 height 7
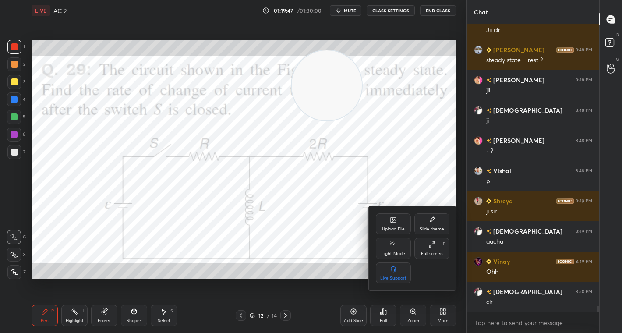
click at [393, 227] on div "Upload File" at bounding box center [393, 229] width 23 height 4
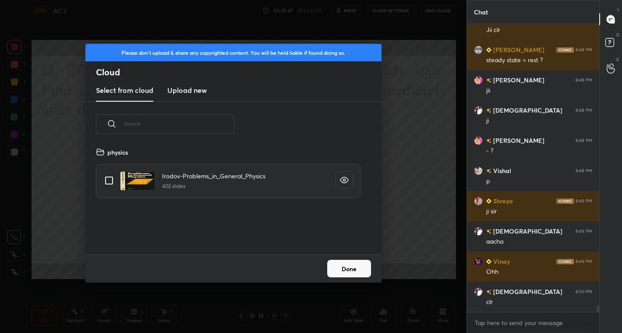
scroll to position [108, 281]
click at [183, 91] on h3 "Upload new" at bounding box center [186, 90] width 39 height 11
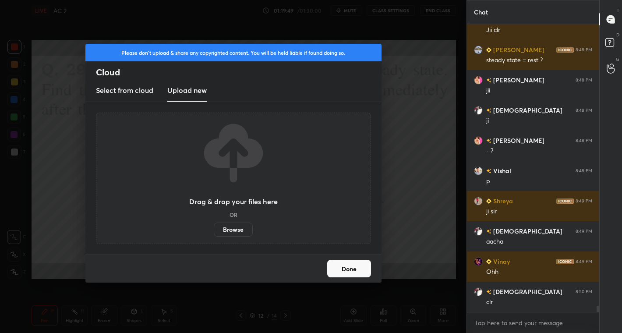
click at [232, 226] on label "Browse" at bounding box center [233, 230] width 39 height 14
click at [214, 226] on input "Browse" at bounding box center [214, 230] width 0 height 14
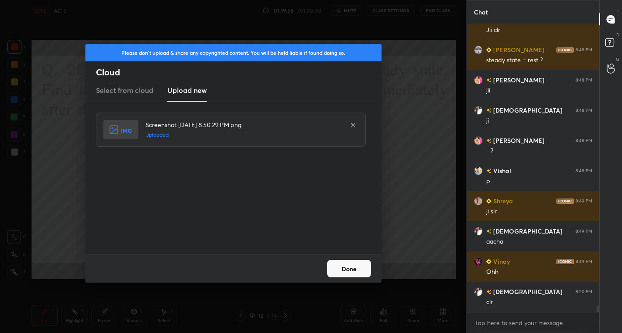
click at [357, 267] on button "Done" at bounding box center [349, 269] width 44 height 18
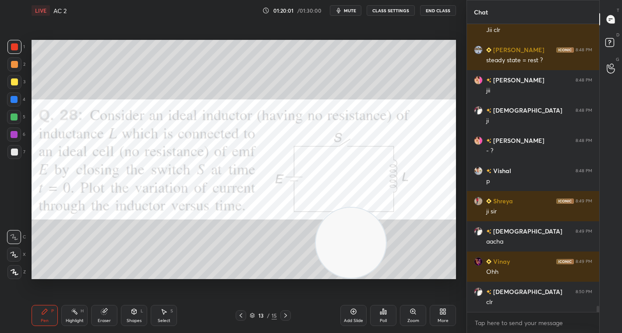
drag, startPoint x: 330, startPoint y: 87, endPoint x: 354, endPoint y: 294, distance: 208.2
click at [354, 294] on div "LIVE AC 2 01:20:01 / 01:30:00 mute CLASS SETTINGS End Class Setting up your liv…" at bounding box center [244, 166] width 432 height 333
click at [348, 11] on span "mute" at bounding box center [350, 10] width 12 height 6
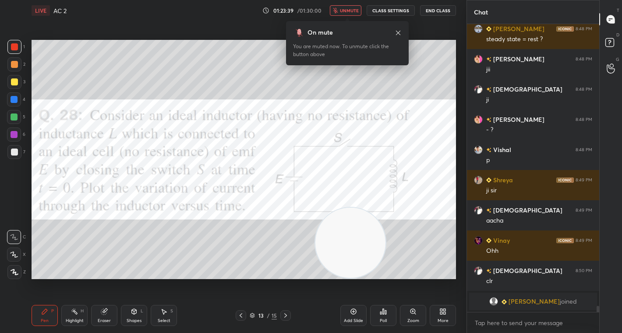
scroll to position [12913, 0]
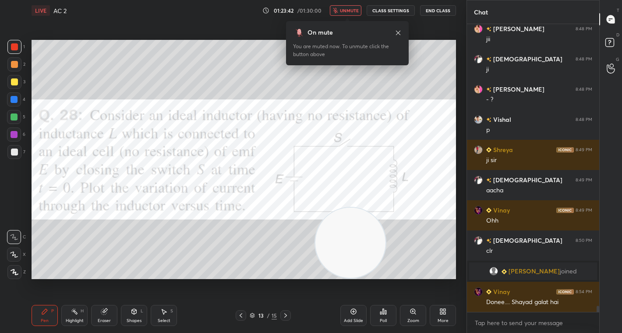
click at [347, 7] on span "unmute" at bounding box center [349, 10] width 19 height 6
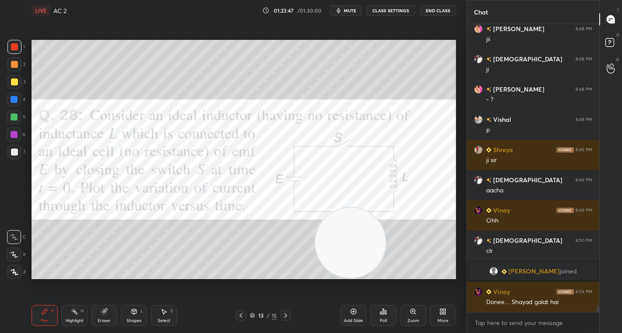
drag, startPoint x: 17, startPoint y: 67, endPoint x: 28, endPoint y: 67, distance: 10.5
click at [18, 67] on div at bounding box center [14, 64] width 14 height 14
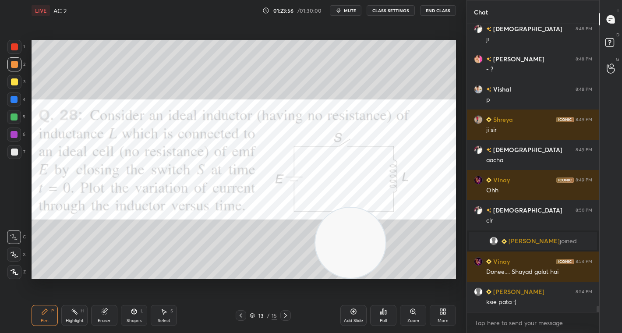
scroll to position [12974, 0]
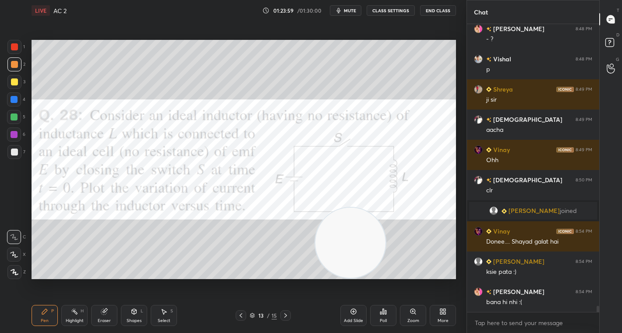
click at [387, 319] on div "Poll" at bounding box center [383, 315] width 26 height 21
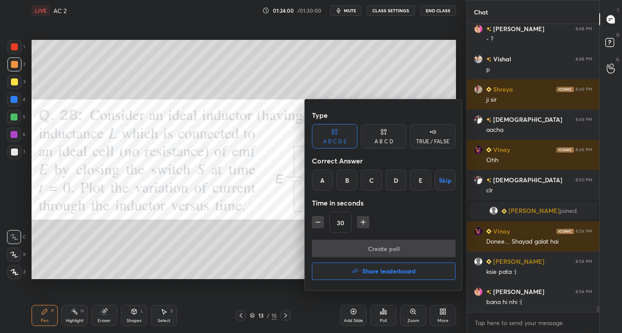
click at [431, 137] on div "TRUE / FALSE" at bounding box center [433, 136] width 46 height 25
click at [387, 183] on div "False" at bounding box center [384, 180] width 46 height 21
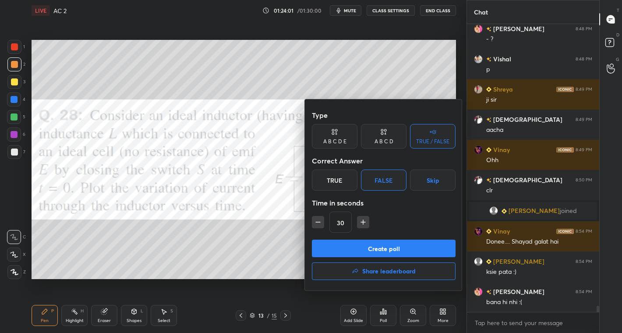
click at [406, 247] on button "Create poll" at bounding box center [384, 249] width 144 height 18
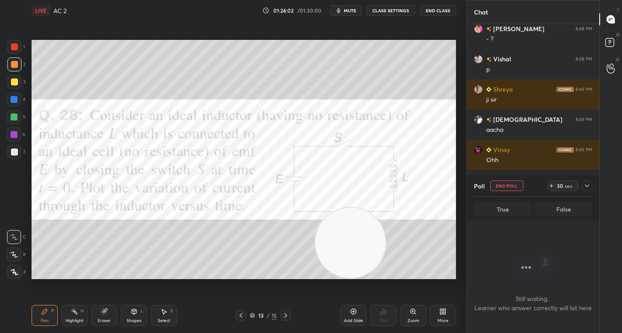
scroll to position [3, 3]
click at [563, 188] on div "30" at bounding box center [560, 185] width 7 height 7
click at [563, 186] on div "30" at bounding box center [560, 185] width 7 height 7
click at [563, 186] on div "44" at bounding box center [560, 185] width 7 height 7
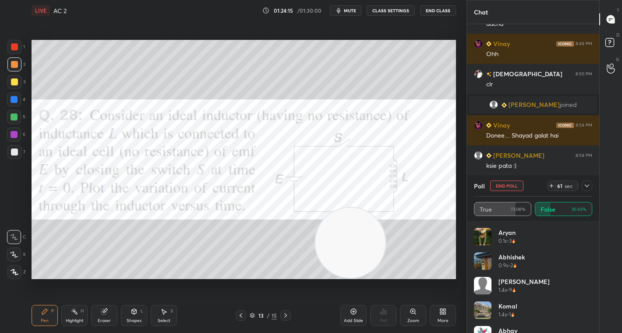
scroll to position [13110, 0]
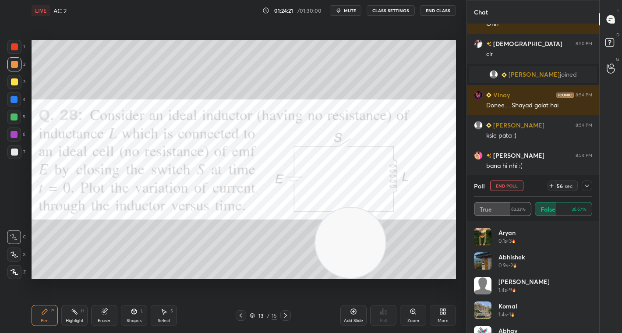
click at [562, 188] on div "56" at bounding box center [560, 185] width 7 height 7
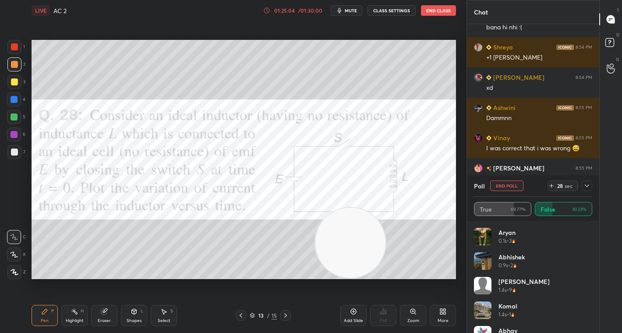
scroll to position [13287, 0]
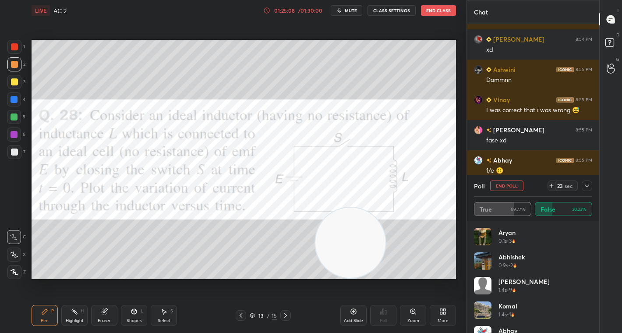
click at [157, 320] on div "Select S" at bounding box center [164, 315] width 26 height 21
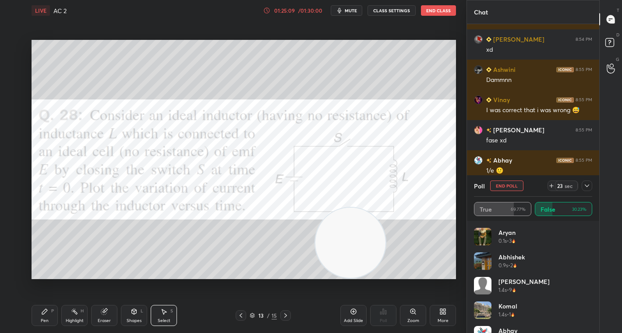
scroll to position [13317, 0]
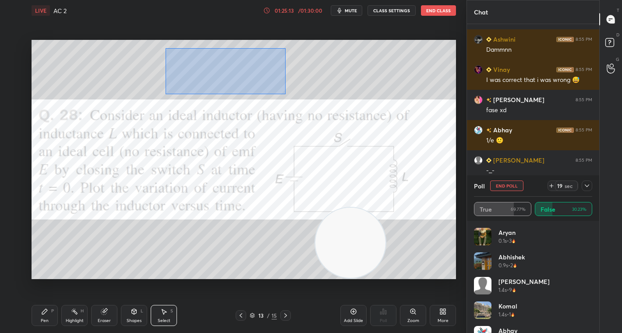
drag, startPoint x: 165, startPoint y: 48, endPoint x: 286, endPoint y: 94, distance: 129.0
click at [286, 94] on div "0 ° Undo Copy Duplicate Duplicate to new slide Delete" at bounding box center [244, 159] width 425 height 239
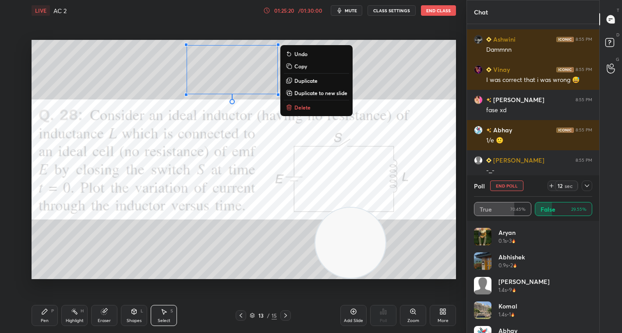
scroll to position [13347, 0]
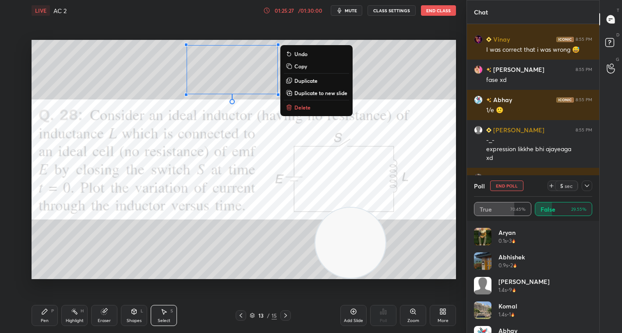
click at [323, 106] on button "Delete" at bounding box center [316, 107] width 65 height 11
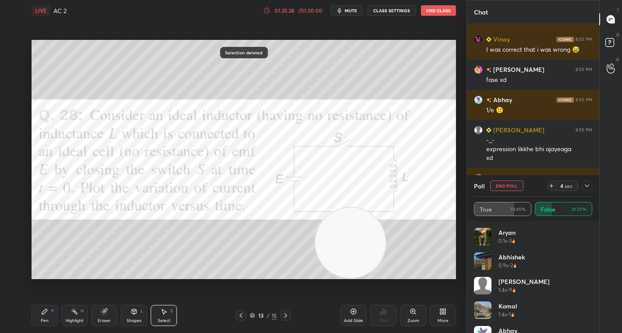
scroll to position [13385, 0]
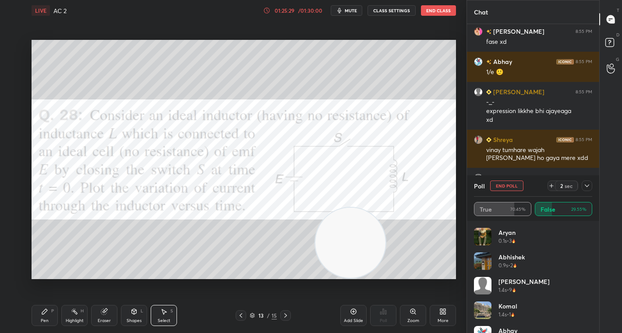
click at [588, 184] on icon at bounding box center [587, 185] width 7 height 7
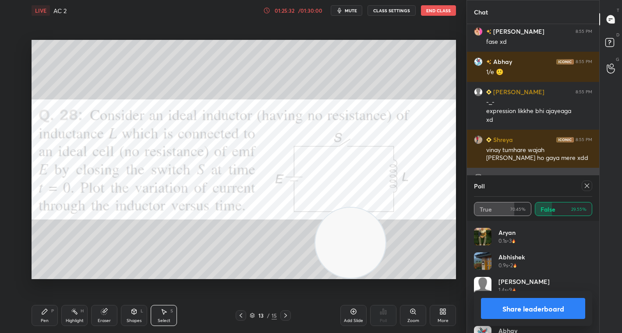
scroll to position [103, 116]
click at [534, 305] on button "Share leaderboard" at bounding box center [533, 308] width 104 height 21
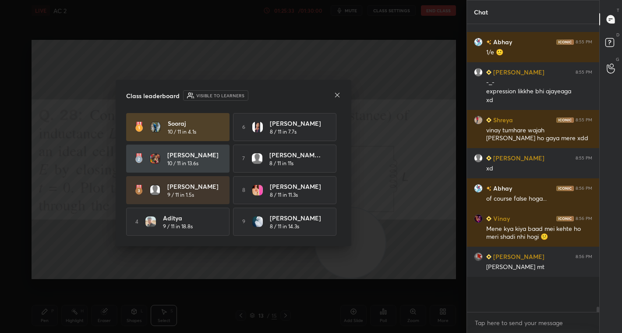
scroll to position [13373, 0]
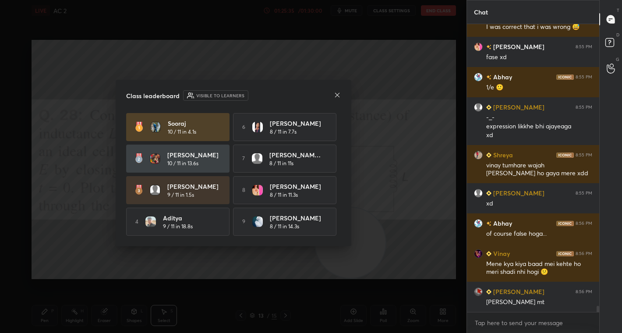
click at [337, 92] on icon at bounding box center [337, 95] width 7 height 7
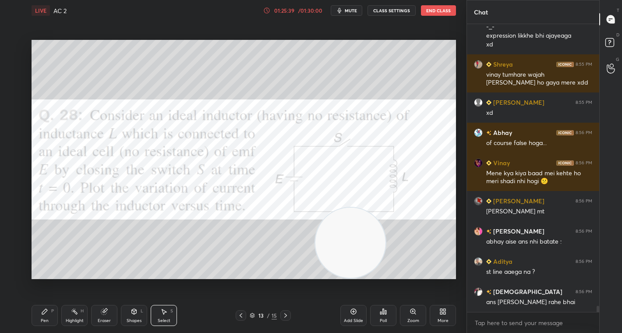
click at [53, 309] on div "P" at bounding box center [52, 311] width 3 height 4
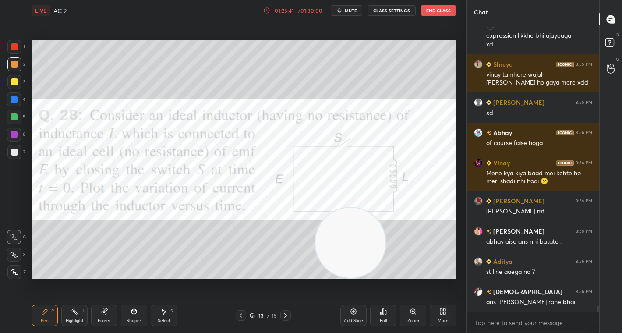
drag, startPoint x: 15, startPoint y: 45, endPoint x: 30, endPoint y: 59, distance: 20.2
click at [16, 46] on div at bounding box center [14, 46] width 7 height 7
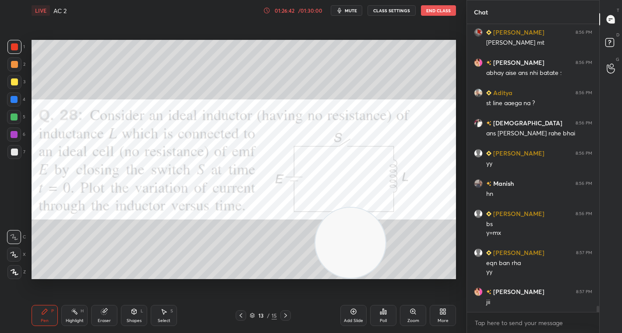
click at [14, 67] on div at bounding box center [14, 64] width 7 height 7
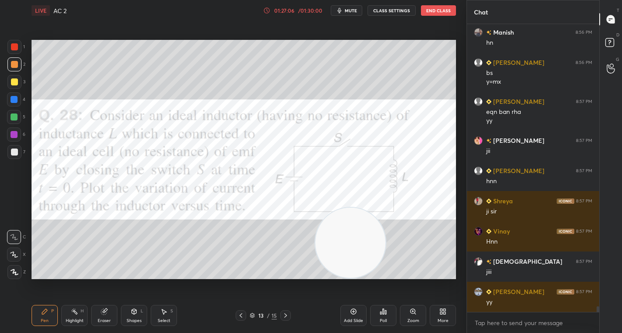
scroll to position [13811, 0]
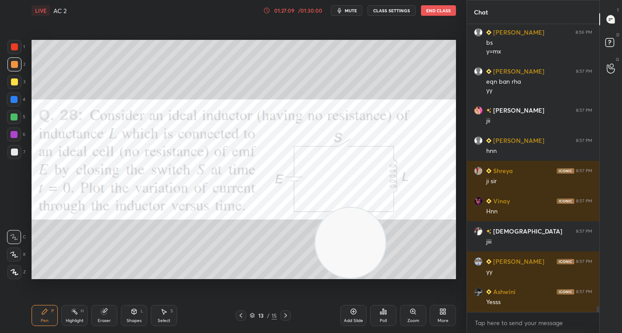
click at [84, 39] on div "Setting up your live class Poll for secs No correct answer Start poll" at bounding box center [244, 159] width 432 height 277
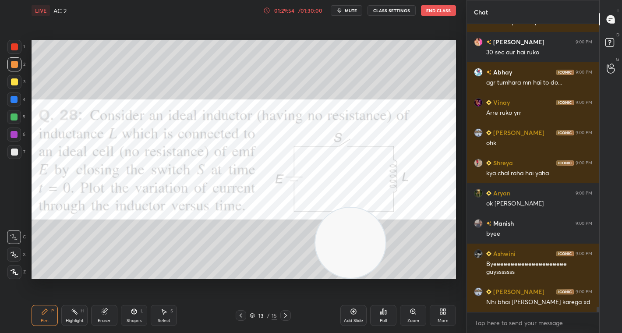
scroll to position [15696, 0]
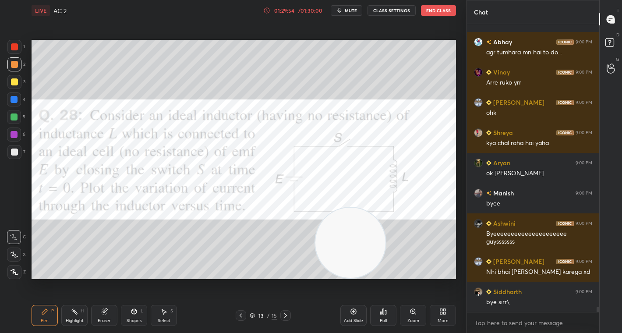
click at [434, 11] on button "End Class" at bounding box center [438, 10] width 35 height 11
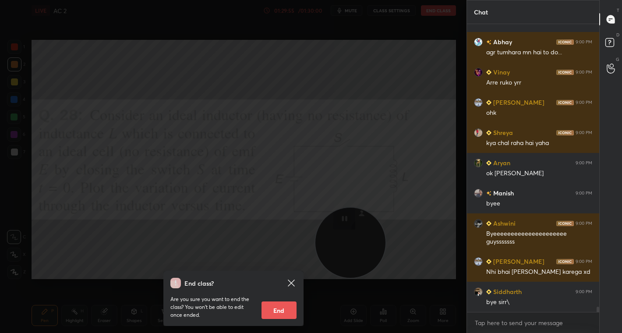
scroll to position [15726, 0]
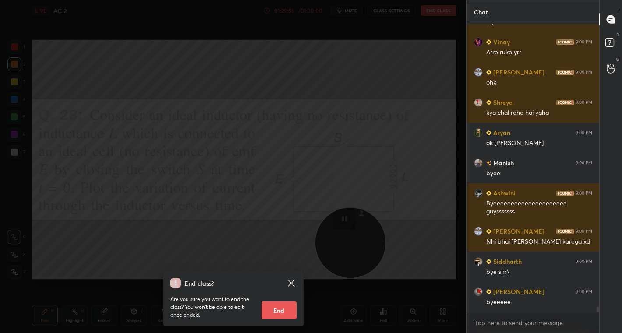
click at [281, 308] on button "End" at bounding box center [279, 310] width 35 height 18
type textarea "x"
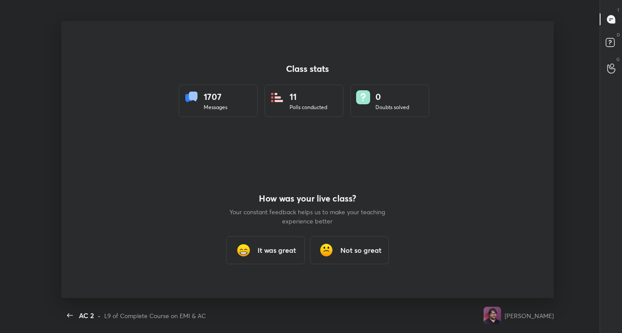
scroll to position [277, 615]
